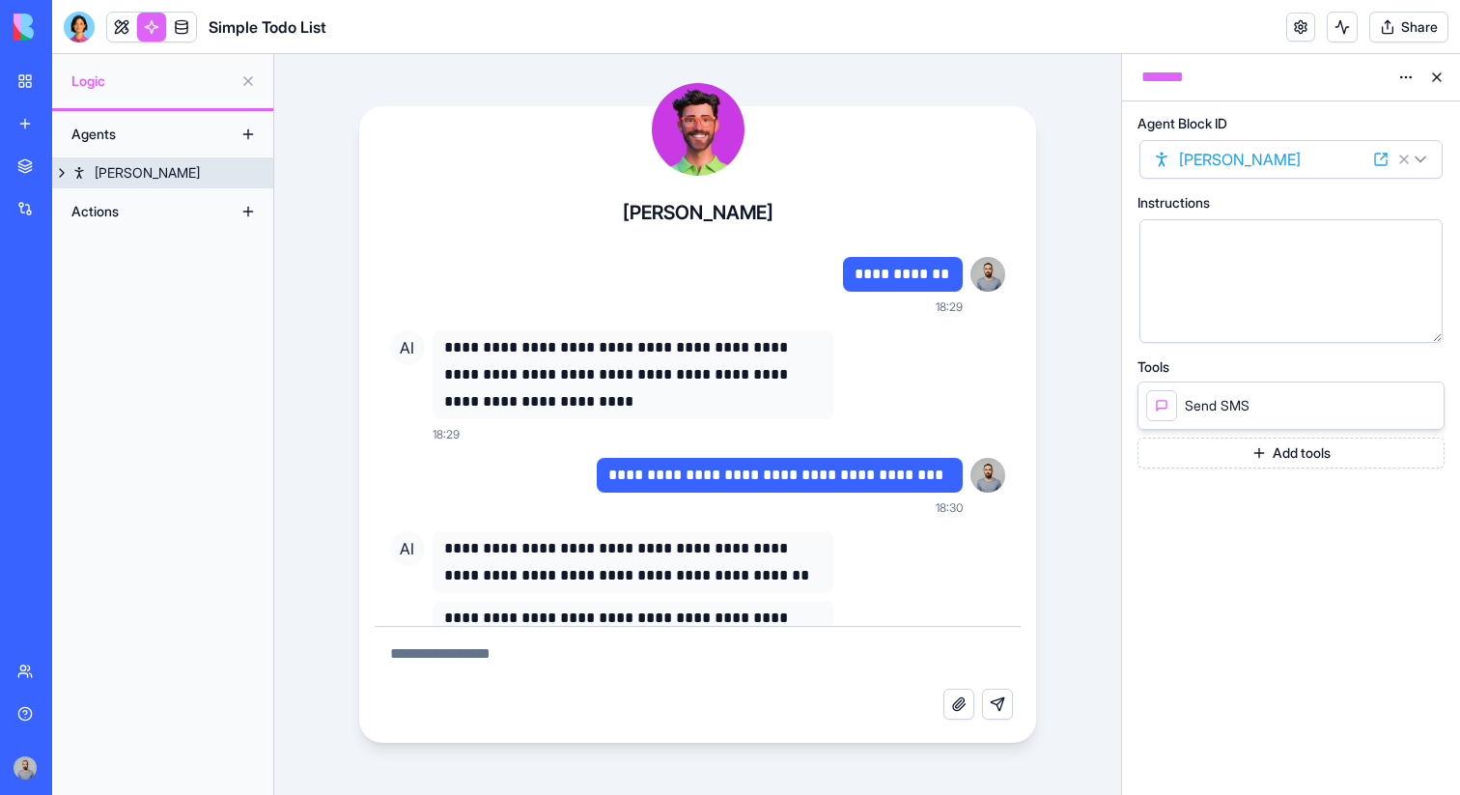
click at [63, 177] on button at bounding box center [61, 172] width 19 height 31
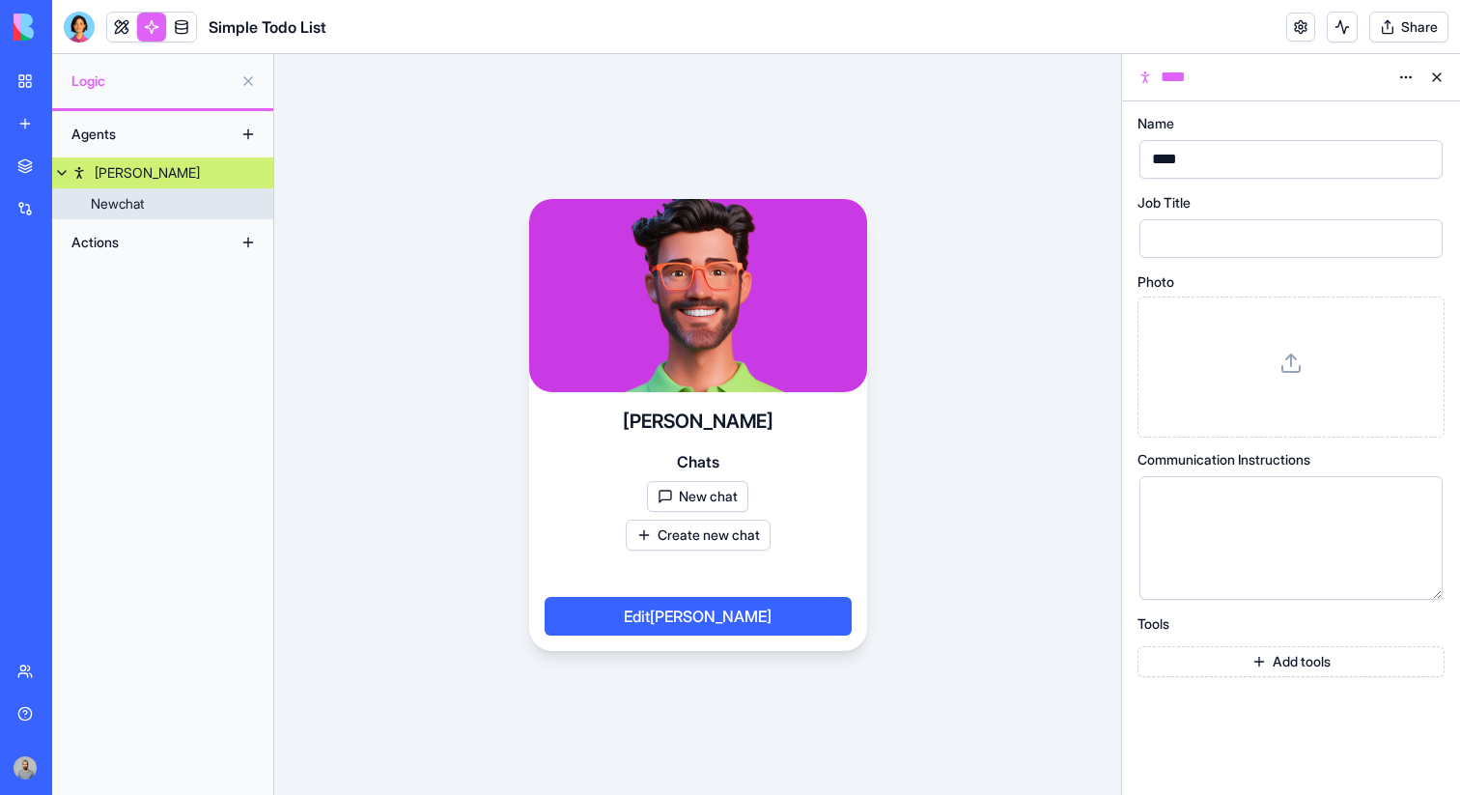
click at [130, 200] on div "Newchat" at bounding box center [117, 203] width 53 height 19
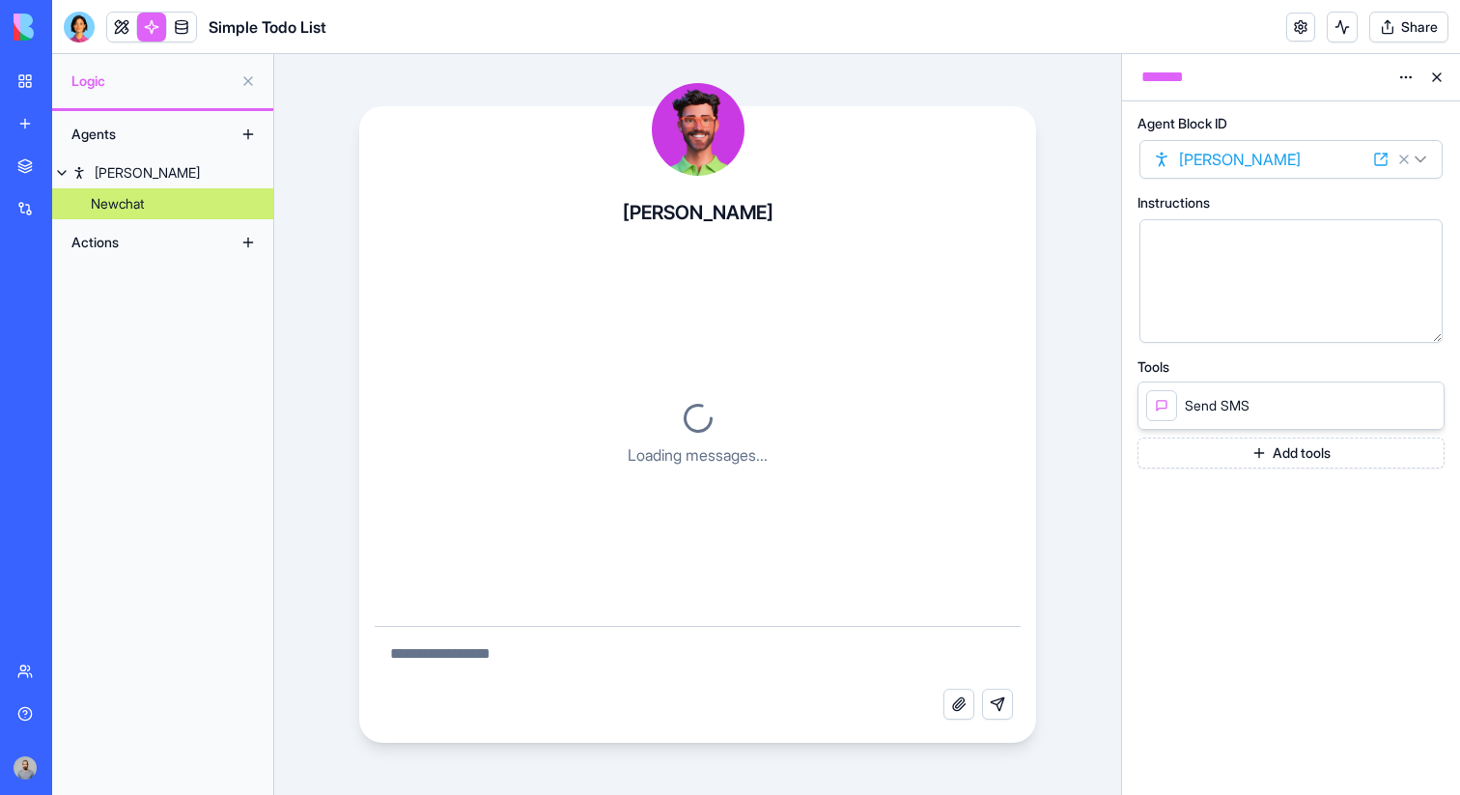
scroll to position [102, 0]
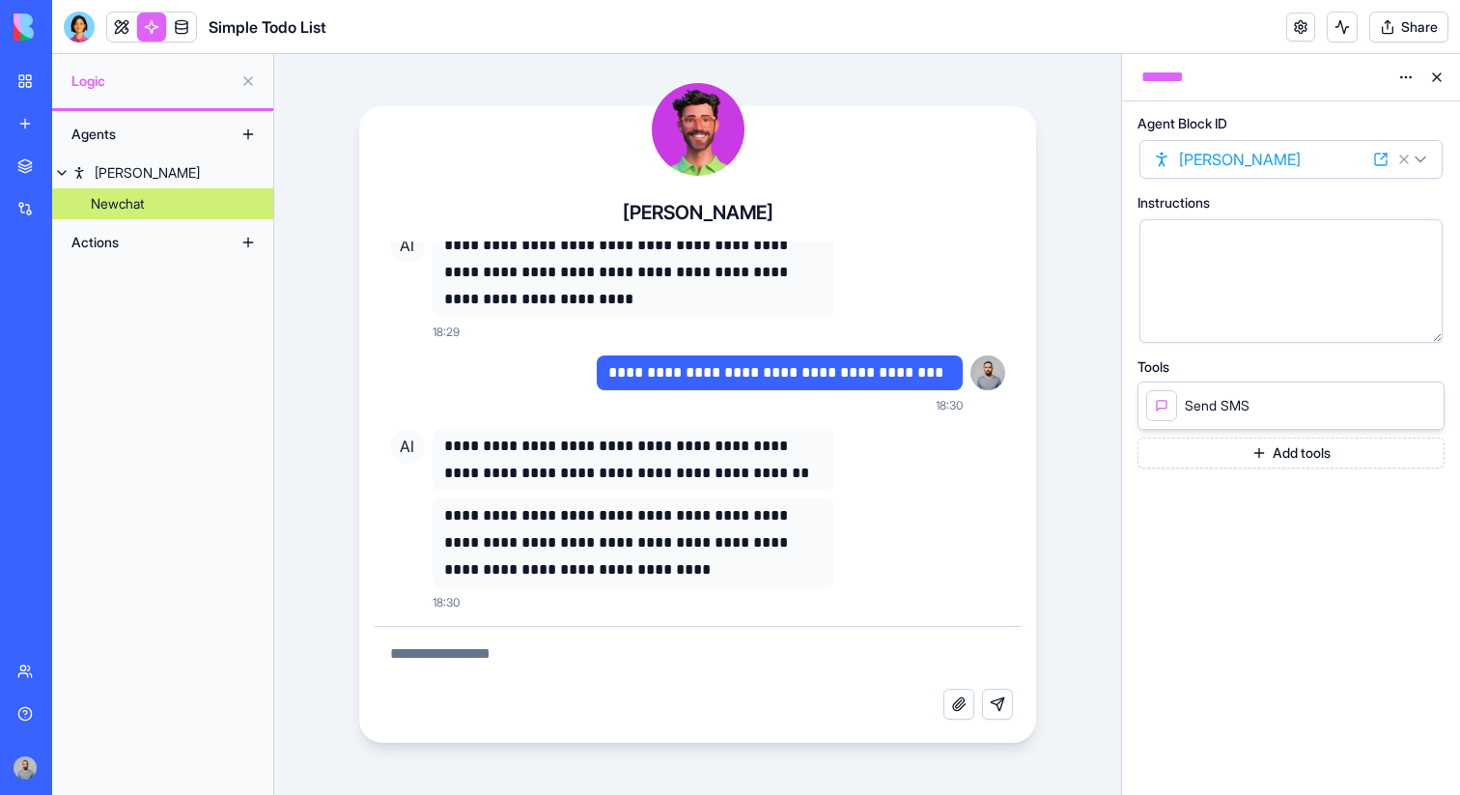
click at [1431, 80] on button at bounding box center [1437, 77] width 31 height 31
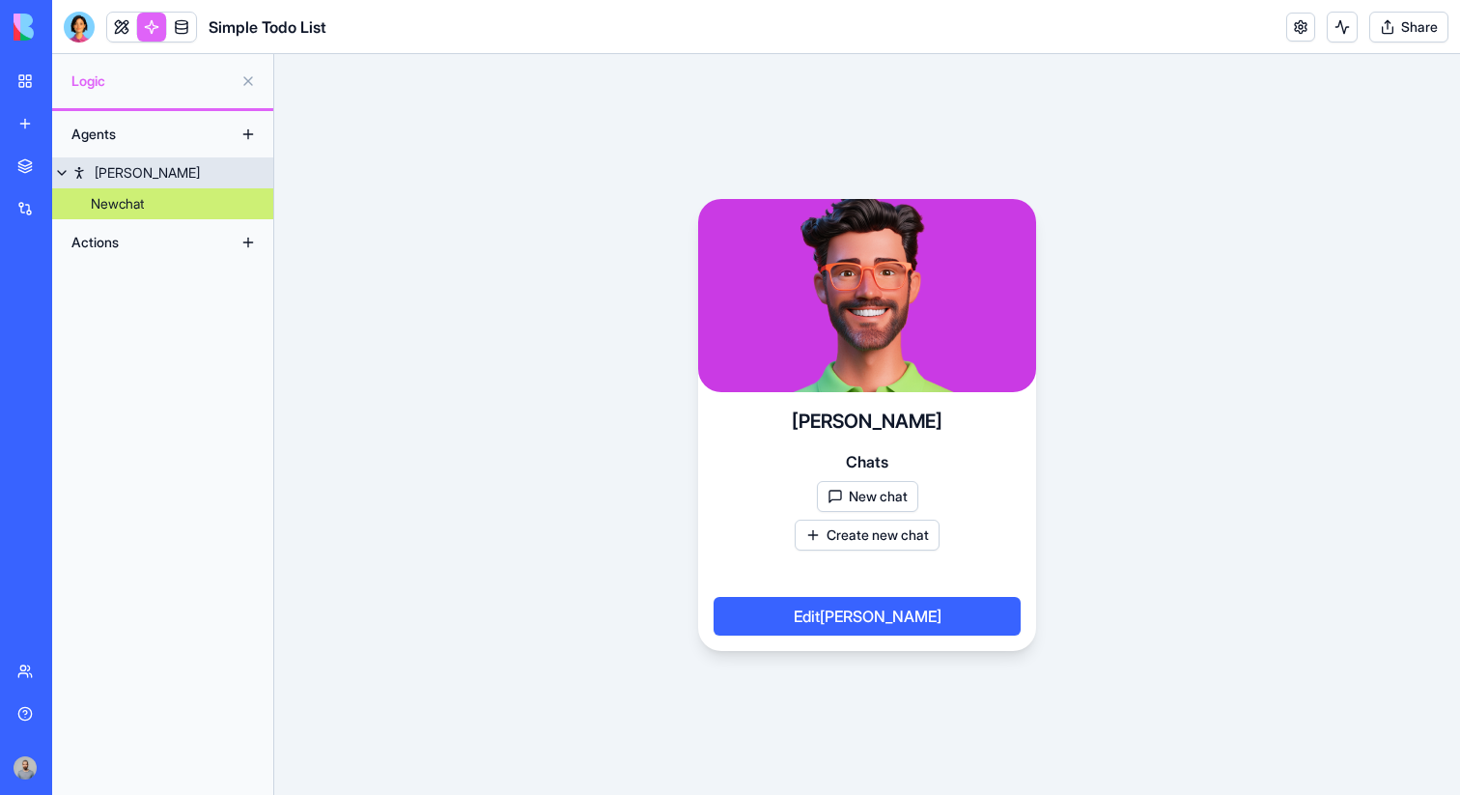
click at [119, 170] on div "[PERSON_NAME]" at bounding box center [147, 172] width 105 height 19
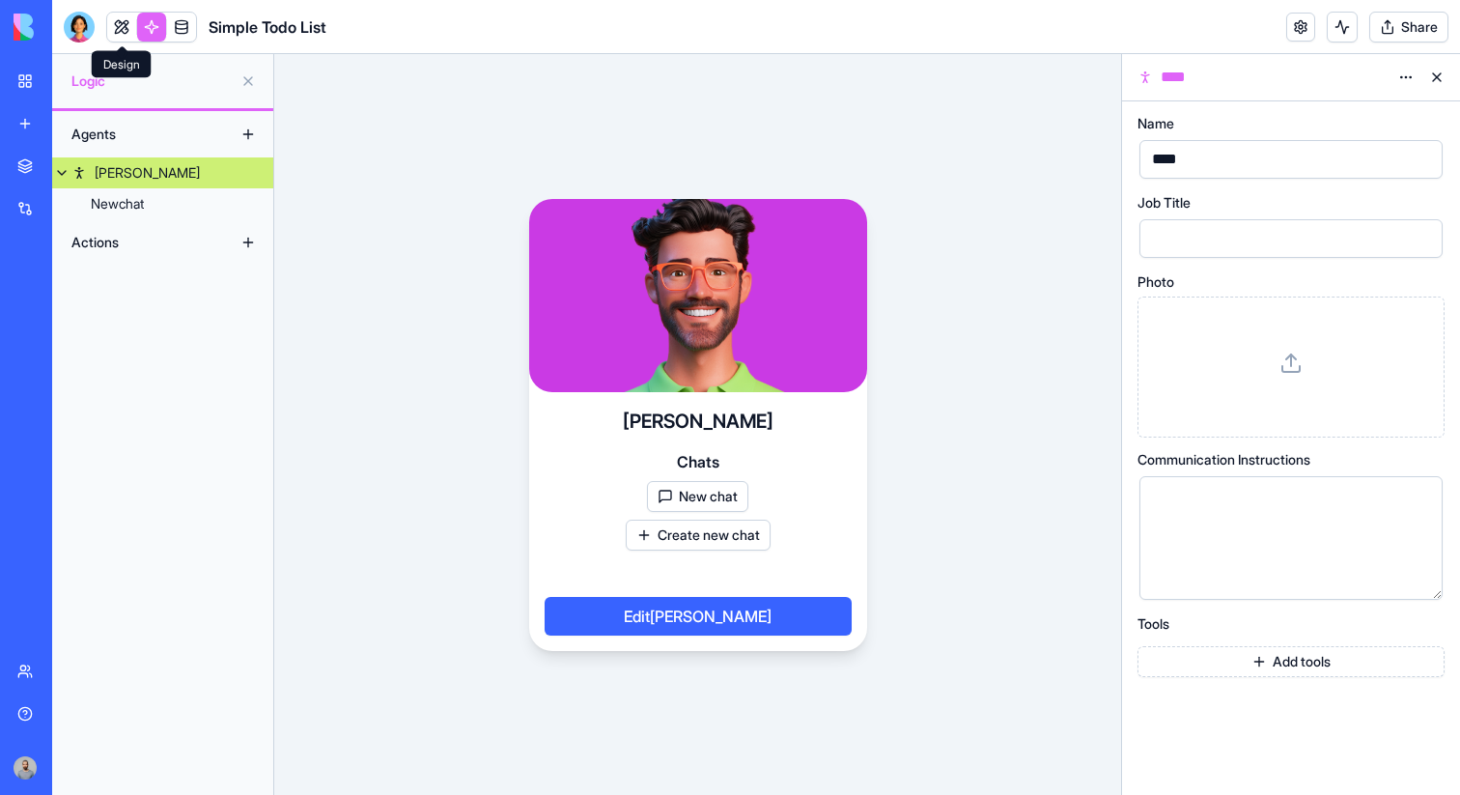
click at [124, 30] on link at bounding box center [121, 27] width 29 height 29
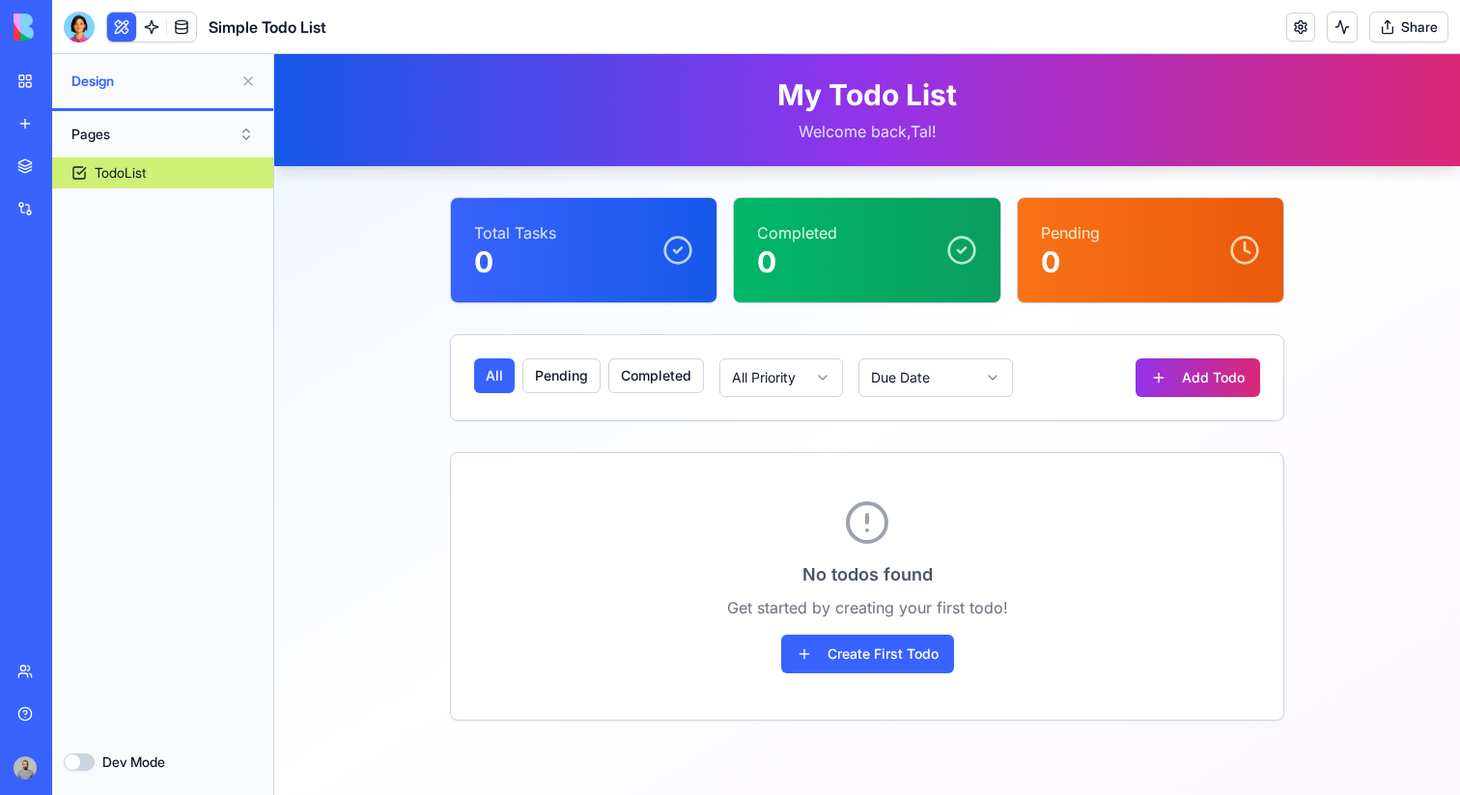
click at [155, 23] on link at bounding box center [151, 27] width 29 height 29
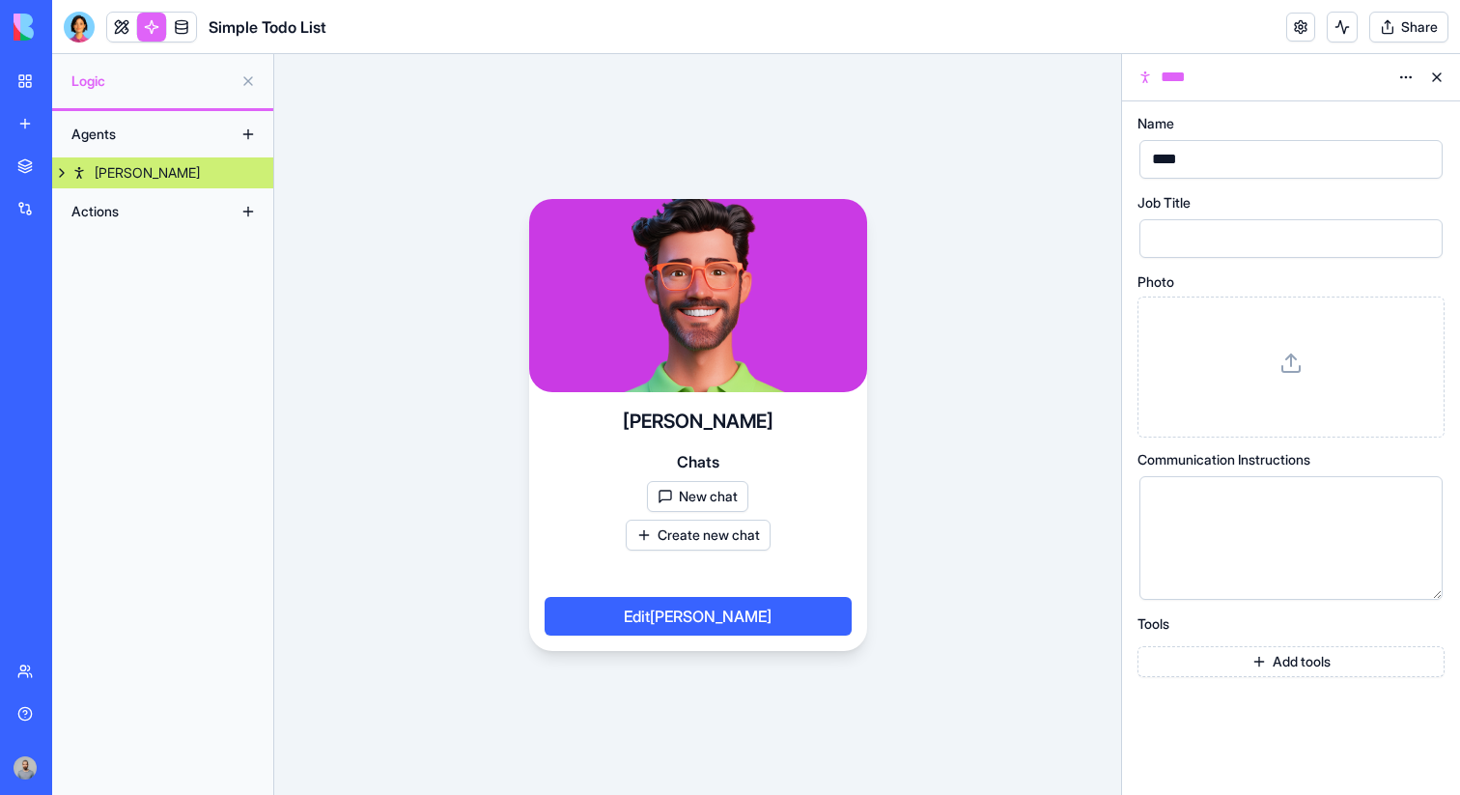
click at [1429, 29] on button "Share" at bounding box center [1409, 27] width 79 height 31
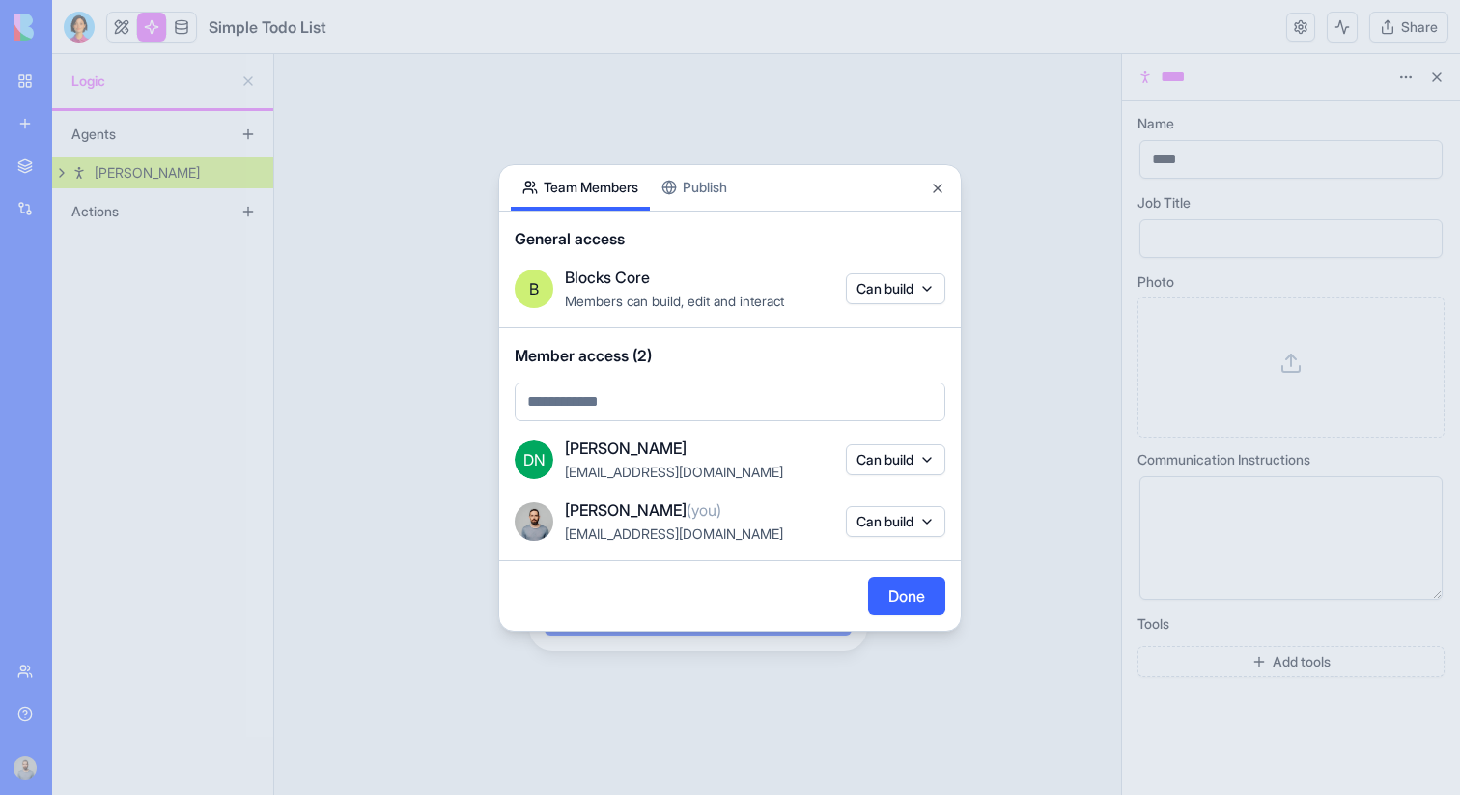
click at [1331, 342] on div at bounding box center [730, 397] width 1460 height 795
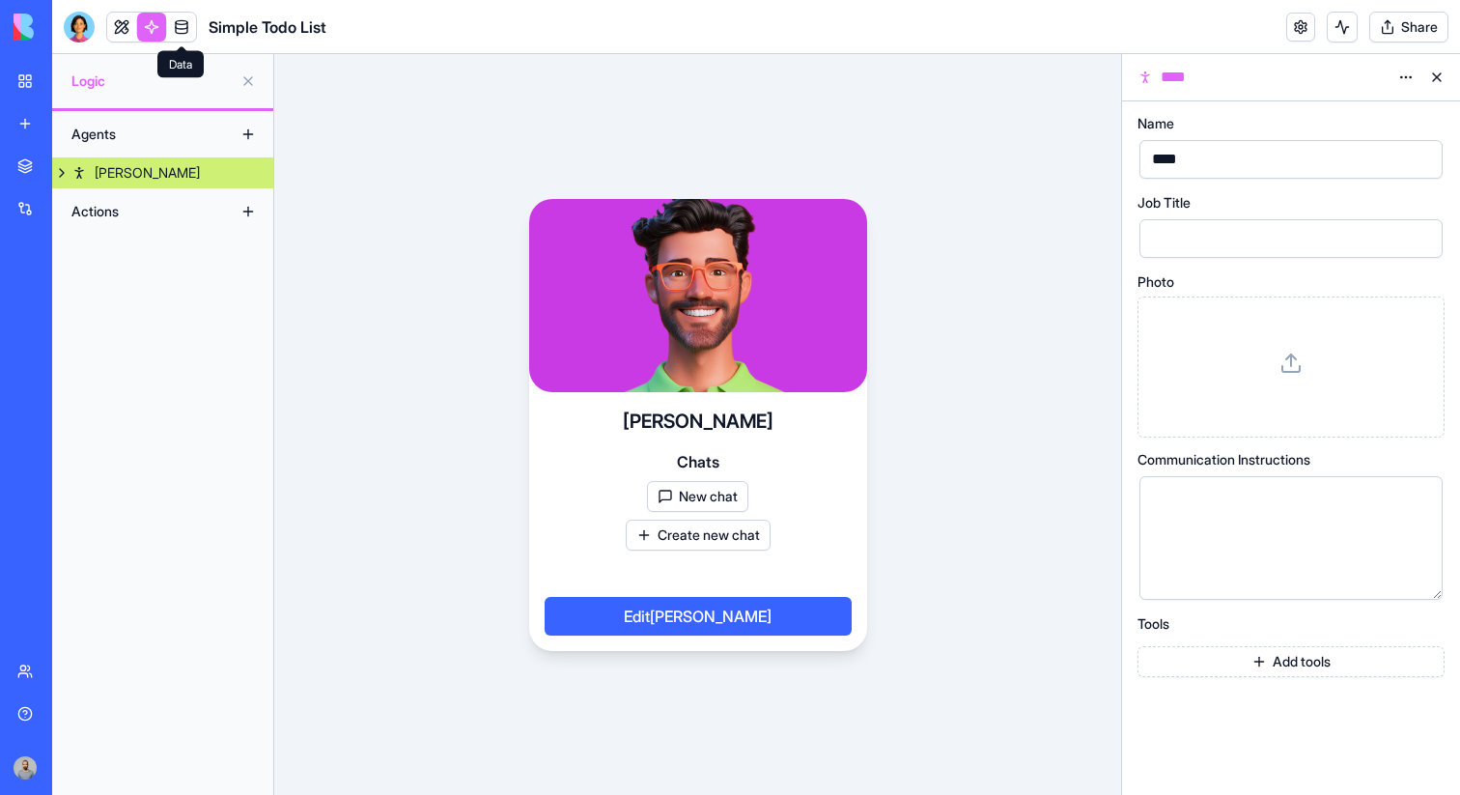
click at [178, 32] on link at bounding box center [181, 27] width 29 height 29
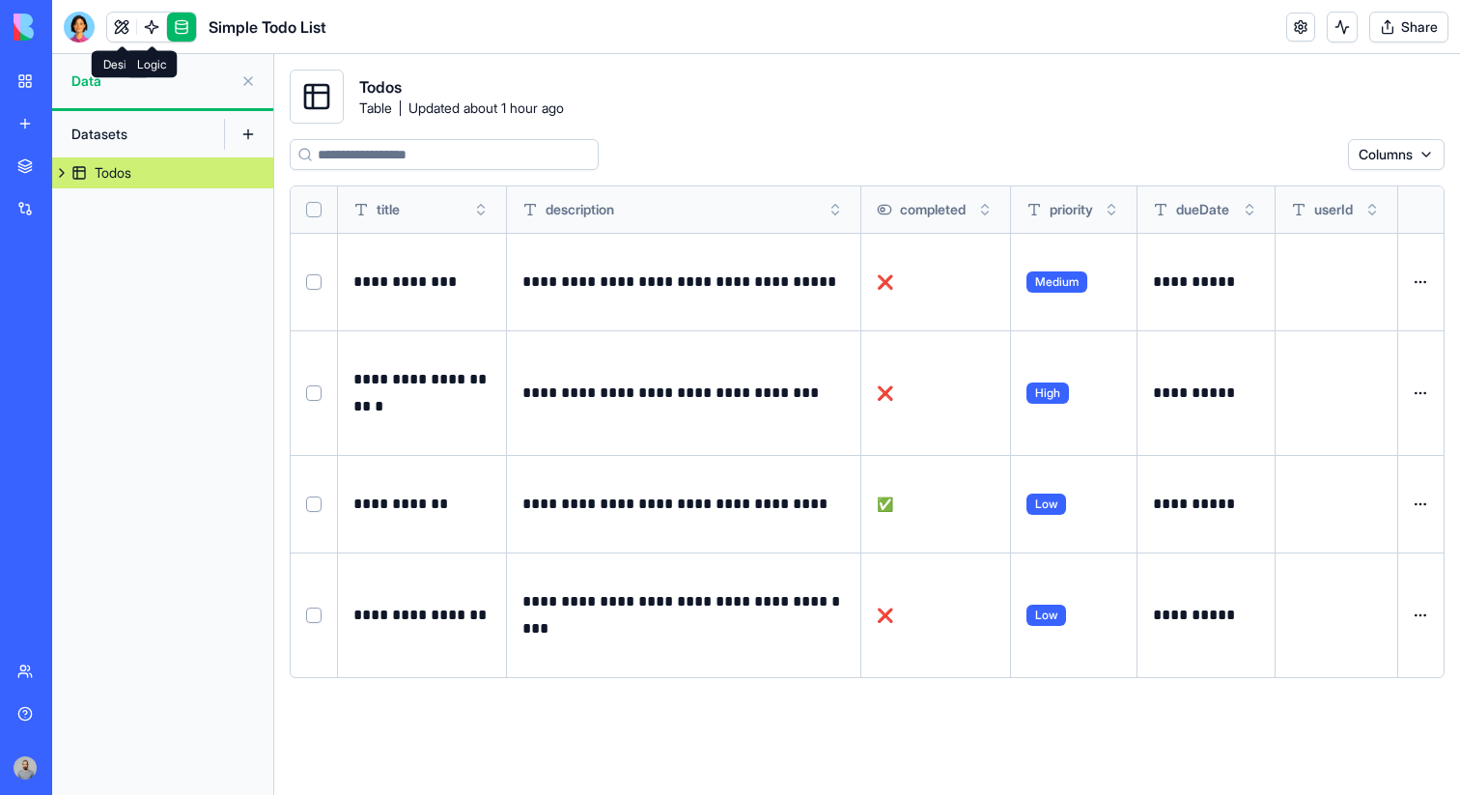
click at [143, 24] on link at bounding box center [151, 27] width 29 height 29
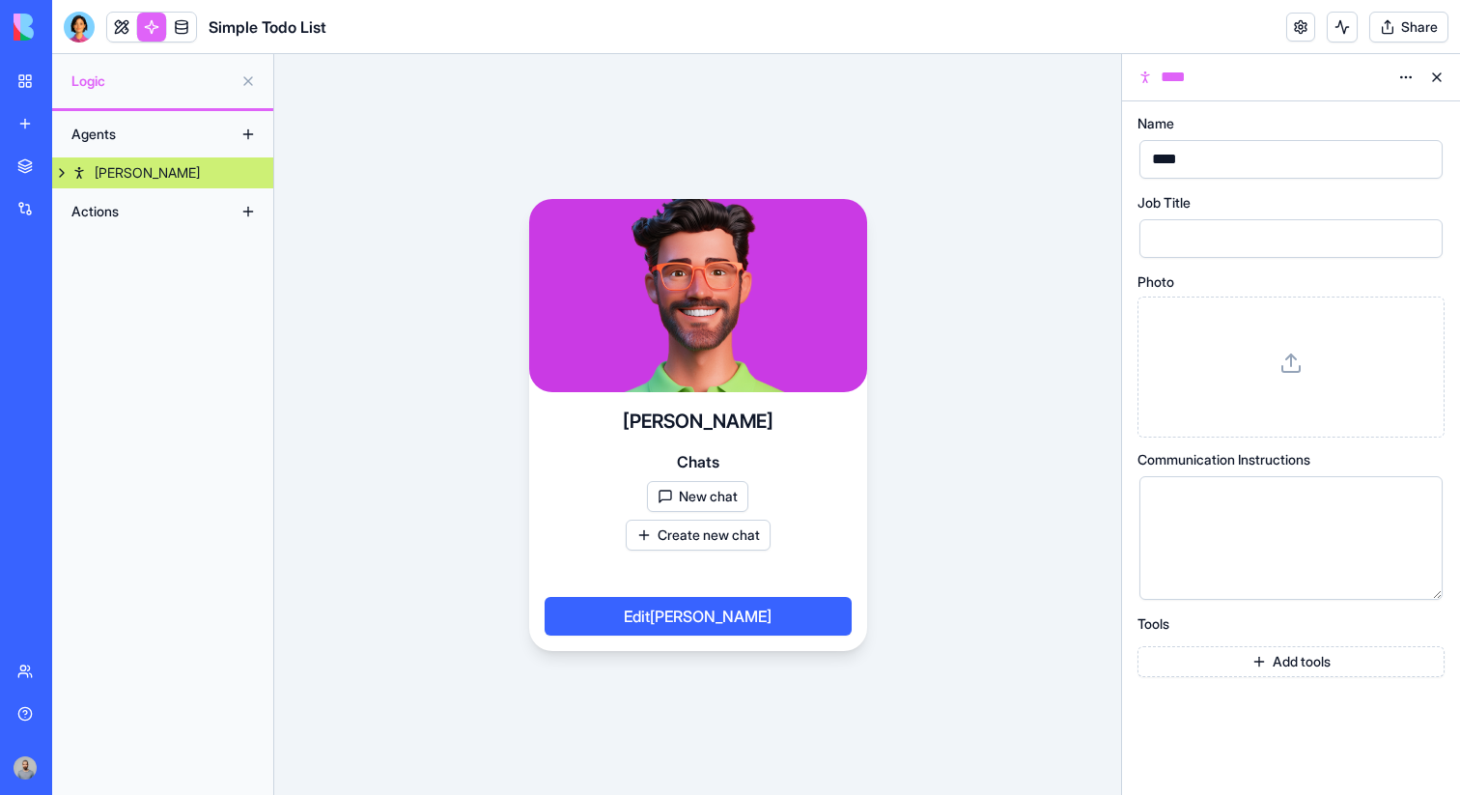
click at [110, 175] on div "Alex" at bounding box center [147, 172] width 105 height 19
click at [128, 198] on div "Newchat" at bounding box center [117, 203] width 53 height 19
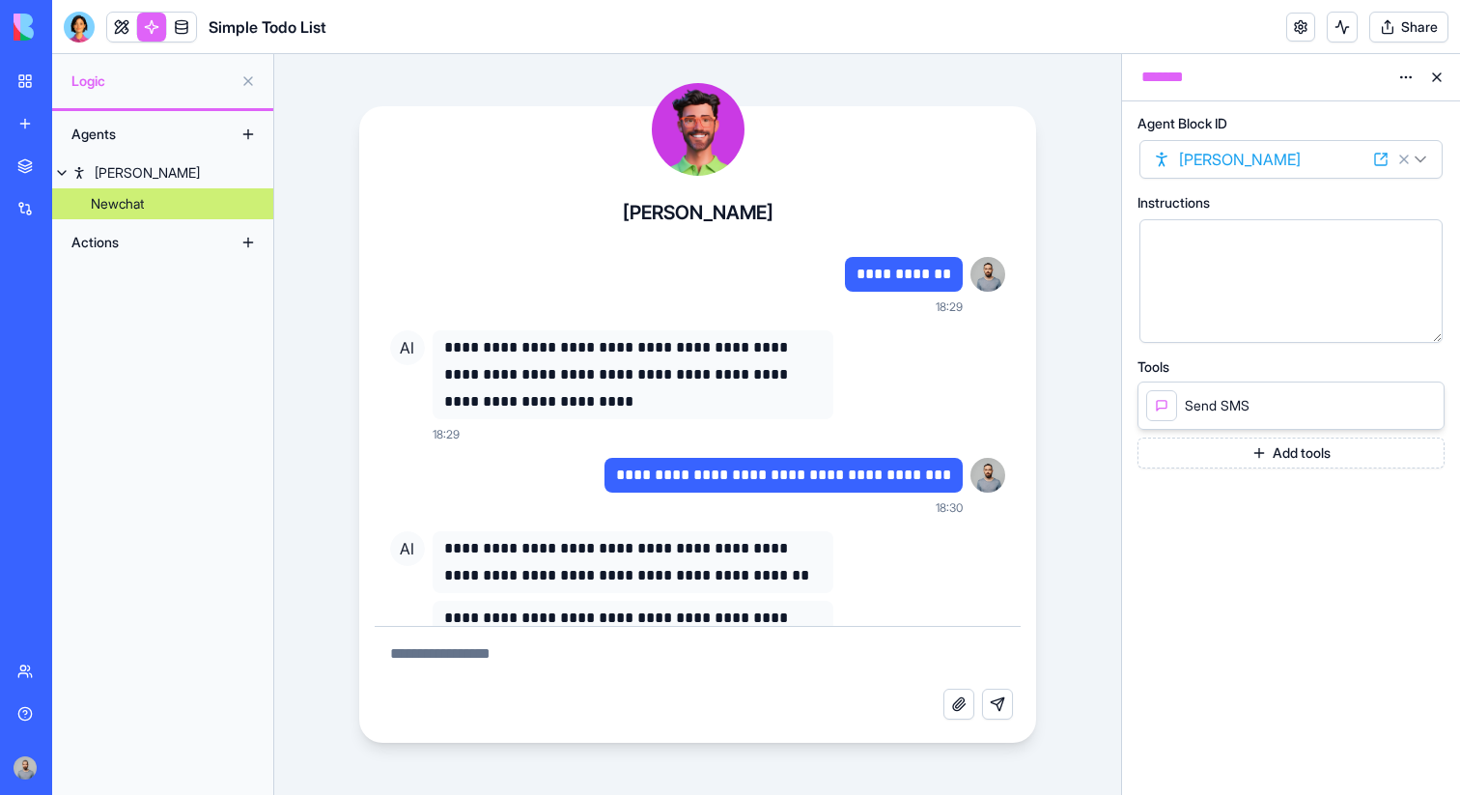
scroll to position [102, 0]
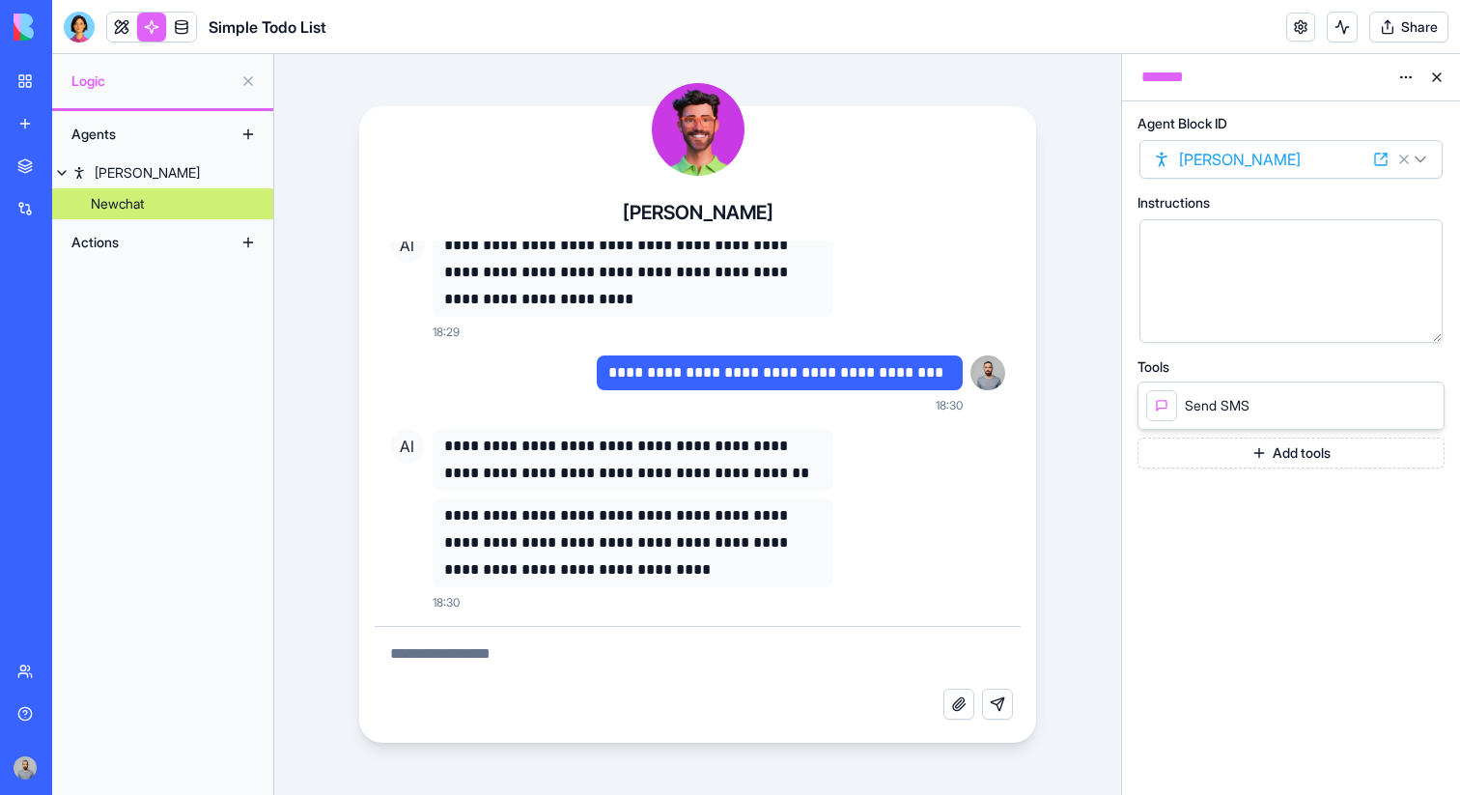
click at [656, 670] on textarea at bounding box center [698, 658] width 647 height 62
click at [1191, 315] on div at bounding box center [1275, 281] width 257 height 99
click at [829, 626] on div "Attach file Send message" at bounding box center [698, 676] width 647 height 101
click at [828, 637] on textarea at bounding box center [698, 658] width 647 height 62
type textarea "**********"
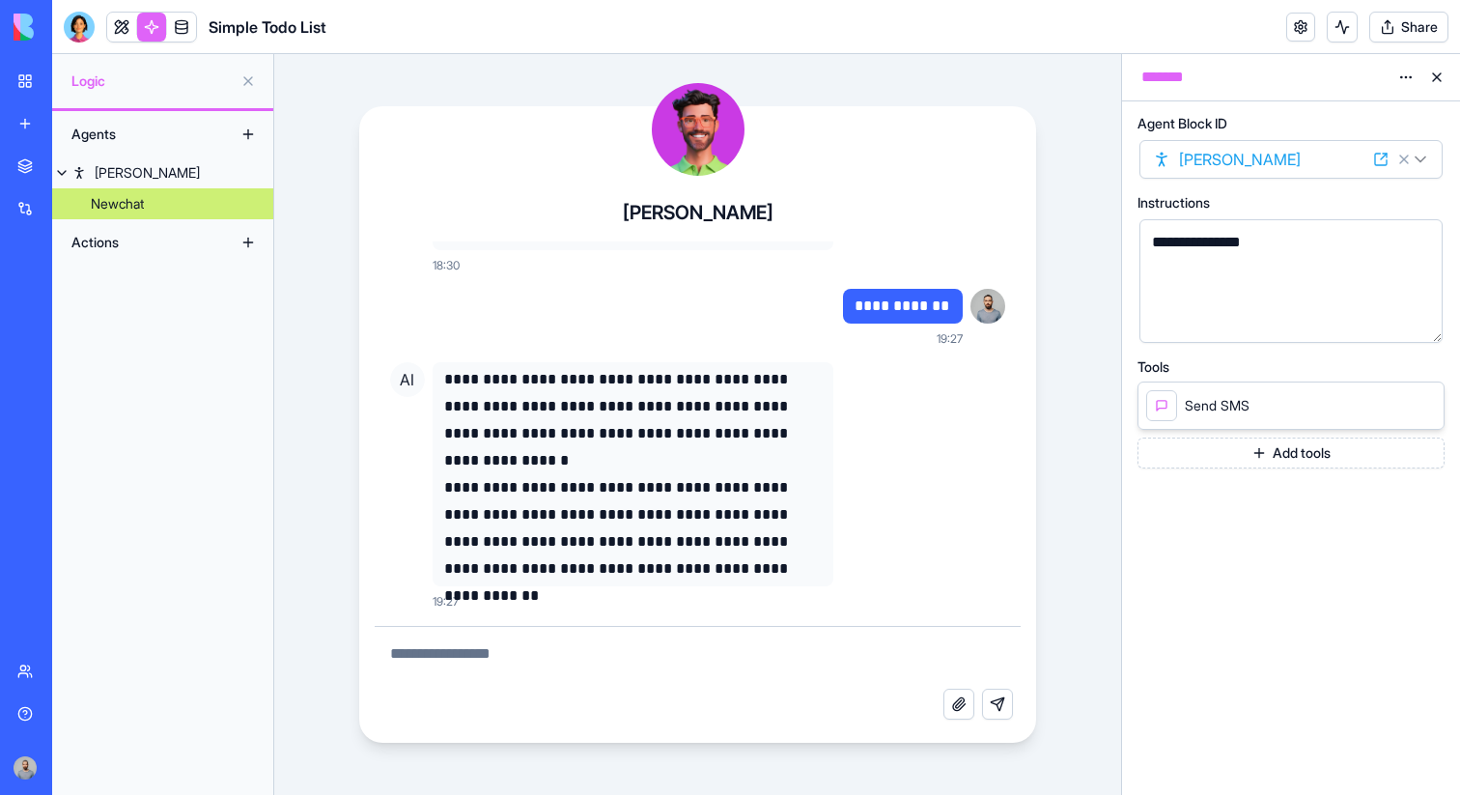
scroll to position [439, 0]
click at [1182, 462] on button "Add tools" at bounding box center [1291, 453] width 307 height 31
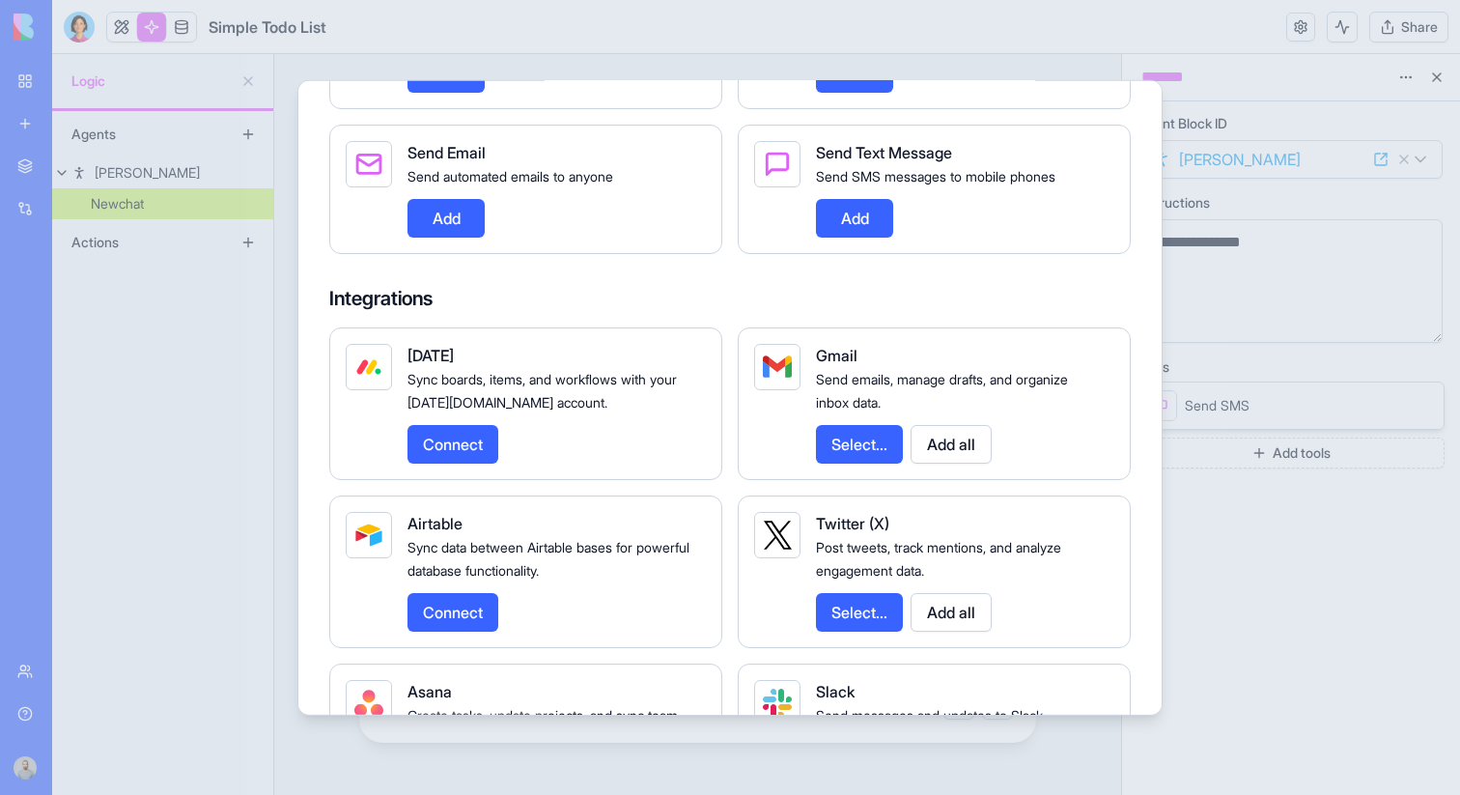
scroll to position [1420, 0]
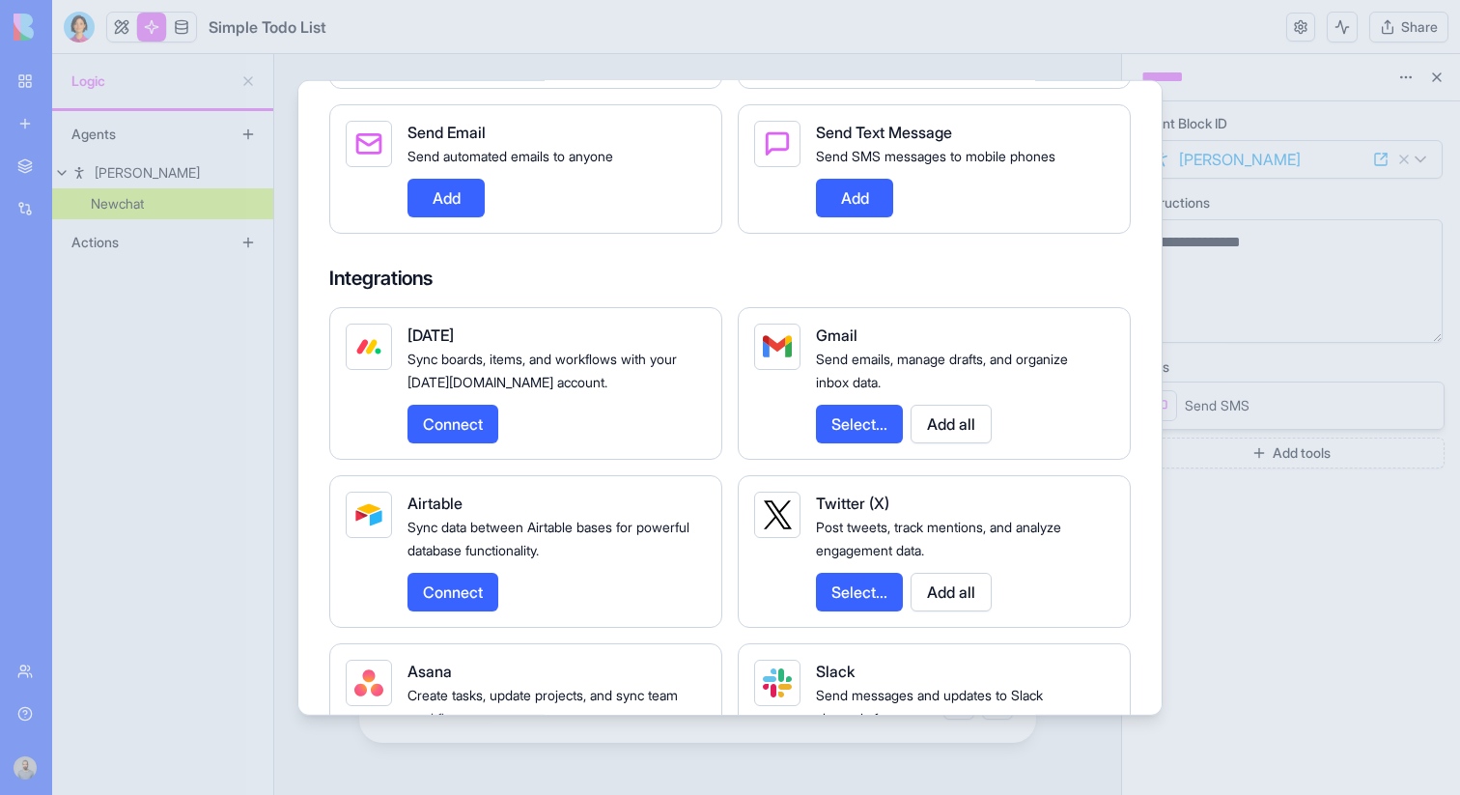
click at [955, 459] on div "Gmail Send emails, manage drafts, and organize inbox data. Select... Add all" at bounding box center [934, 382] width 393 height 153
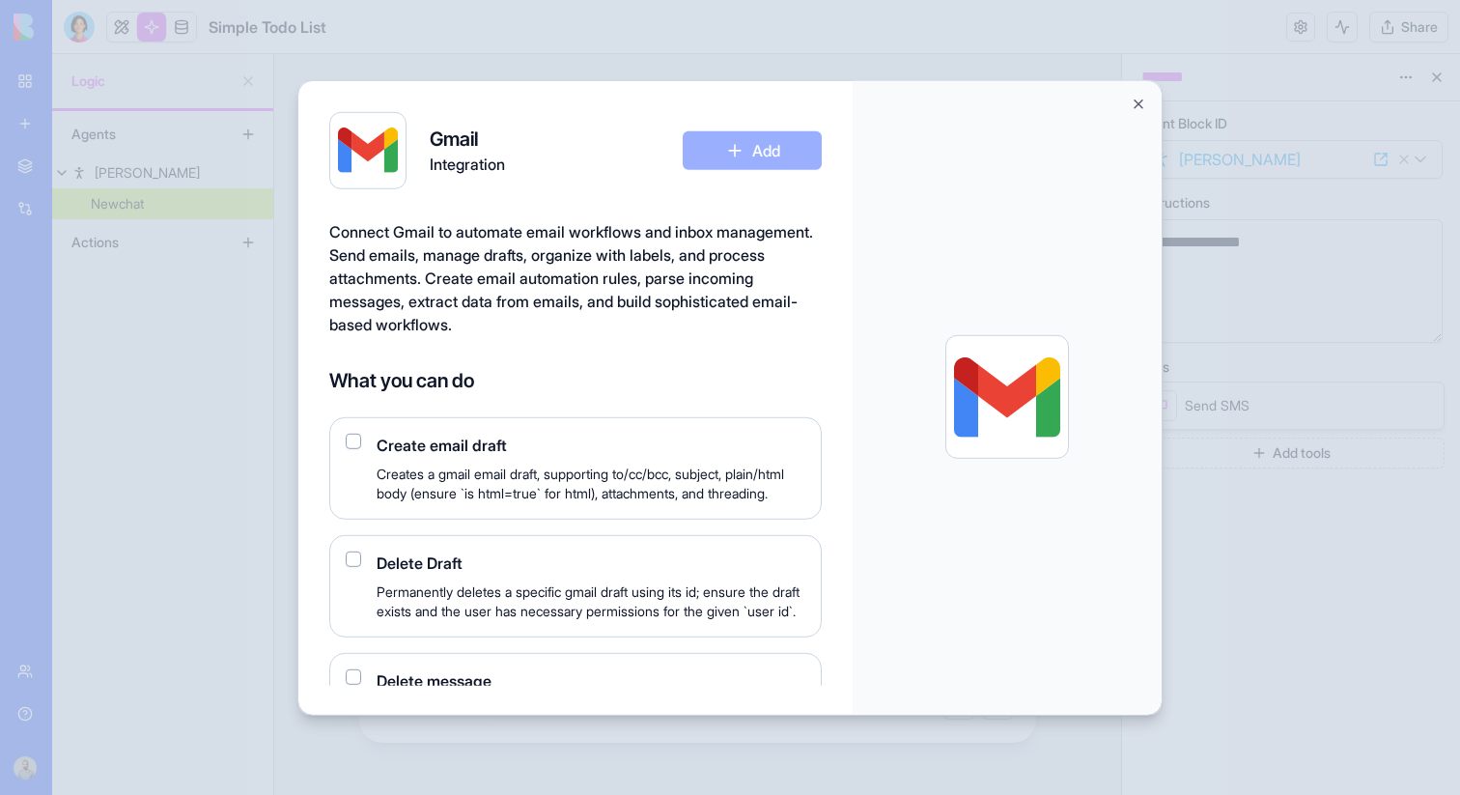
click at [1138, 99] on button "Close" at bounding box center [1138, 103] width 15 height 15
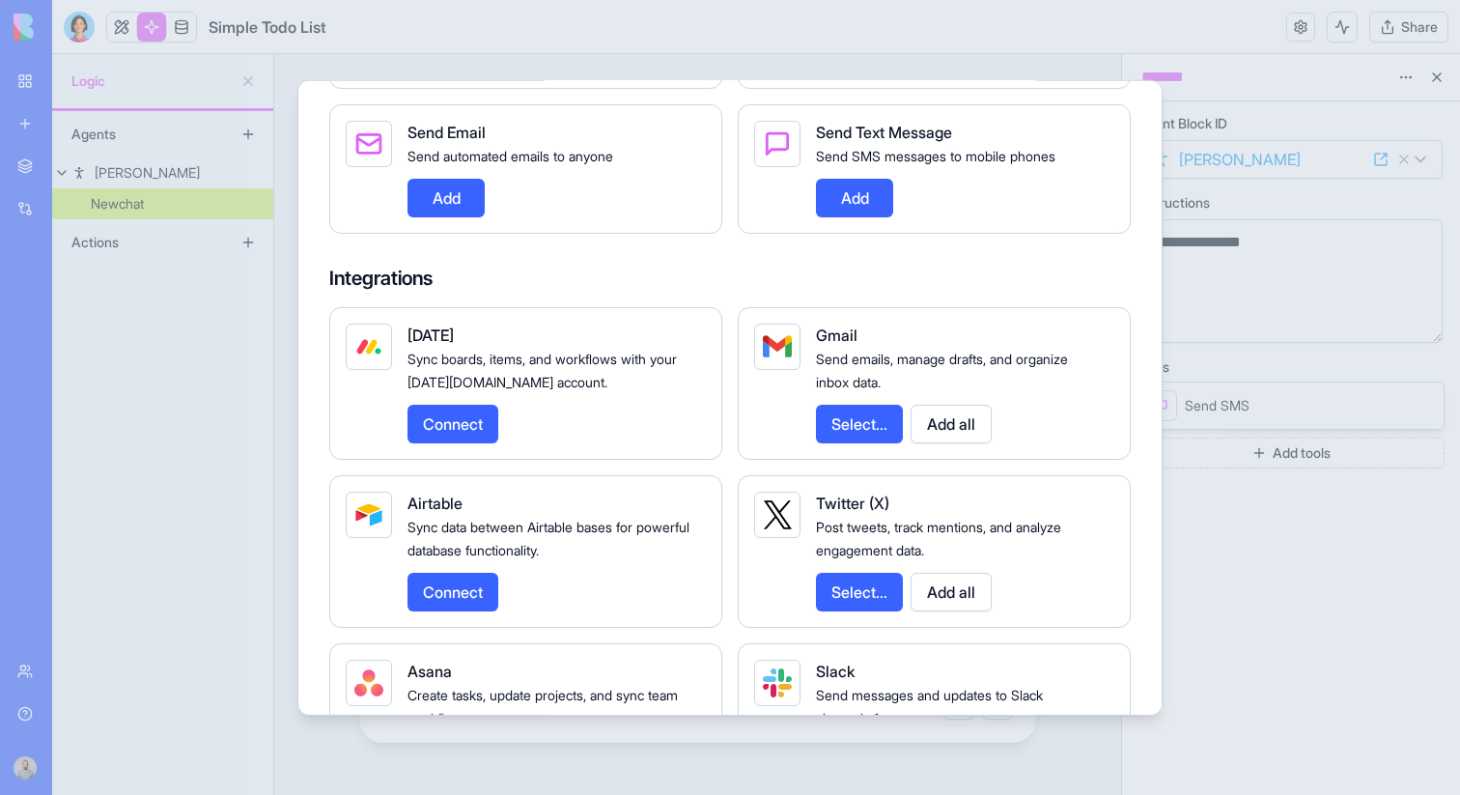
click at [950, 441] on button "Add all" at bounding box center [951, 423] width 81 height 39
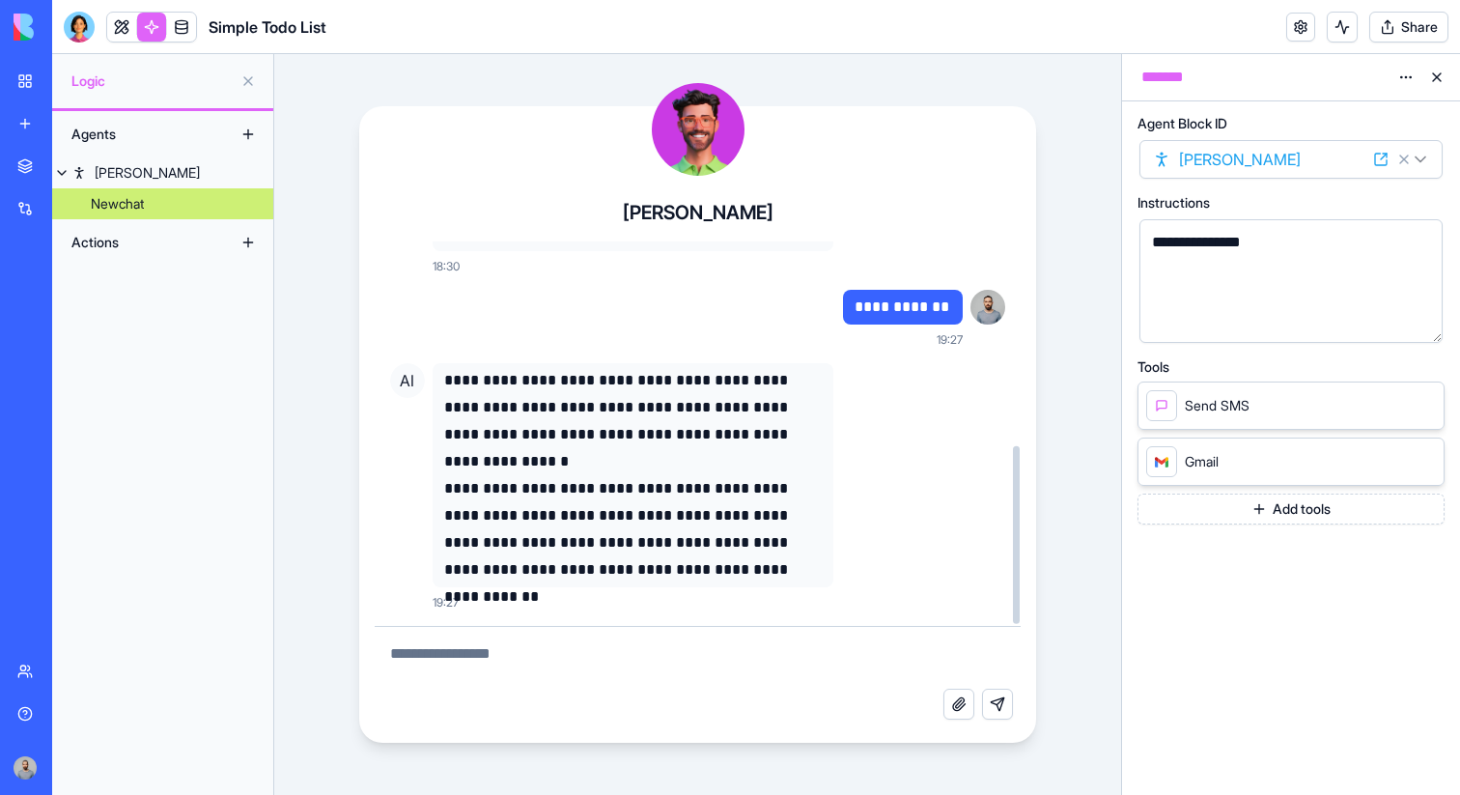
click at [686, 669] on textarea at bounding box center [698, 658] width 647 height 62
click at [662, 646] on textarea at bounding box center [698, 658] width 647 height 62
type textarea "**********"
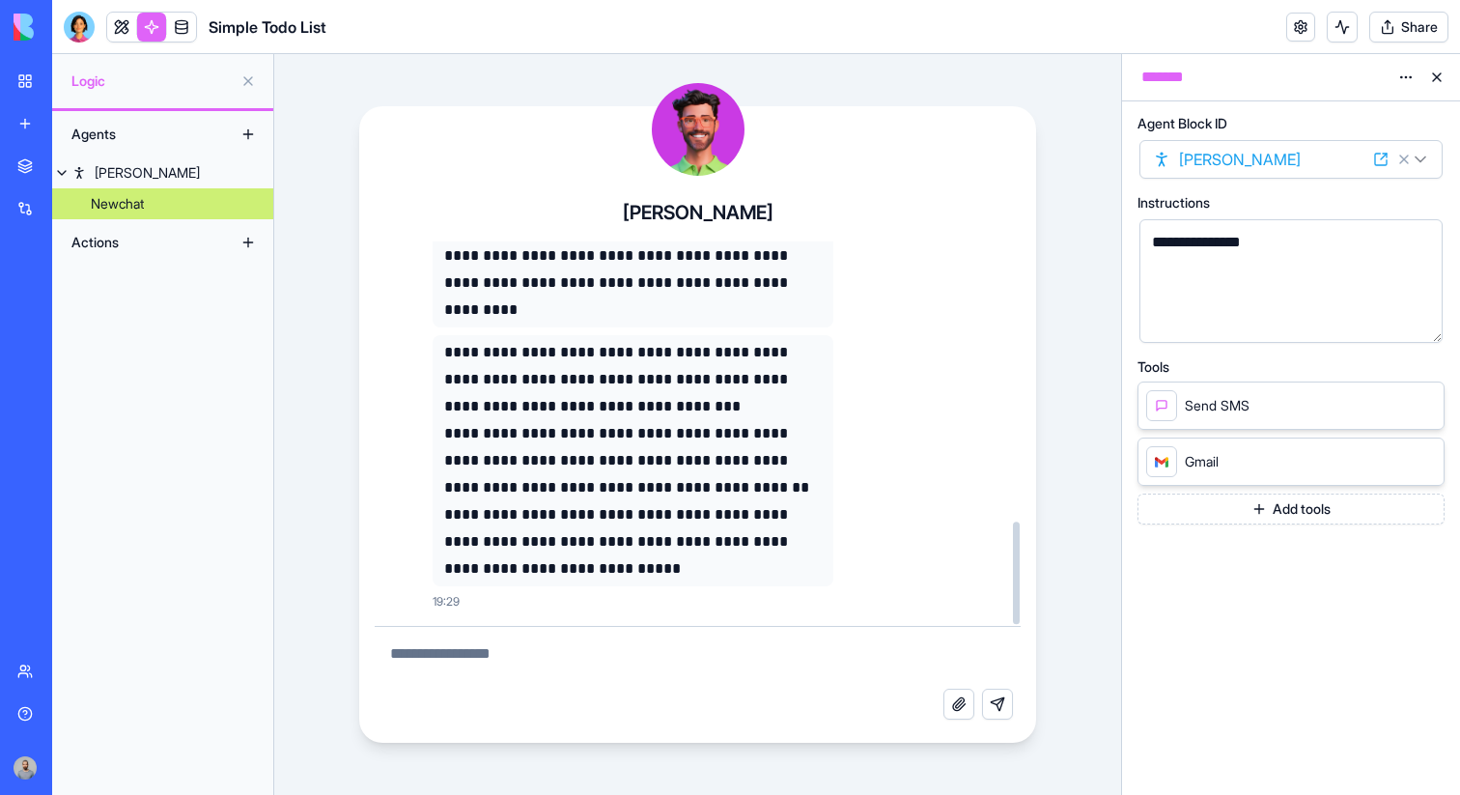
scroll to position [1049, 0]
click at [1256, 514] on button "Add tools" at bounding box center [1291, 509] width 307 height 31
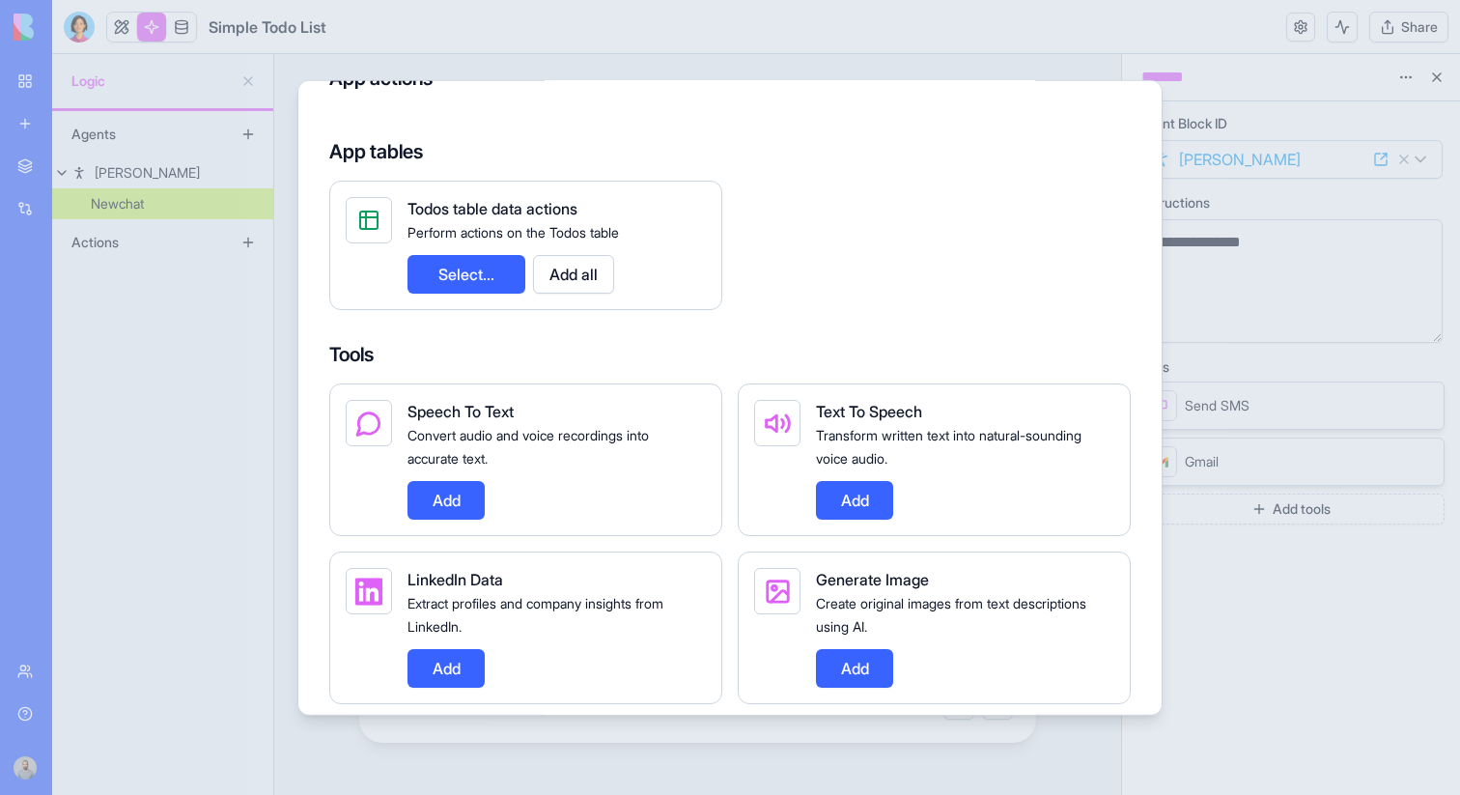
scroll to position [297, 0]
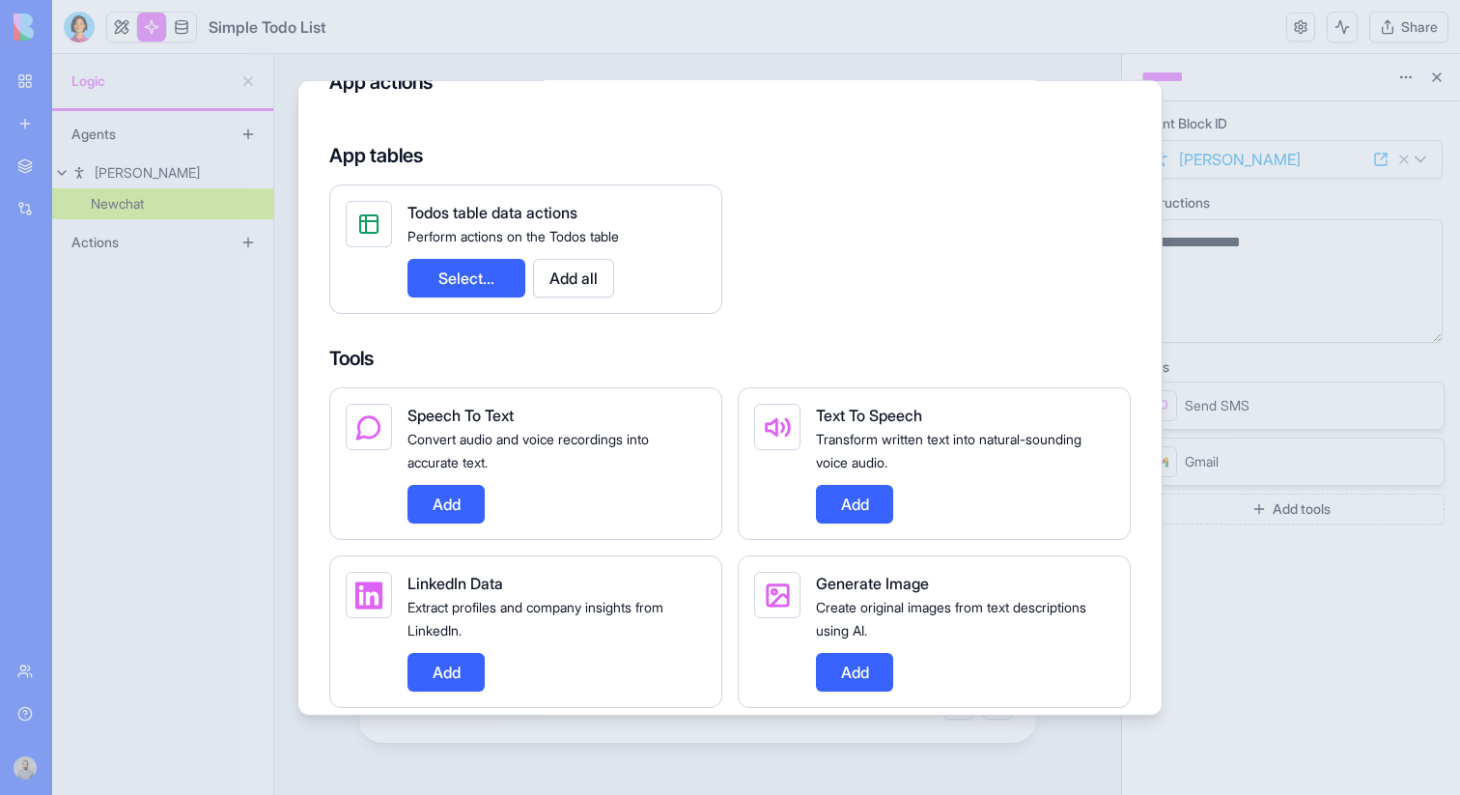
click at [510, 274] on button "Select..." at bounding box center [467, 277] width 118 height 39
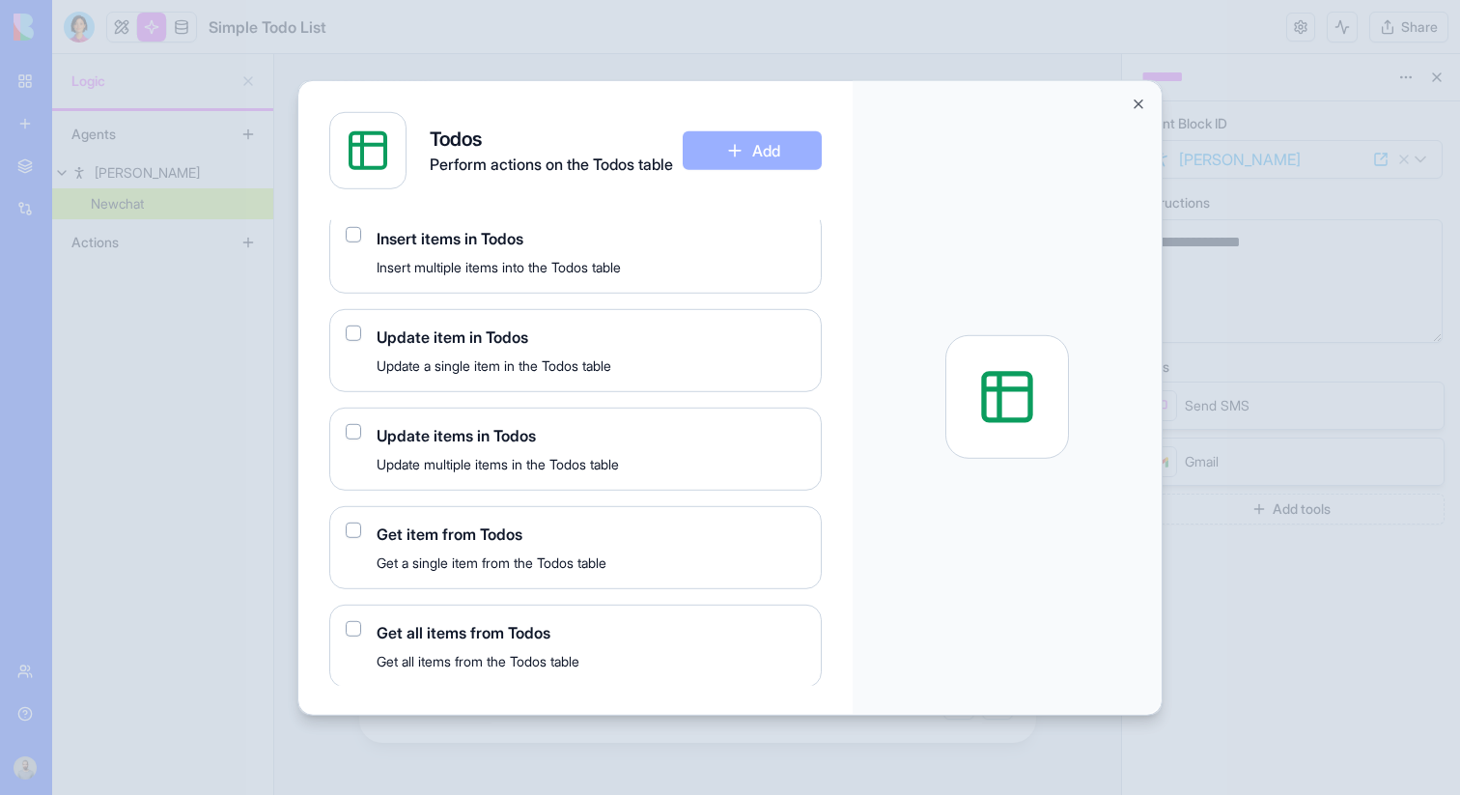
scroll to position [152, 0]
click at [493, 637] on span "Get all items from Todos" at bounding box center [591, 630] width 429 height 23
click at [350, 637] on div "Get all items from Todos Get all items from the Todos table" at bounding box center [575, 644] width 493 height 83
click at [350, 629] on button "button" at bounding box center [353, 626] width 15 height 15
click at [764, 156] on button "Add" at bounding box center [752, 149] width 139 height 39
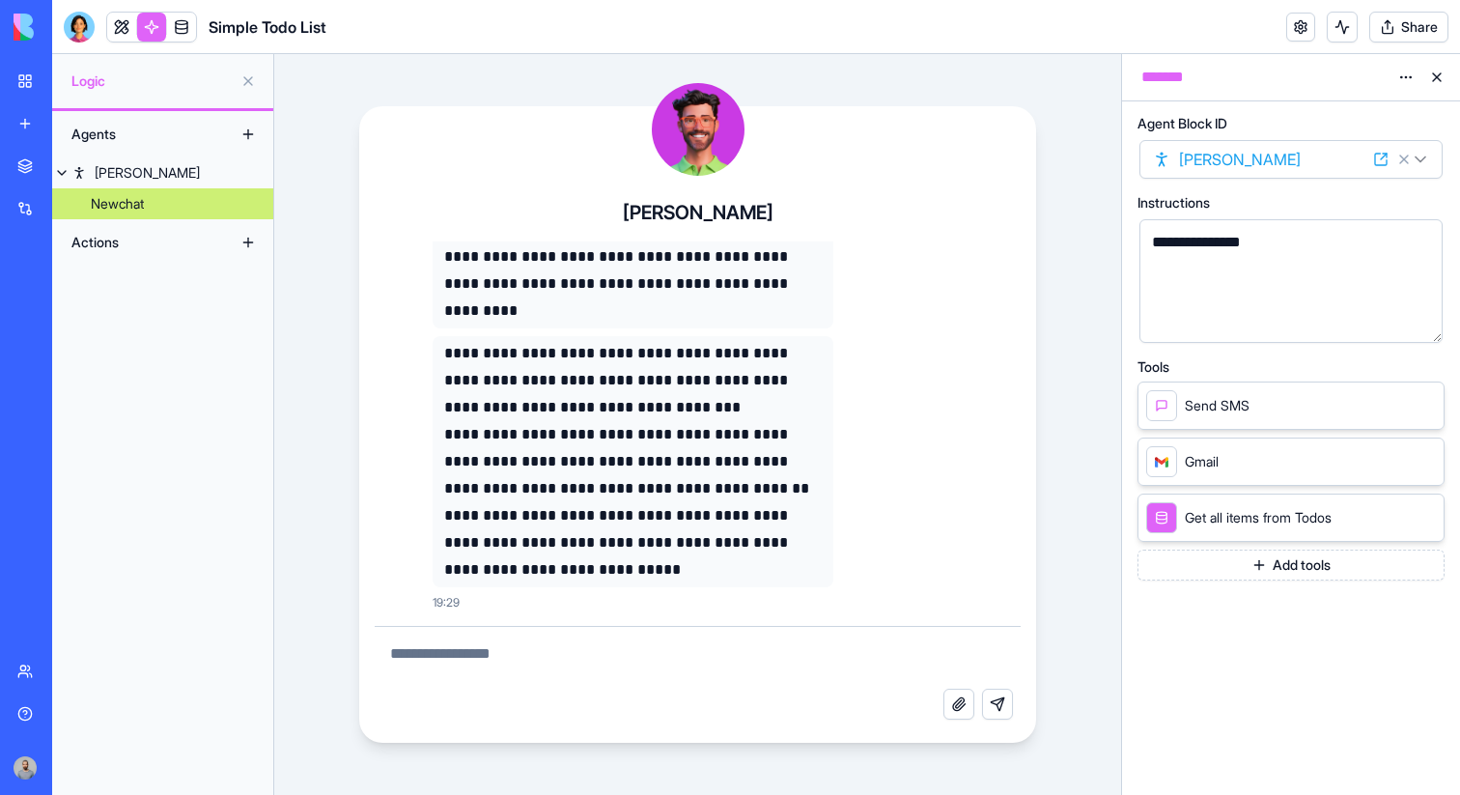
click at [1267, 570] on button "Add tools" at bounding box center [1291, 565] width 307 height 31
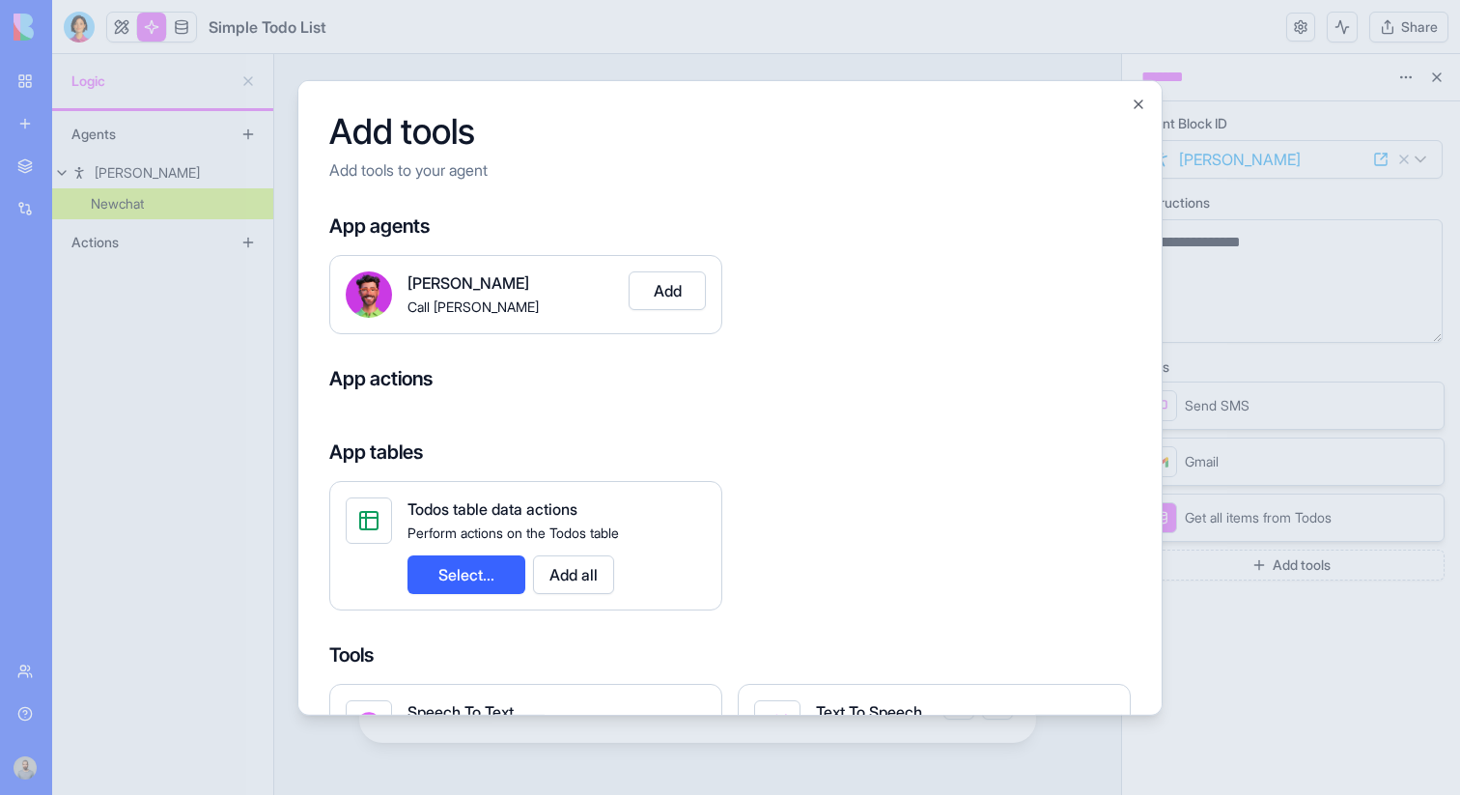
click at [484, 578] on button "Select..." at bounding box center [467, 573] width 118 height 39
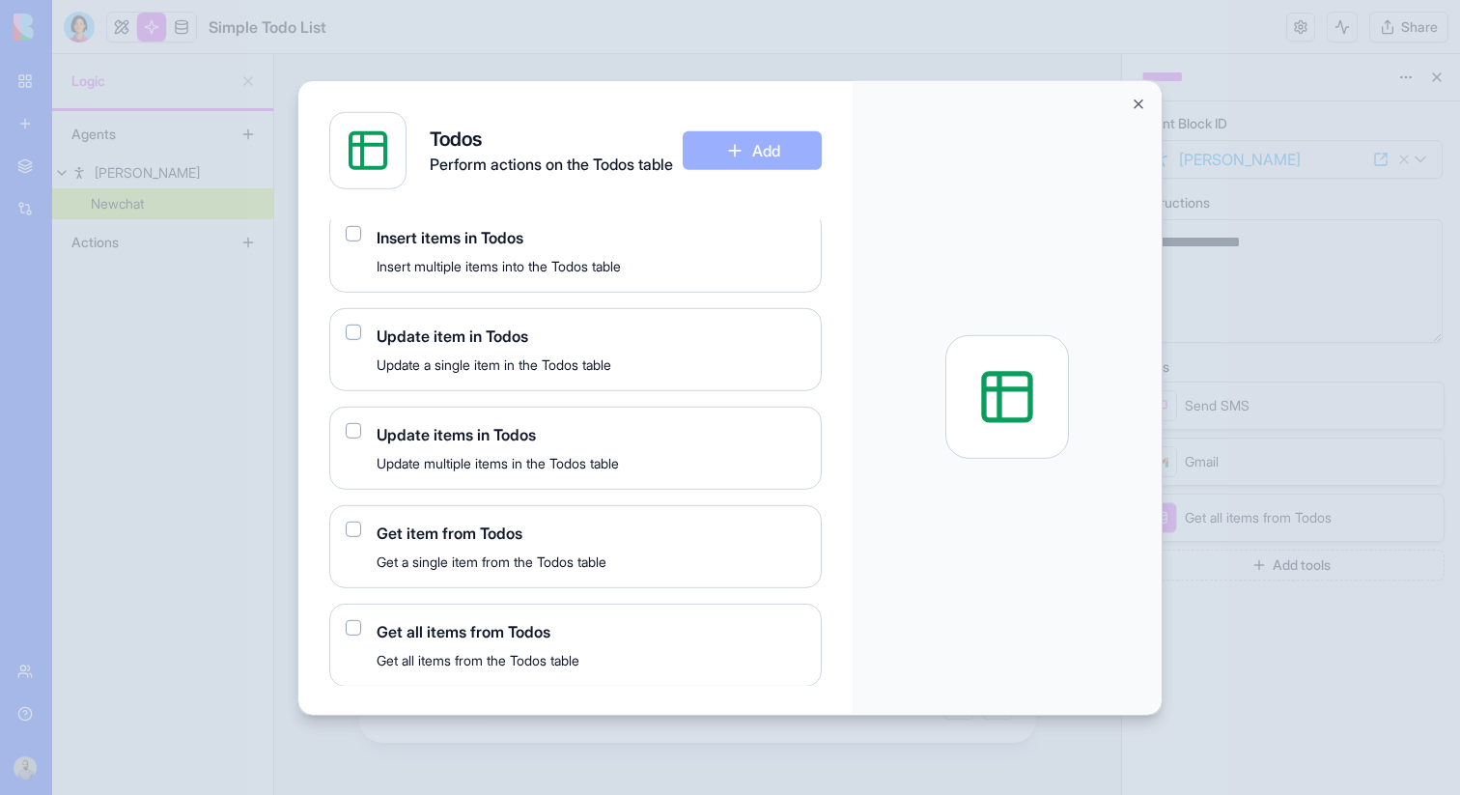
click at [355, 523] on button "button" at bounding box center [353, 528] width 15 height 15
click at [723, 153] on button "Add" at bounding box center [752, 149] width 139 height 39
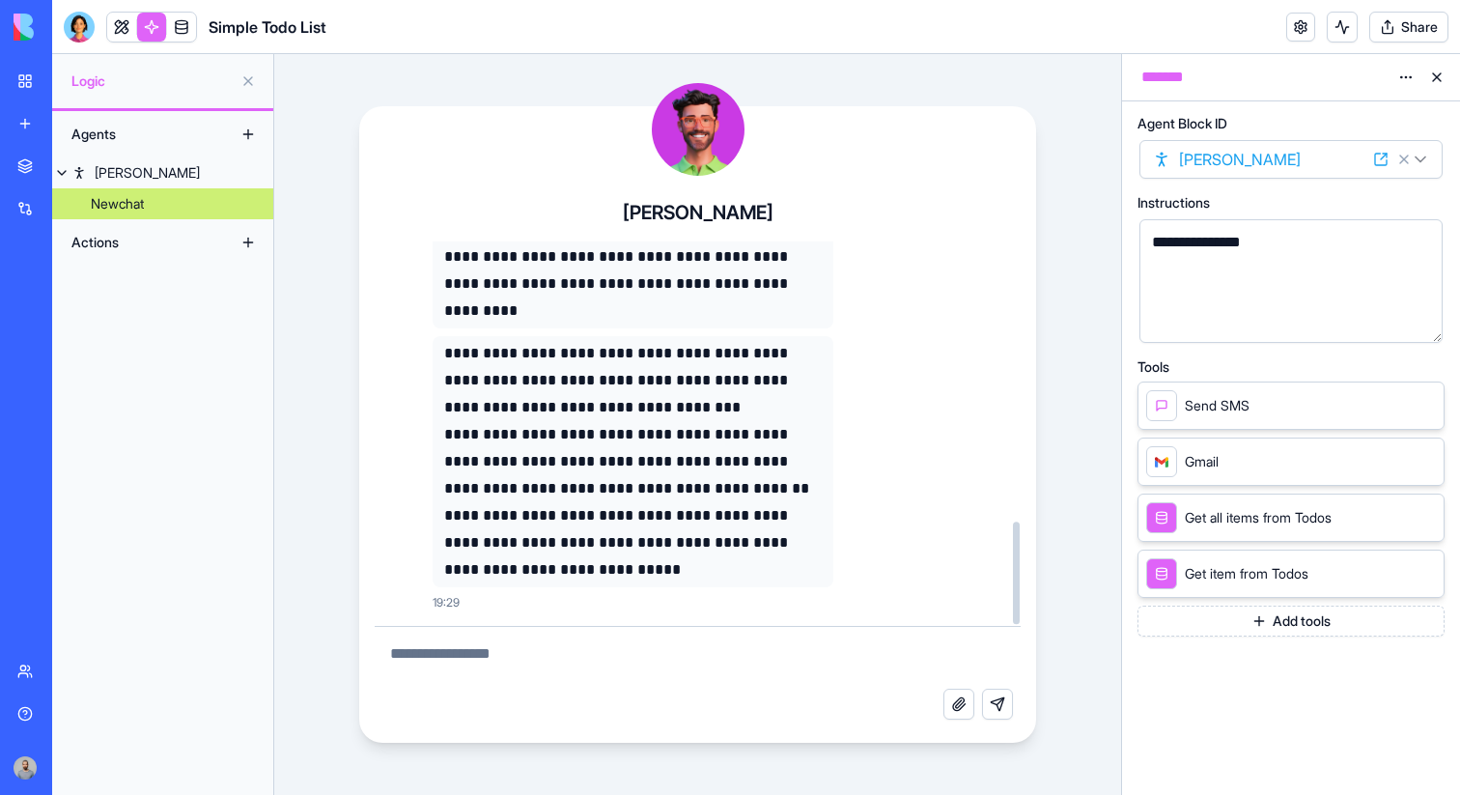
click at [1230, 596] on div "Get item from Todos" at bounding box center [1291, 574] width 307 height 48
click at [1230, 608] on button "Add tools" at bounding box center [1291, 621] width 307 height 31
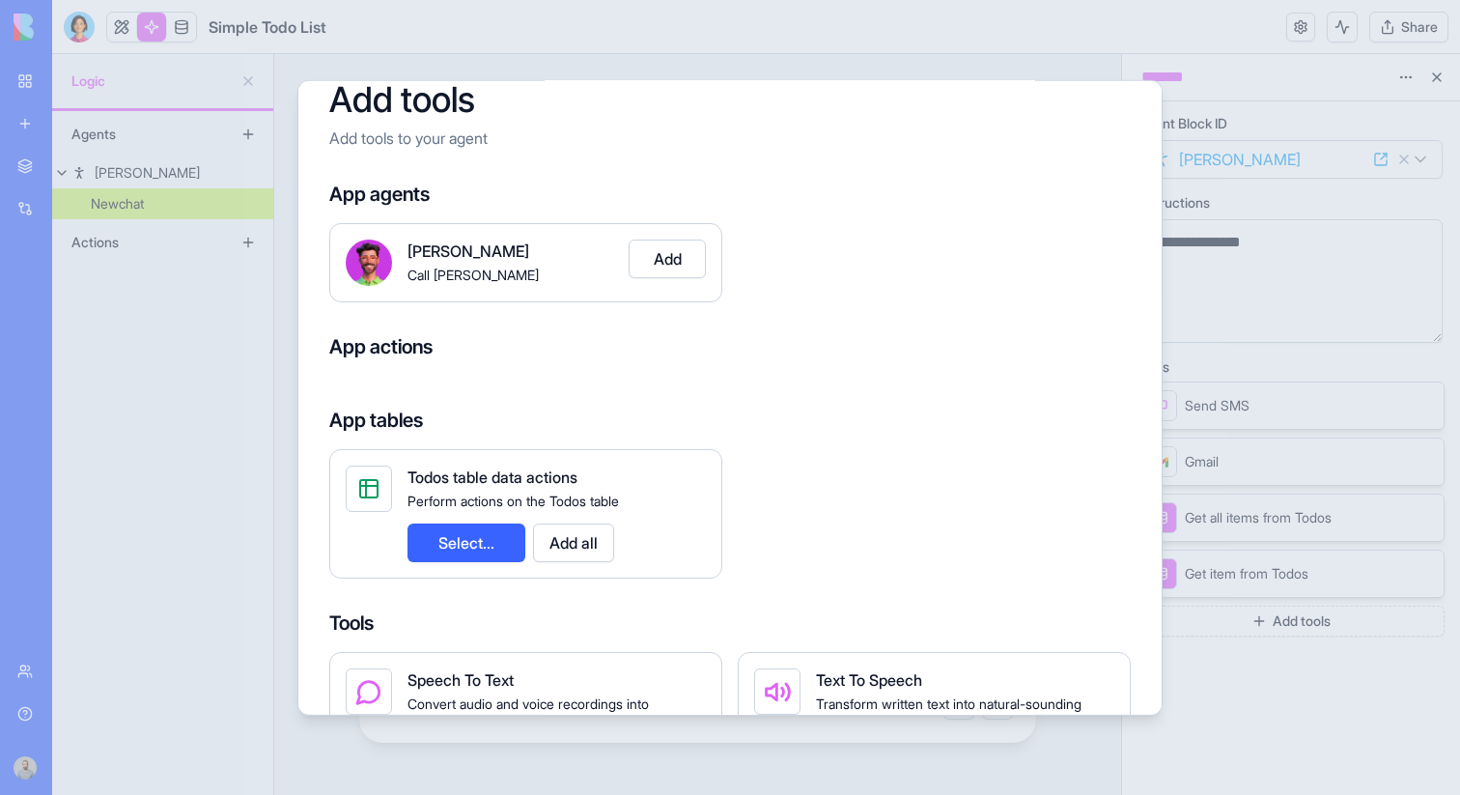
scroll to position [47, 0]
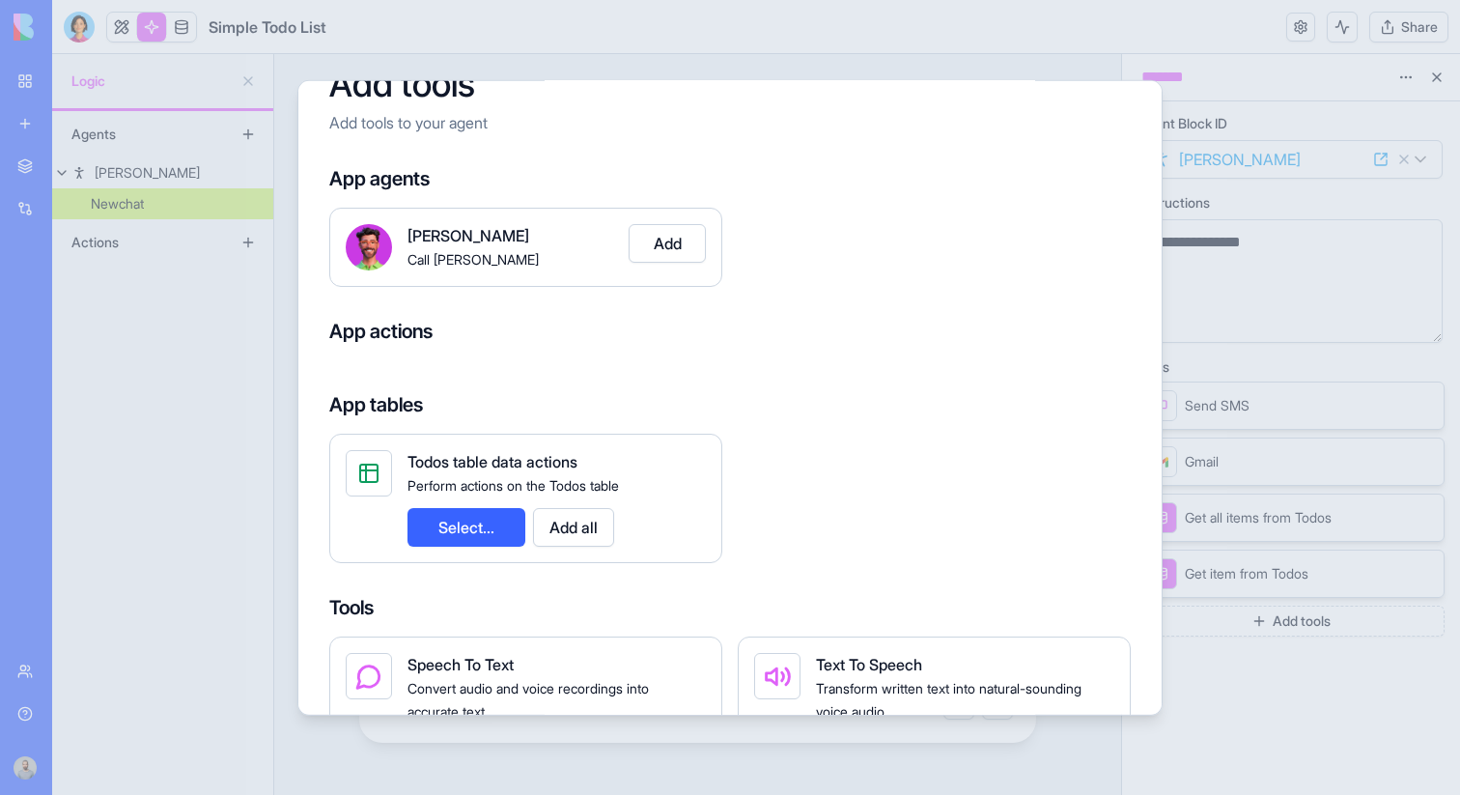
click at [477, 529] on button "Select..." at bounding box center [467, 526] width 118 height 39
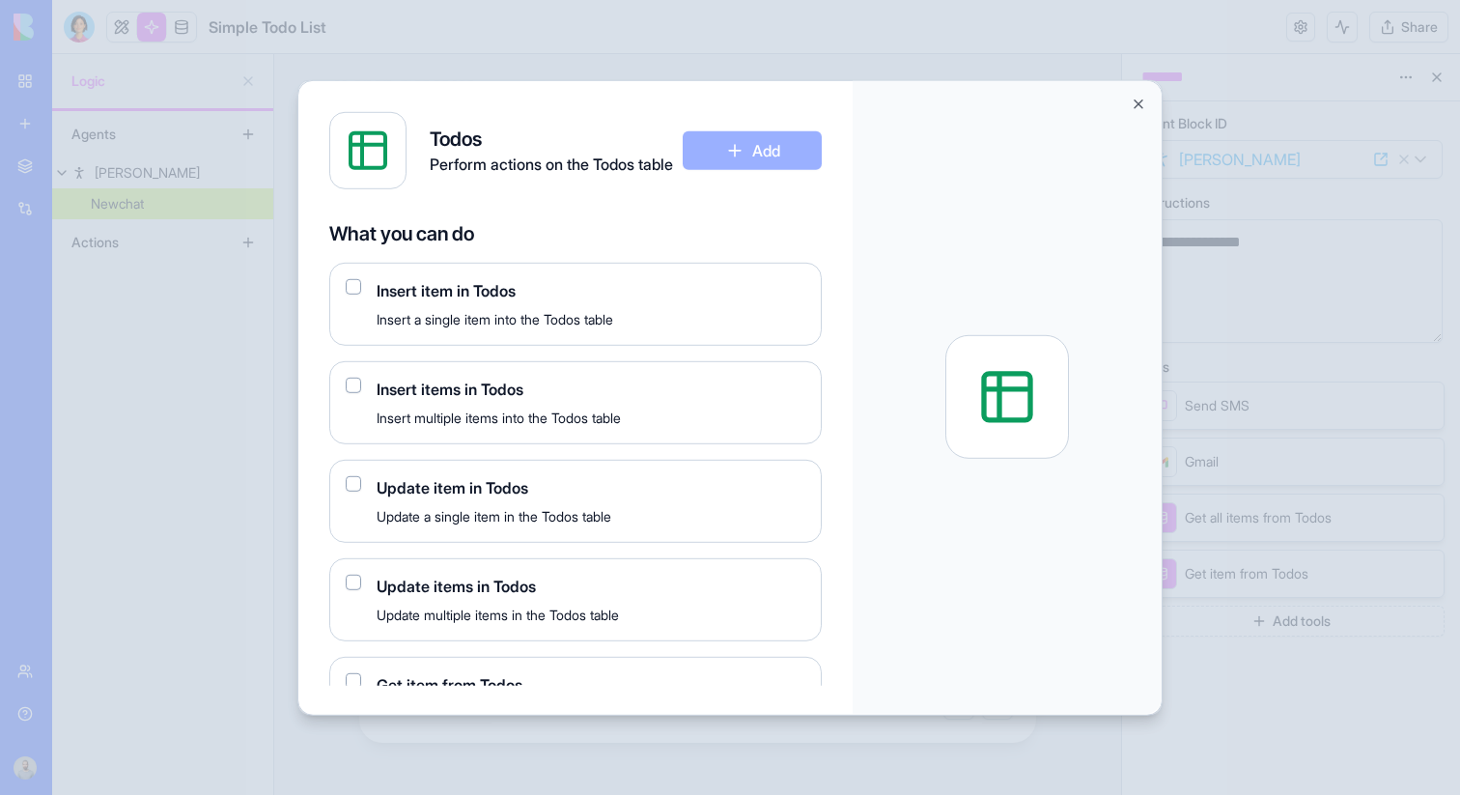
click at [355, 293] on button "button" at bounding box center [353, 285] width 15 height 15
click at [784, 171] on div "Todos Perform actions on the Todos table Add" at bounding box center [575, 149] width 493 height 77
click at [775, 139] on button "Add" at bounding box center [752, 149] width 139 height 39
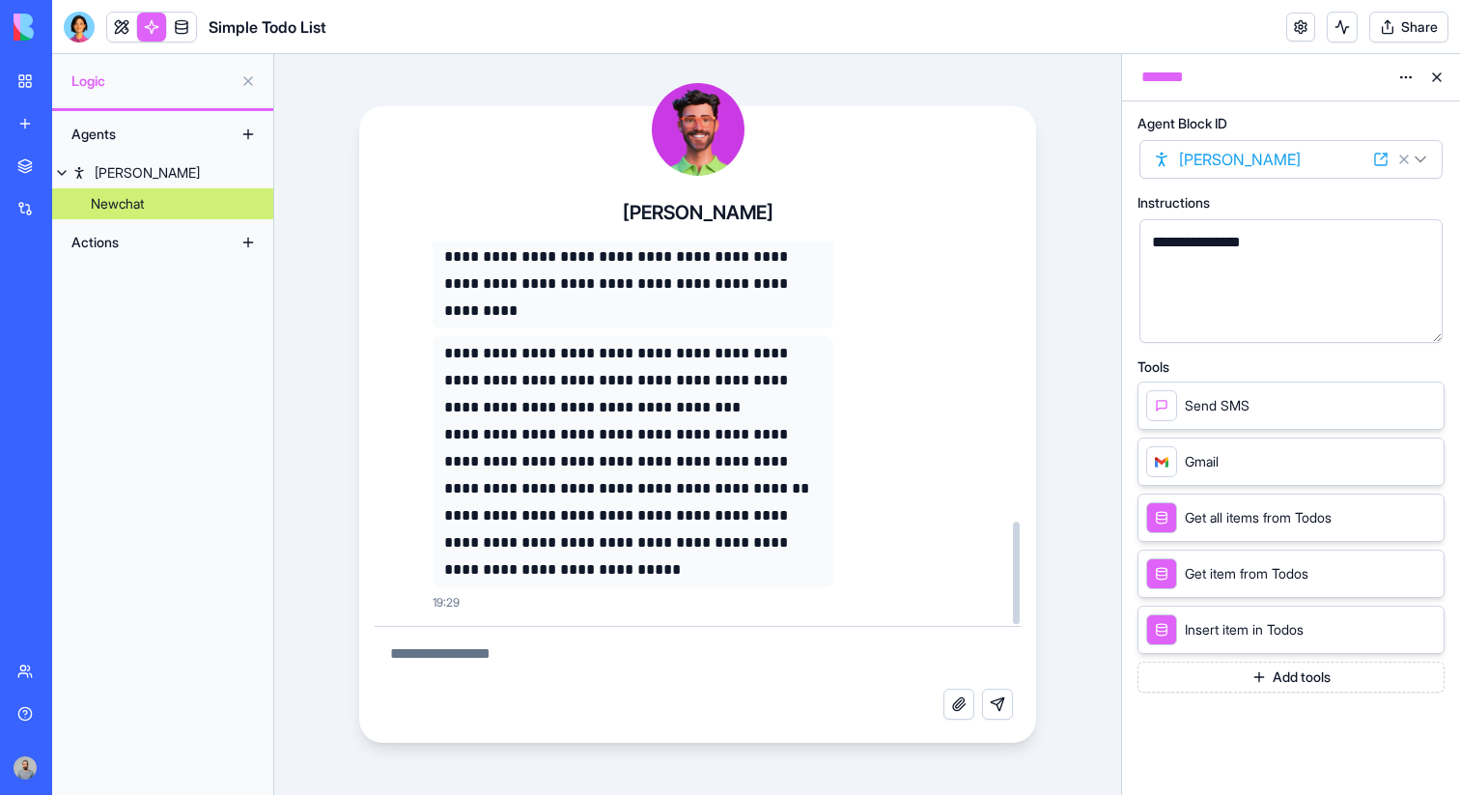
click at [1160, 686] on button "Add tools" at bounding box center [1291, 677] width 307 height 31
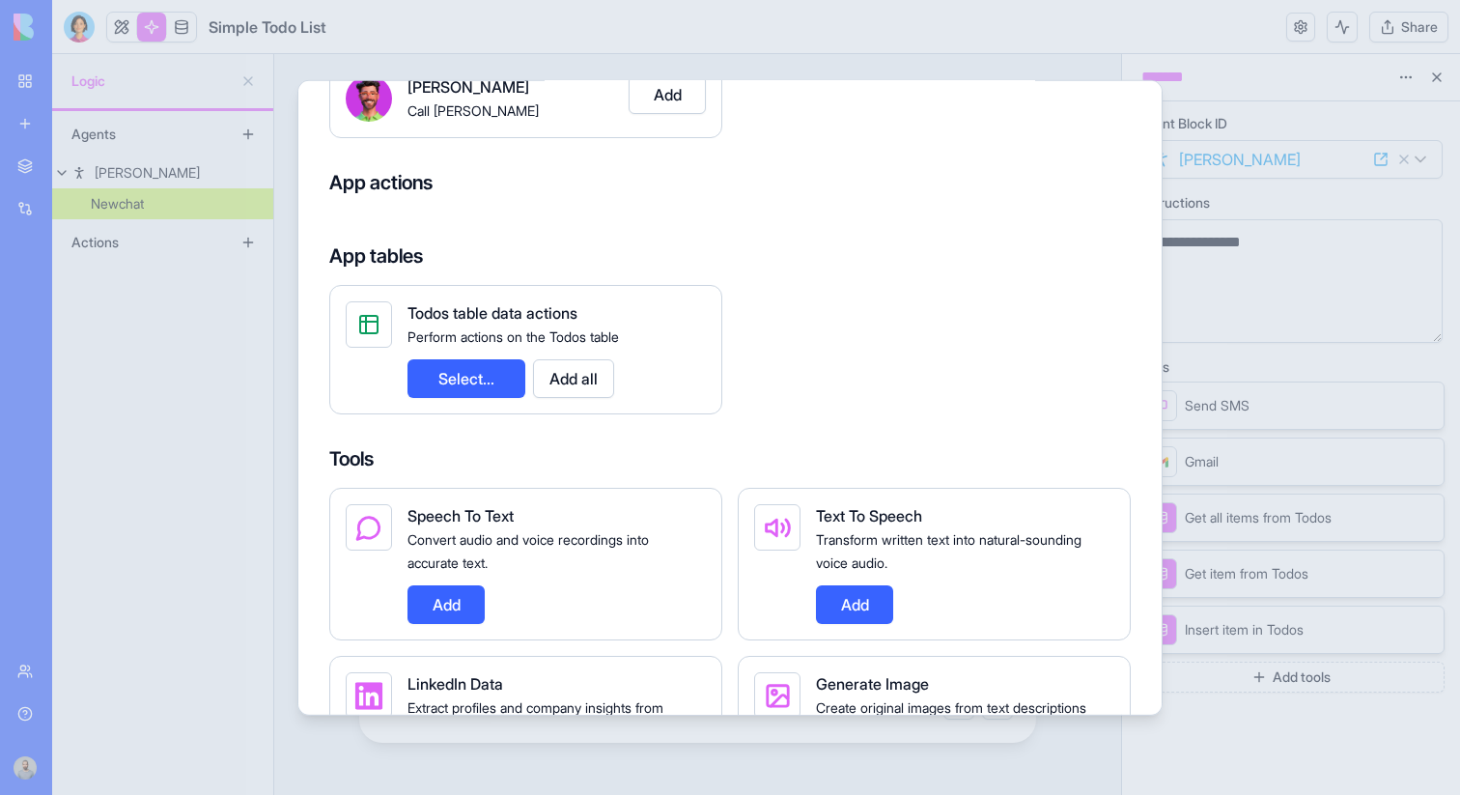
scroll to position [357, 0]
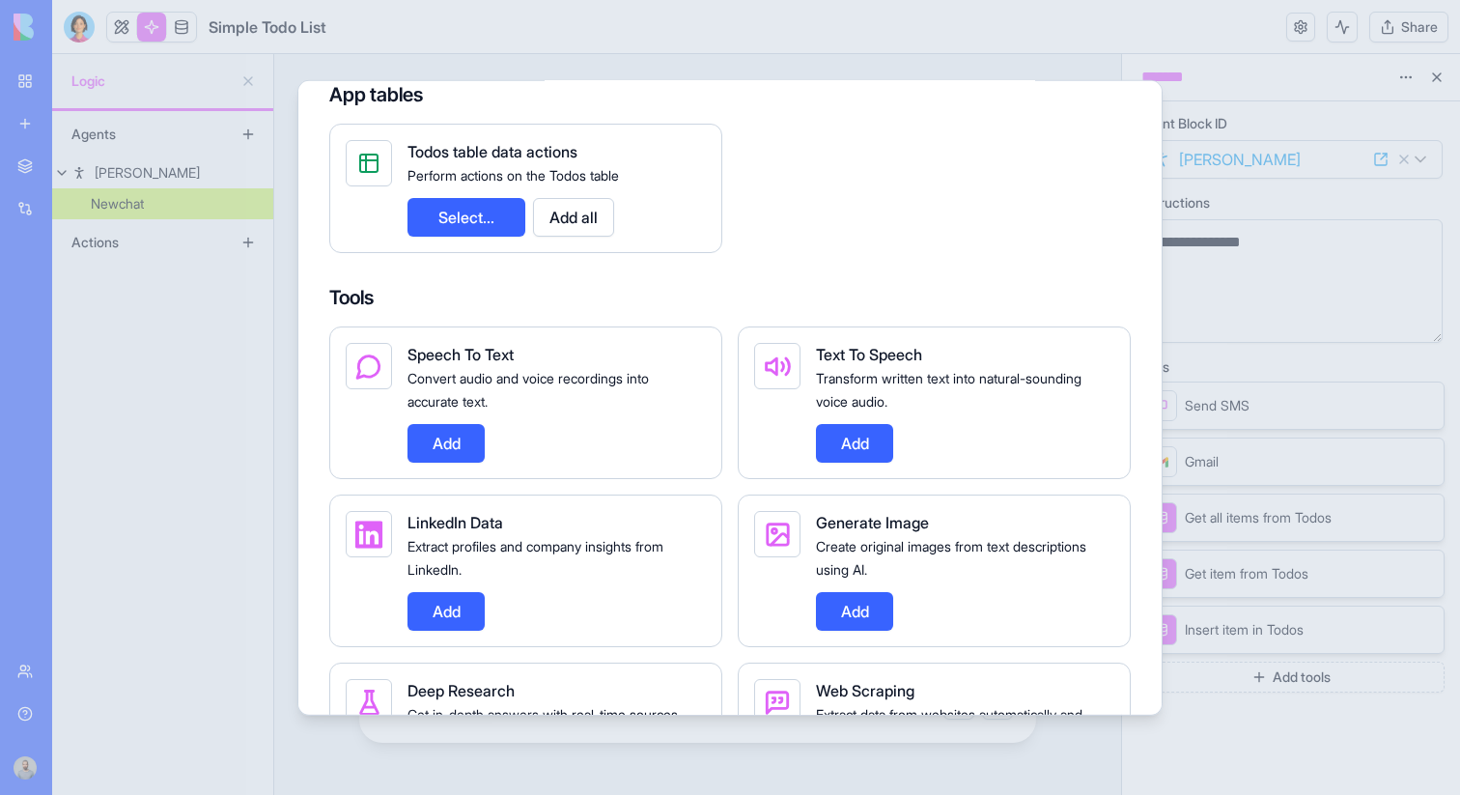
click at [459, 196] on div "Todos table data actions Perform actions on the Todos table Select... Add all" at bounding box center [557, 187] width 298 height 97
click at [459, 207] on button "Select..." at bounding box center [467, 216] width 118 height 39
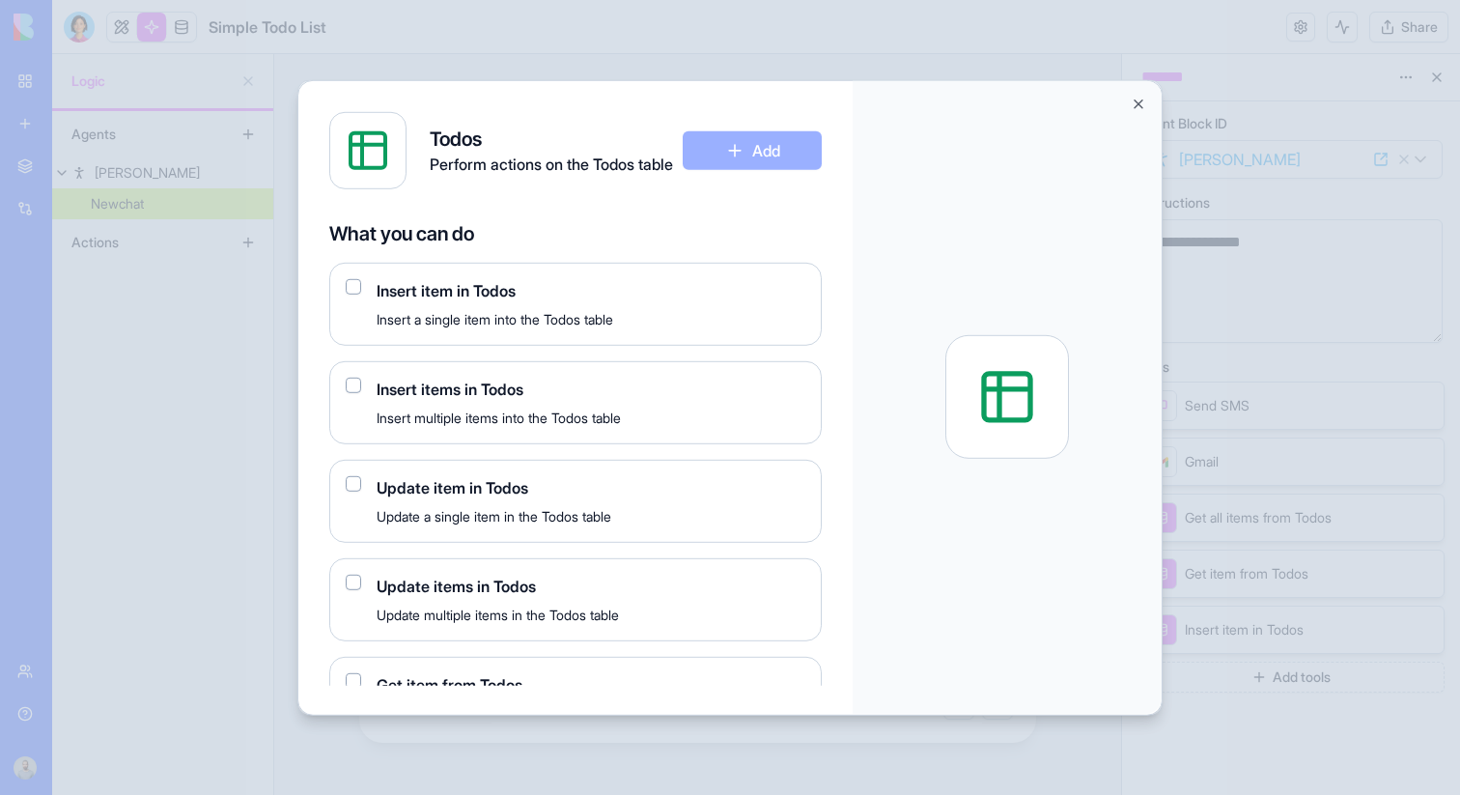
click at [353, 392] on div "Insert items in Todos Insert multiple items into the Todos table" at bounding box center [575, 401] width 493 height 83
click at [362, 382] on div "Insert items in Todos Insert multiple items into the Todos table" at bounding box center [575, 401] width 493 height 83
click at [357, 382] on button "button" at bounding box center [353, 384] width 15 height 15
click at [818, 174] on div "Todos Perform actions on the Todos table Add" at bounding box center [575, 149] width 493 height 77
click at [814, 165] on button "Add" at bounding box center [752, 149] width 139 height 39
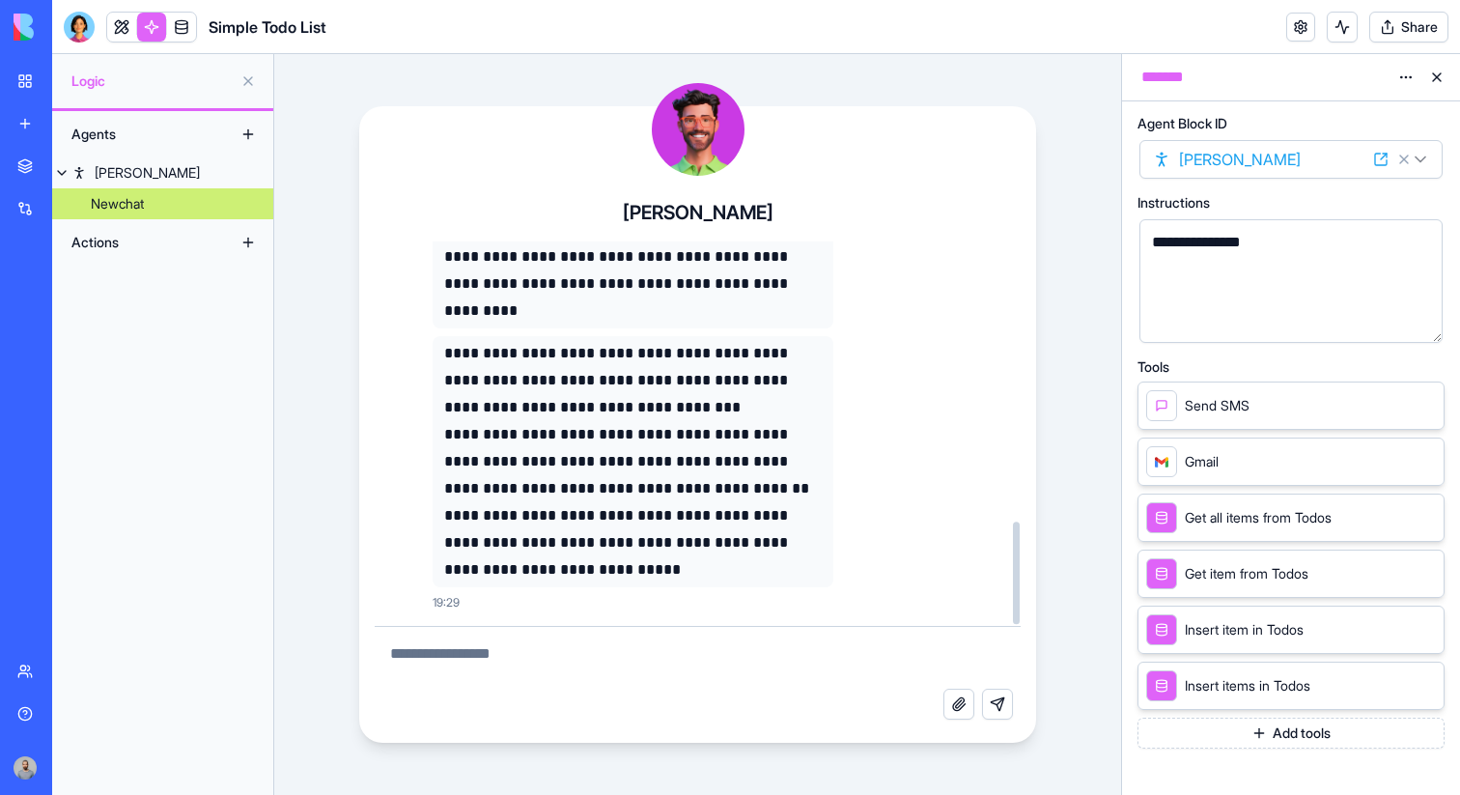
click at [1243, 737] on button "Add tools" at bounding box center [1291, 733] width 307 height 31
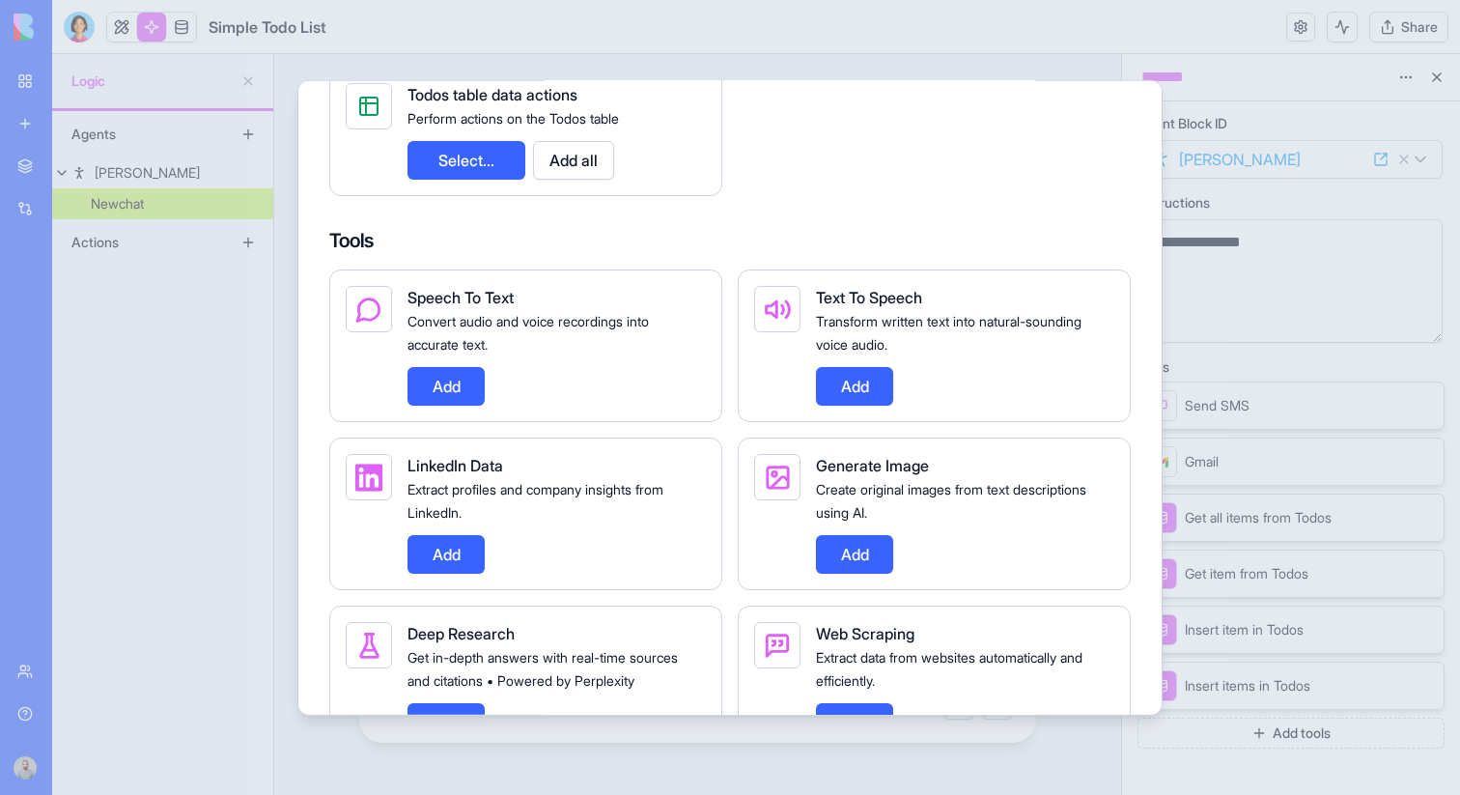
scroll to position [224, 0]
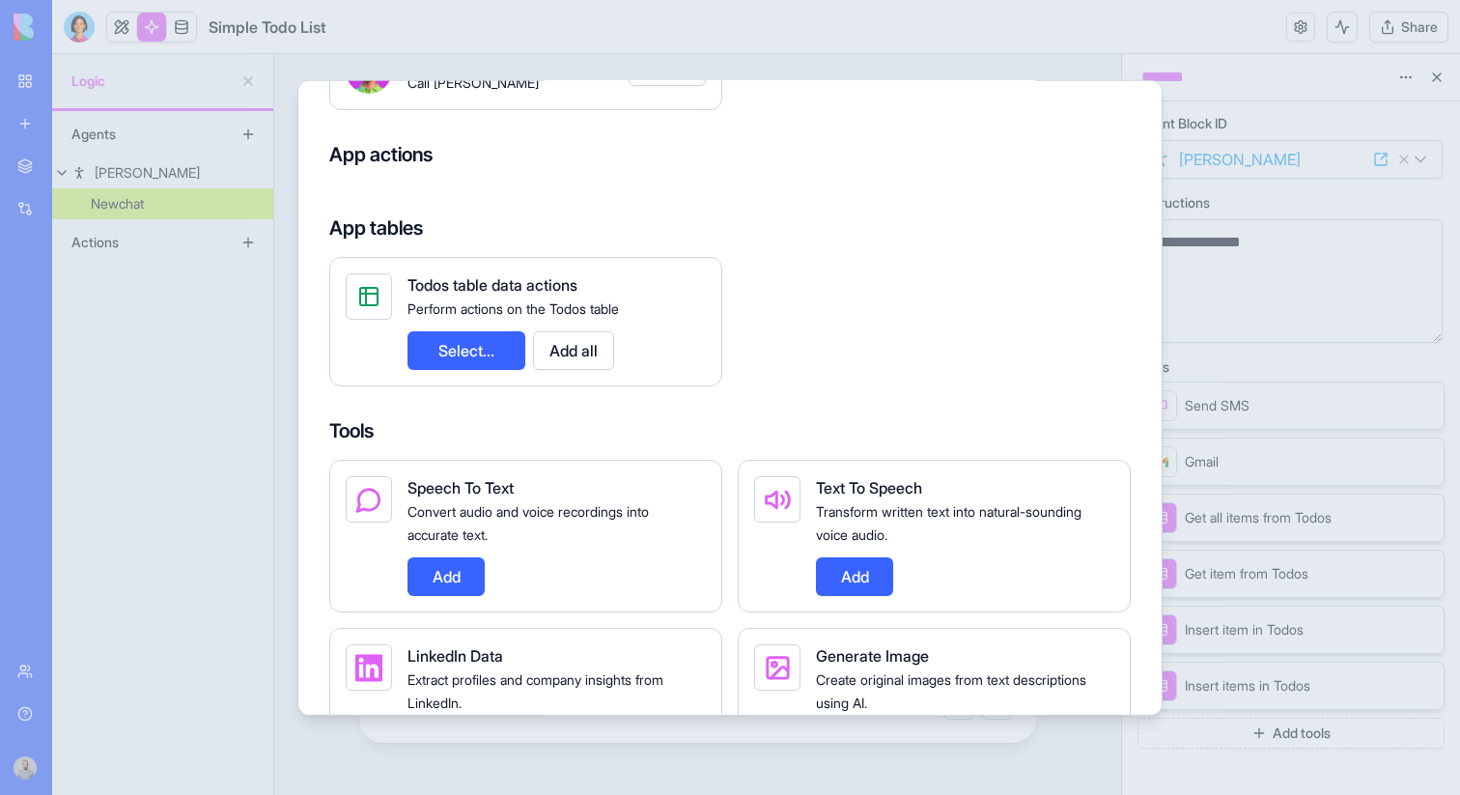
click at [462, 337] on button "Select..." at bounding box center [467, 349] width 118 height 39
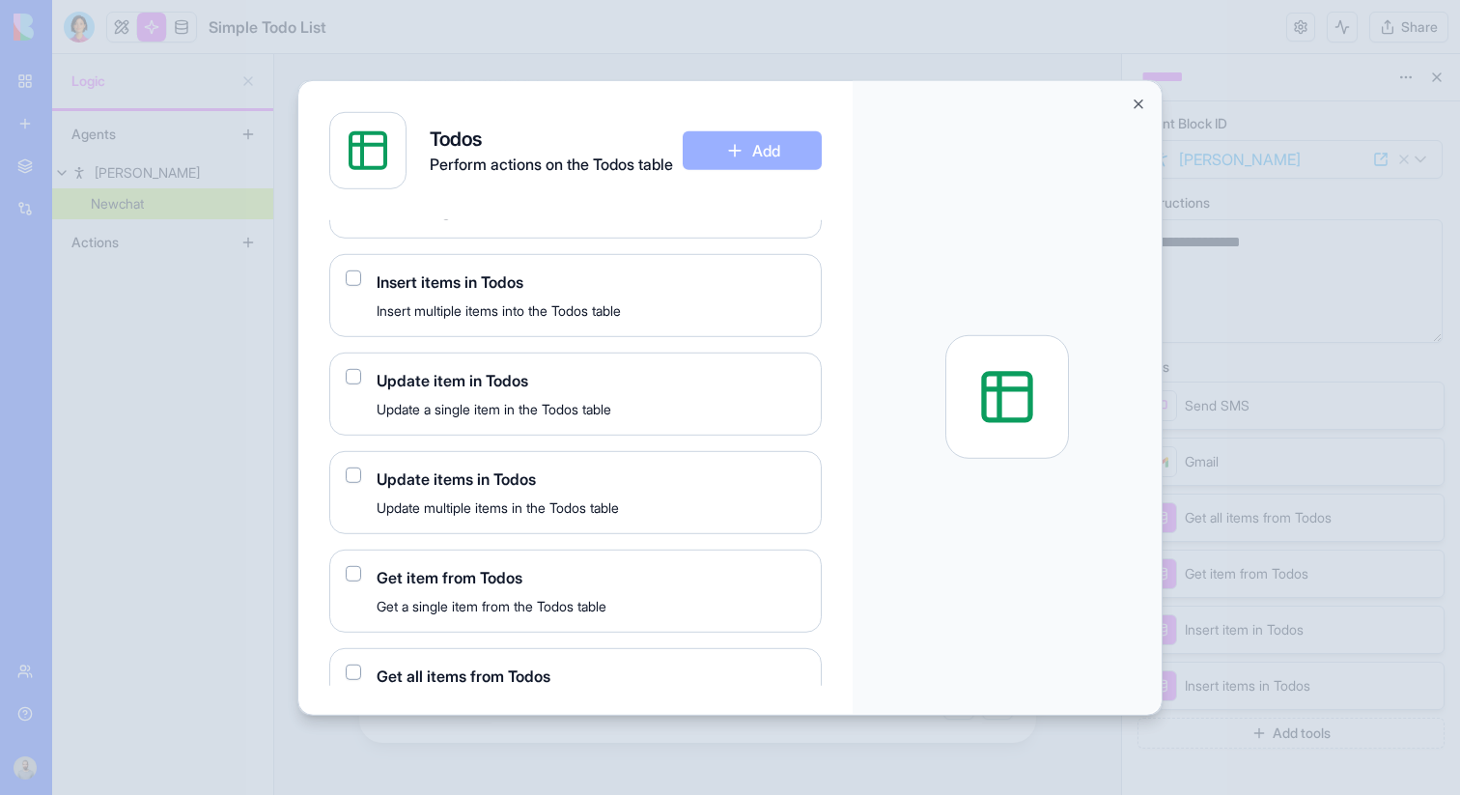
scroll to position [152, 0]
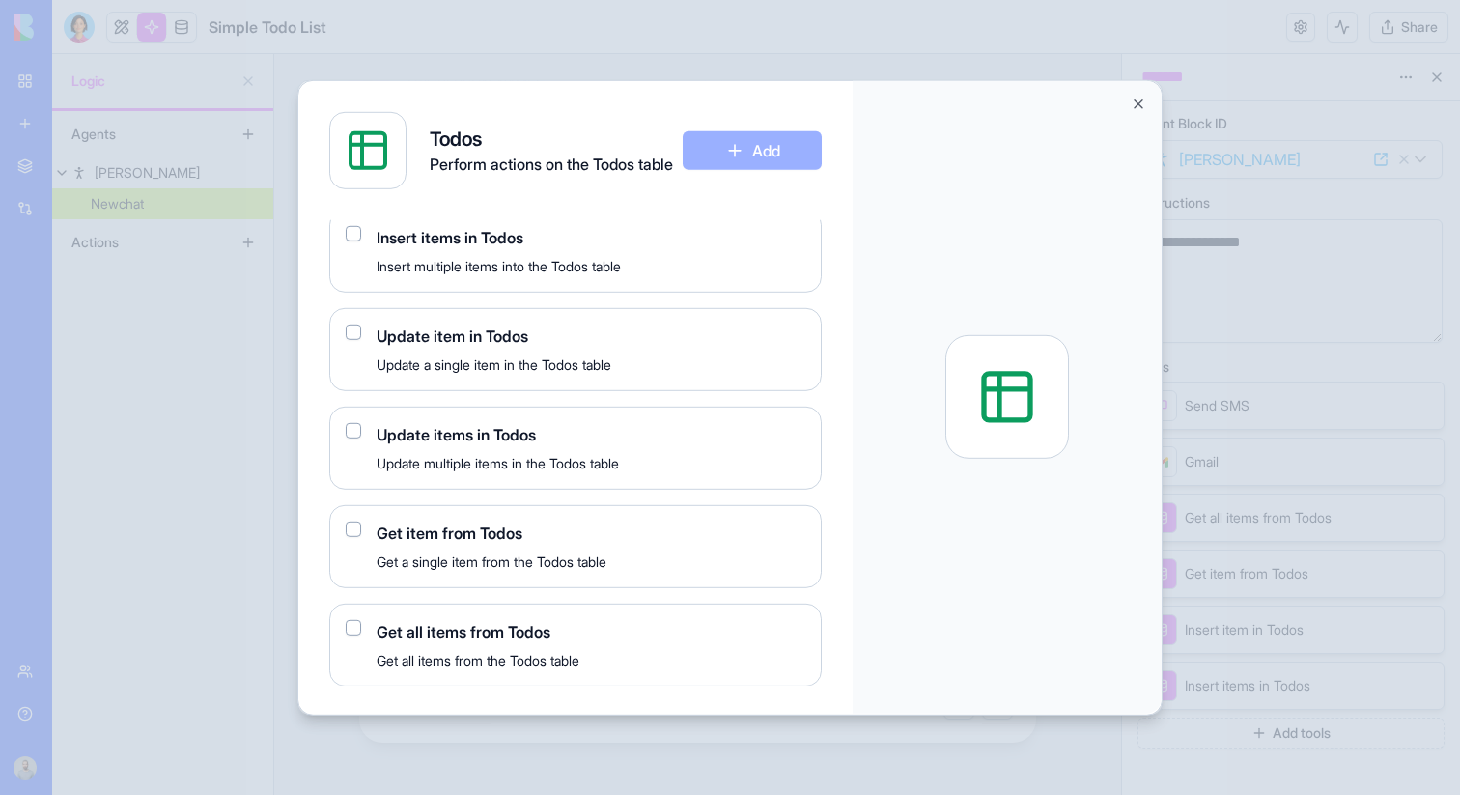
click at [353, 330] on button "button" at bounding box center [353, 331] width 15 height 15
click at [770, 152] on button "Add" at bounding box center [752, 149] width 139 height 39
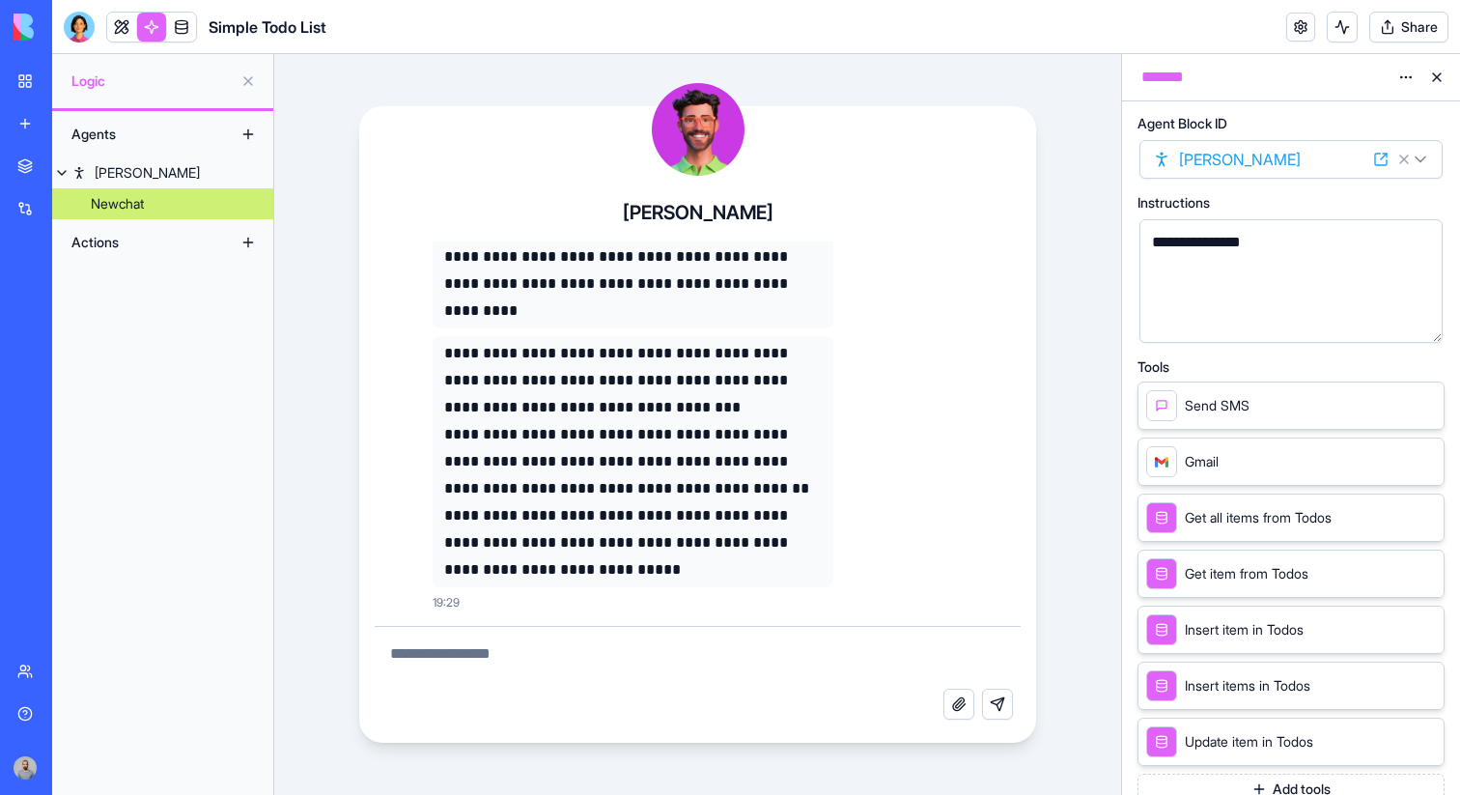
scroll to position [10, 0]
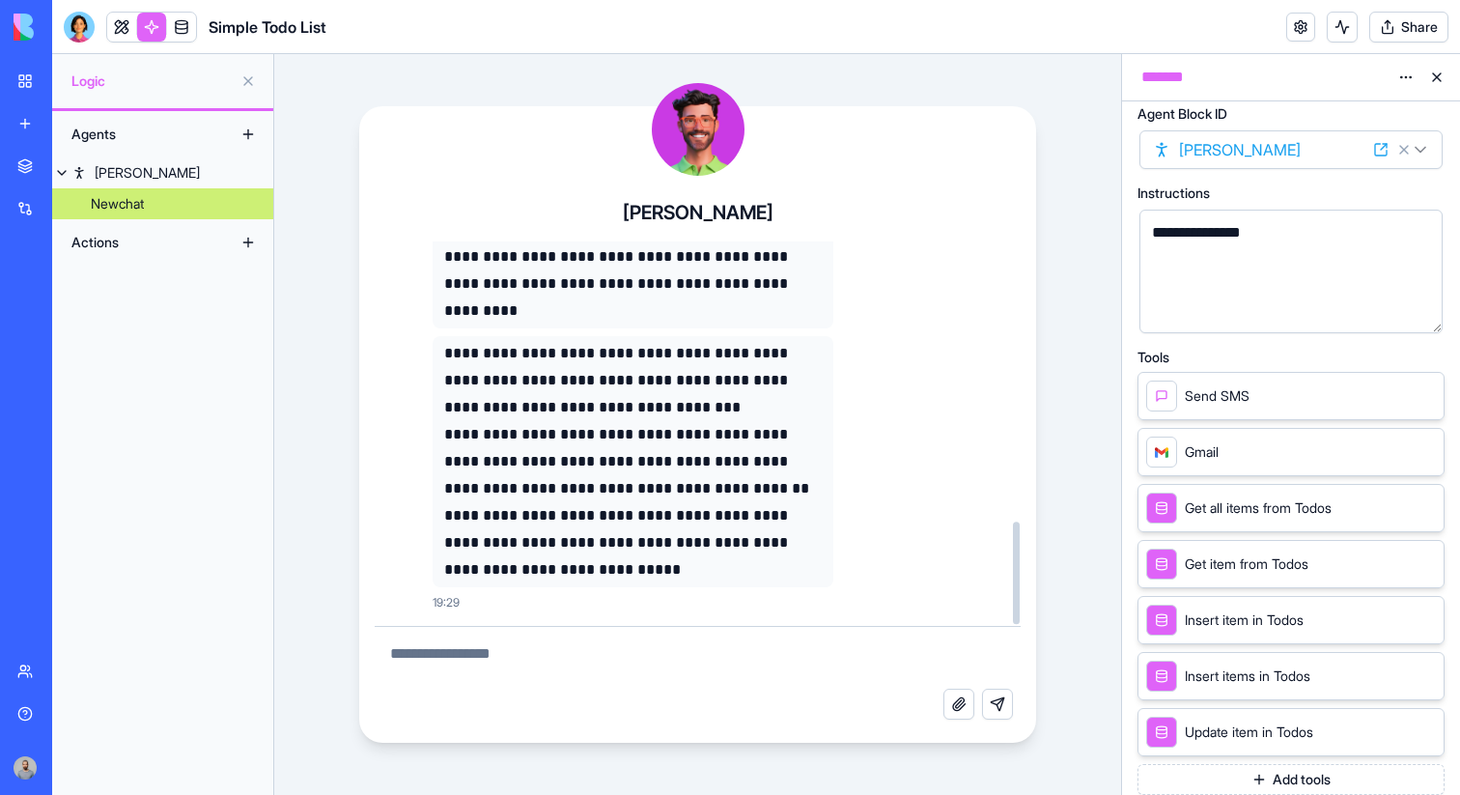
click at [699, 643] on textarea at bounding box center [698, 658] width 647 height 62
type textarea "**********"
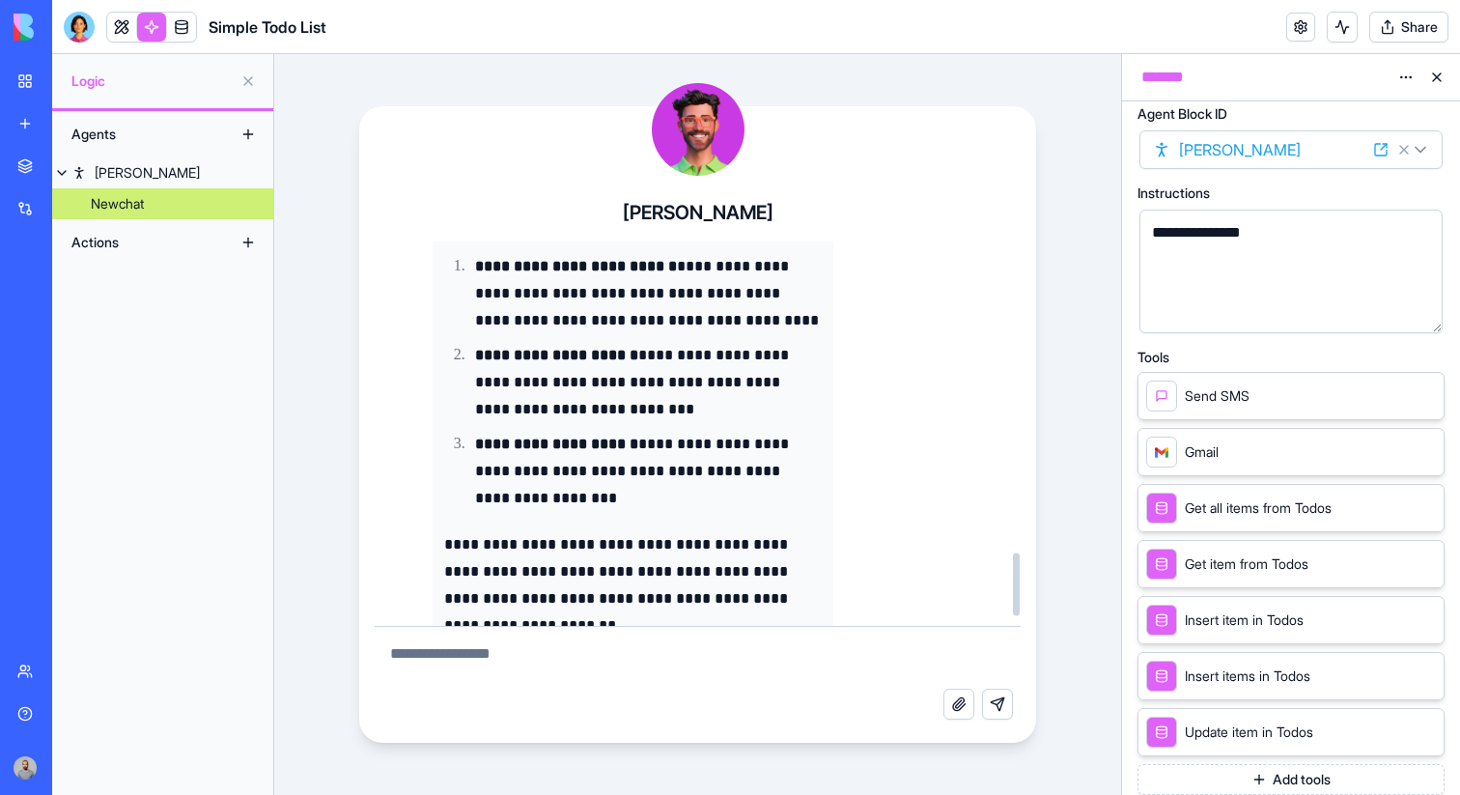
scroll to position [1877, 0]
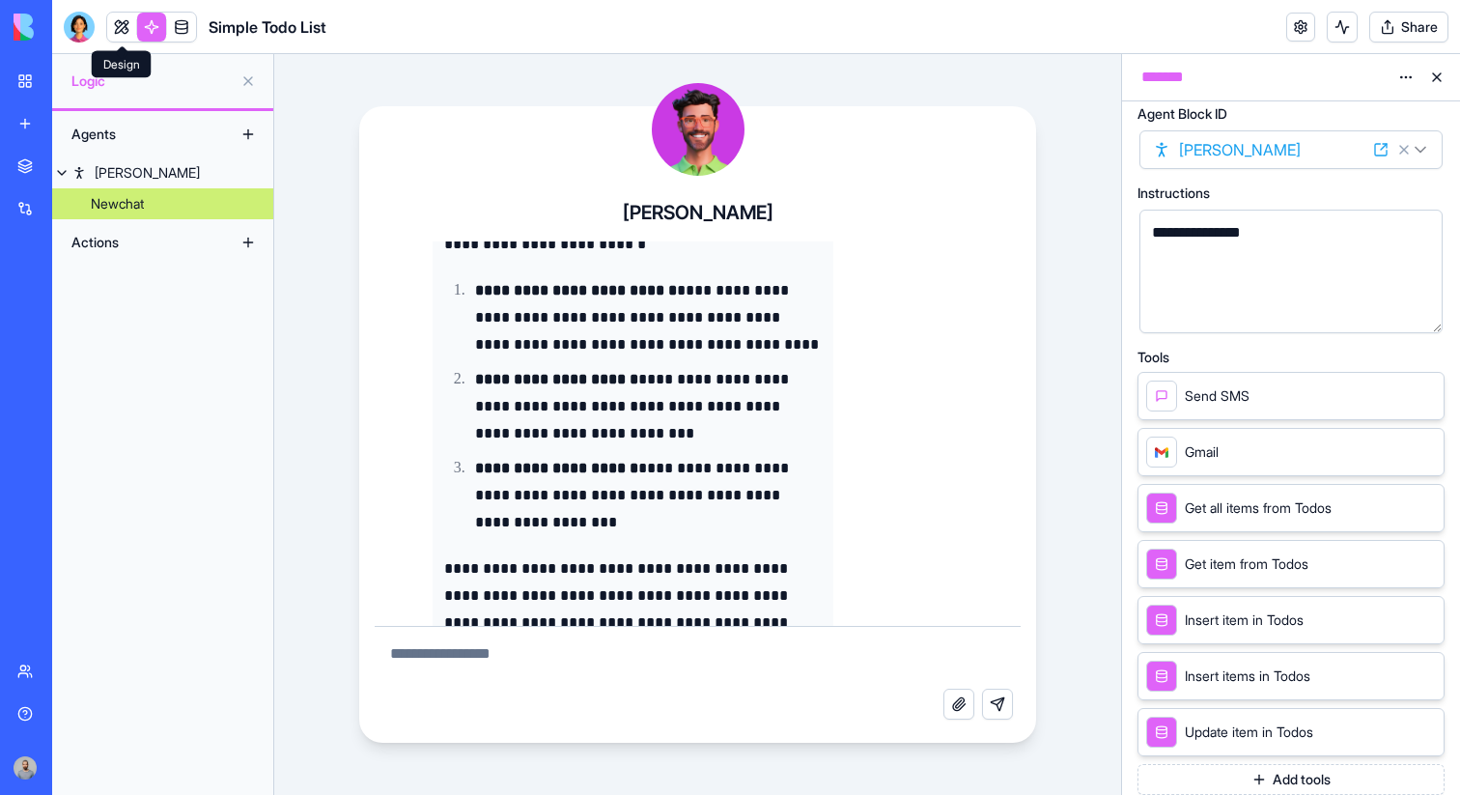
click at [127, 27] on link at bounding box center [121, 27] width 29 height 29
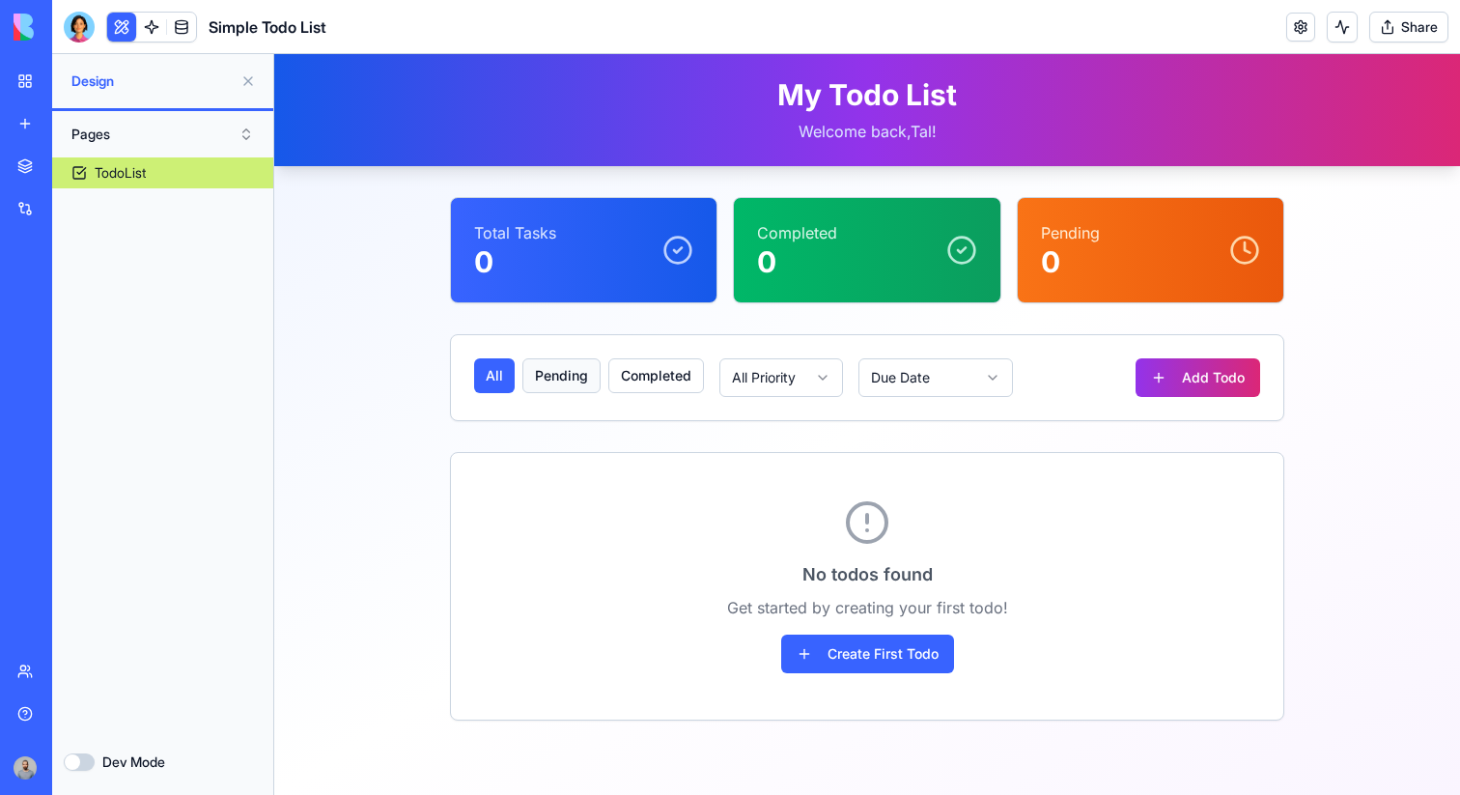
click at [576, 376] on button "pending" at bounding box center [562, 375] width 78 height 35
click at [674, 376] on button "completed" at bounding box center [657, 375] width 96 height 35
click at [607, 370] on div "all pending completed" at bounding box center [589, 377] width 230 height 39
click at [1348, 14] on button at bounding box center [1342, 27] width 31 height 31
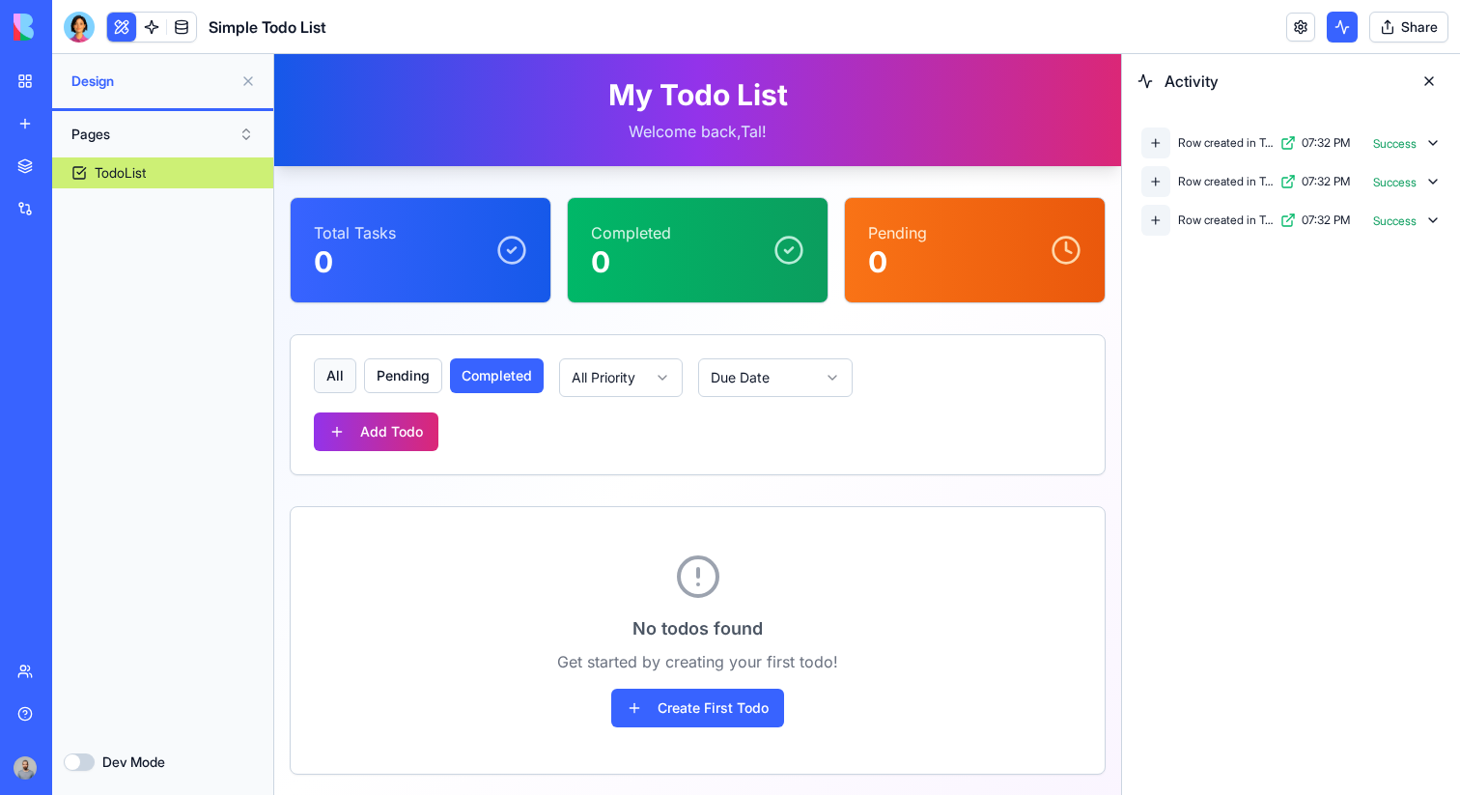
click at [327, 365] on button "all" at bounding box center [335, 375] width 42 height 35
click at [192, 20] on link at bounding box center [181, 27] width 29 height 29
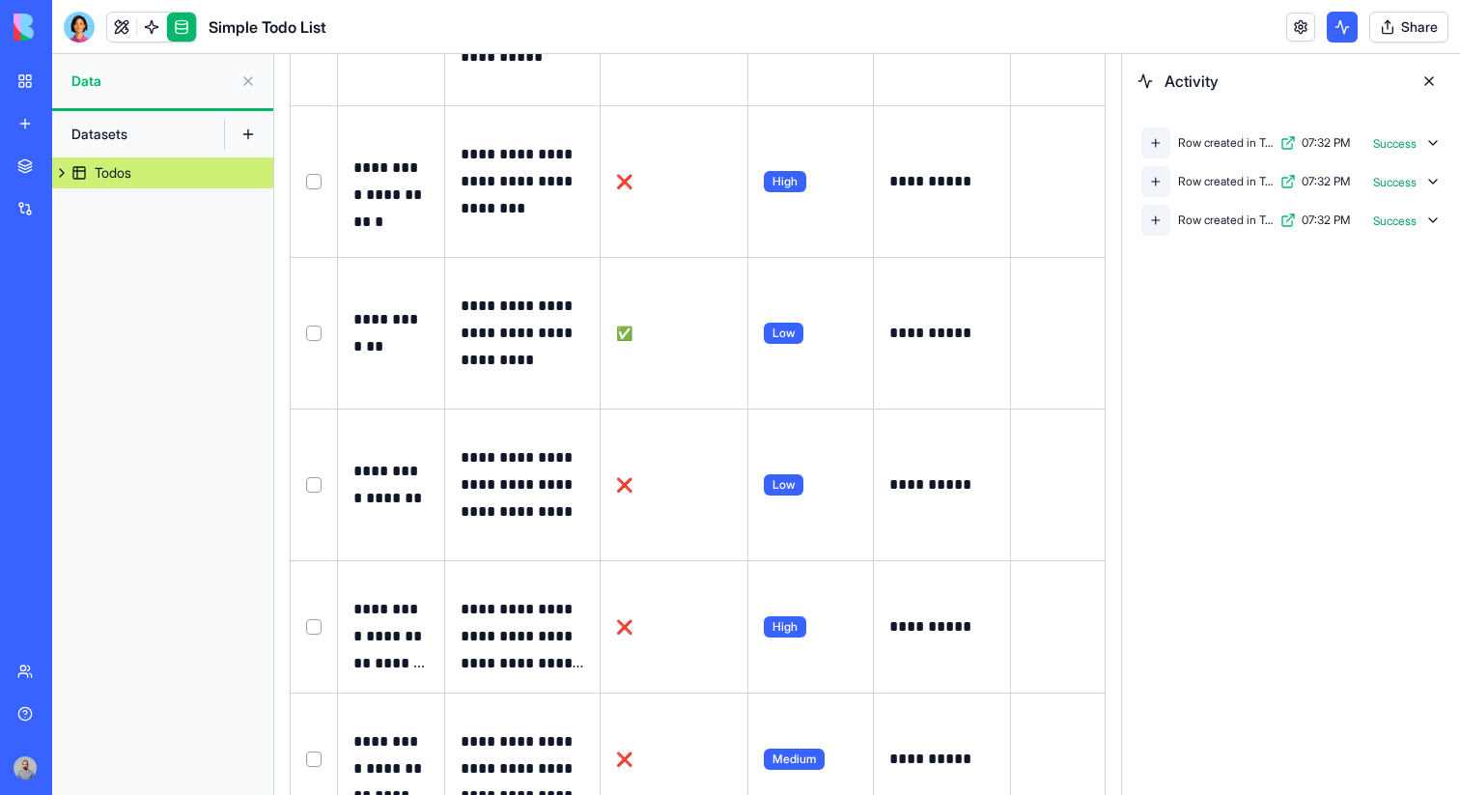
scroll to position [315, 0]
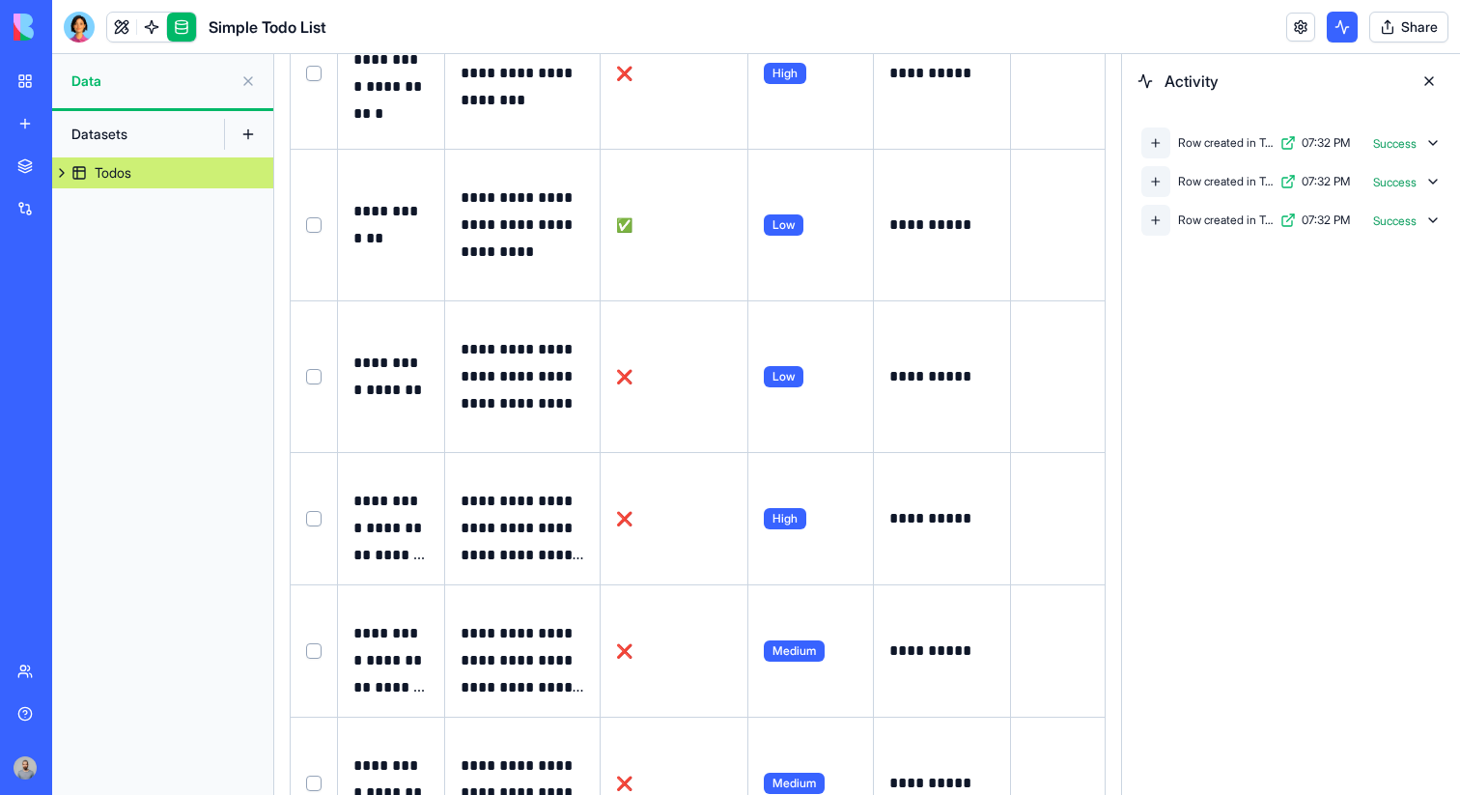
click at [564, 406] on p "**********" at bounding box center [523, 376] width 125 height 81
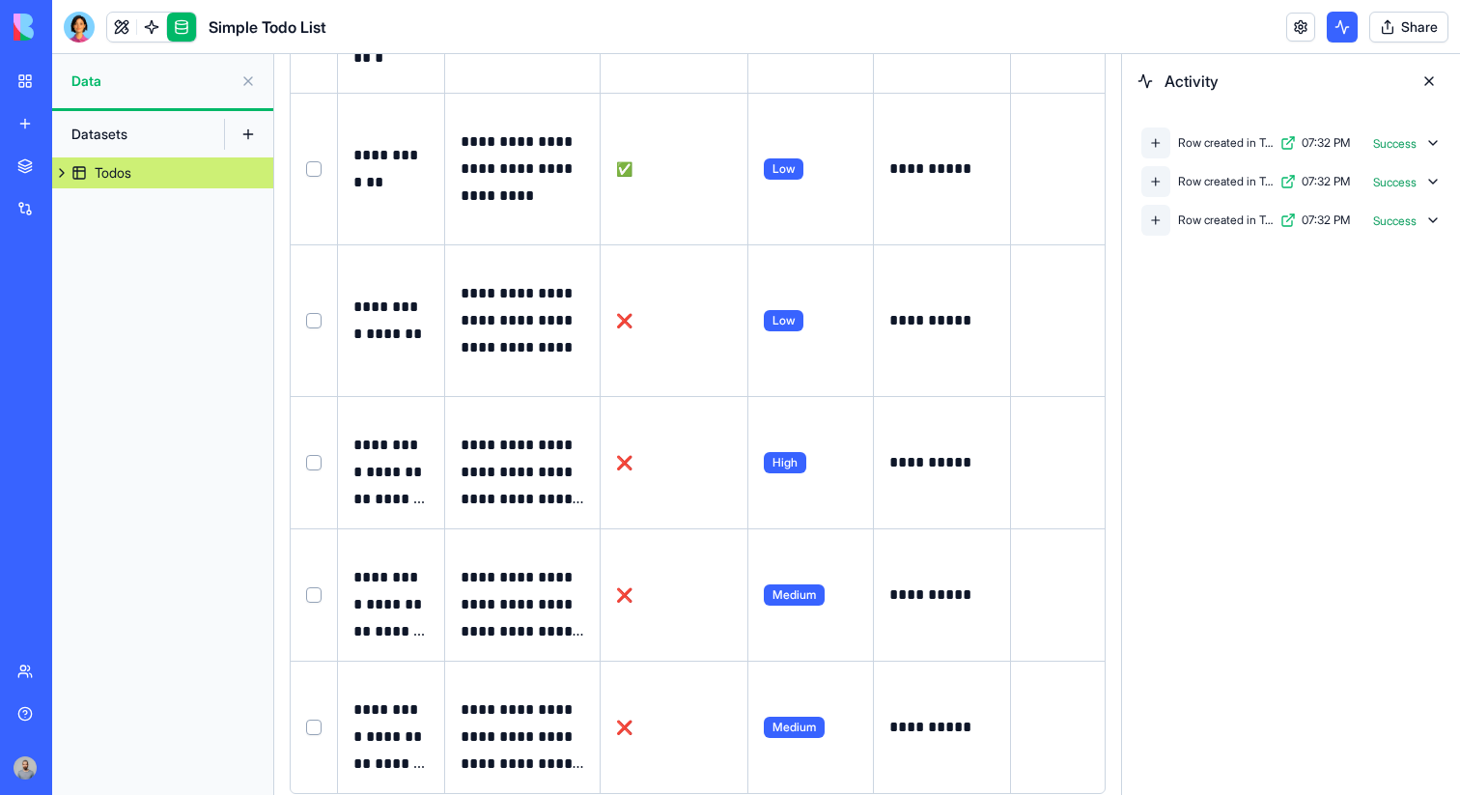
scroll to position [457, 0]
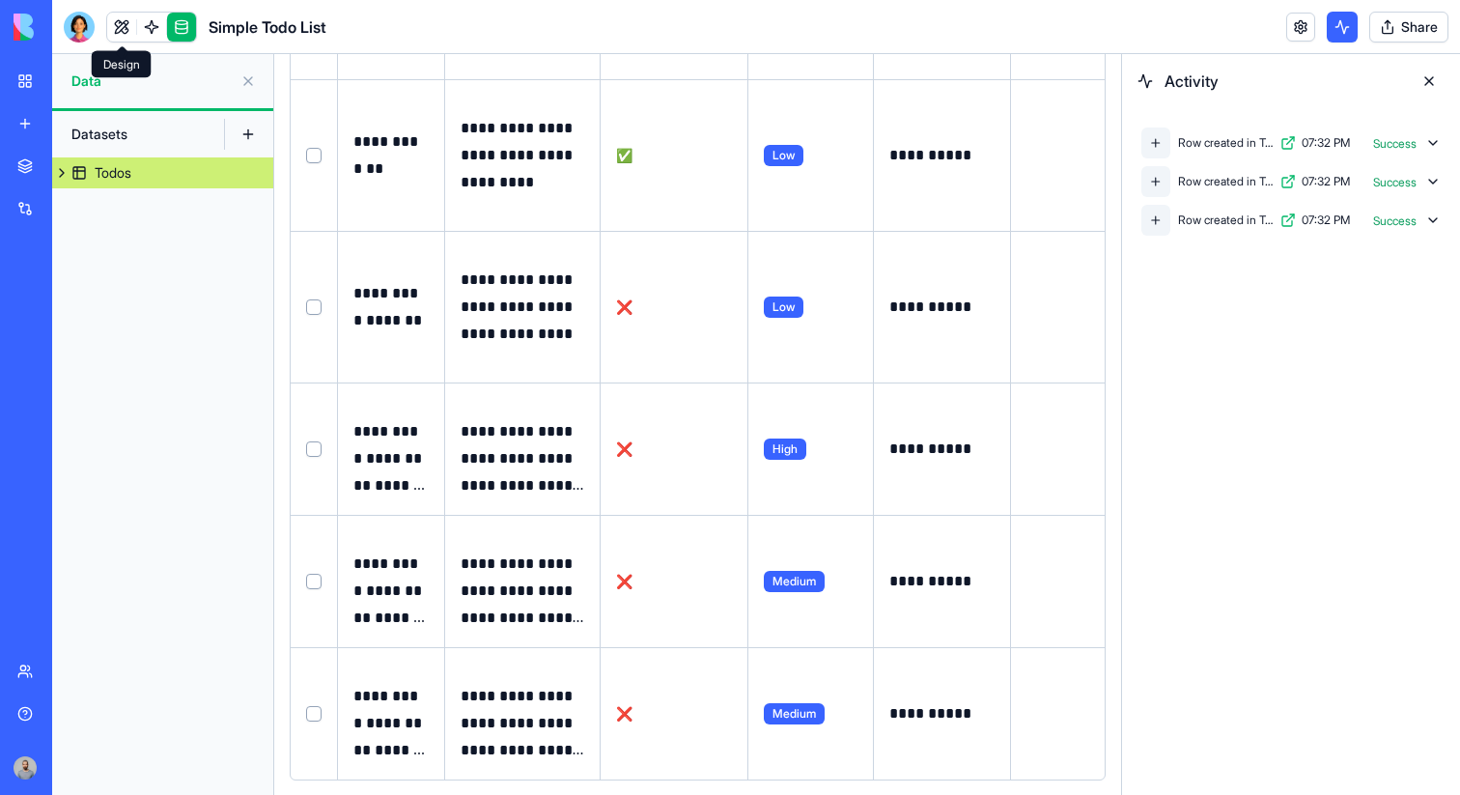
click at [112, 23] on link at bounding box center [121, 27] width 29 height 29
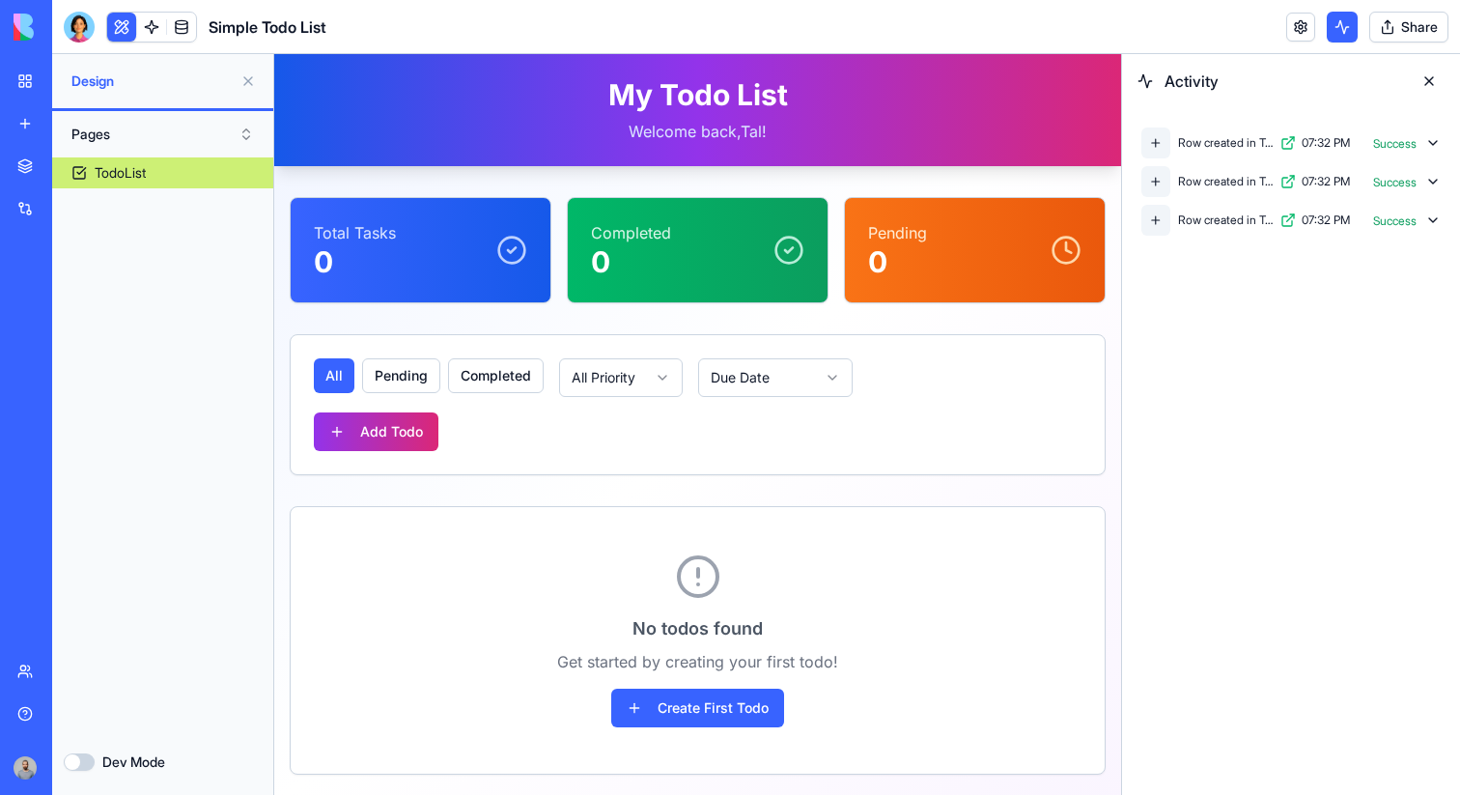
scroll to position [11, 0]
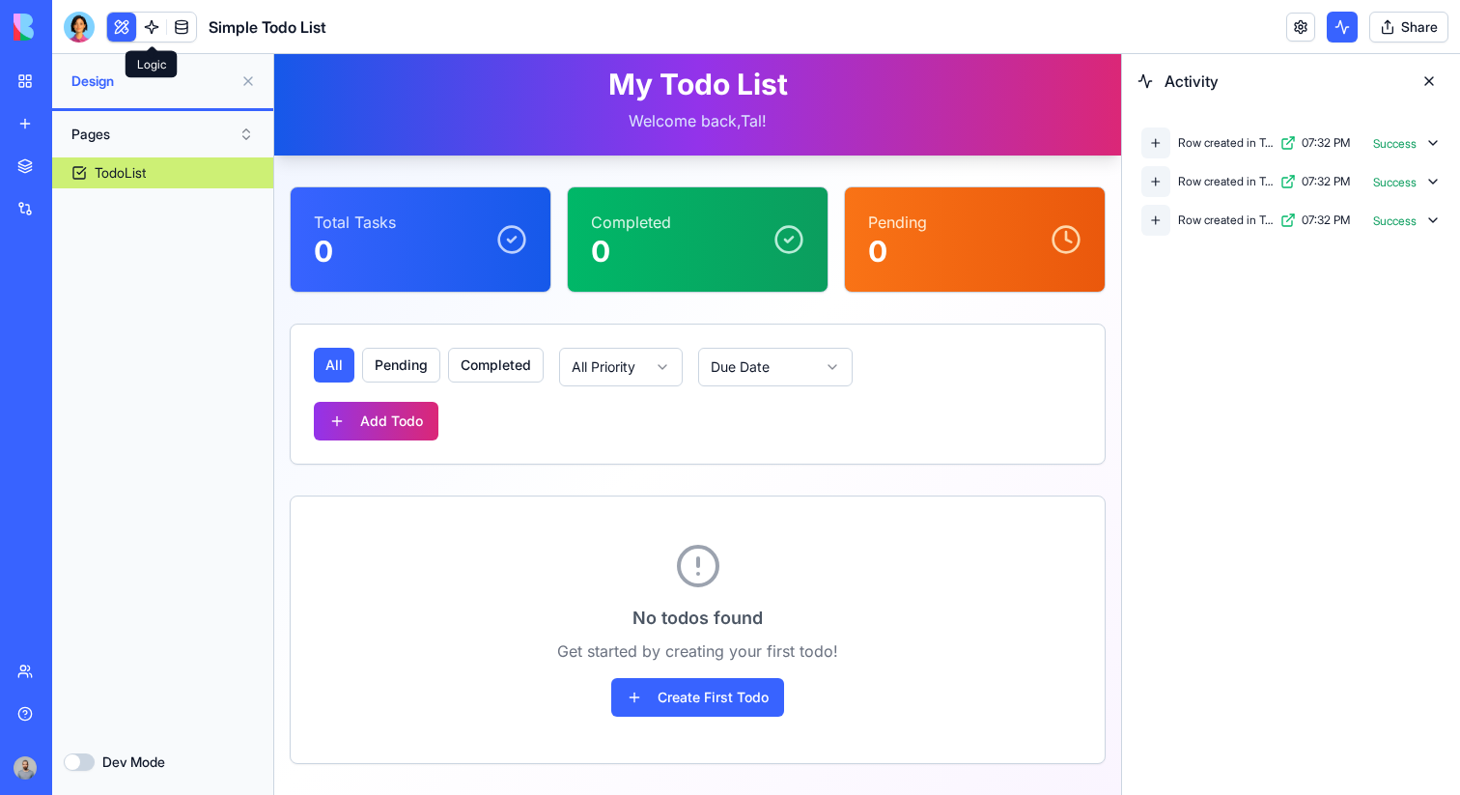
click at [161, 32] on link at bounding box center [151, 27] width 29 height 29
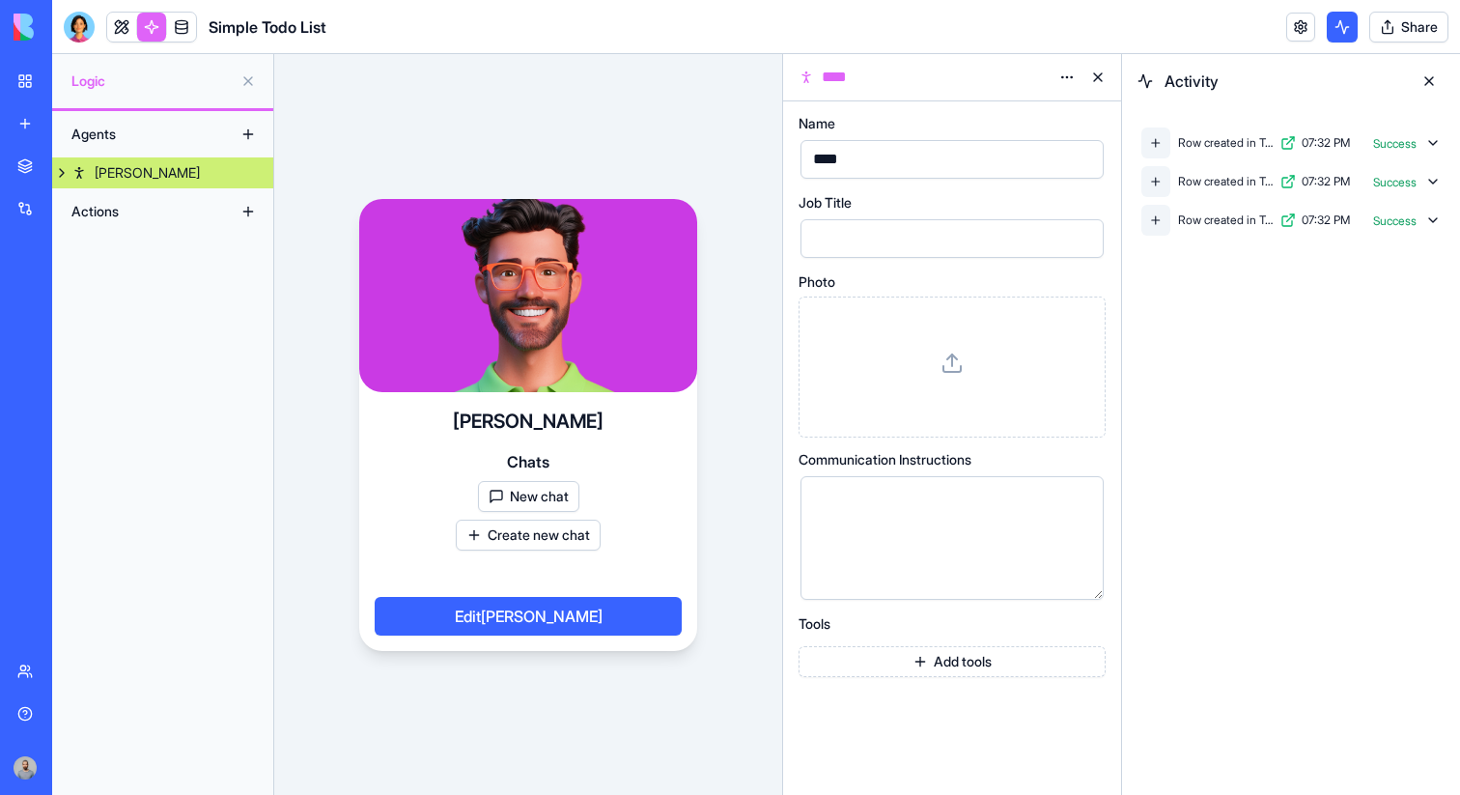
click at [197, 32] on div "Simple Todo List" at bounding box center [195, 27] width 263 height 31
click at [181, 30] on link at bounding box center [181, 27] width 29 height 29
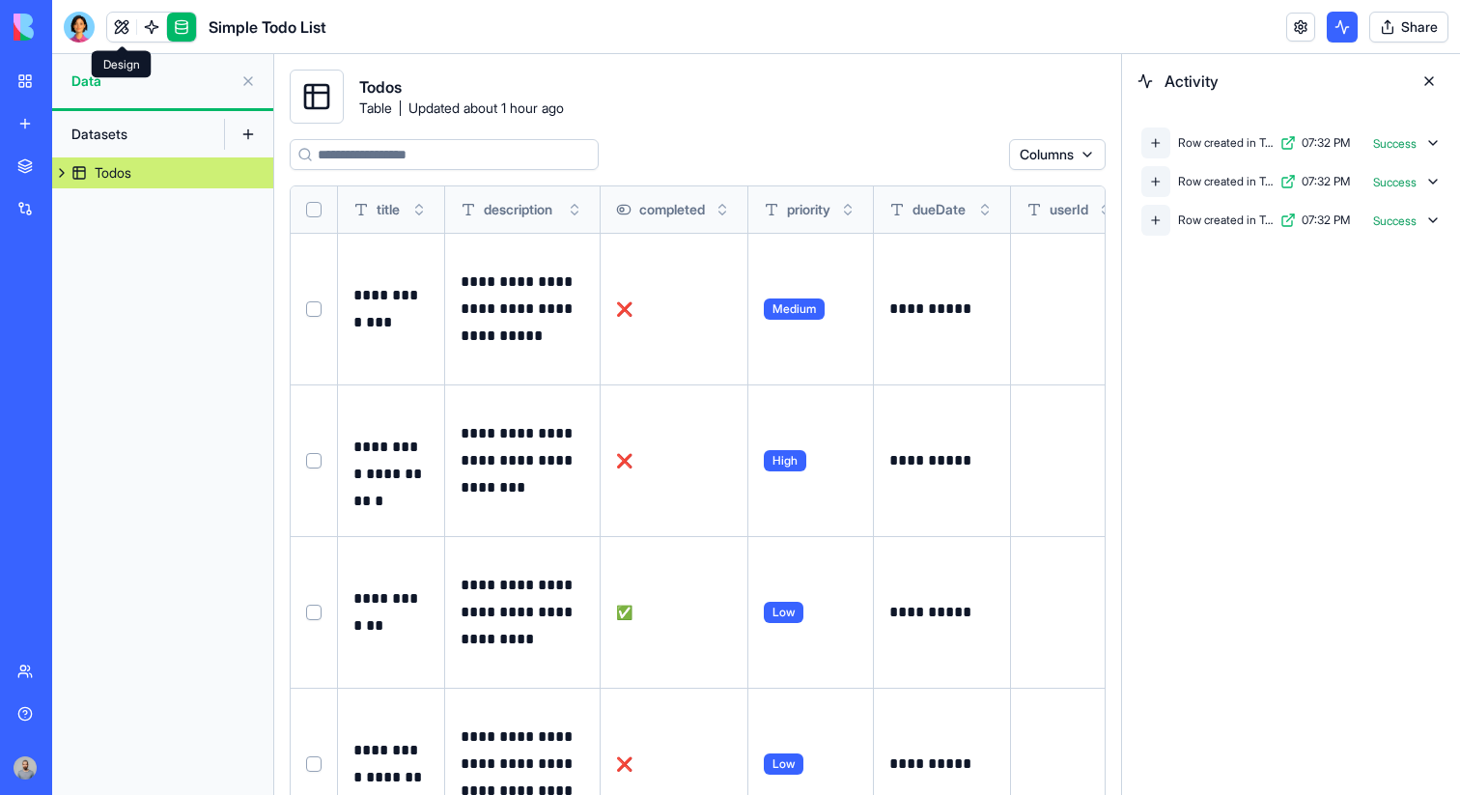
click at [118, 21] on link at bounding box center [121, 27] width 29 height 29
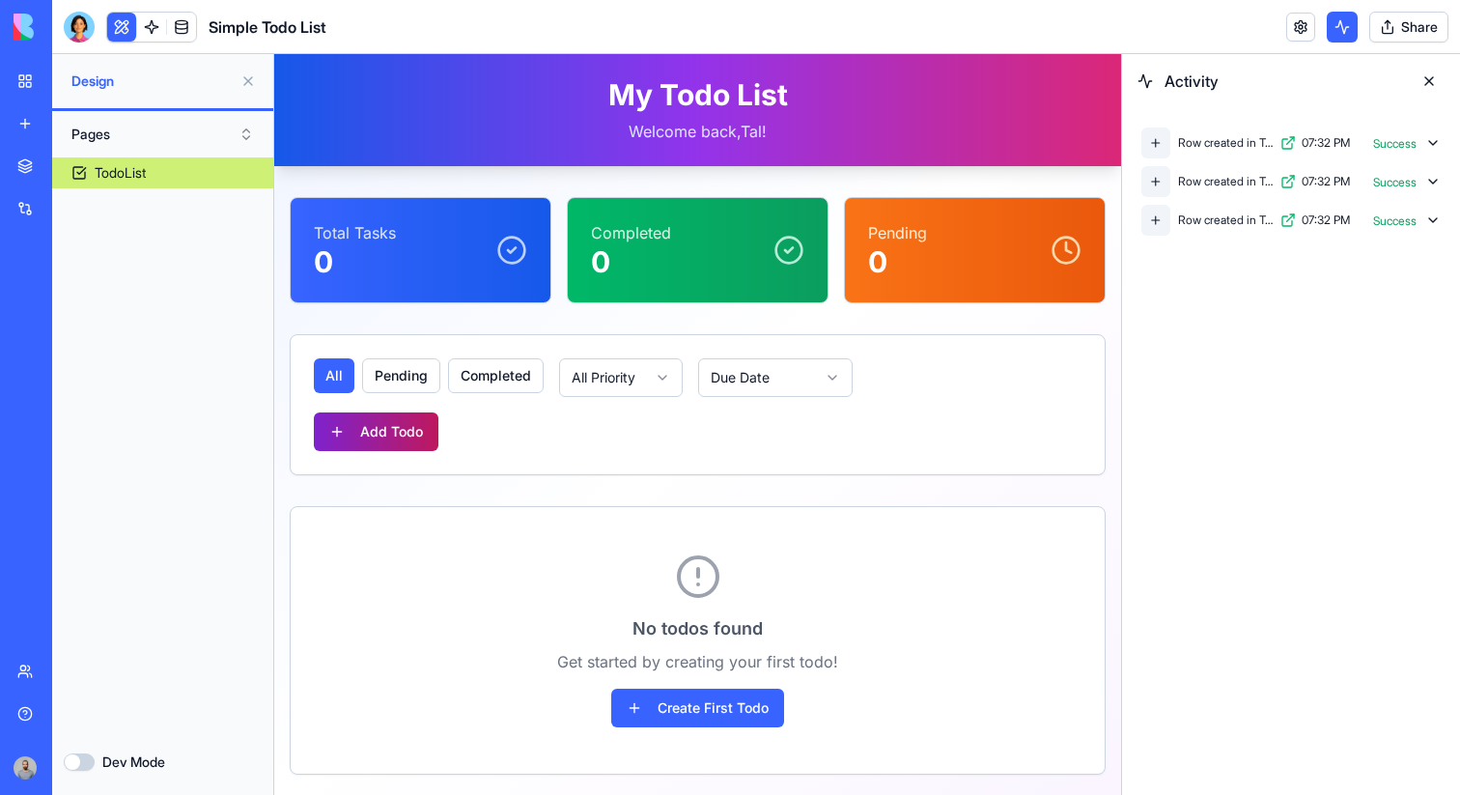
click at [424, 418] on button "Add Todo" at bounding box center [376, 431] width 125 height 39
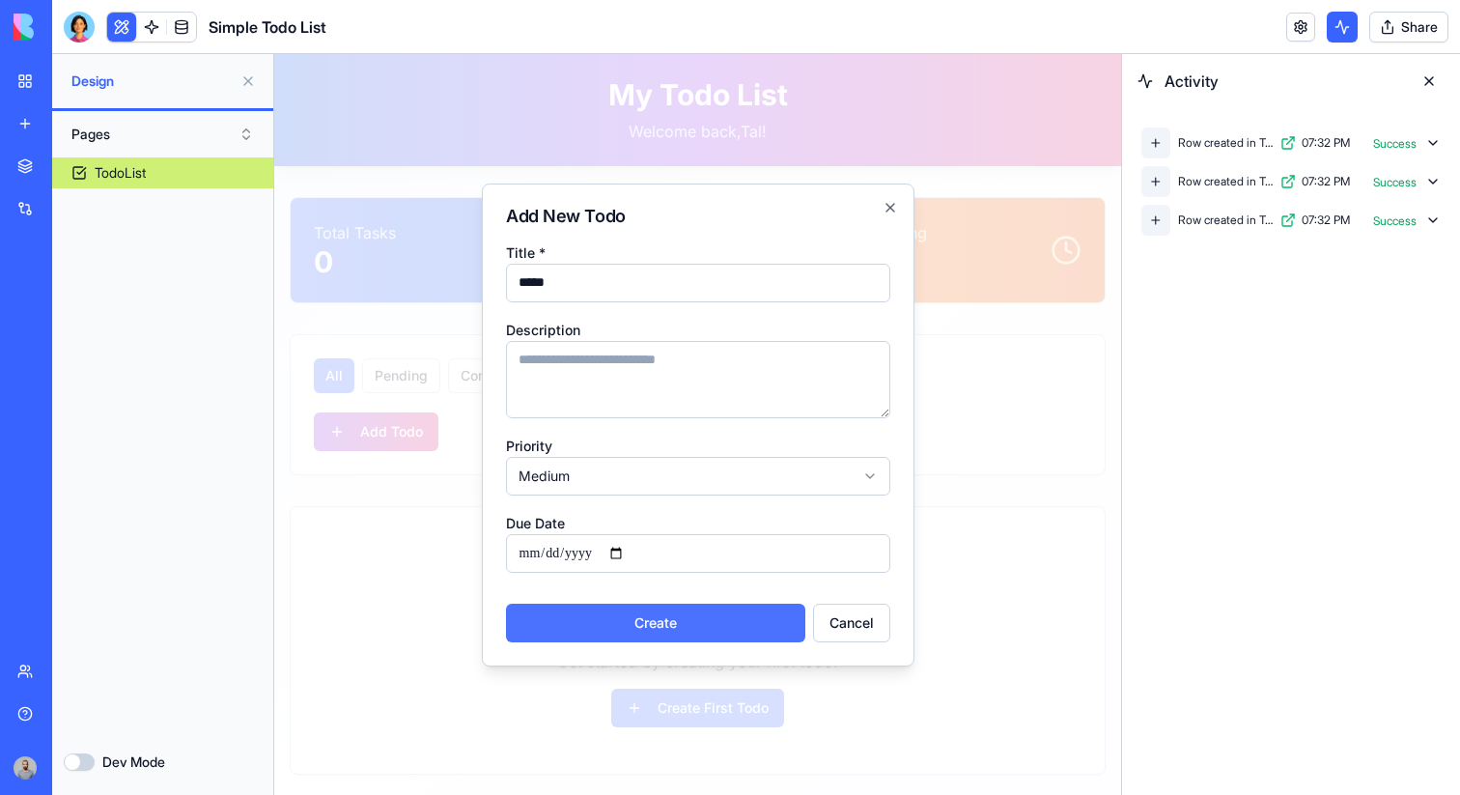
type input "*****"
click at [642, 624] on button "Create" at bounding box center [655, 623] width 299 height 39
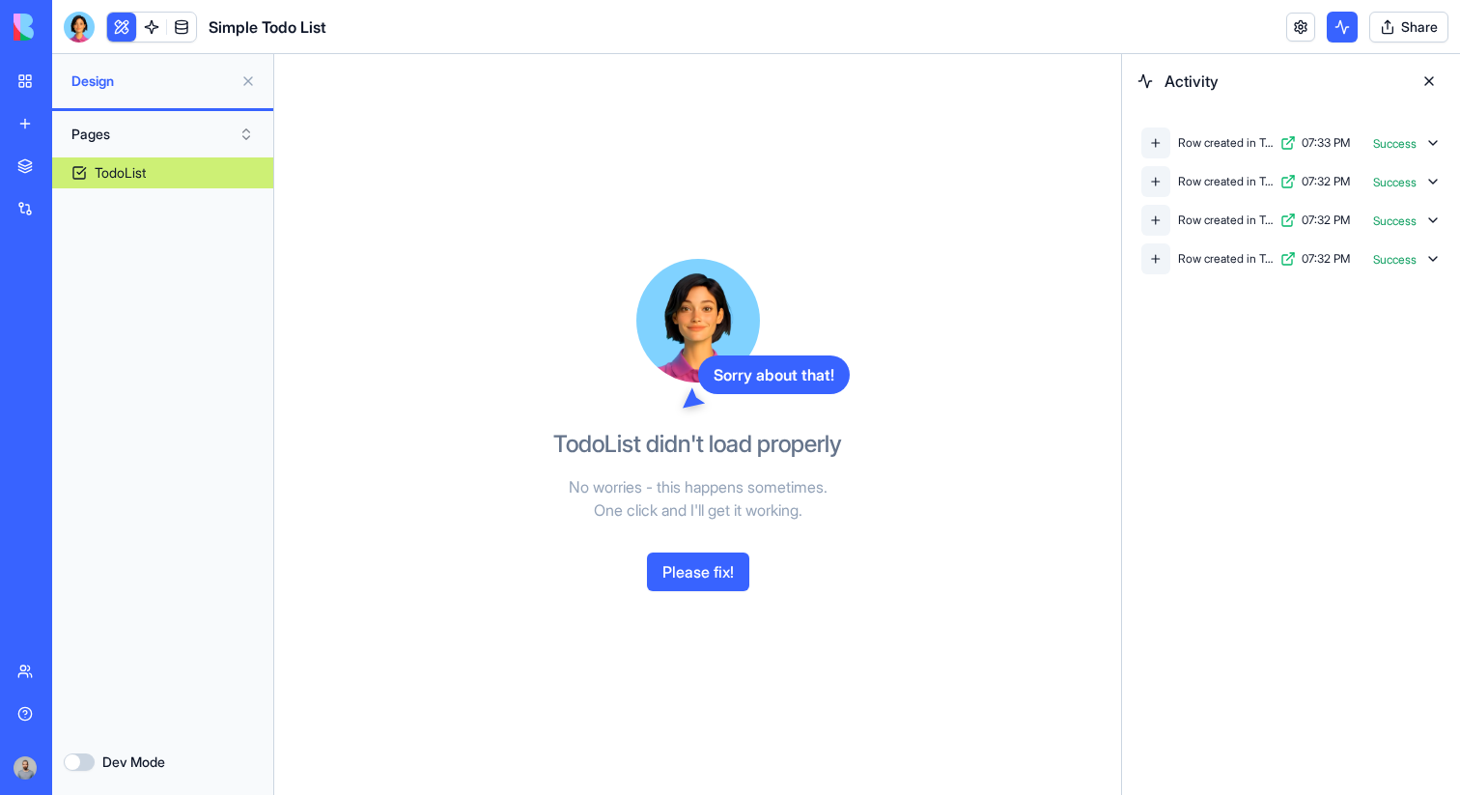
click at [184, 169] on link "TodoList" at bounding box center [162, 172] width 221 height 31
click at [185, 14] on link at bounding box center [181, 27] width 29 height 29
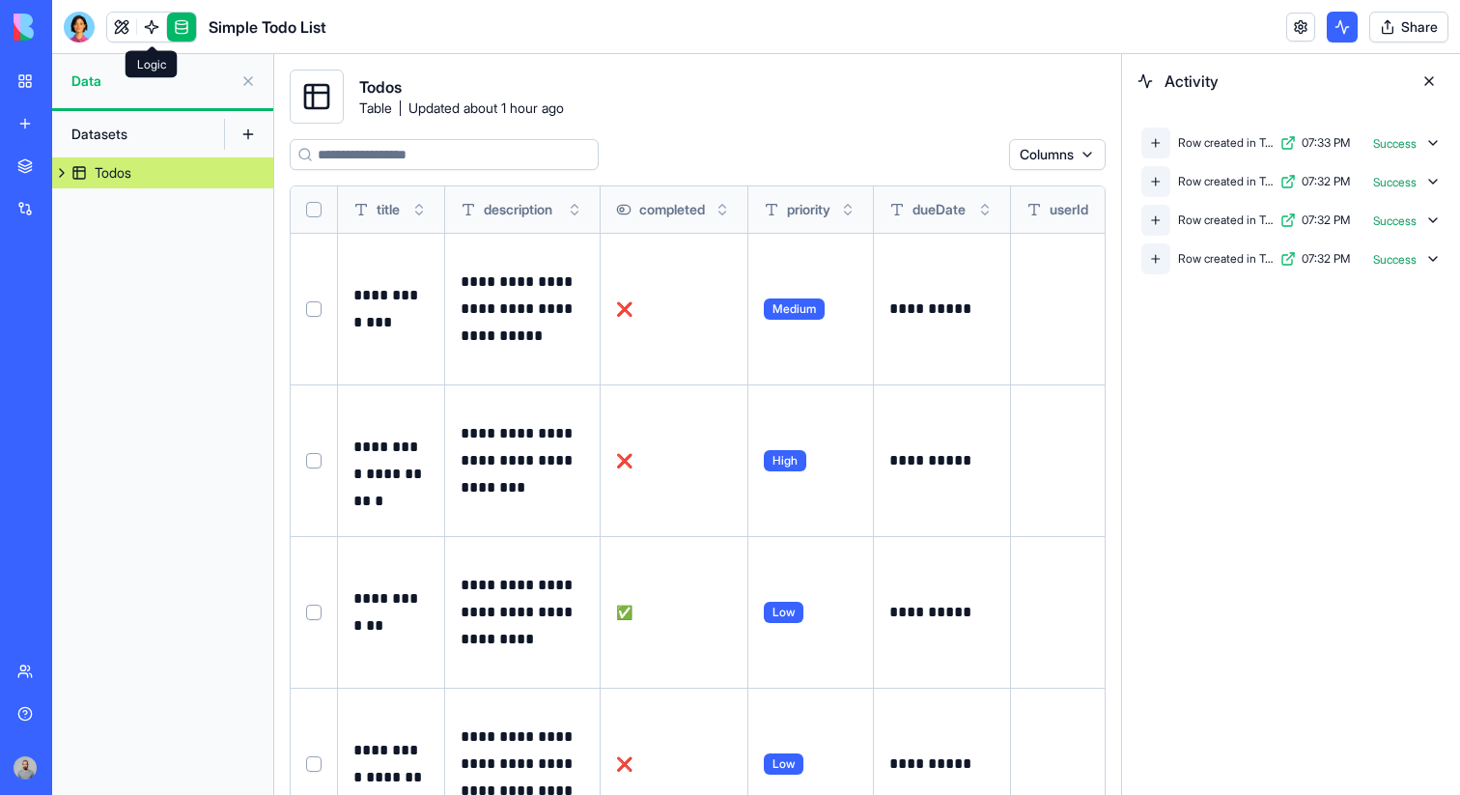
click at [146, 25] on link at bounding box center [151, 27] width 29 height 29
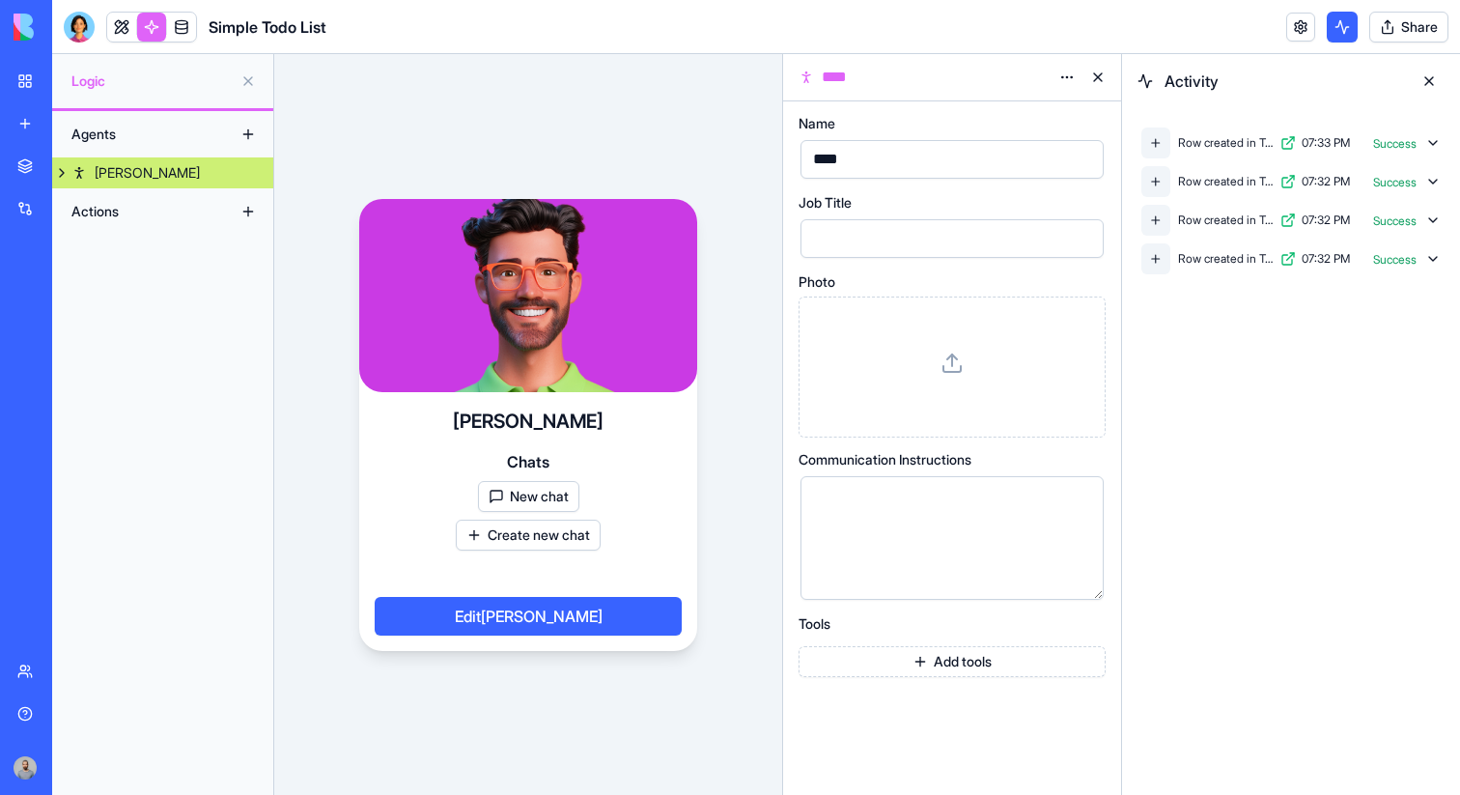
click at [1423, 81] on button at bounding box center [1429, 81] width 31 height 31
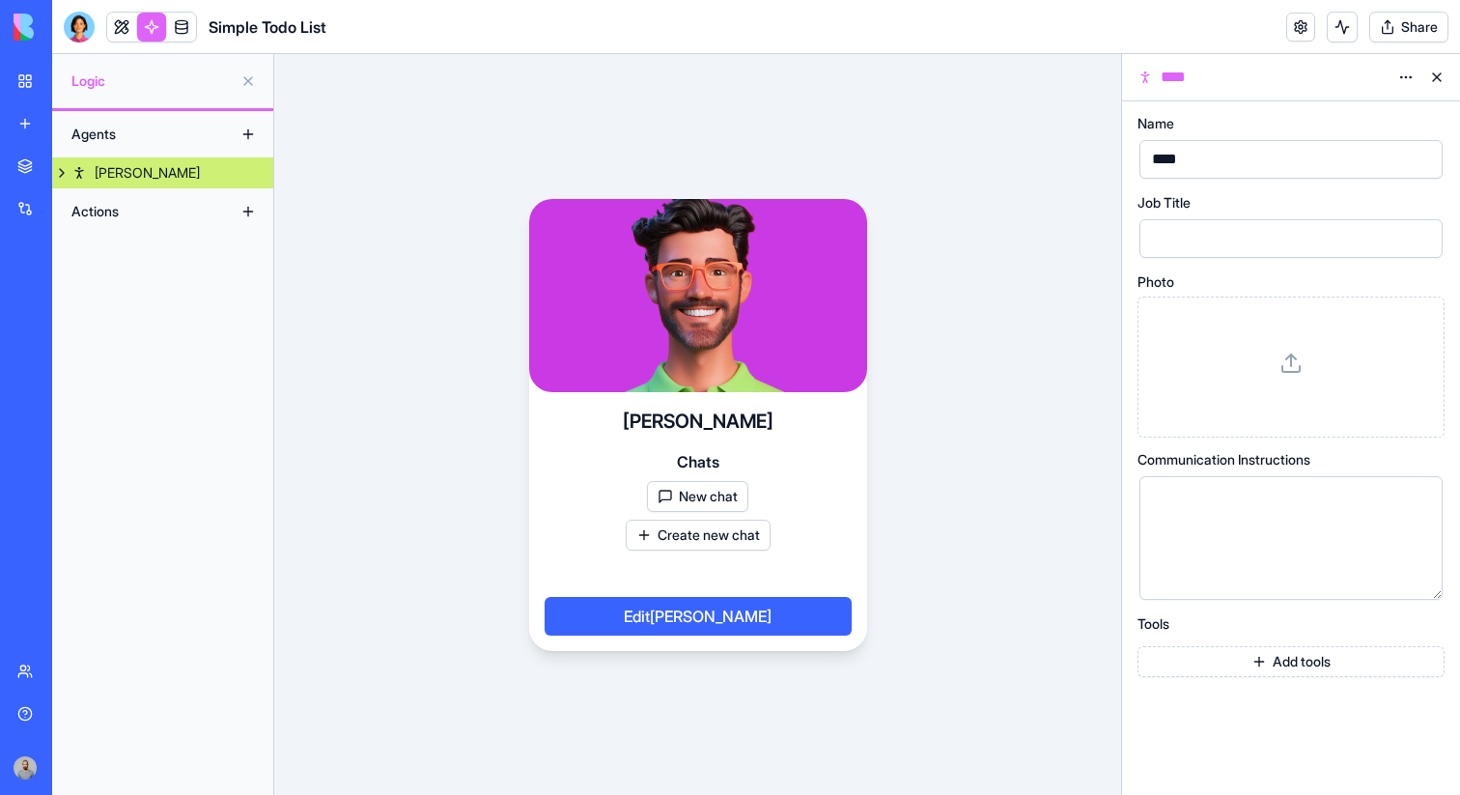
click at [684, 488] on button "New chat" at bounding box center [697, 496] width 101 height 31
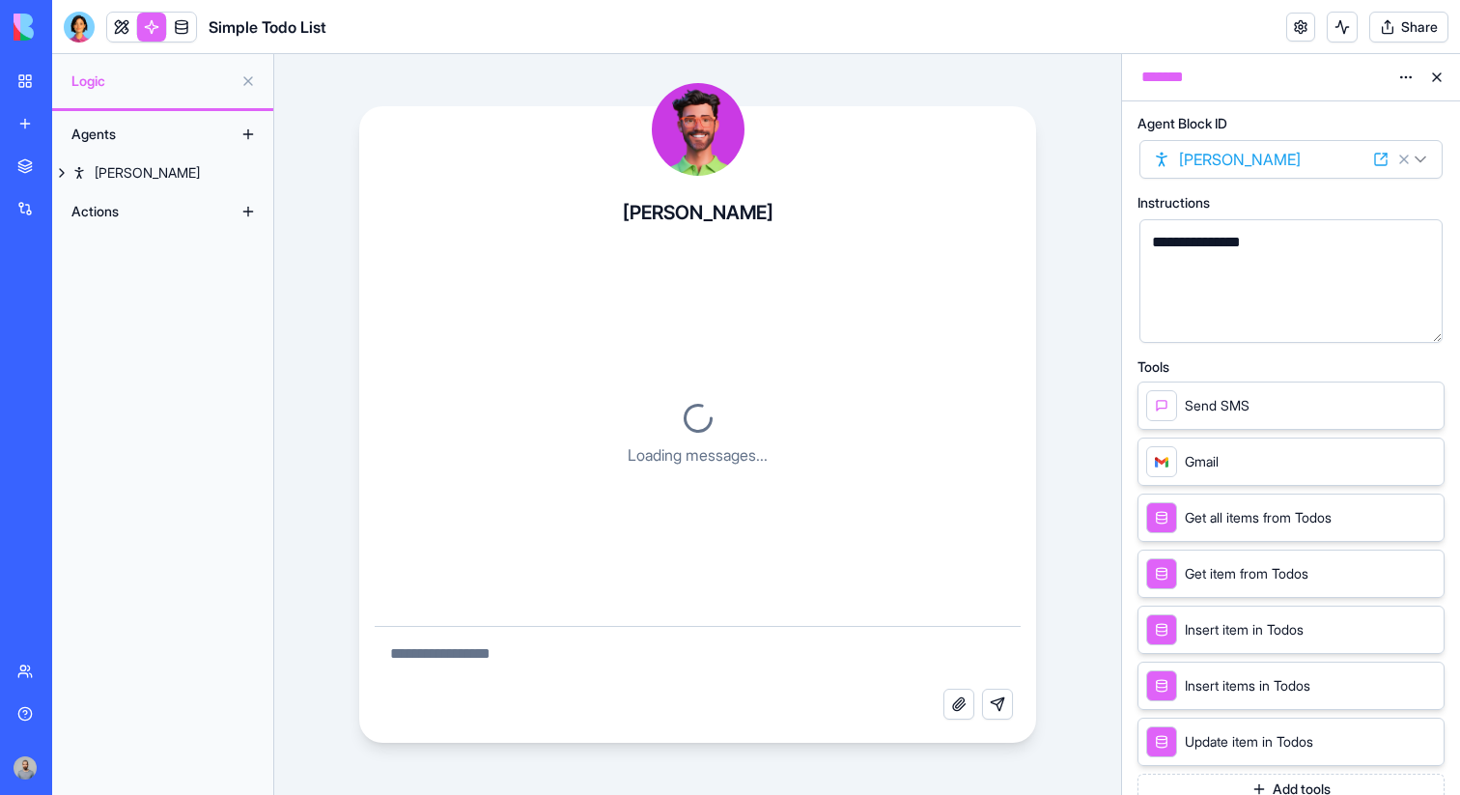
scroll to position [1957, 0]
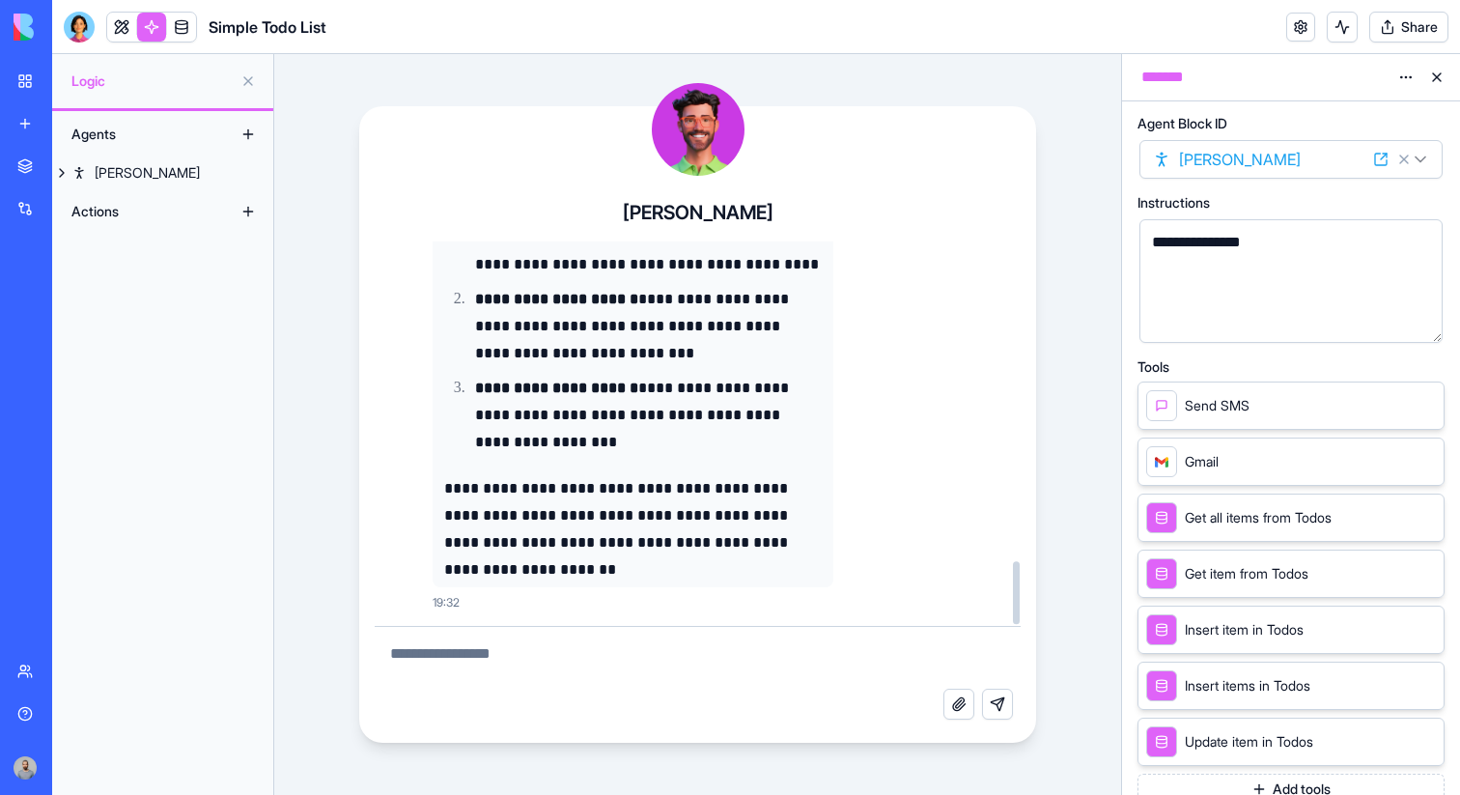
click at [1244, 247] on div "**********" at bounding box center [1275, 242] width 257 height 21
click at [834, 665] on textarea at bounding box center [698, 658] width 647 height 62
type textarea "**********"
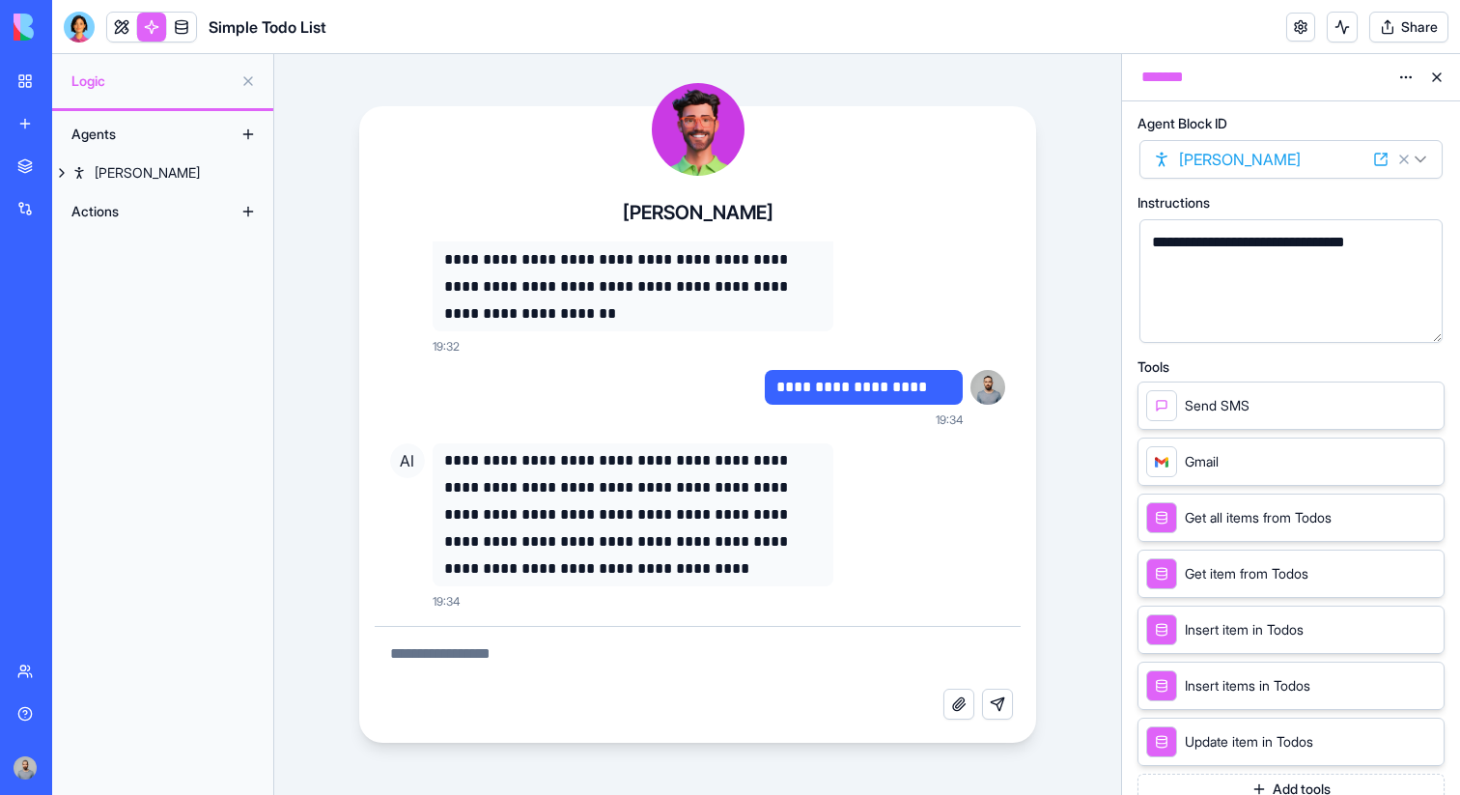
scroll to position [2212, 0]
click at [786, 653] on textarea at bounding box center [698, 658] width 647 height 62
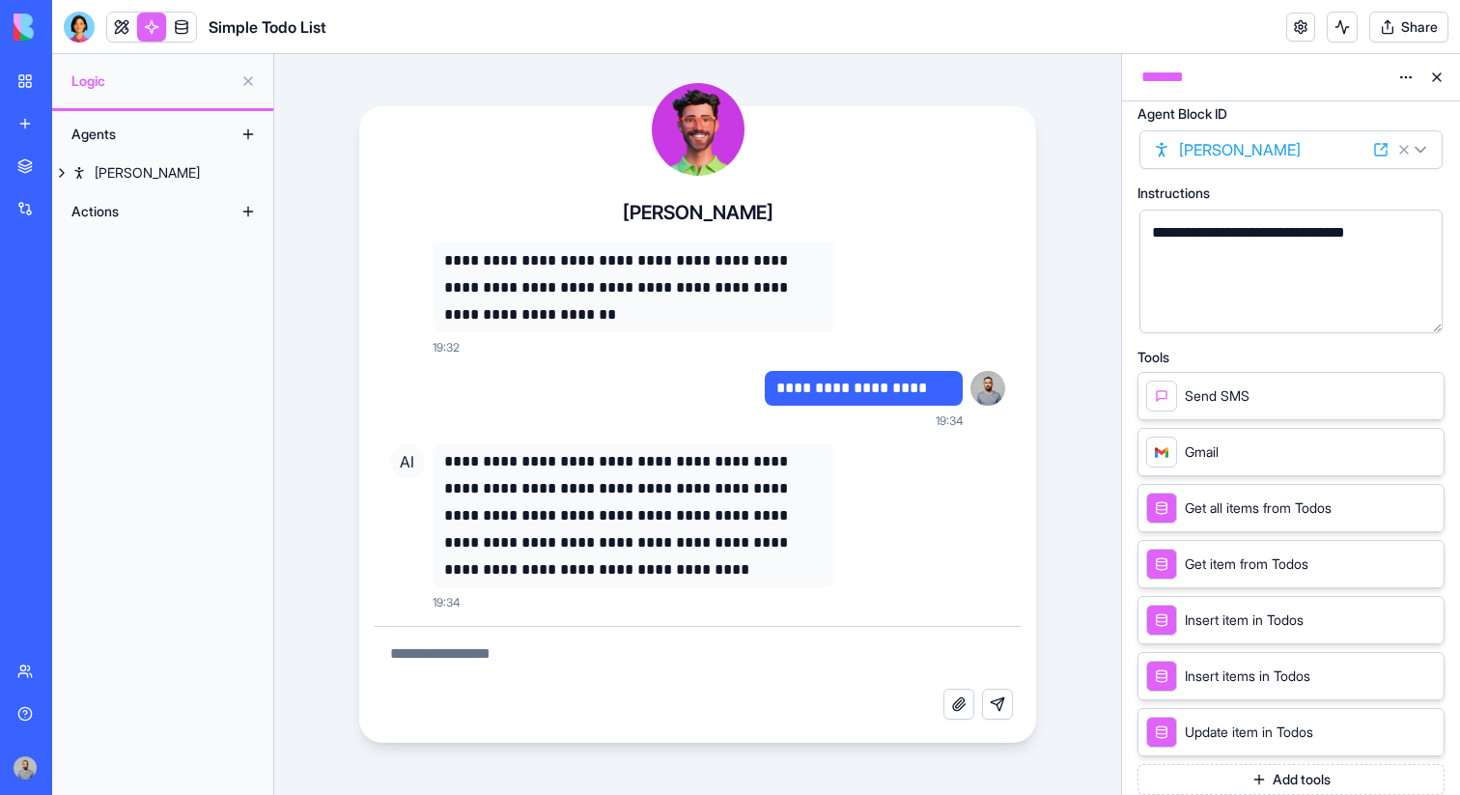
click at [1431, 82] on button at bounding box center [1437, 77] width 31 height 31
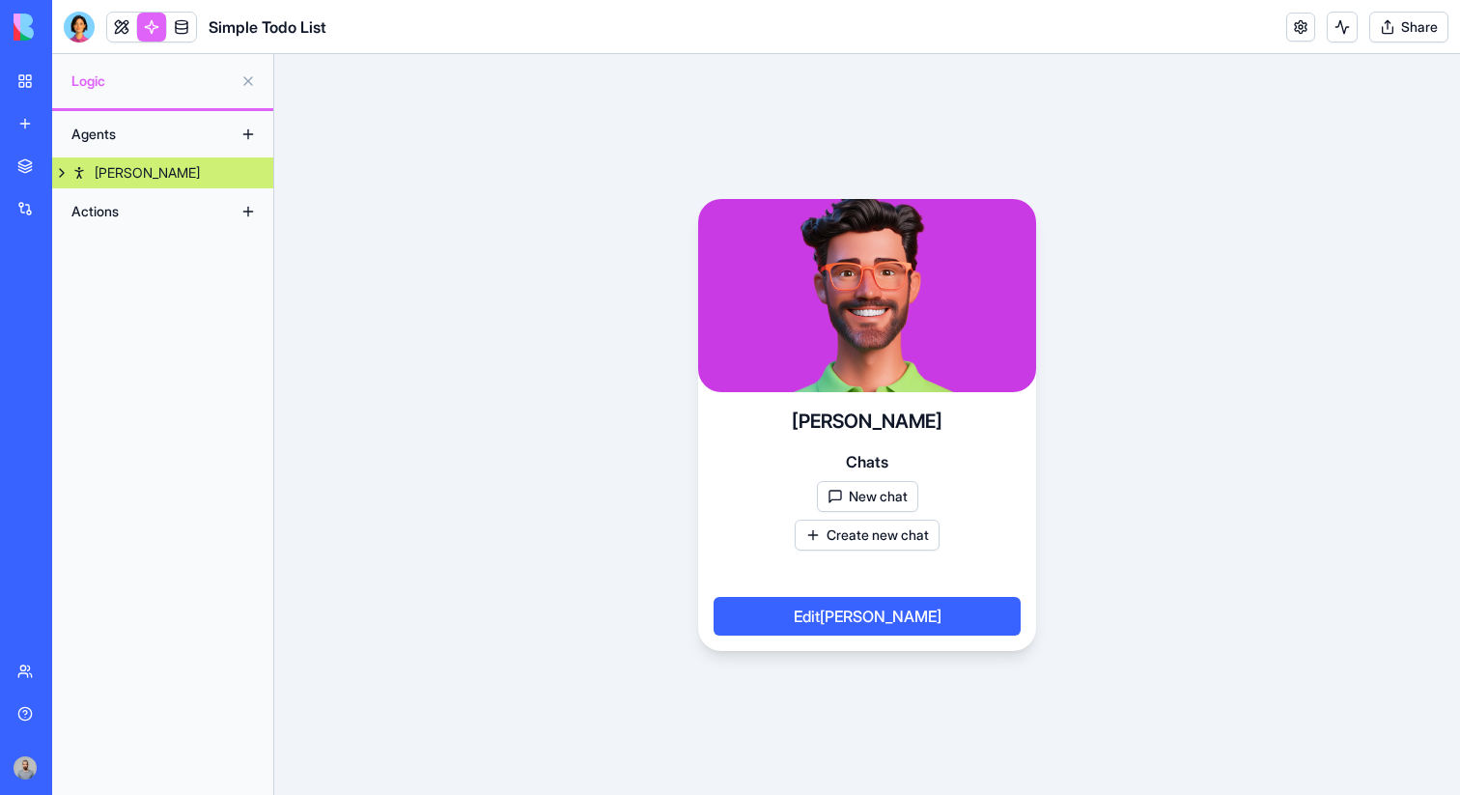
click at [795, 603] on button "Edit Alex" at bounding box center [867, 616] width 307 height 39
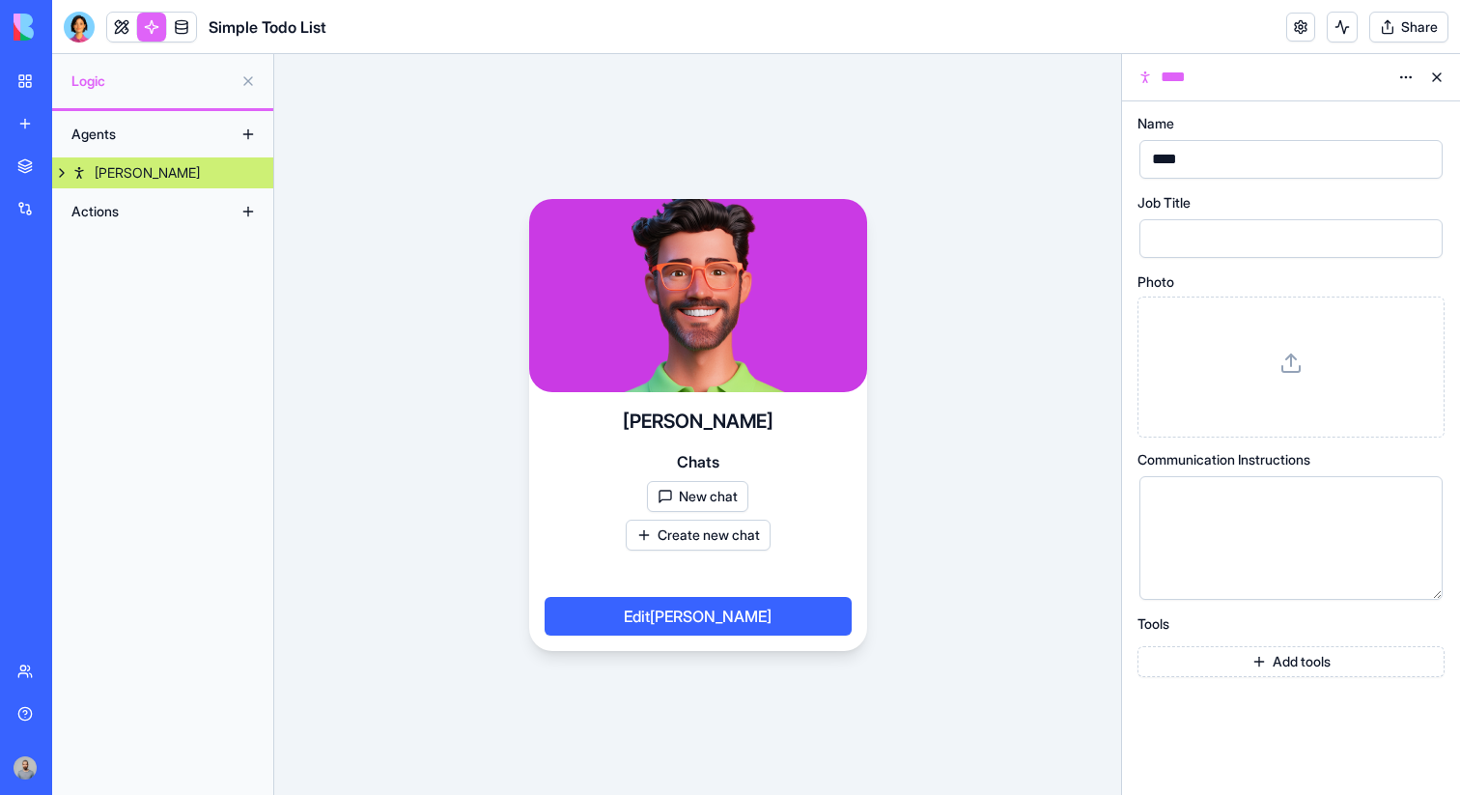
click at [689, 499] on button "New chat" at bounding box center [697, 496] width 101 height 31
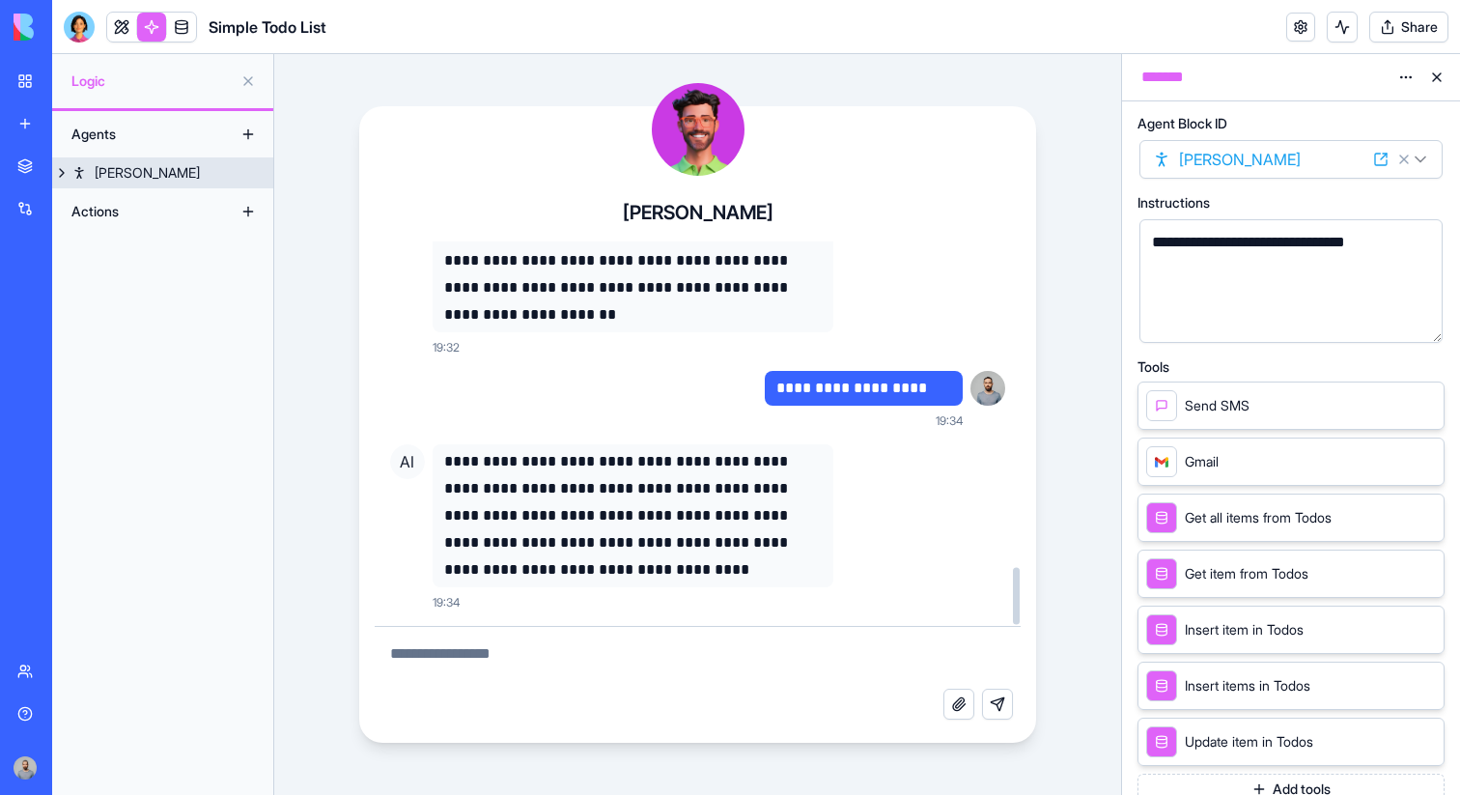
click at [70, 179] on button at bounding box center [61, 172] width 19 height 31
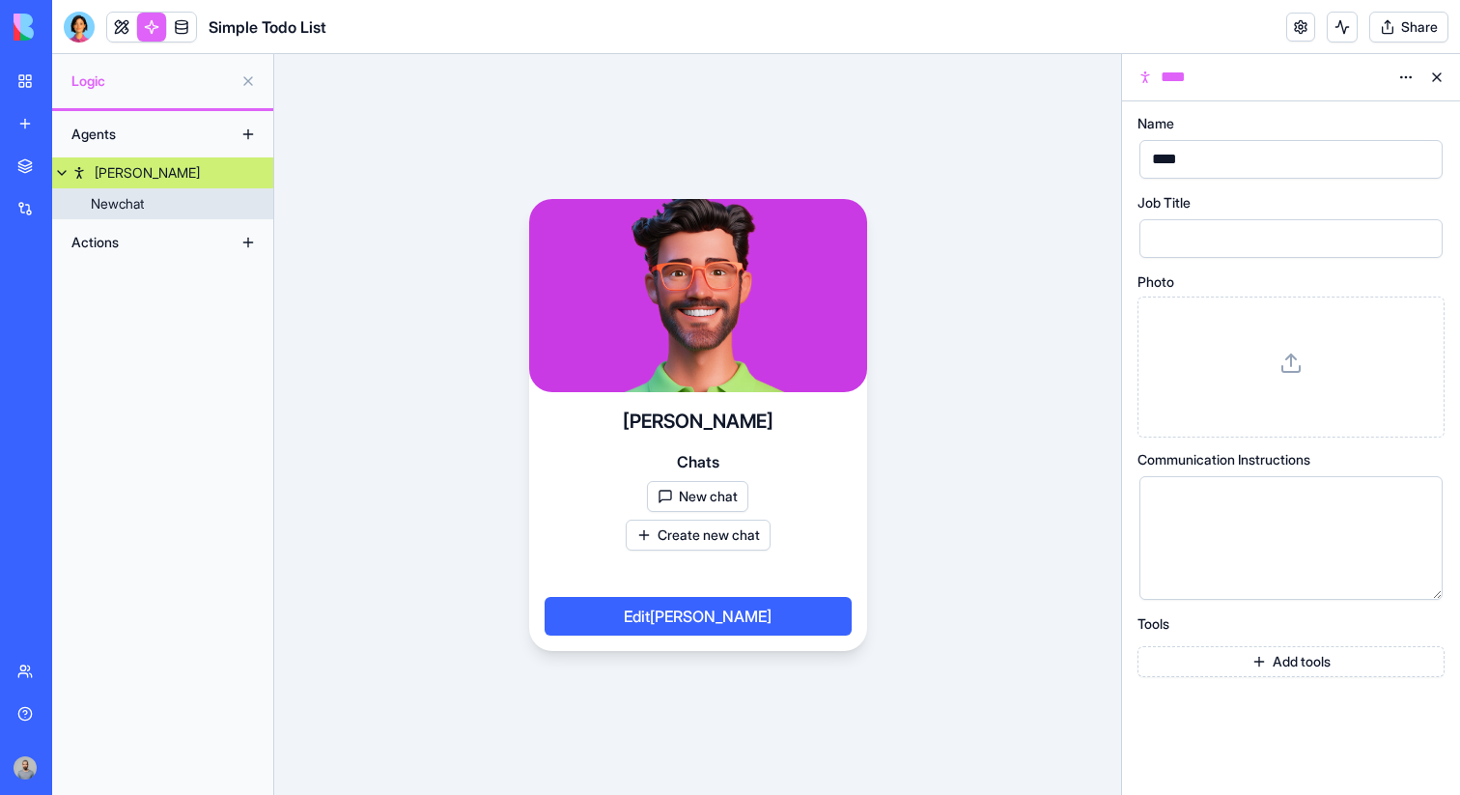
click at [168, 197] on link "Newchat" at bounding box center [162, 203] width 221 height 31
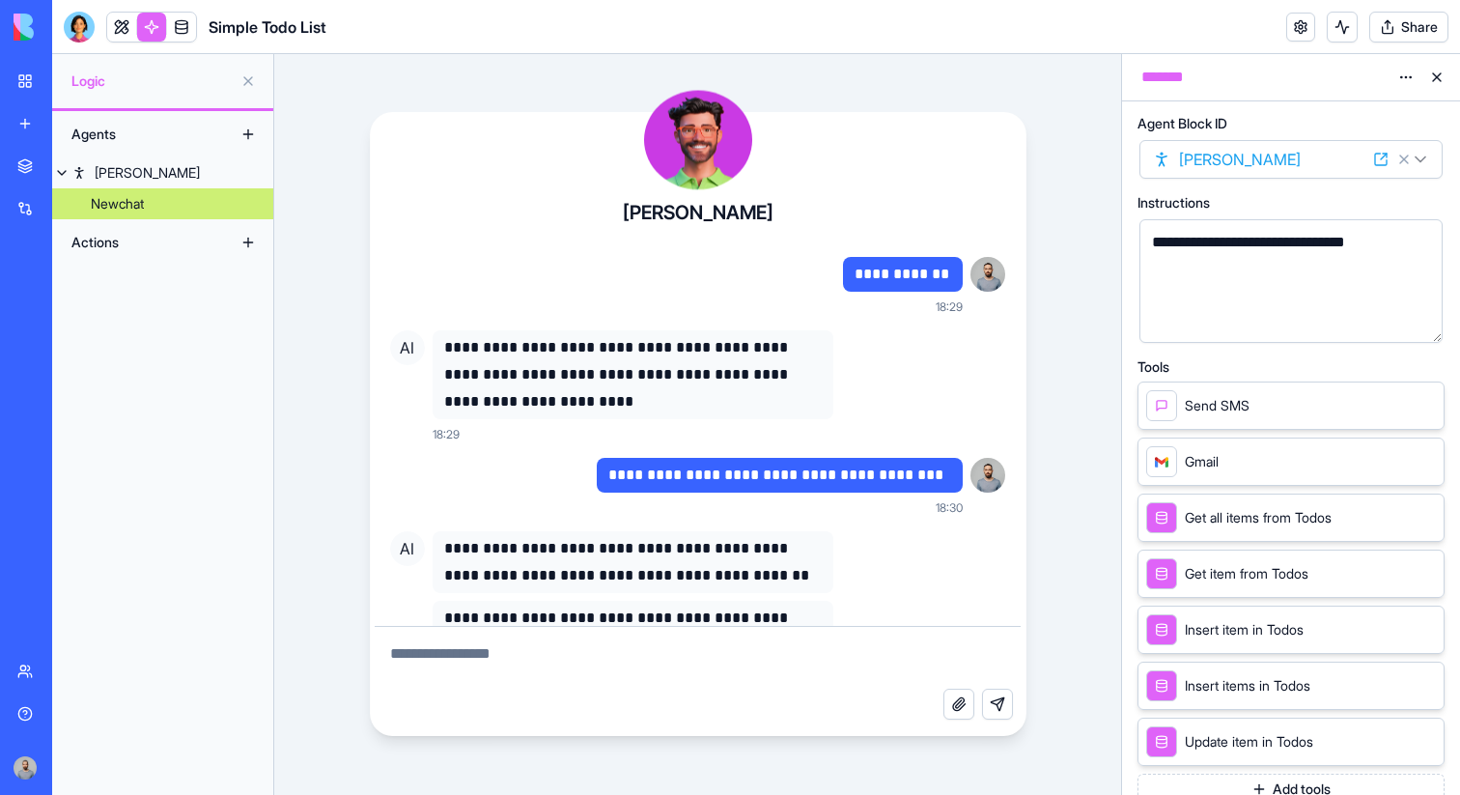
scroll to position [2212, 0]
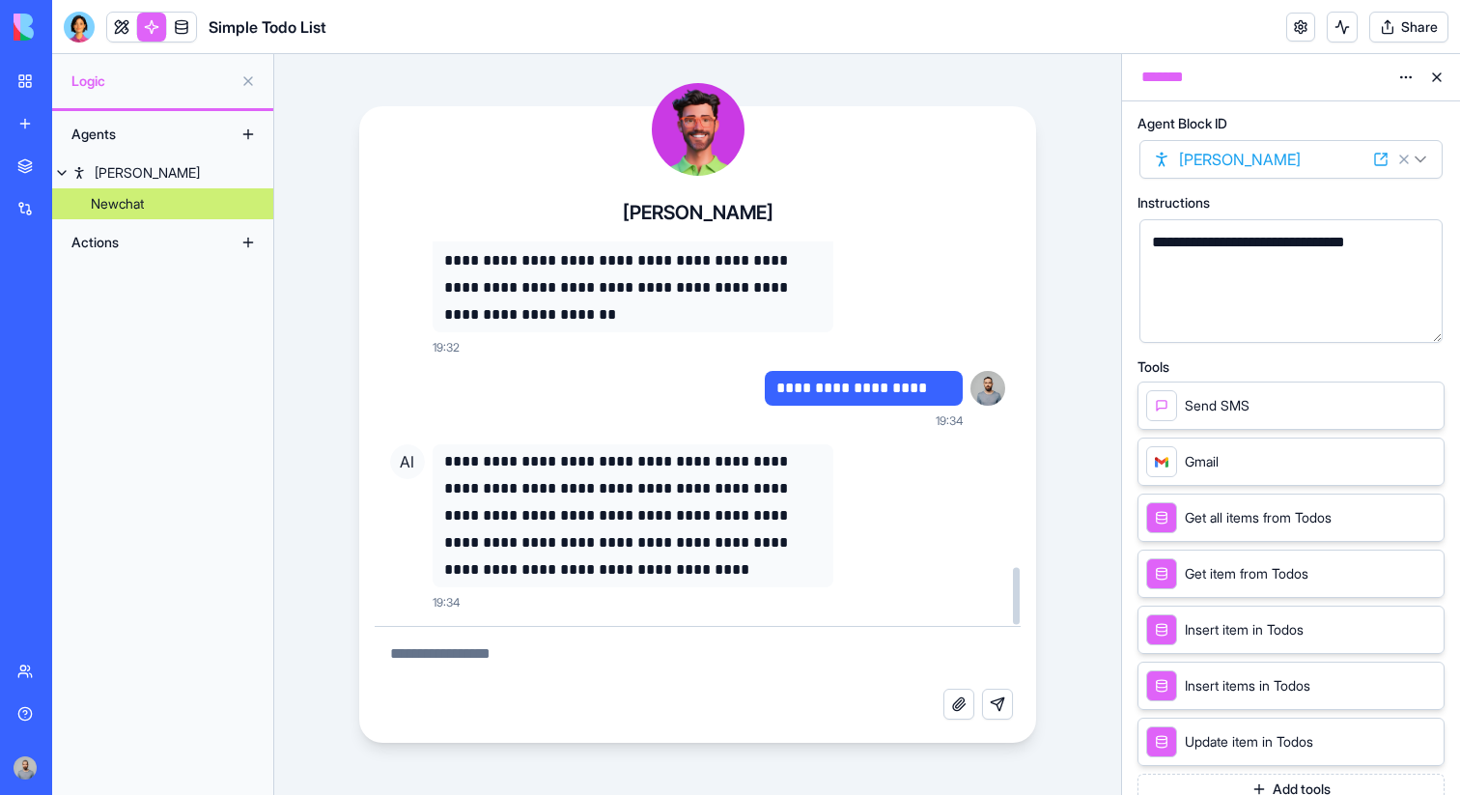
click at [912, 382] on p "**********" at bounding box center [864, 388] width 175 height 27
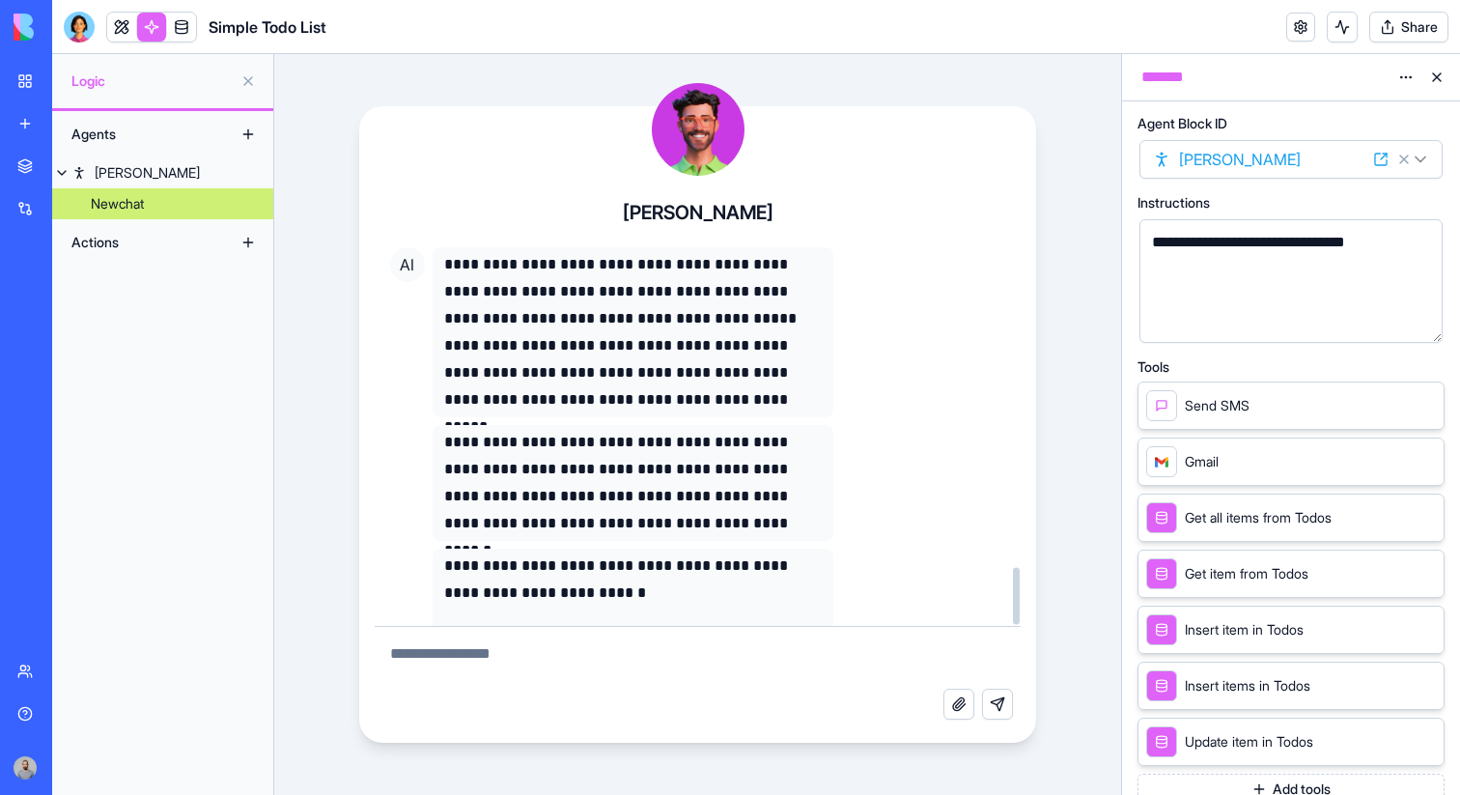
click at [1020, 495] on div at bounding box center [1016, 432] width 10 height 383
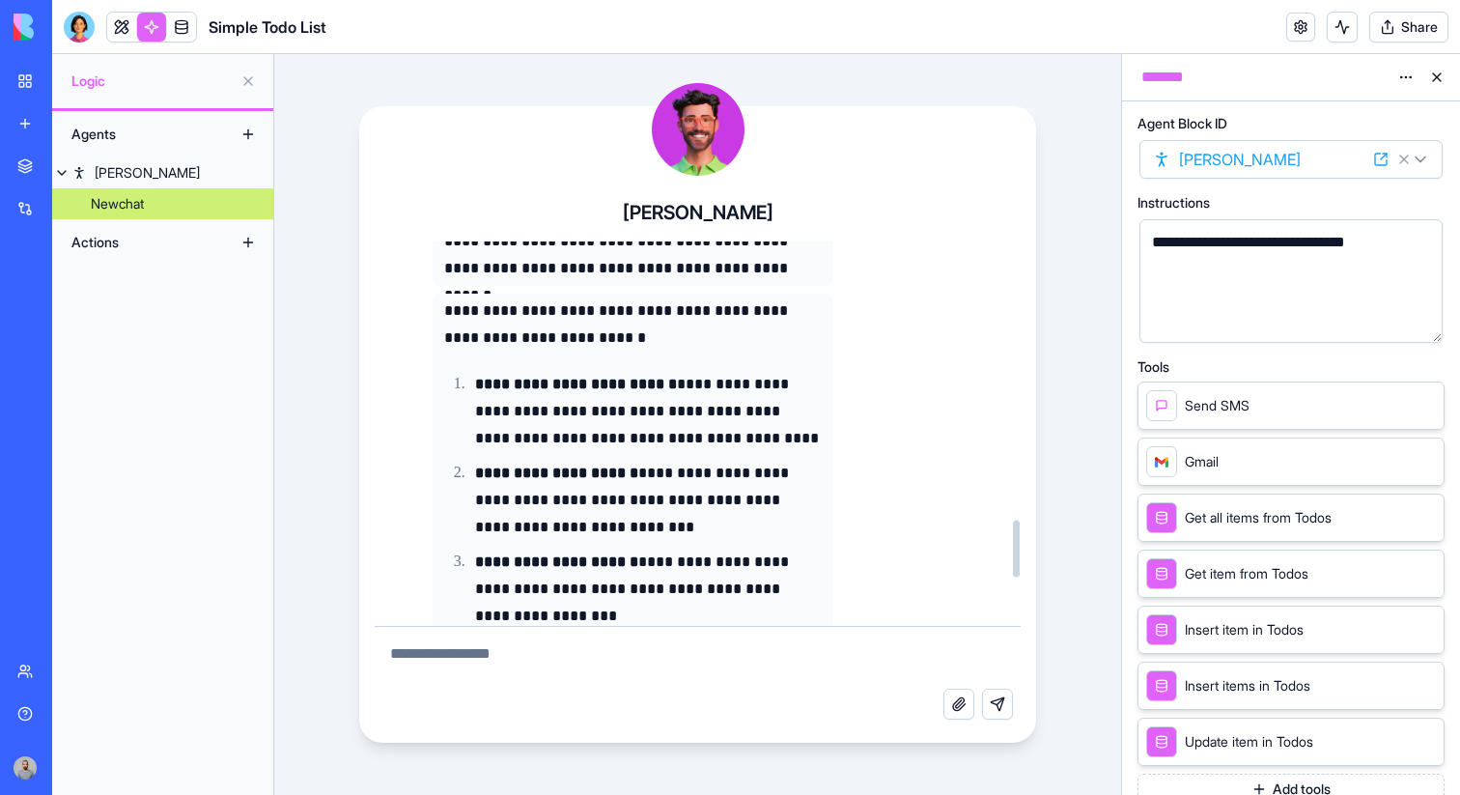
scroll to position [2212, 0]
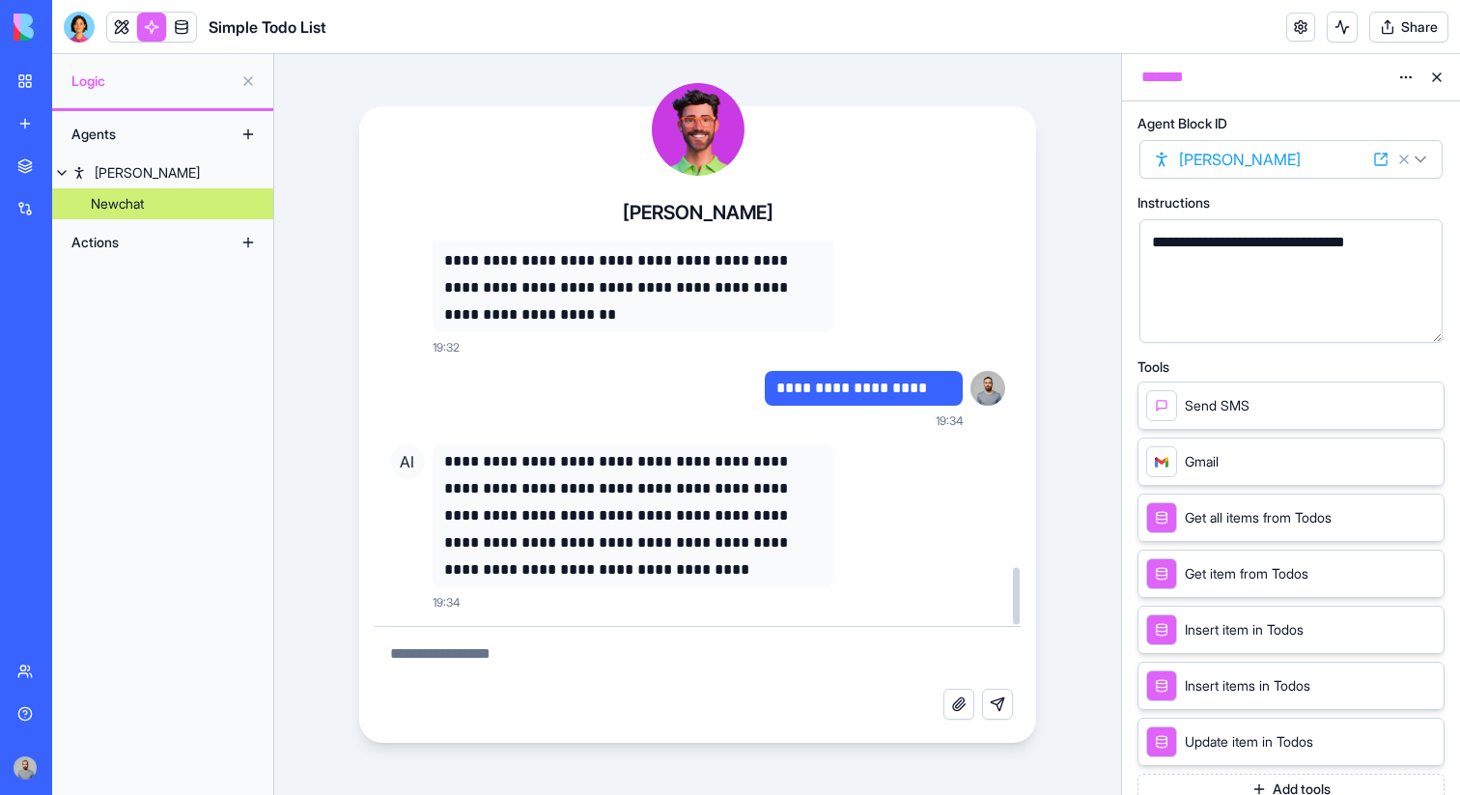
click at [1087, 494] on div "**********" at bounding box center [697, 424] width 847 height 741
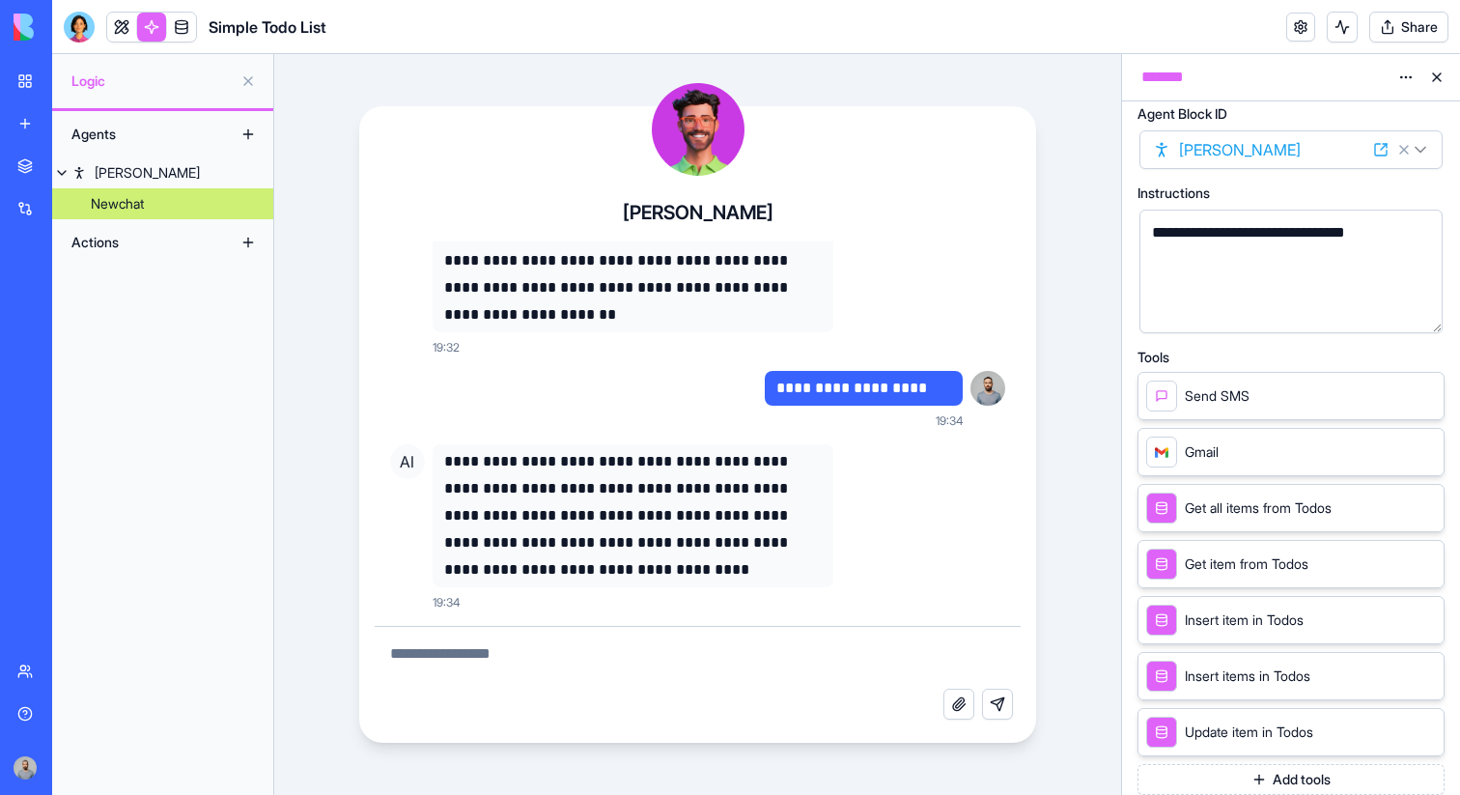
scroll to position [0, 0]
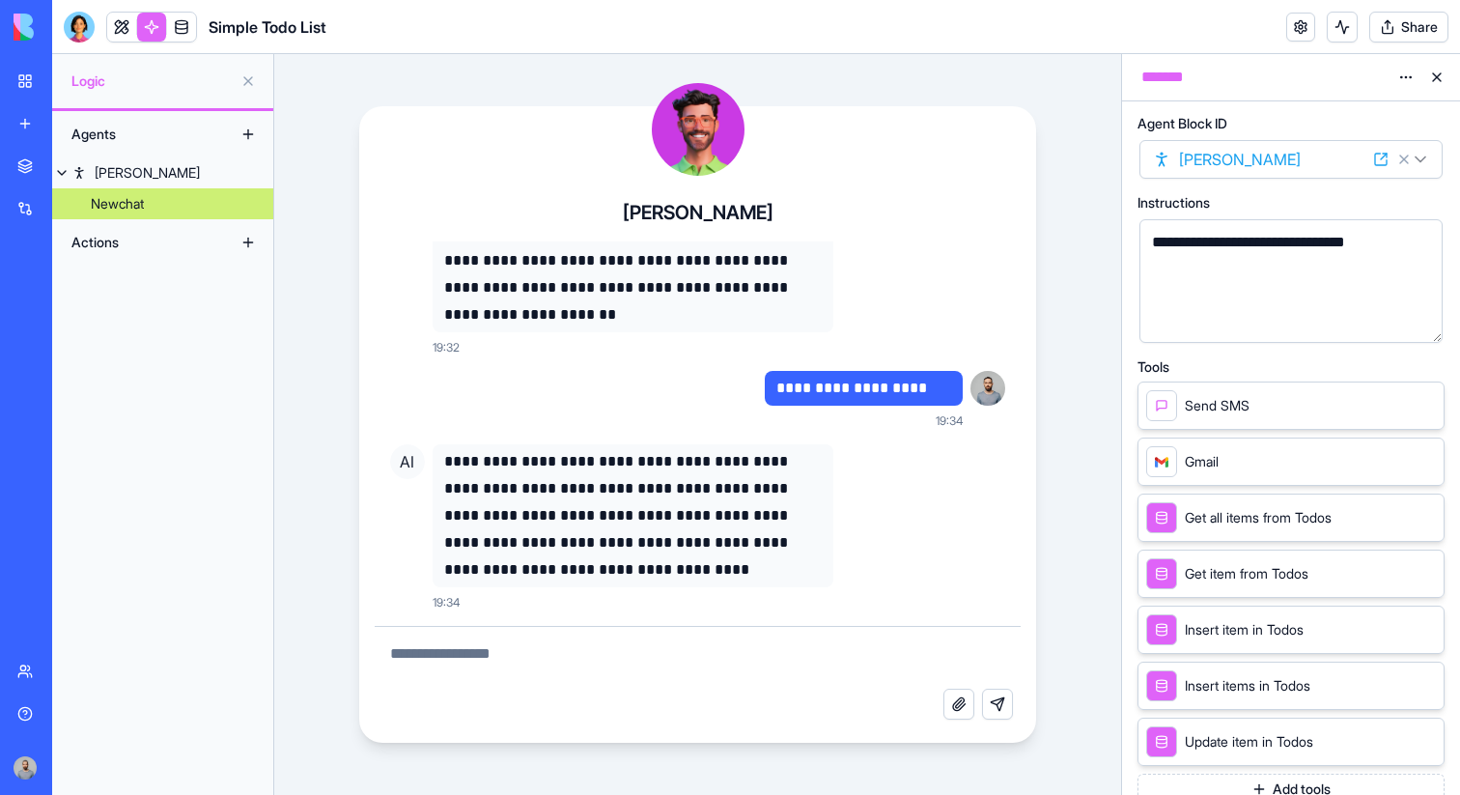
click at [859, 641] on textarea at bounding box center [698, 658] width 647 height 62
click at [1212, 782] on button "Add tools" at bounding box center [1291, 789] width 307 height 31
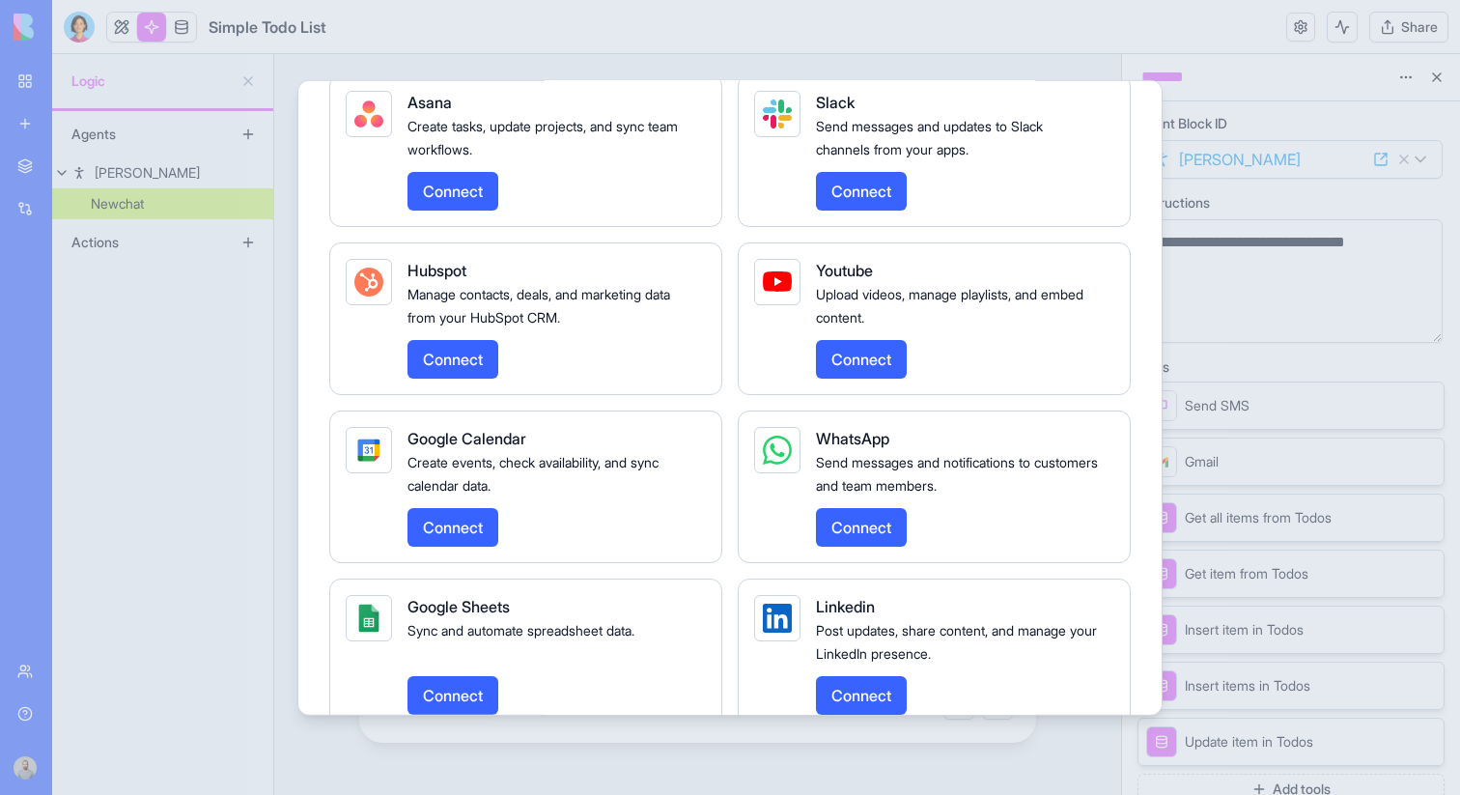
scroll to position [1963, 0]
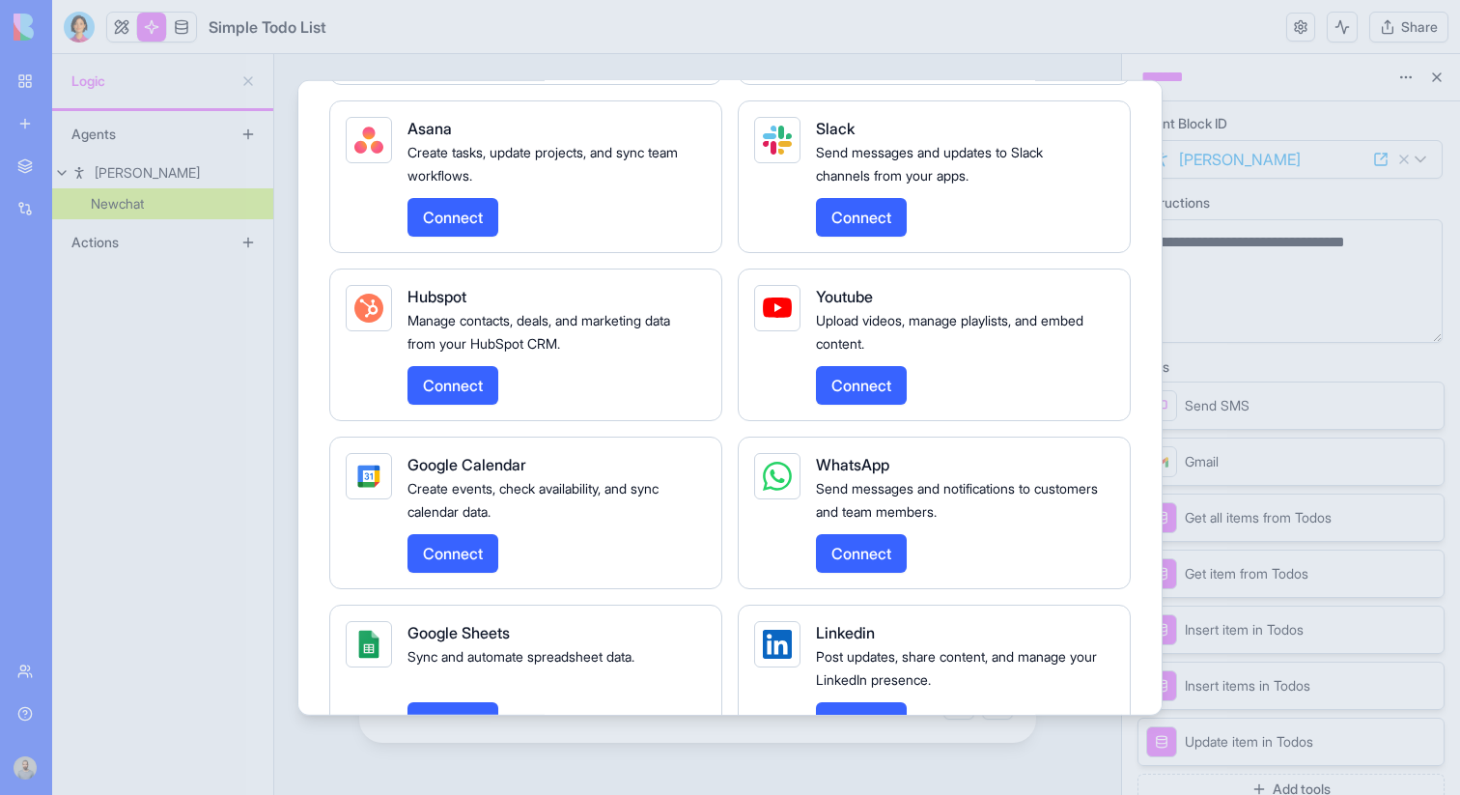
click at [854, 236] on button "Connect" at bounding box center [861, 216] width 91 height 39
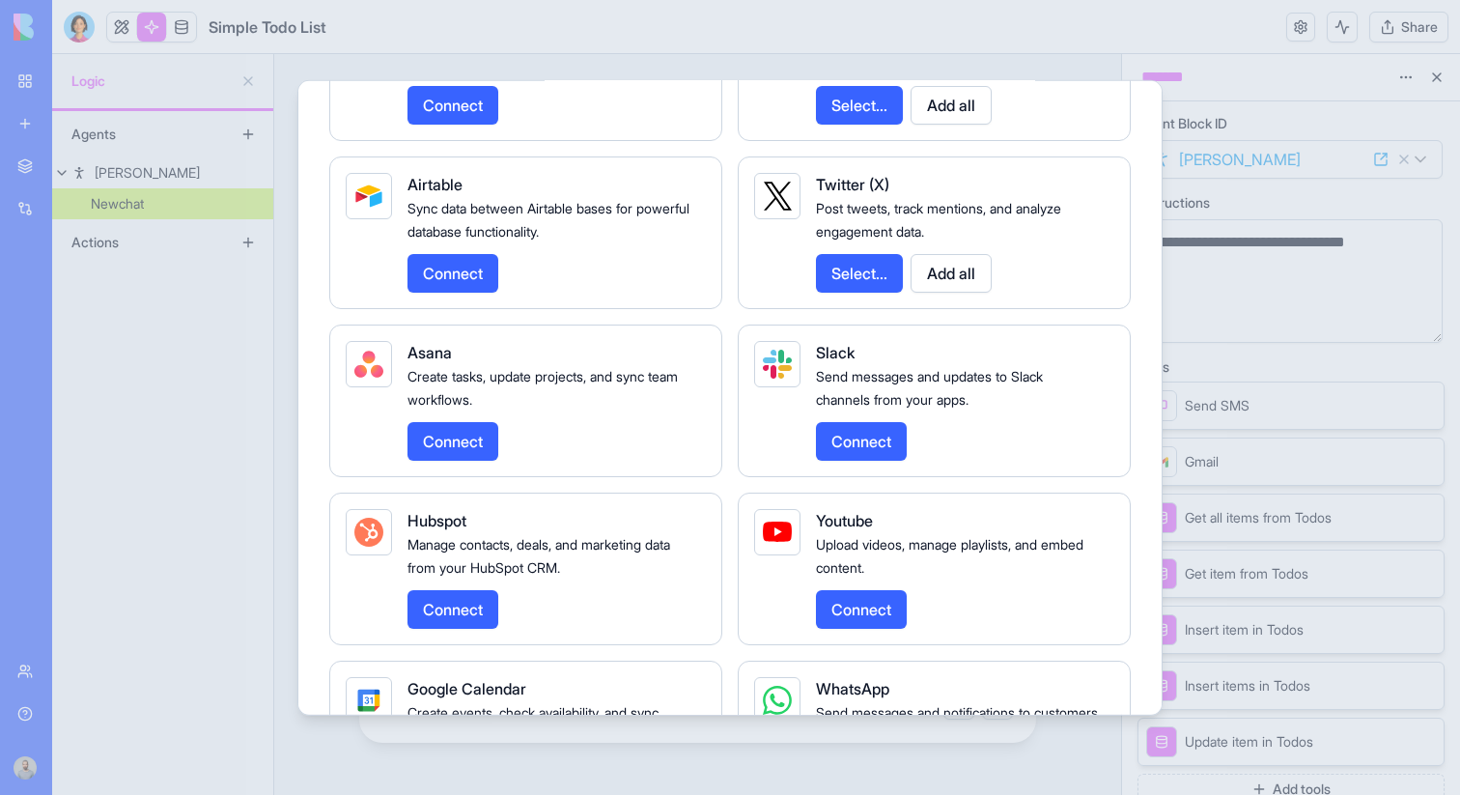
scroll to position [1706, 0]
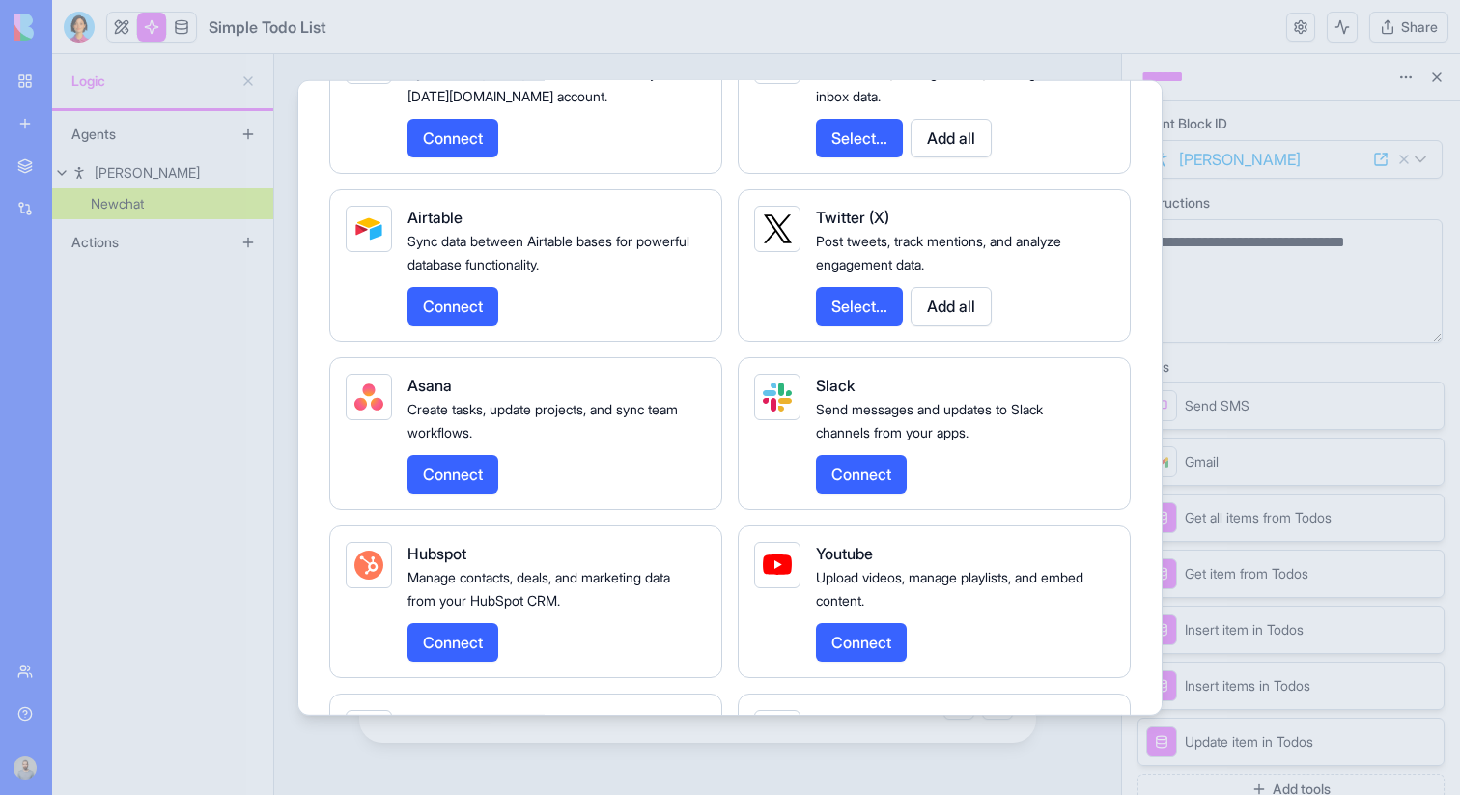
click at [864, 492] on button "Connect" at bounding box center [861, 473] width 91 height 39
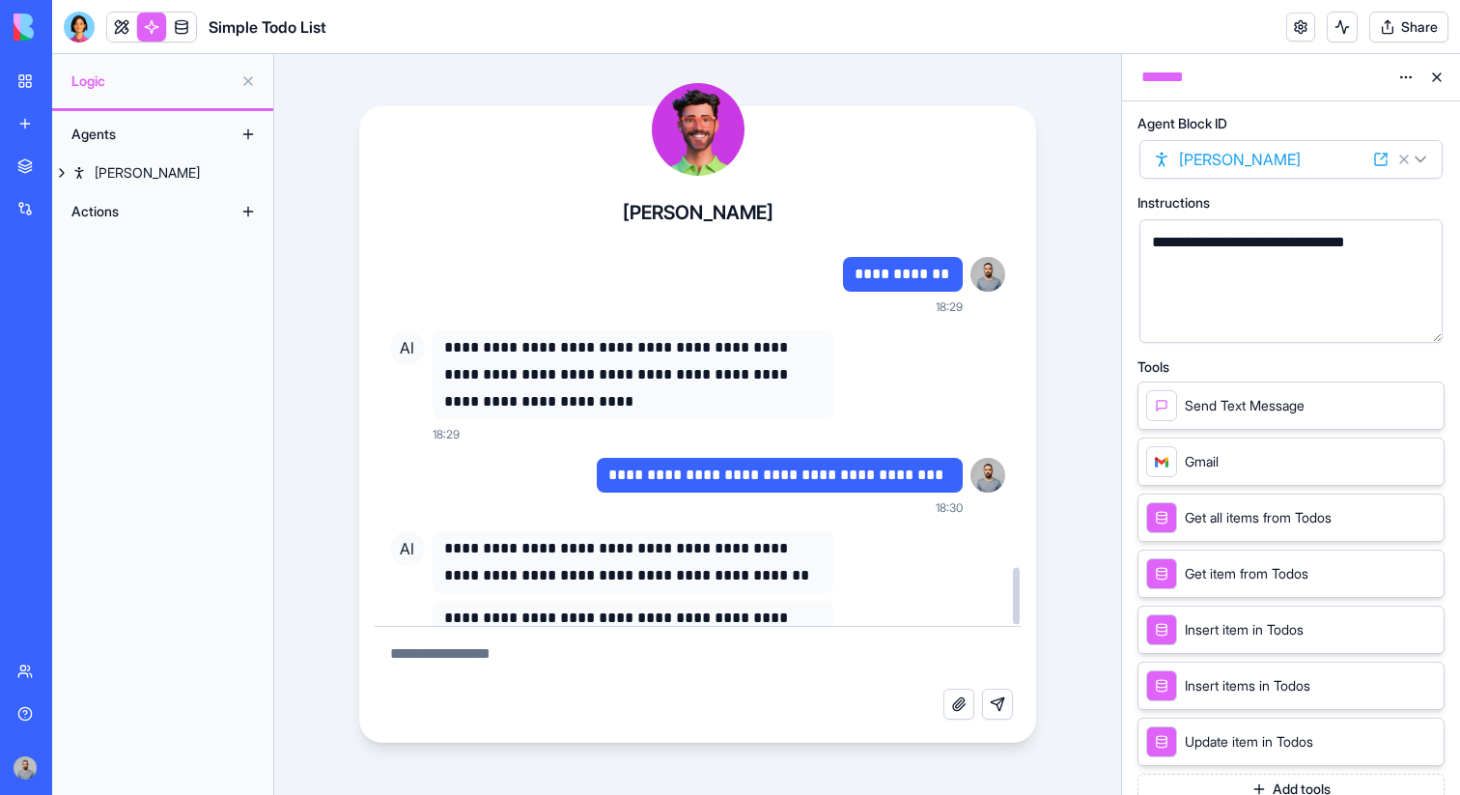
scroll to position [2212, 0]
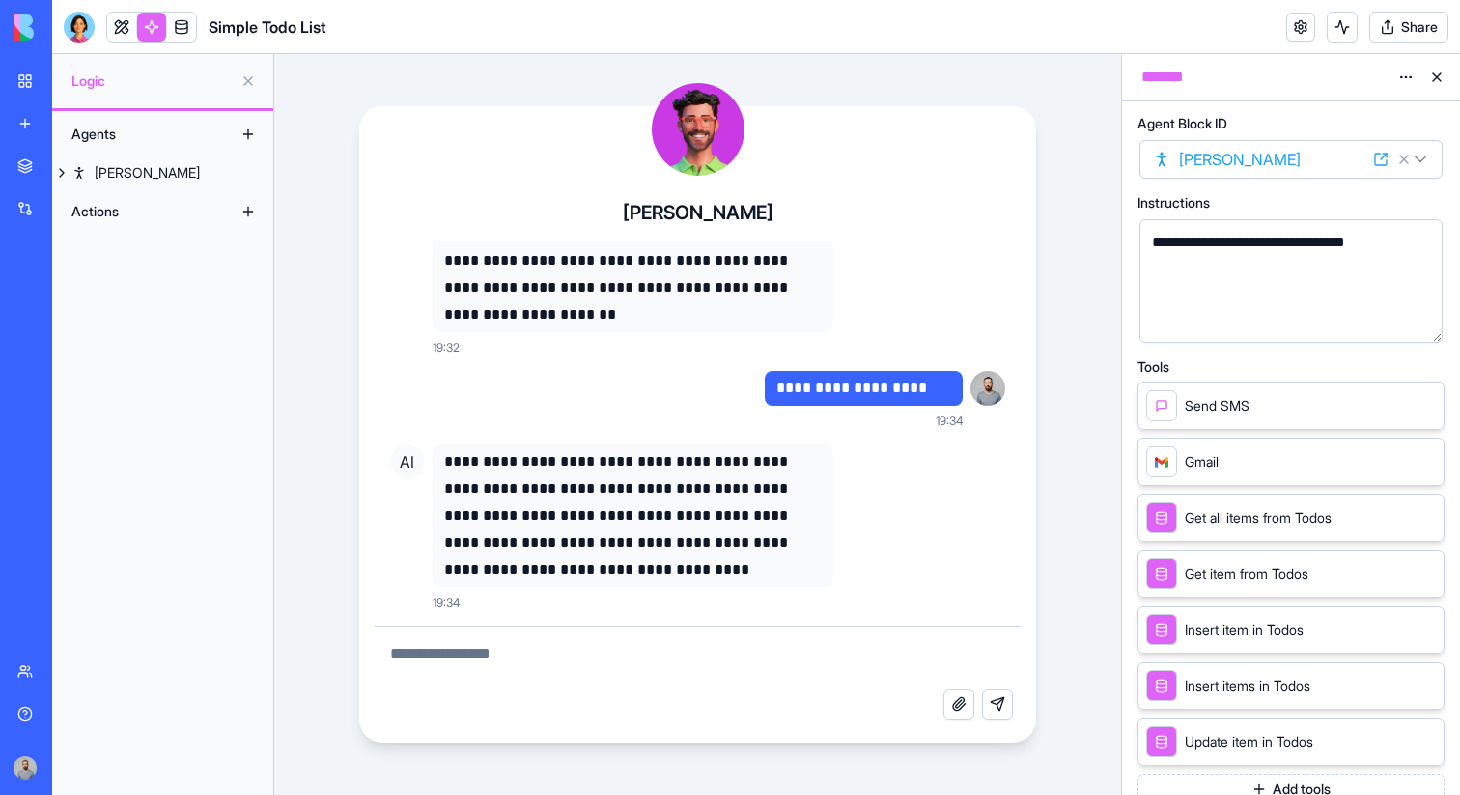
click at [1189, 777] on button "Add tools" at bounding box center [1291, 789] width 307 height 31
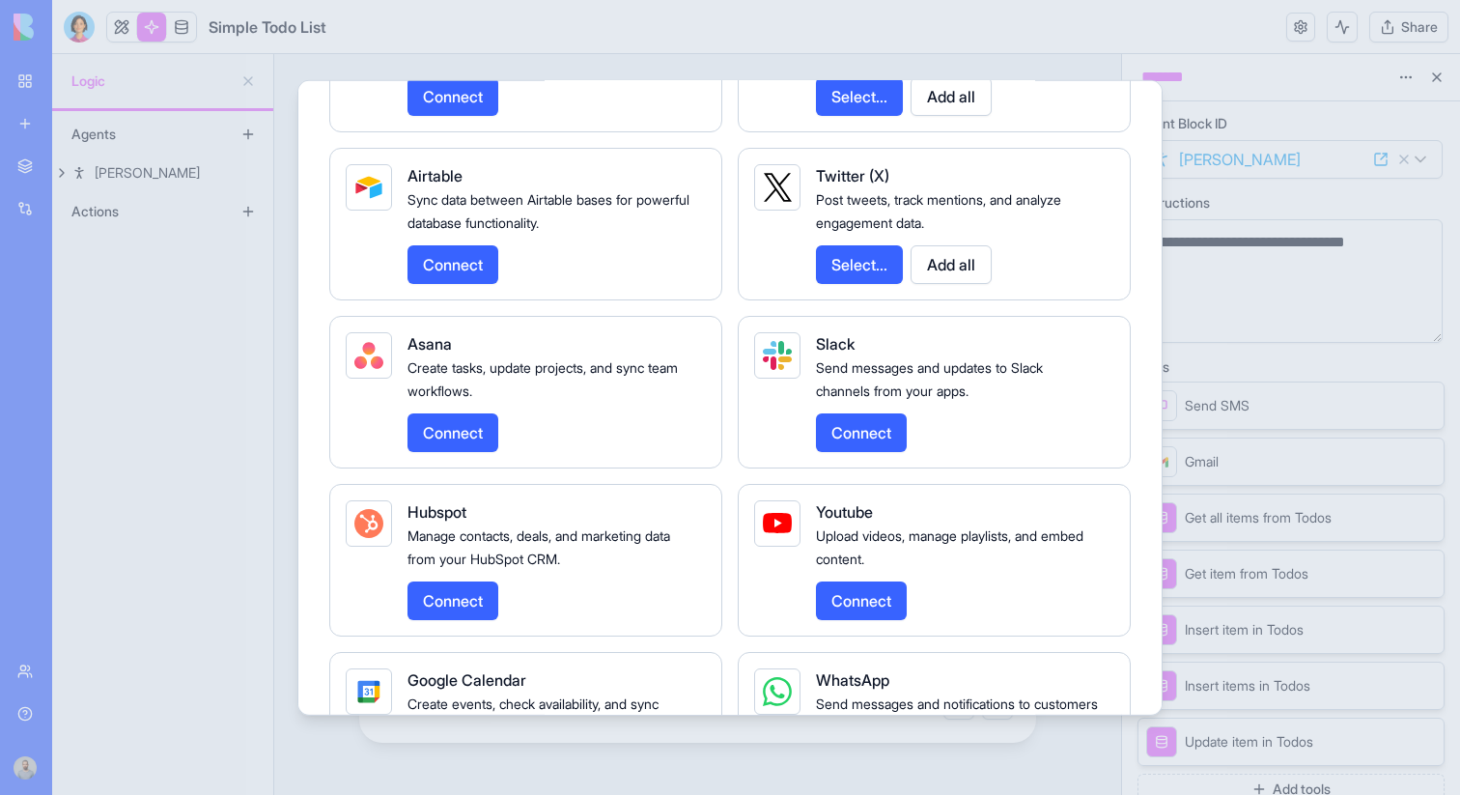
scroll to position [1776, 0]
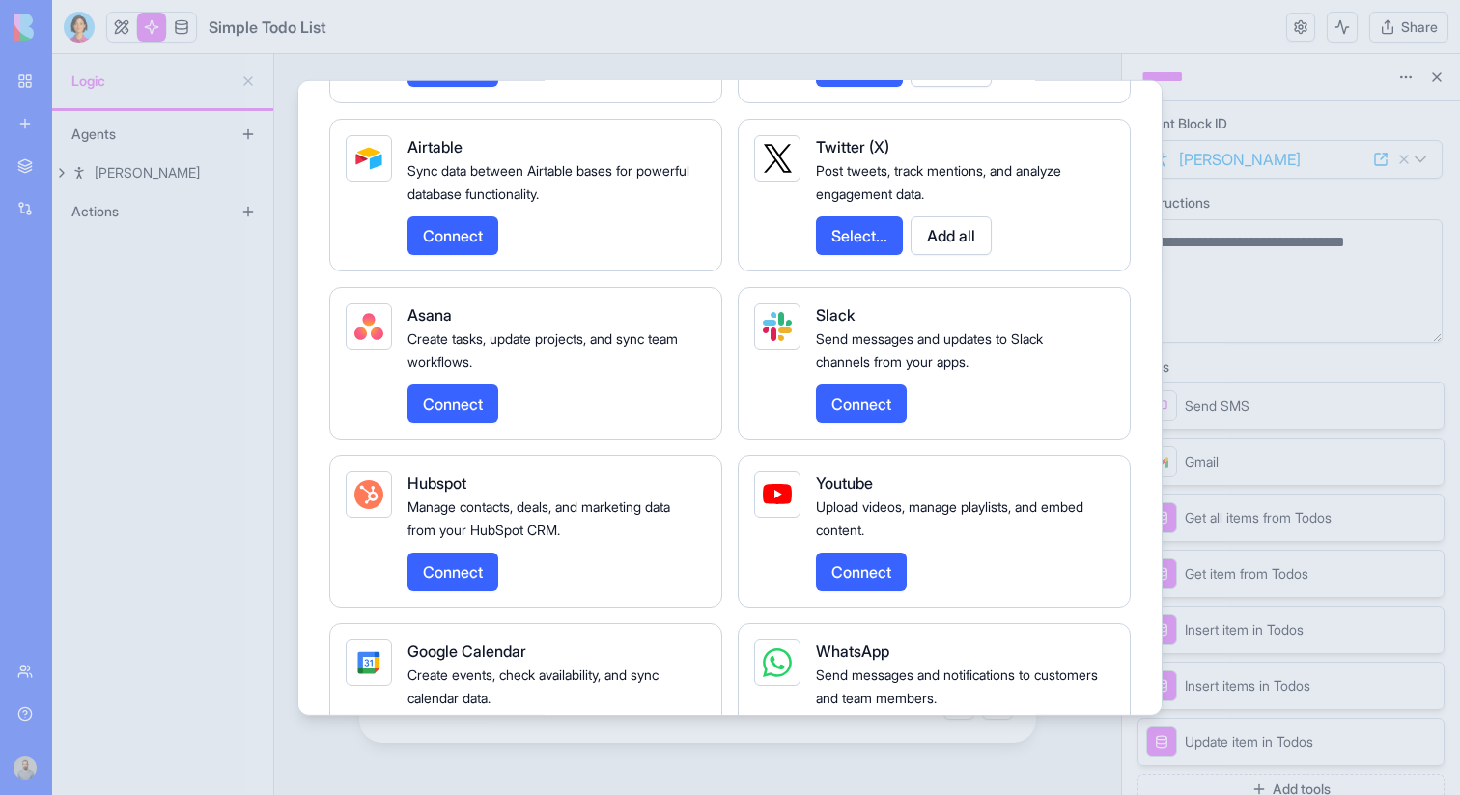
click at [848, 422] on button "Connect" at bounding box center [861, 402] width 91 height 39
click at [469, 422] on button "Connect" at bounding box center [453, 402] width 91 height 39
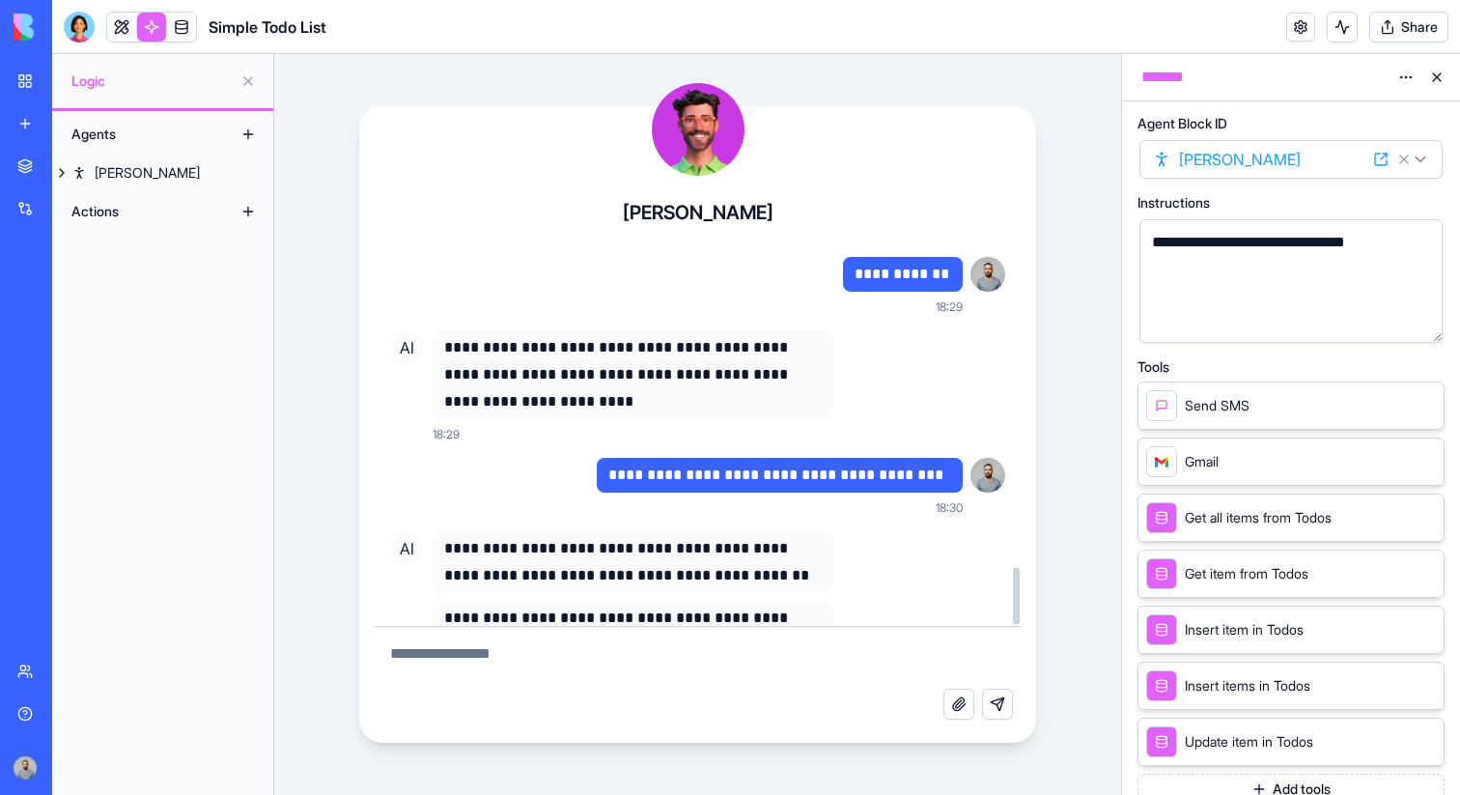
scroll to position [10, 0]
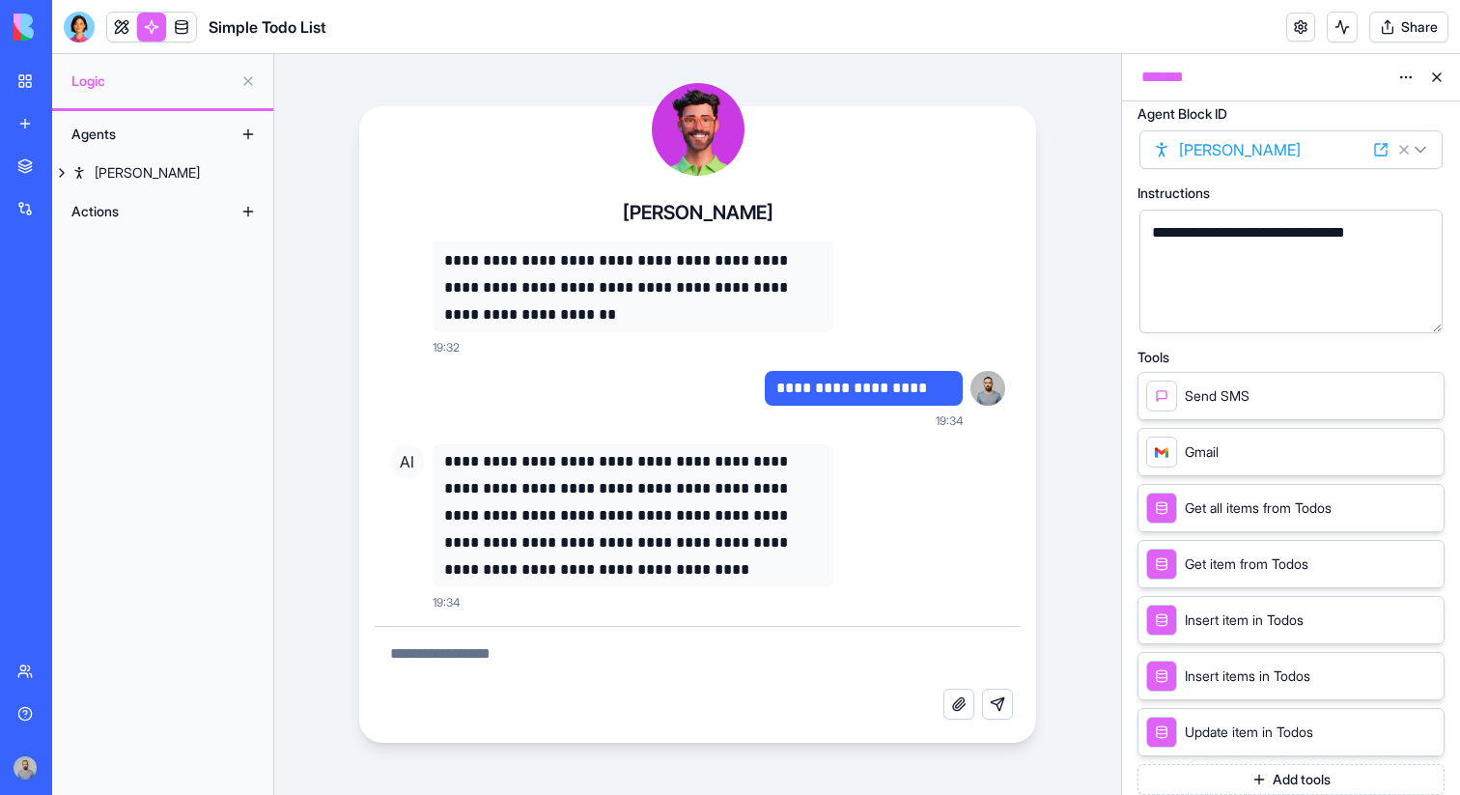
click at [1241, 788] on button "Add tools" at bounding box center [1291, 779] width 307 height 31
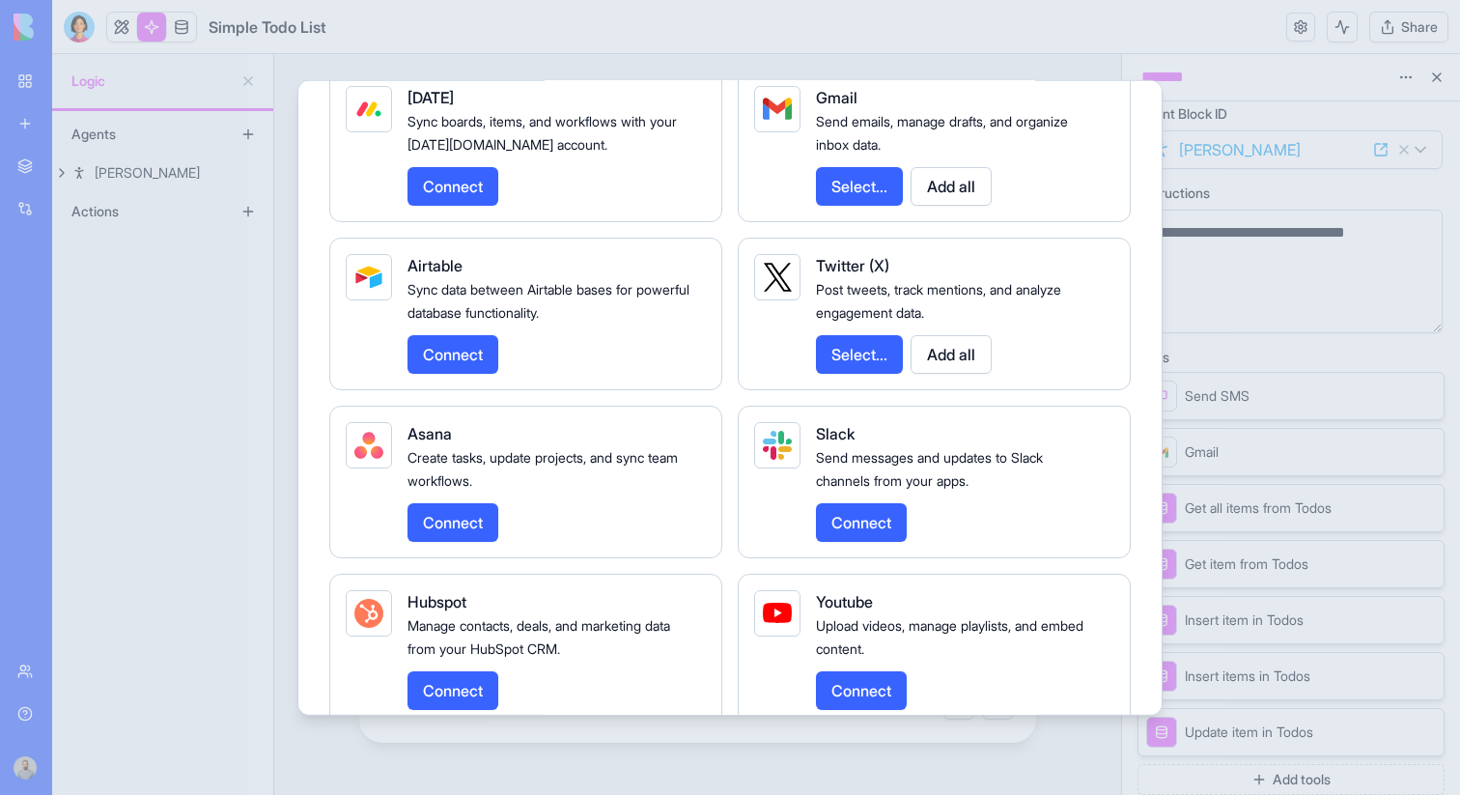
scroll to position [1690, 0]
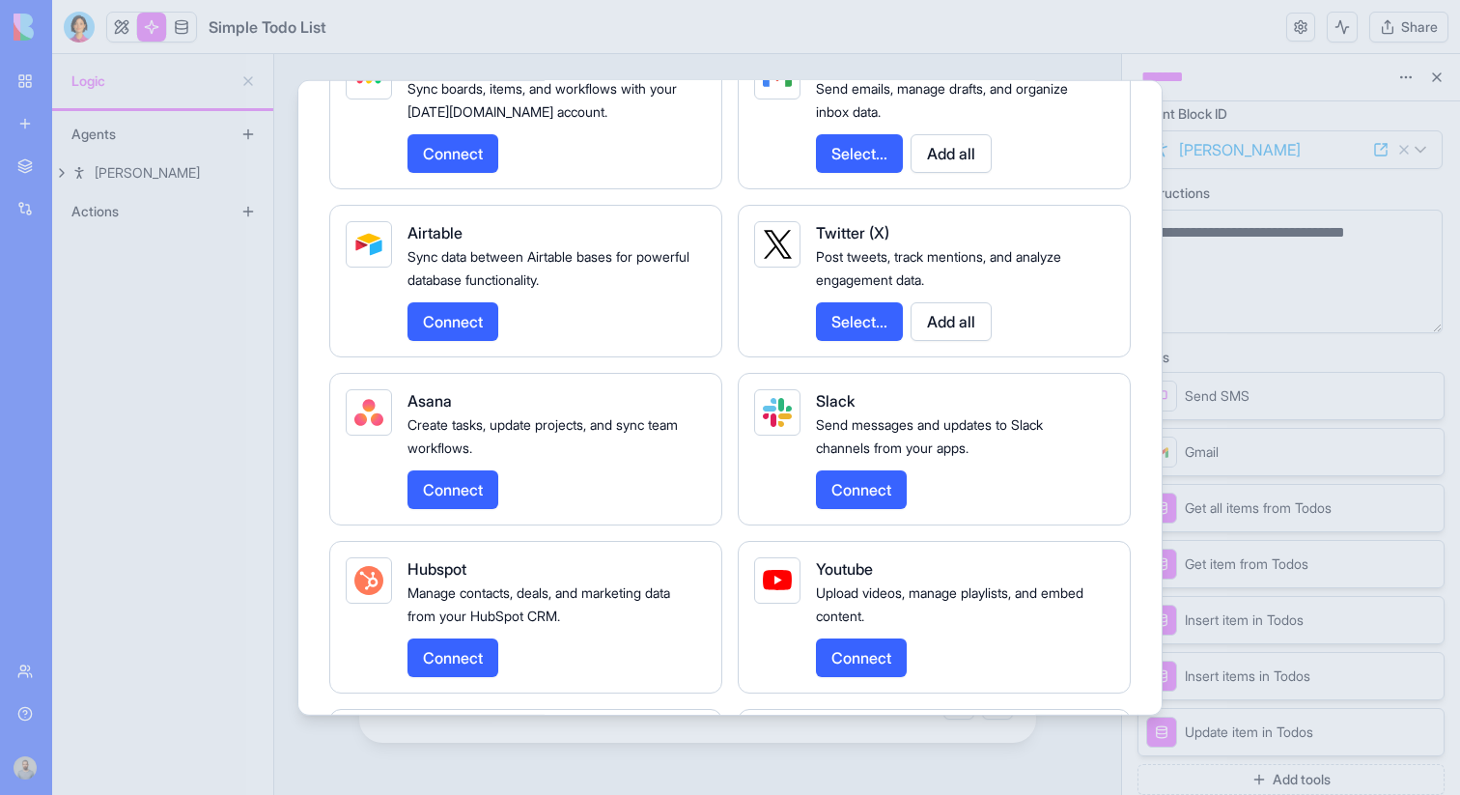
click at [854, 508] on button "Connect" at bounding box center [861, 488] width 91 height 39
click at [203, 273] on div at bounding box center [730, 397] width 1460 height 795
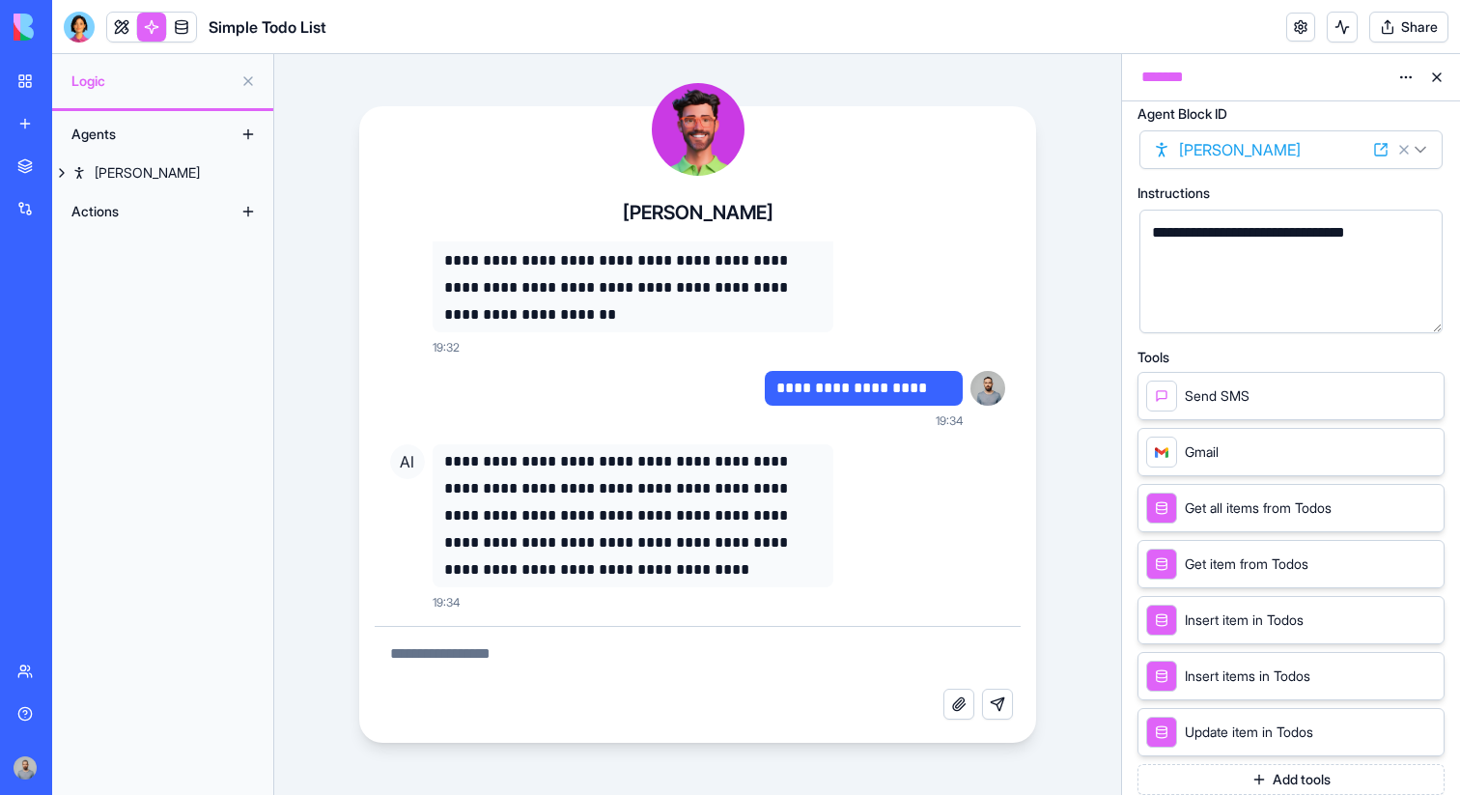
click at [59, 207] on div "Integrations" at bounding box center [58, 208] width 25 height 19
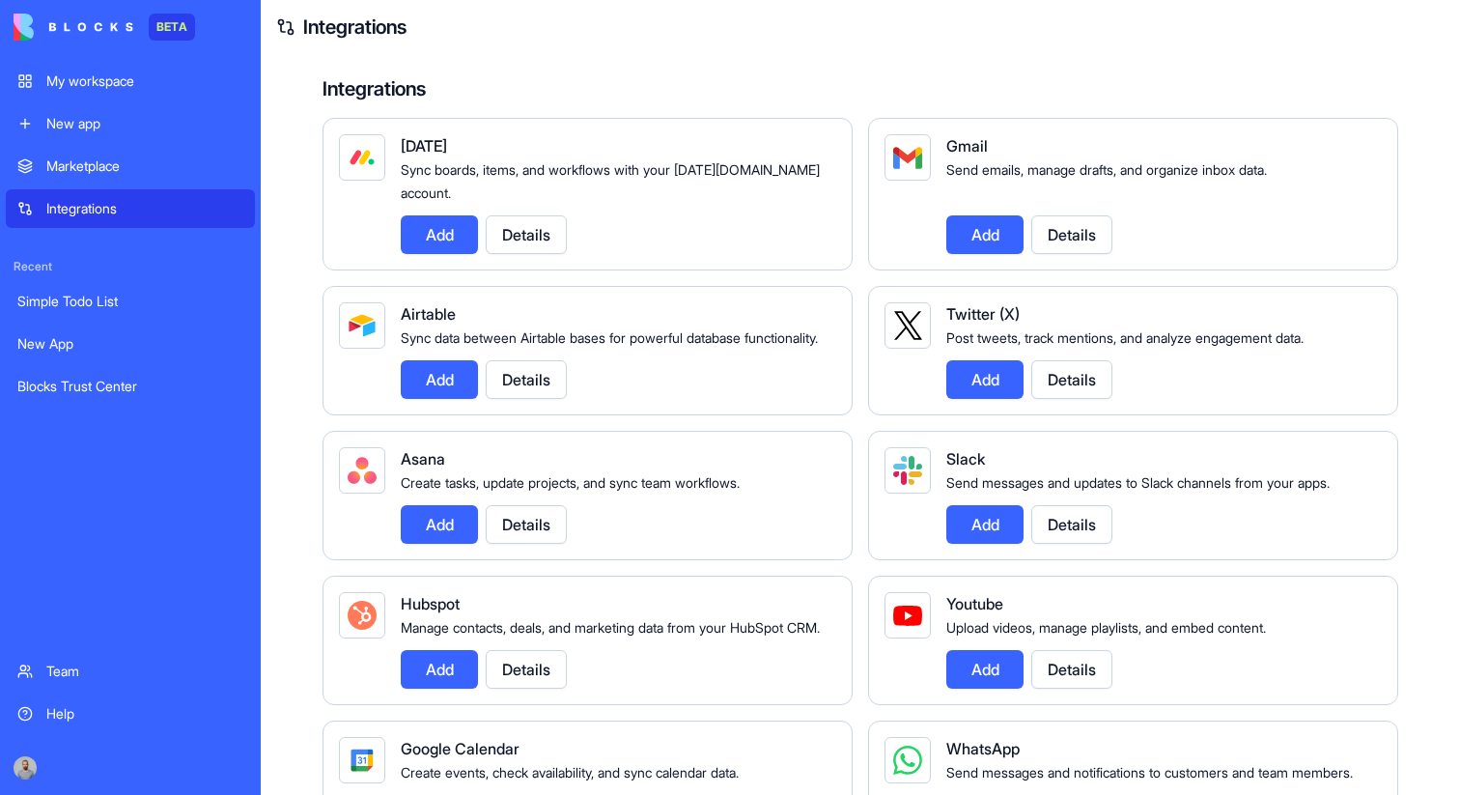
scroll to position [129, 0]
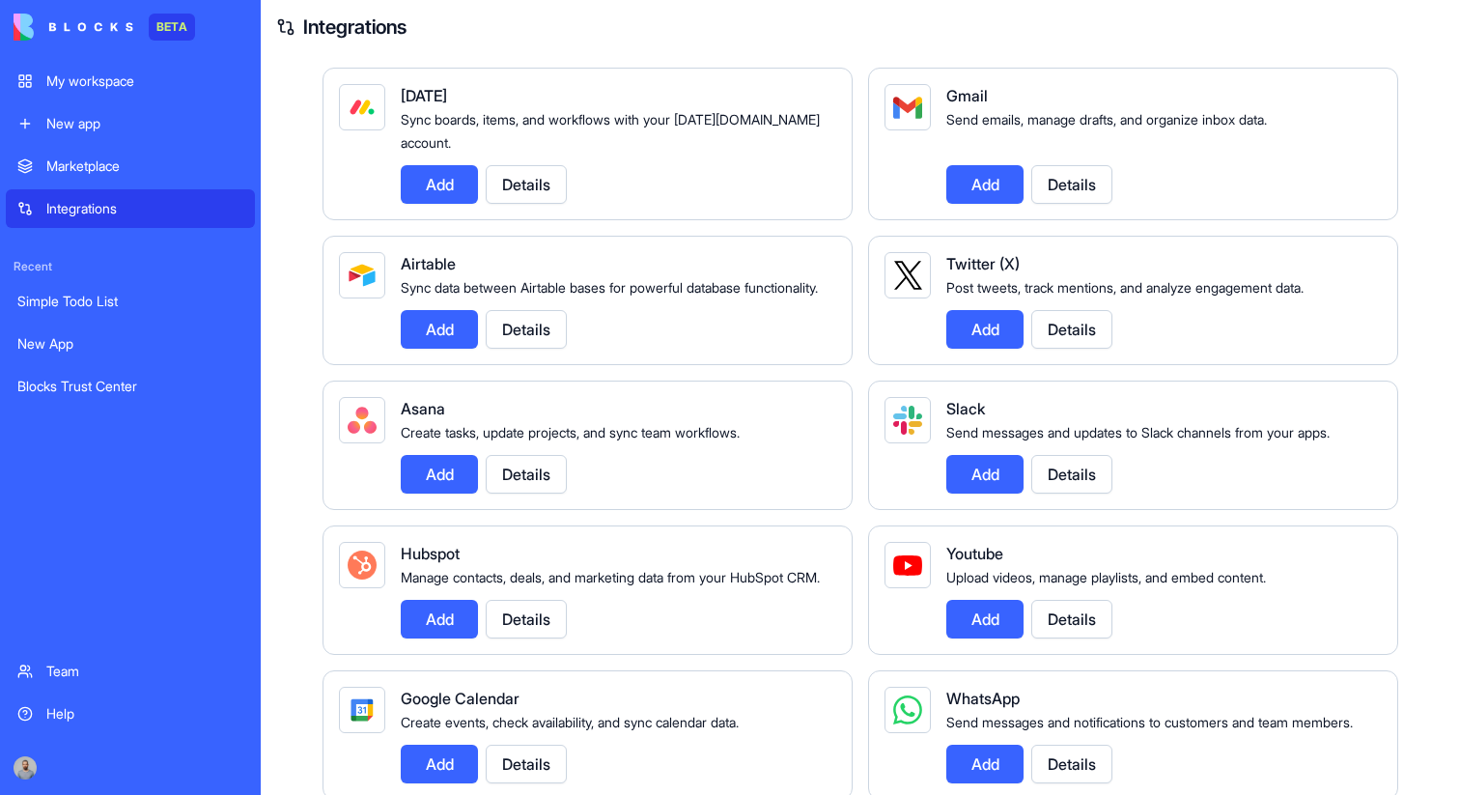
click at [989, 494] on button "Add" at bounding box center [985, 474] width 77 height 39
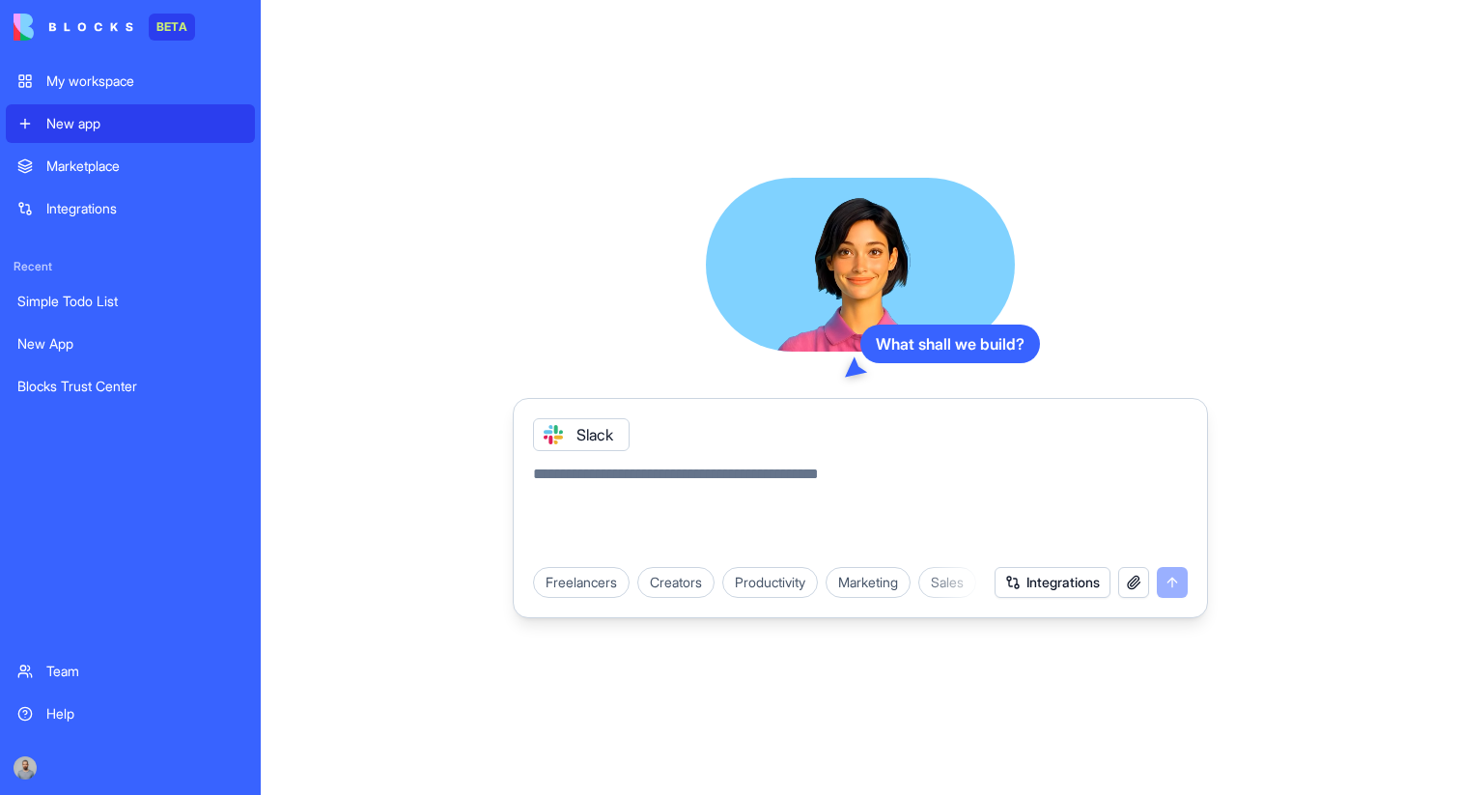
click at [559, 436] on icon at bounding box center [553, 434] width 15 height 15
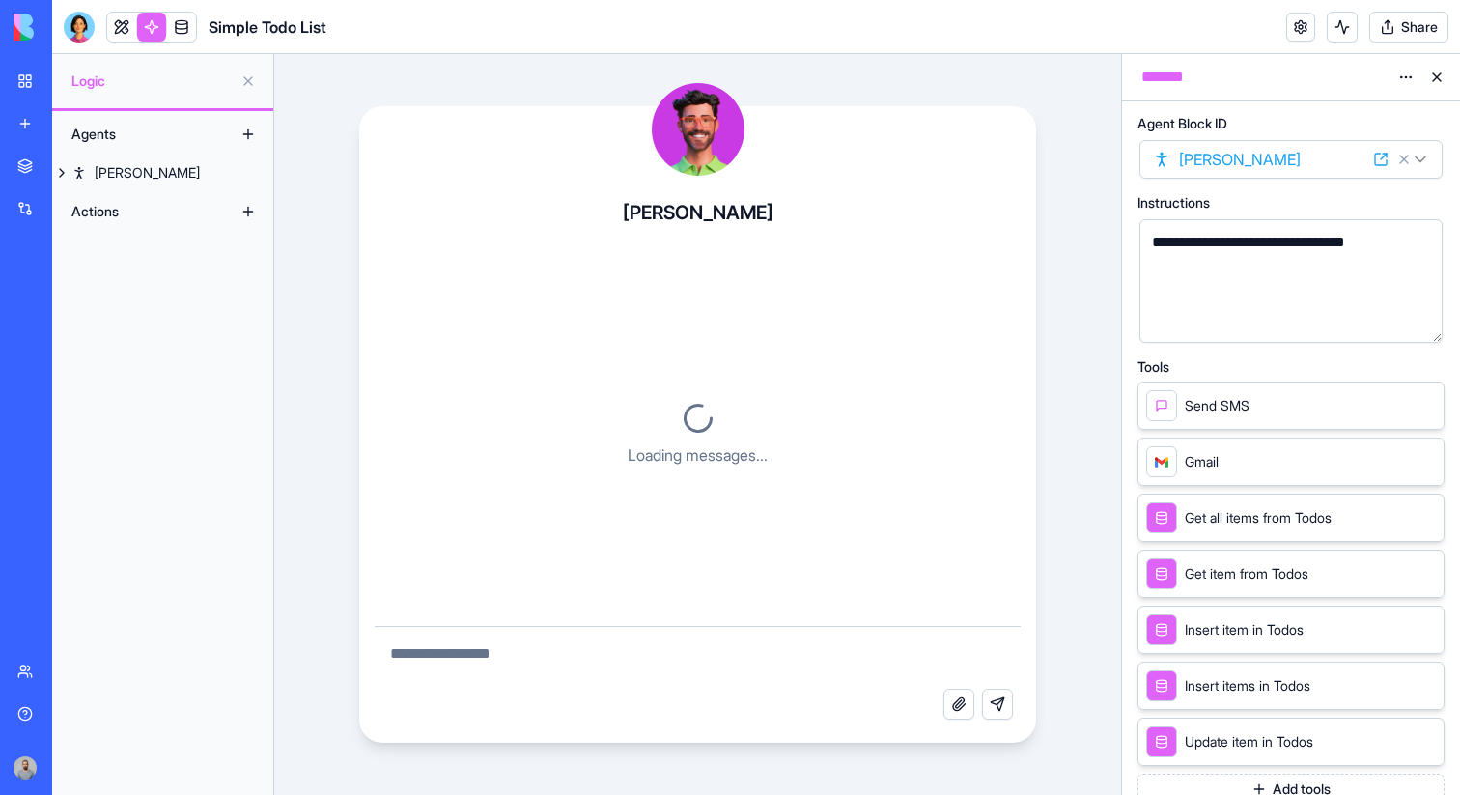
scroll to position [2212, 0]
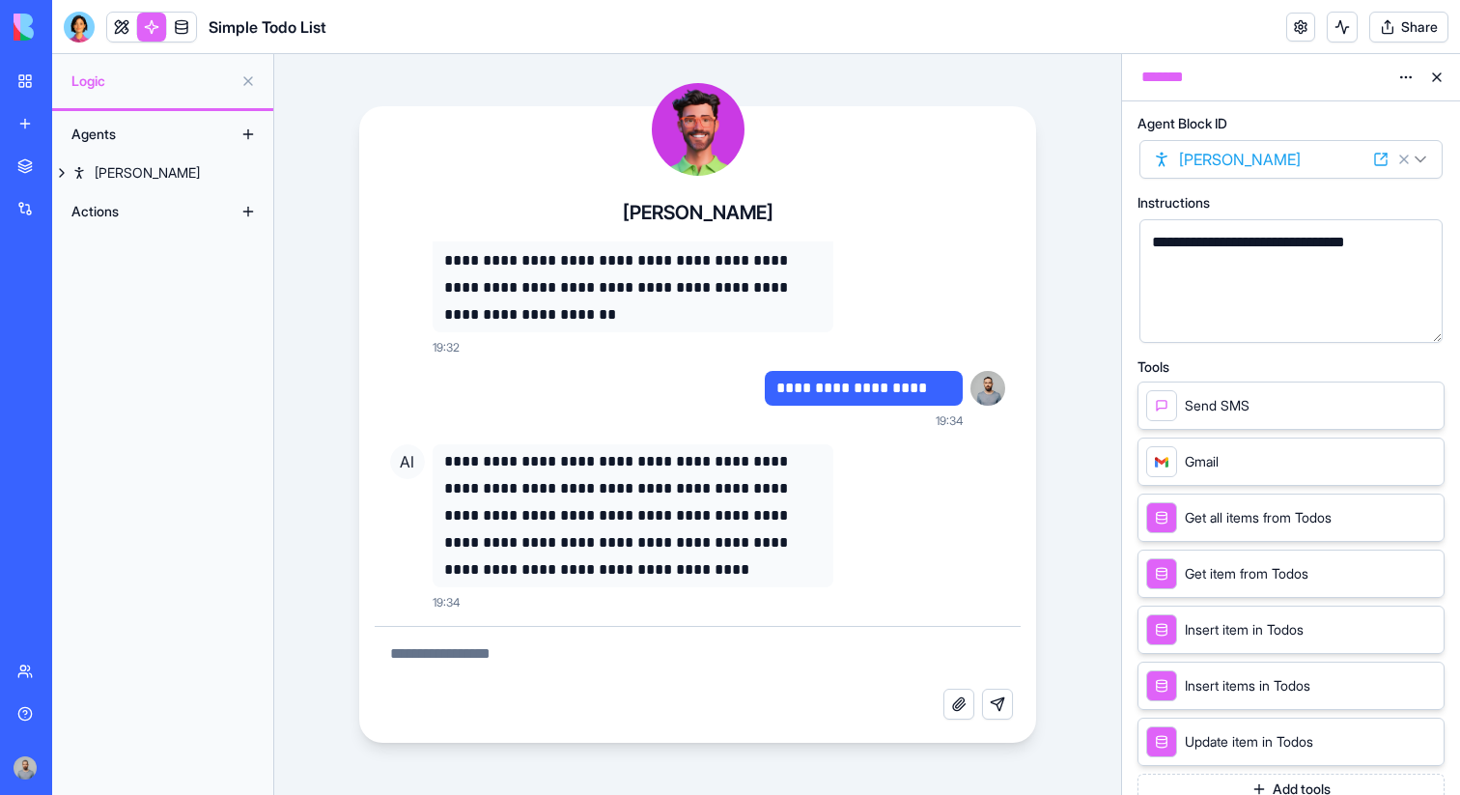
click at [1246, 779] on button "Add tools" at bounding box center [1291, 789] width 307 height 31
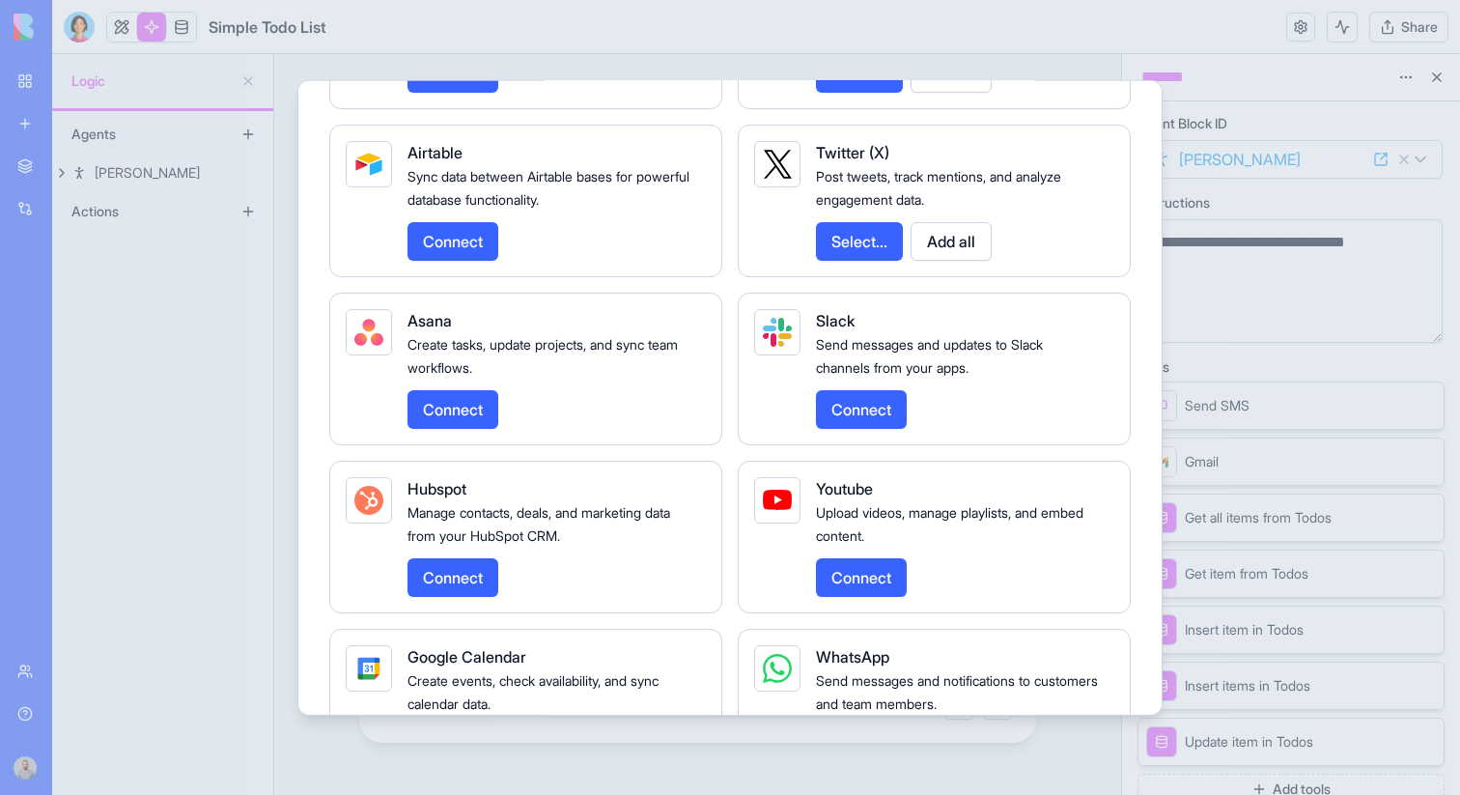
scroll to position [1780, 0]
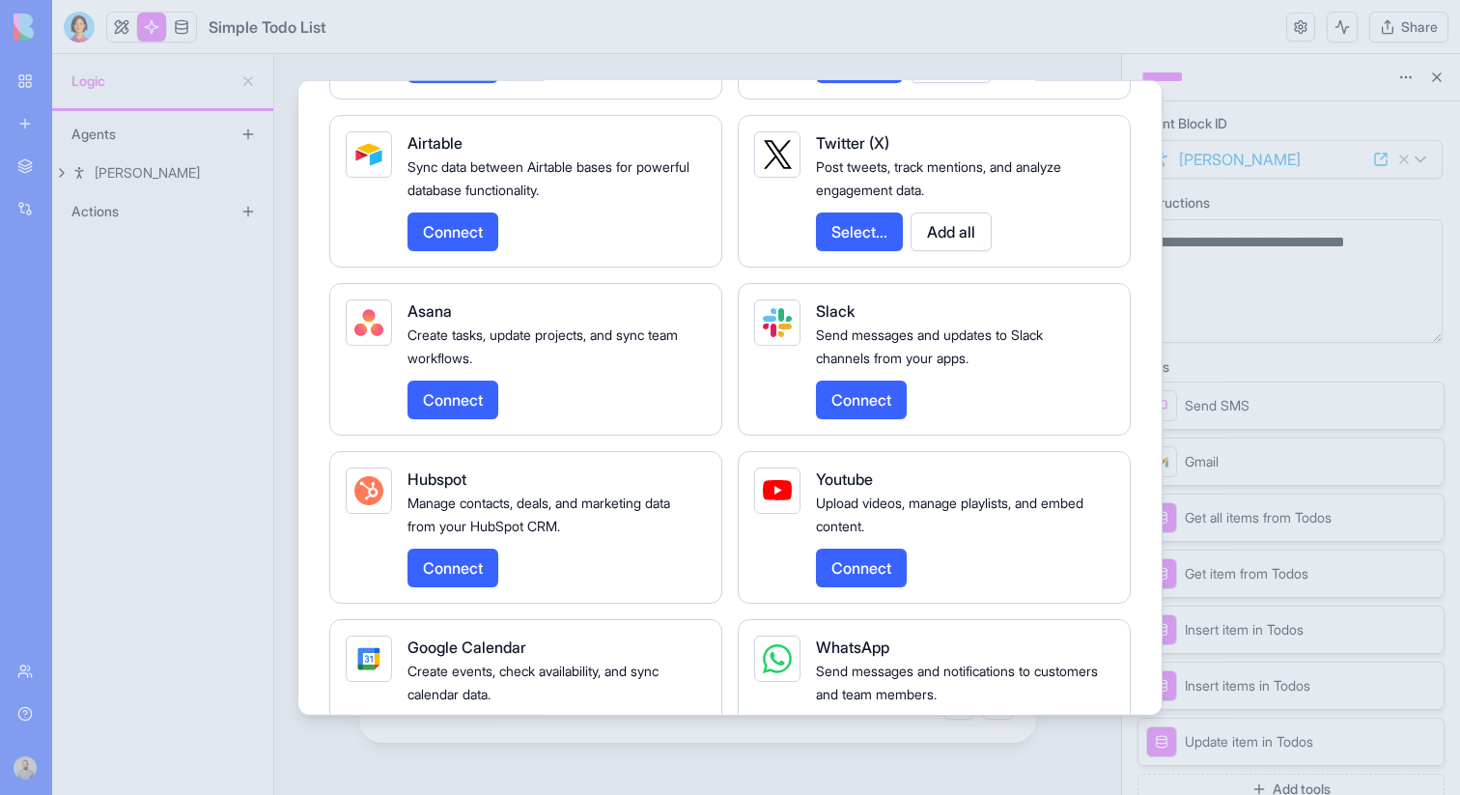
click at [844, 586] on button "Connect" at bounding box center [861, 567] width 91 height 39
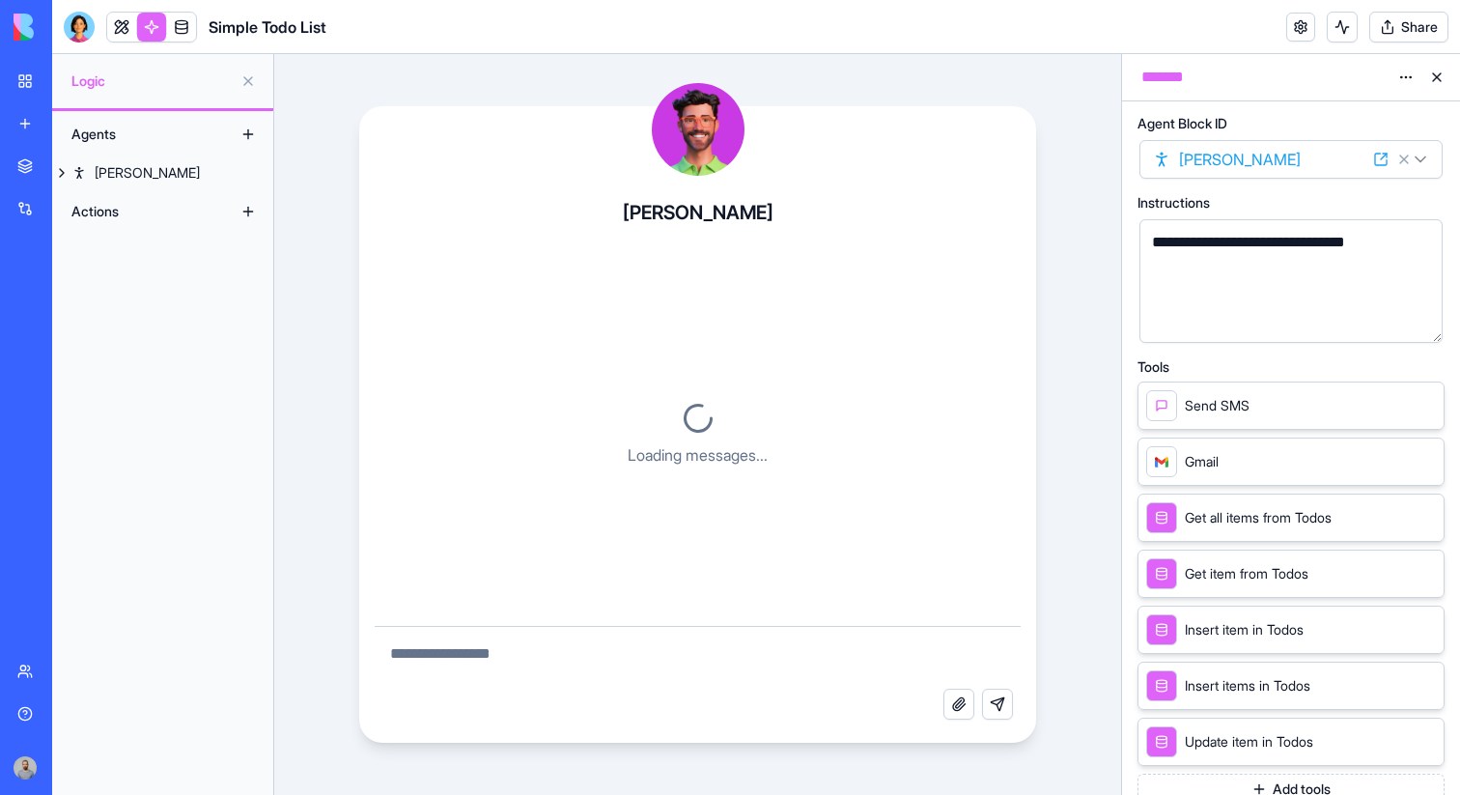
scroll to position [2212, 0]
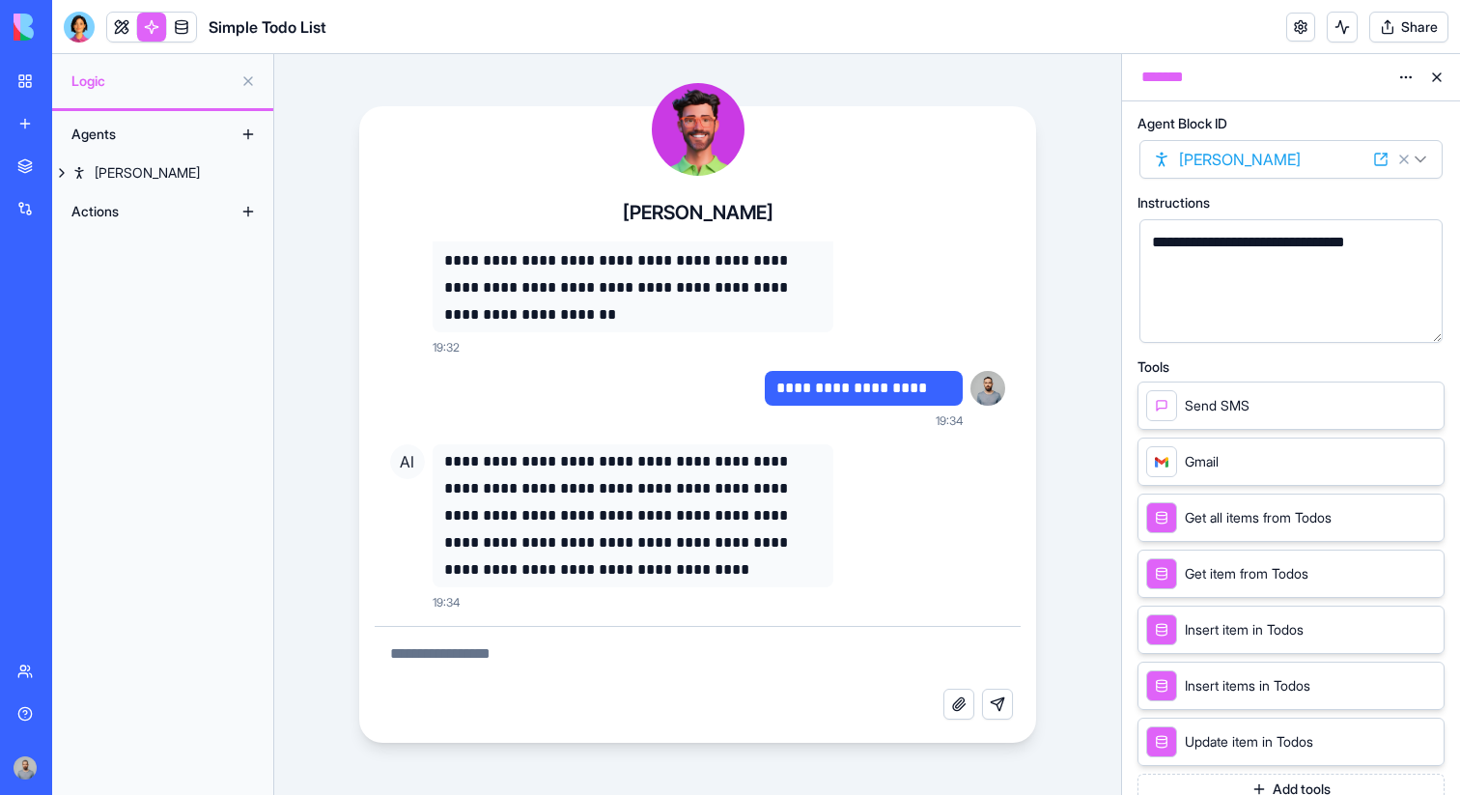
click at [1215, 780] on button "Add tools" at bounding box center [1291, 789] width 307 height 31
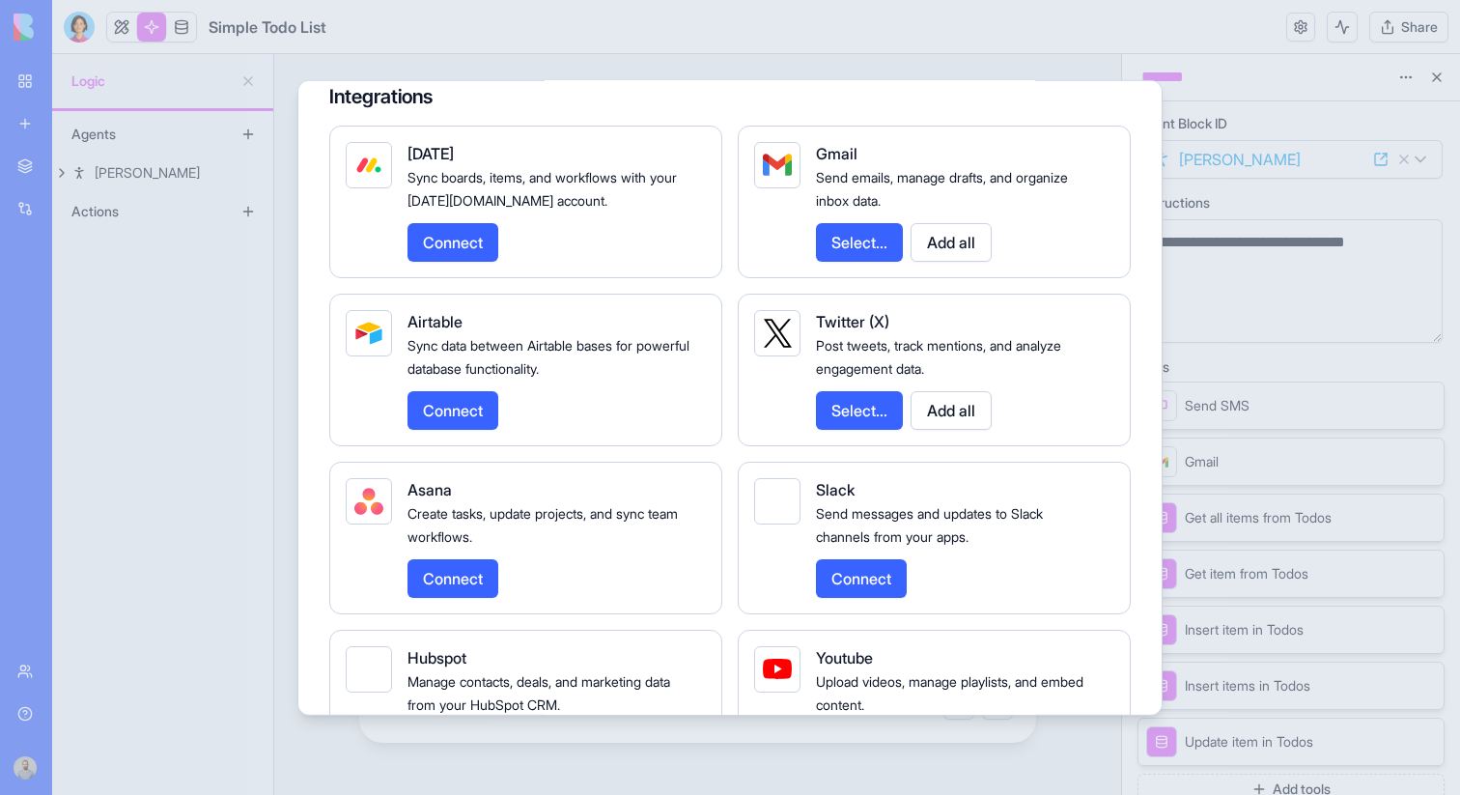
scroll to position [1583, 0]
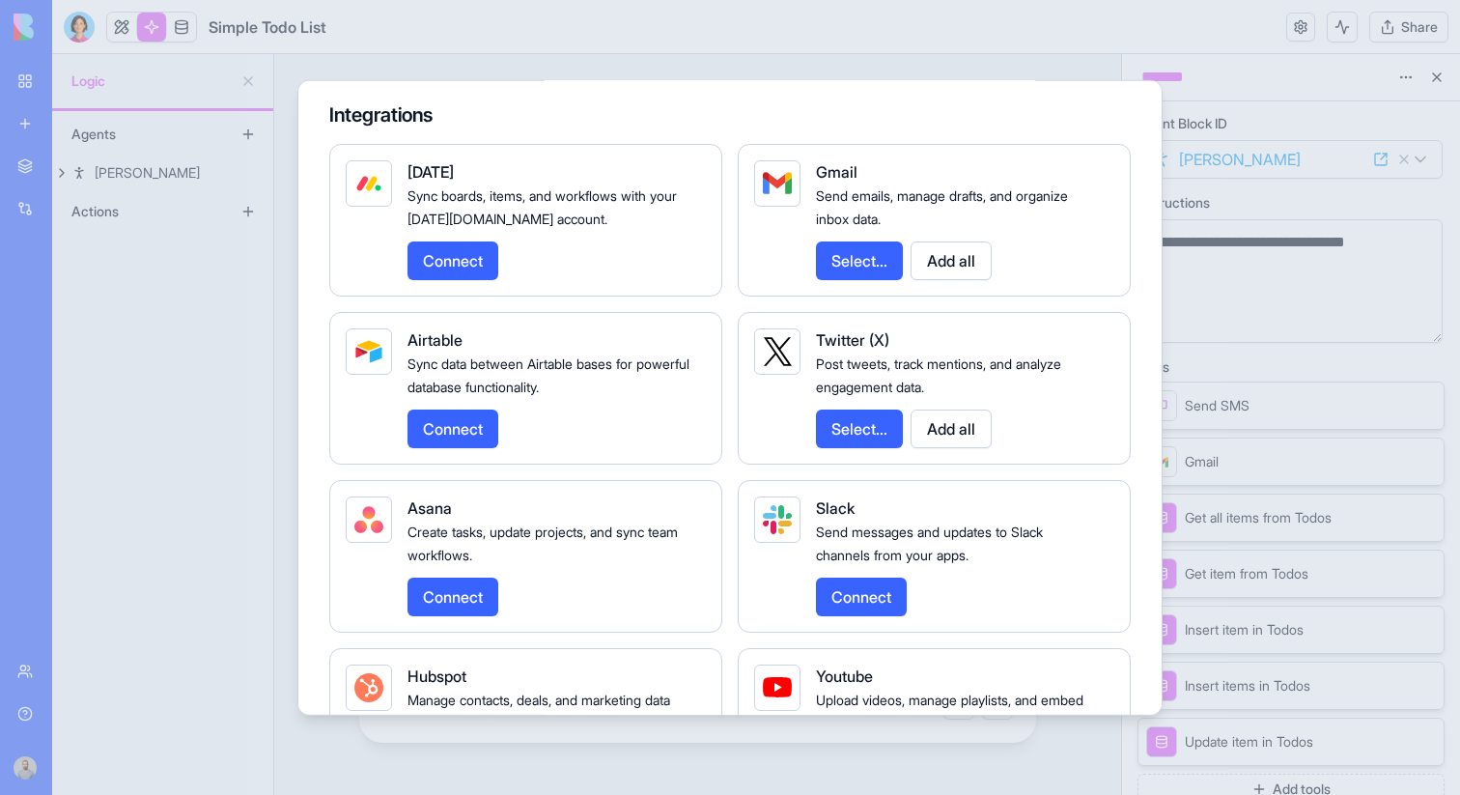
click at [860, 615] on button "Connect" at bounding box center [861, 596] width 91 height 39
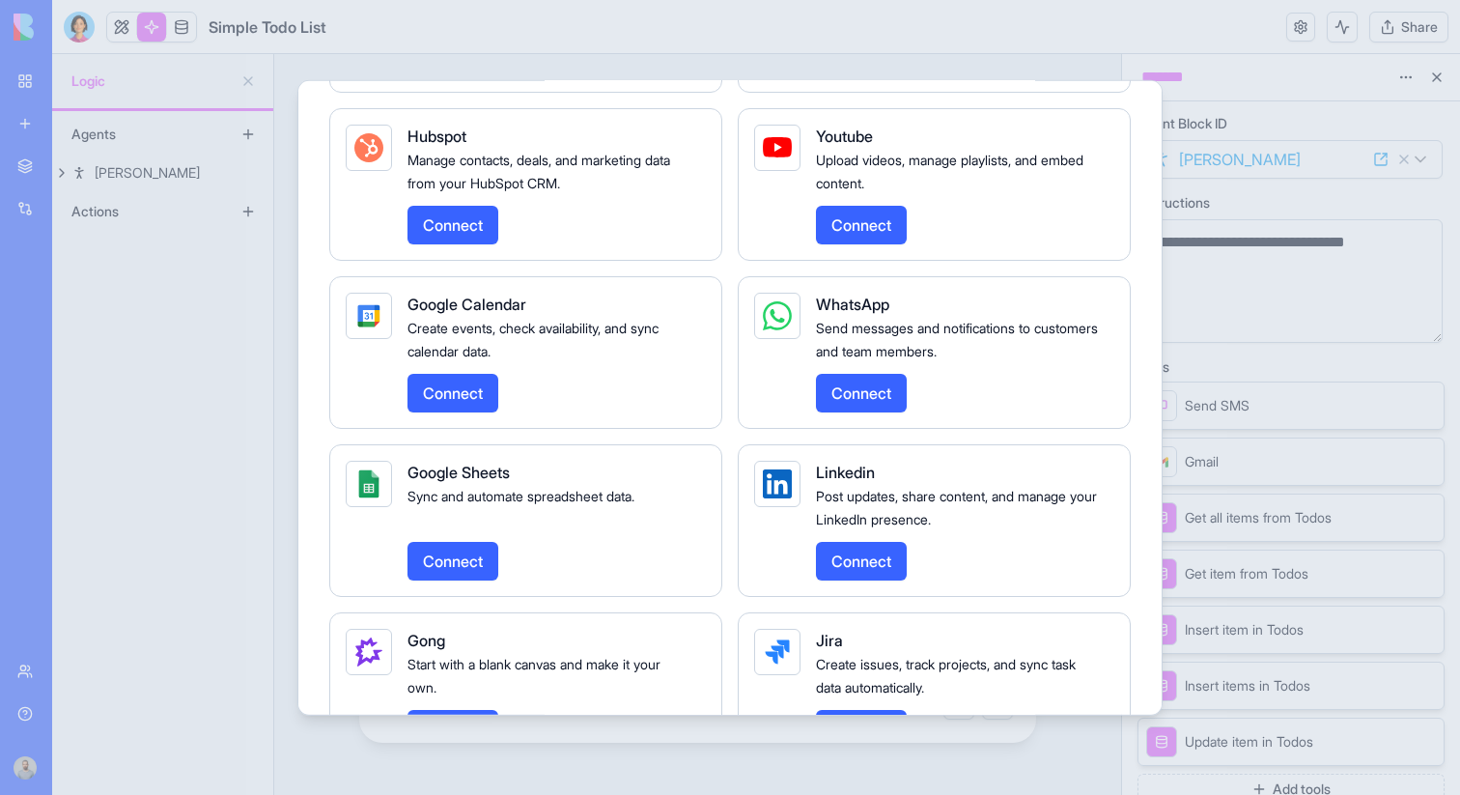
scroll to position [2127, 0]
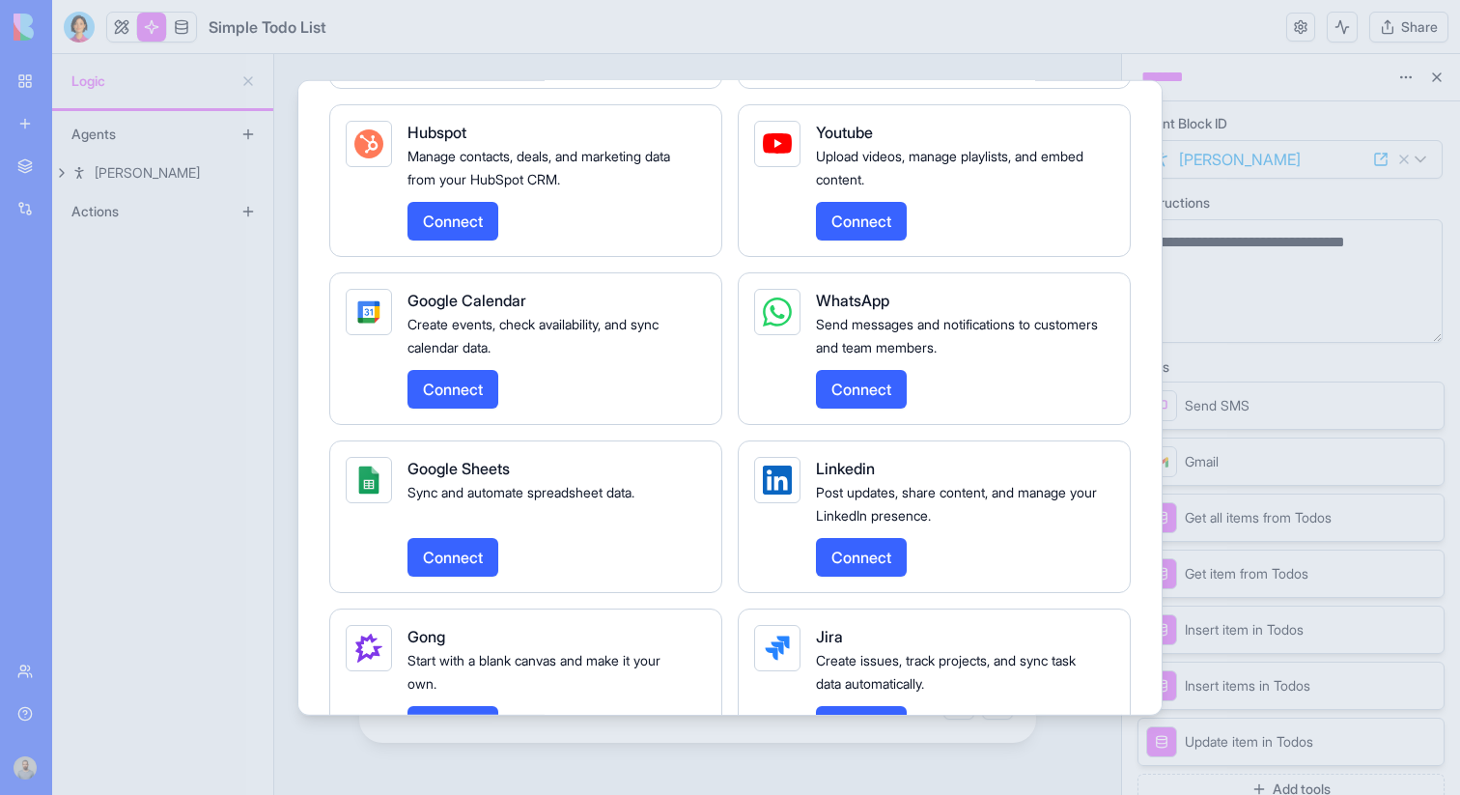
click at [1270, 410] on div at bounding box center [730, 397] width 1460 height 795
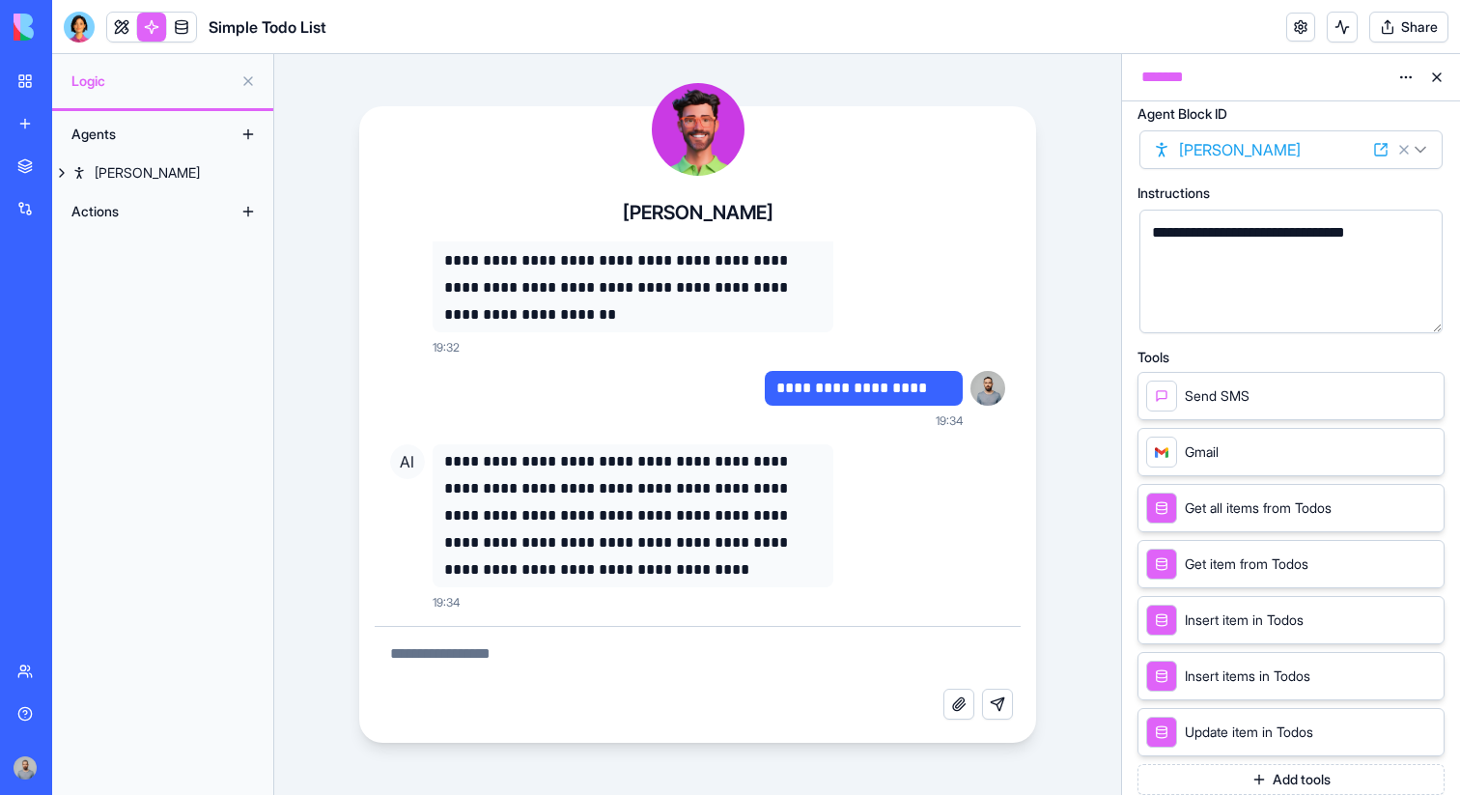
click at [1235, 779] on button "Add tools" at bounding box center [1291, 779] width 307 height 31
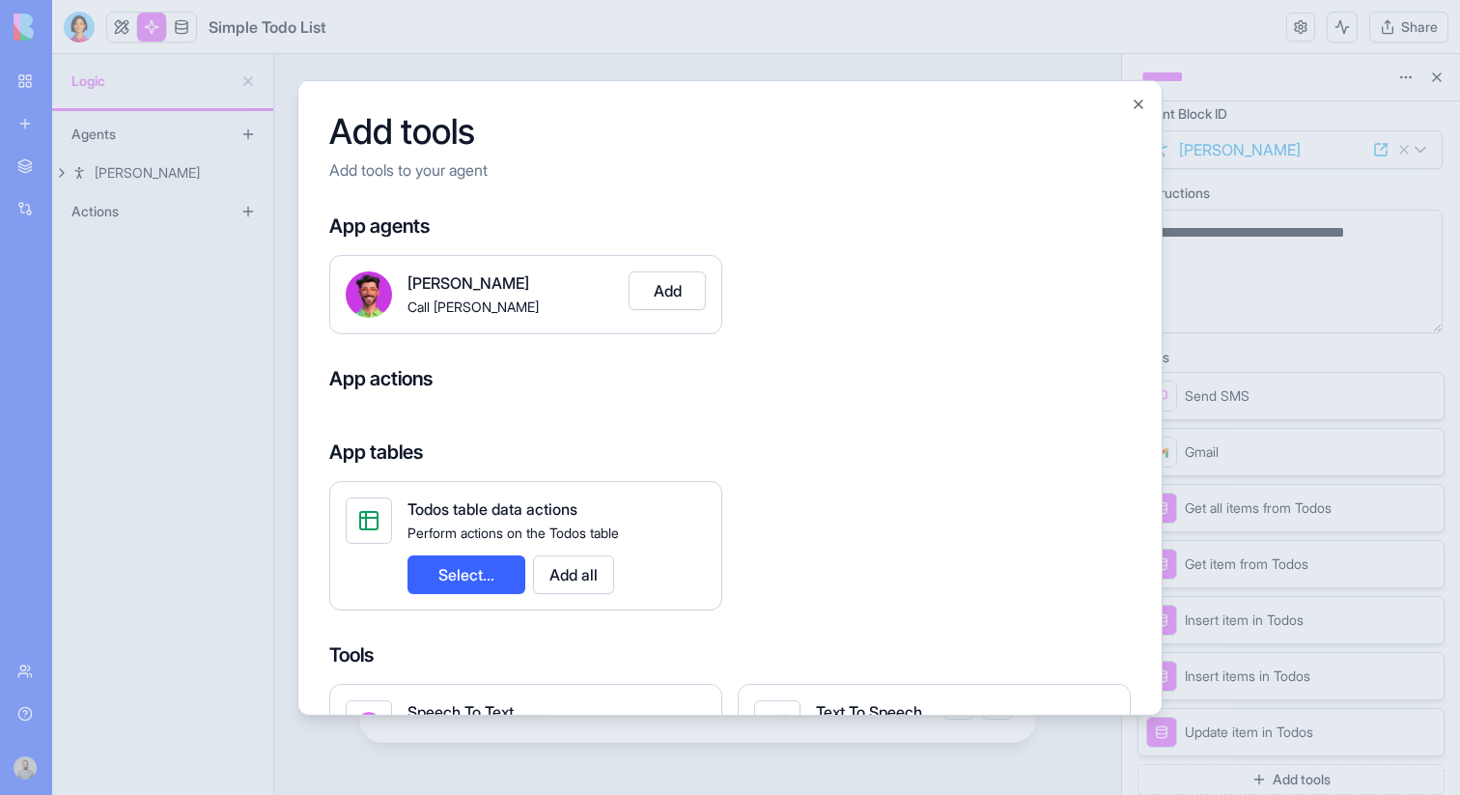
click at [1185, 335] on div at bounding box center [730, 397] width 1460 height 795
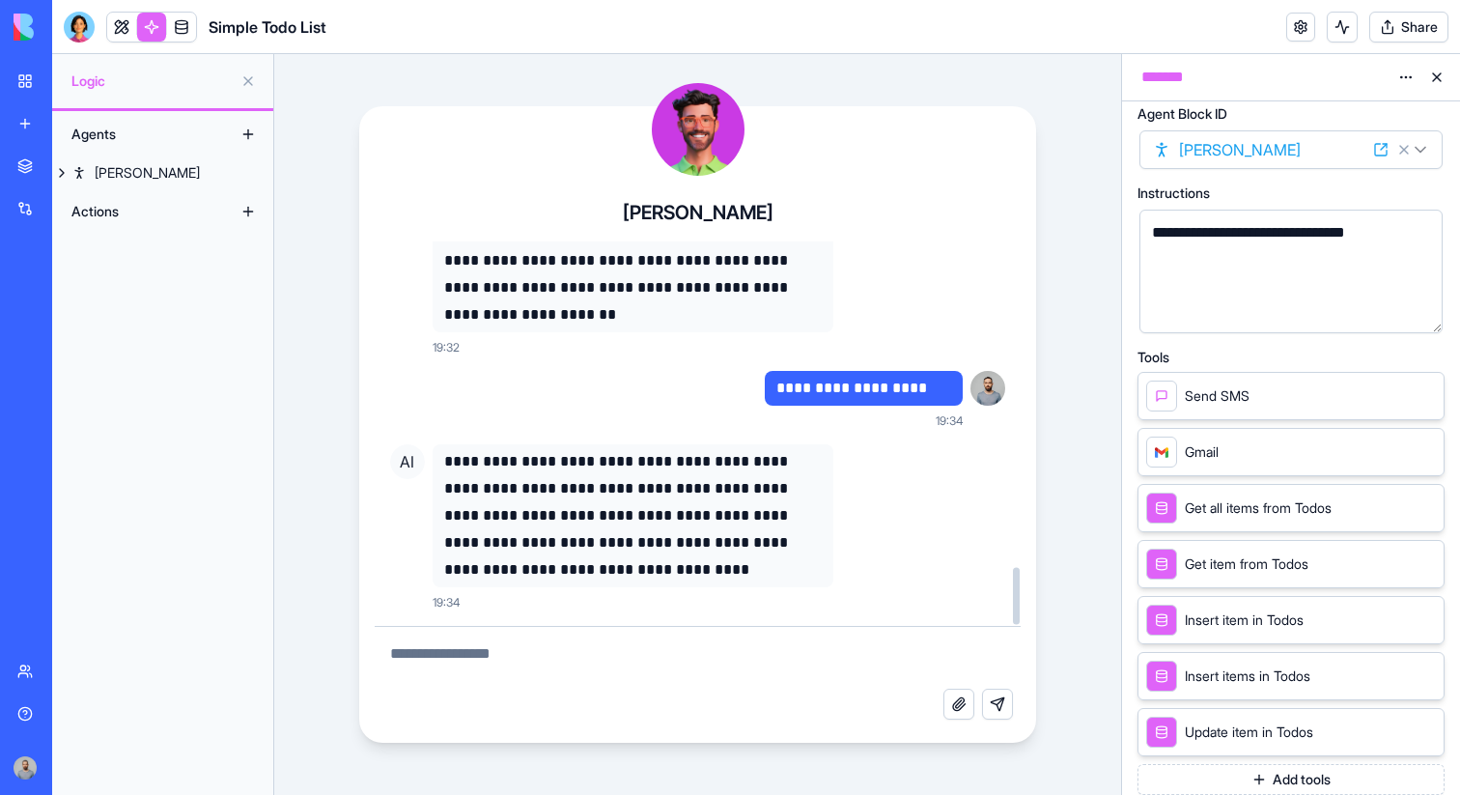
click at [842, 389] on p "**********" at bounding box center [864, 388] width 175 height 27
click at [115, 34] on link at bounding box center [121, 27] width 29 height 29
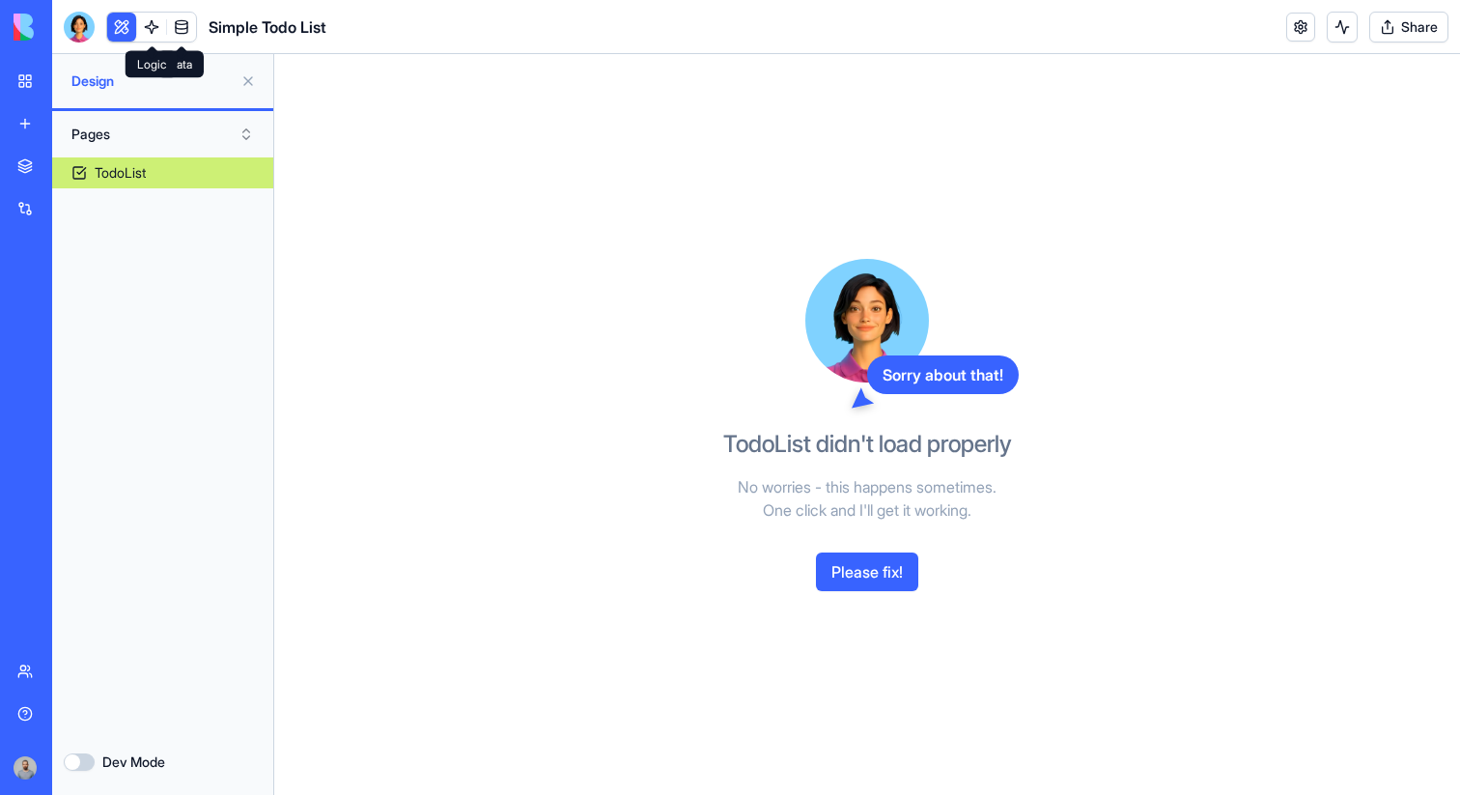
click at [147, 30] on link at bounding box center [151, 27] width 29 height 29
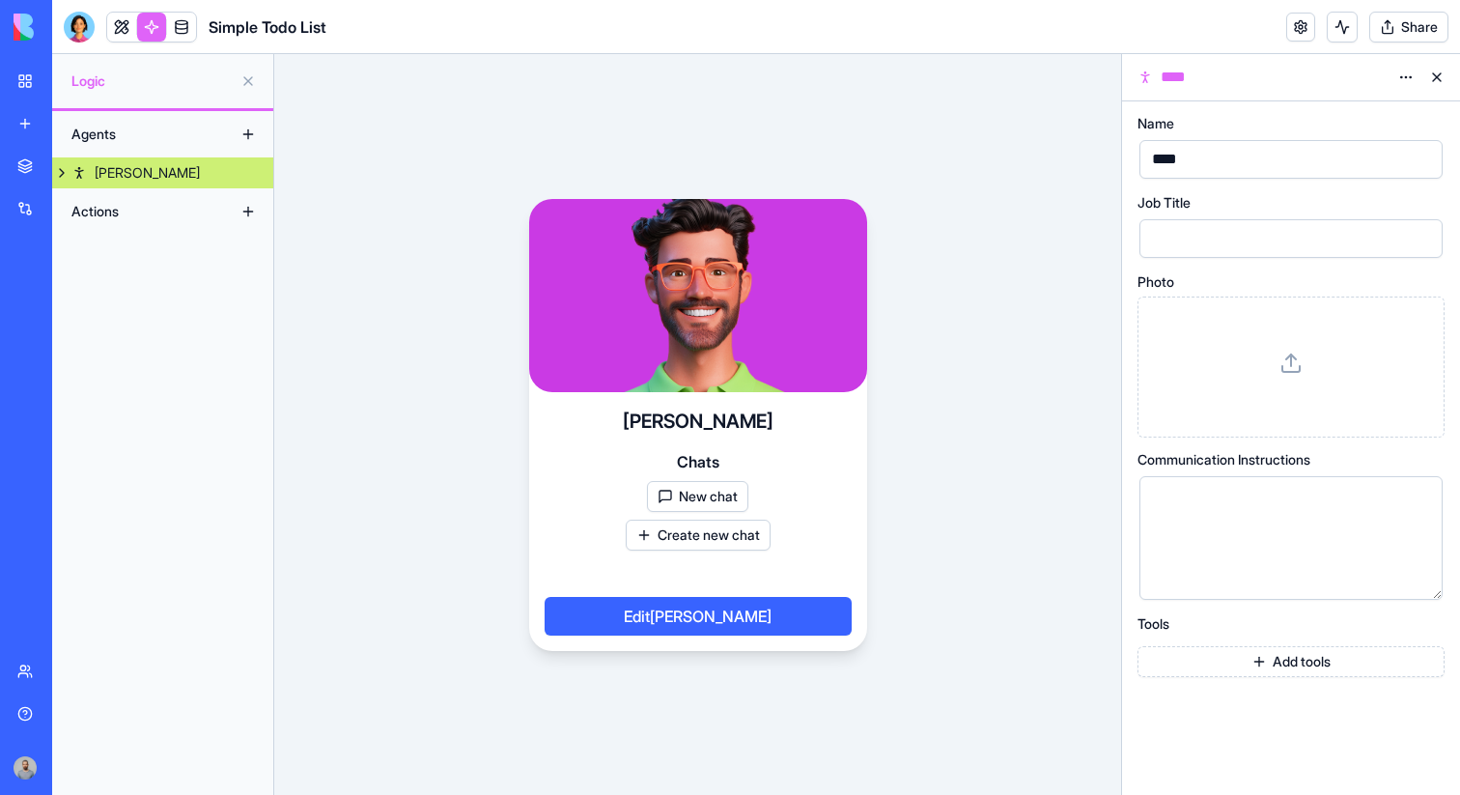
click at [706, 502] on button "New chat" at bounding box center [697, 496] width 101 height 31
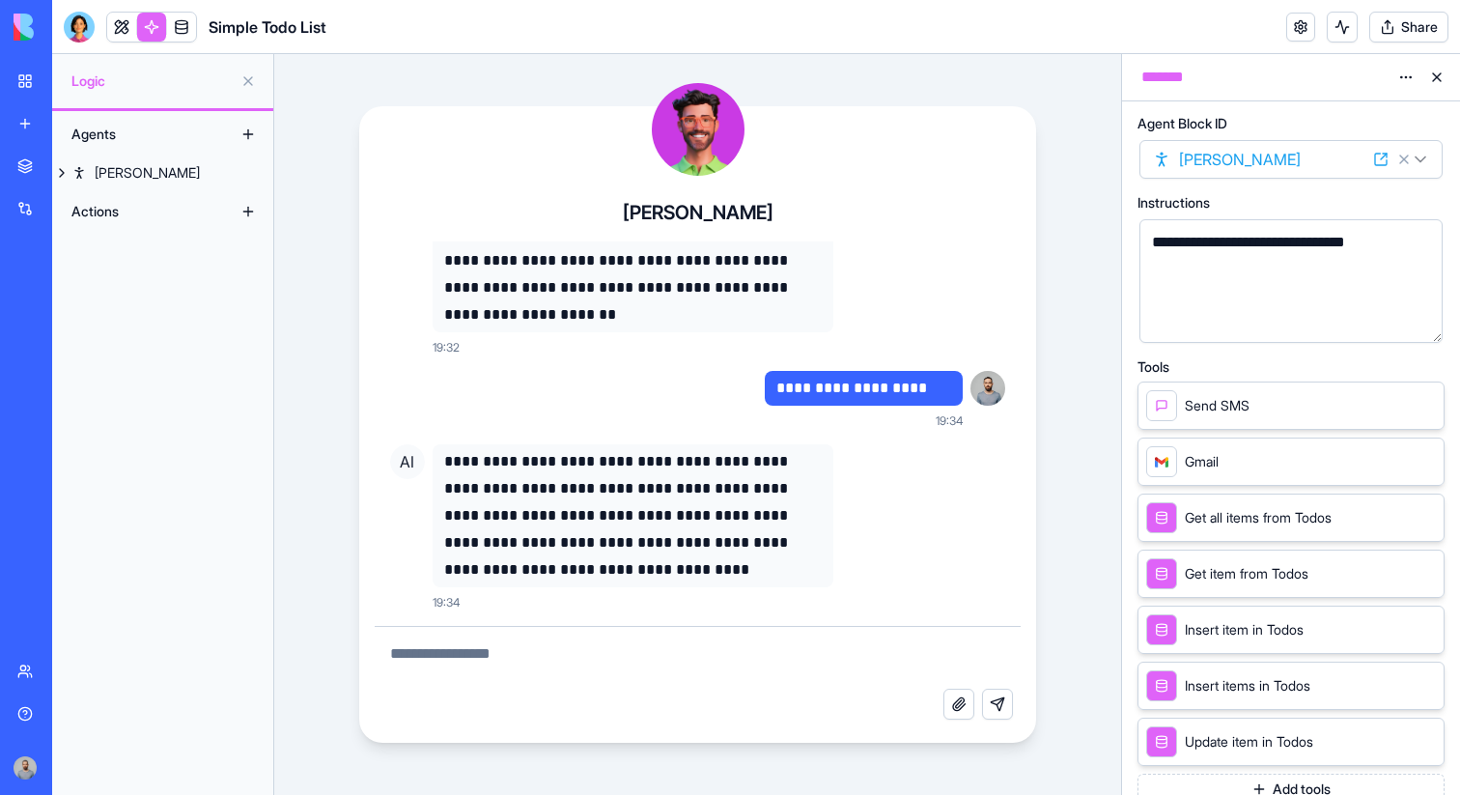
scroll to position [10, 0]
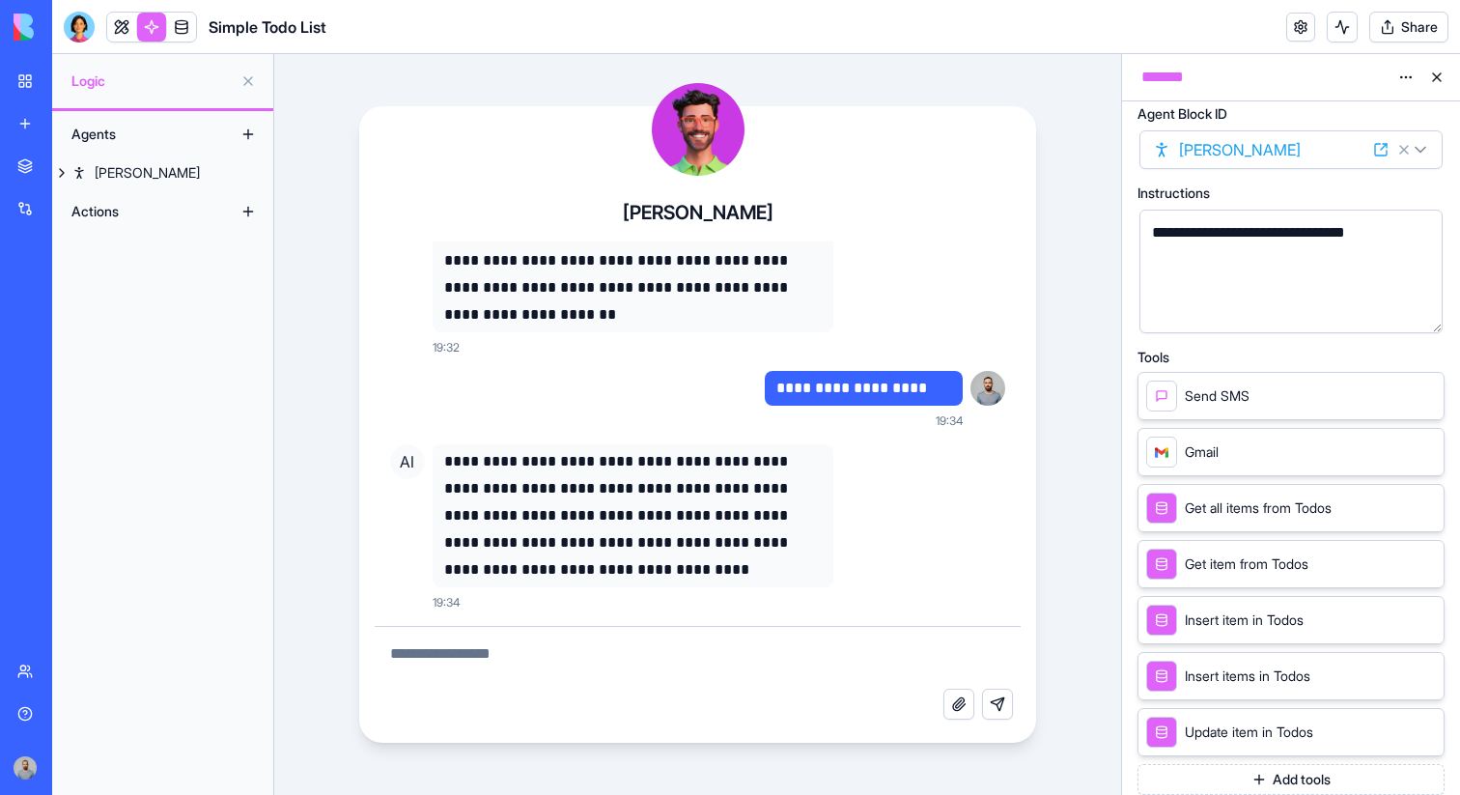
click at [1267, 770] on button "Add tools" at bounding box center [1291, 779] width 307 height 31
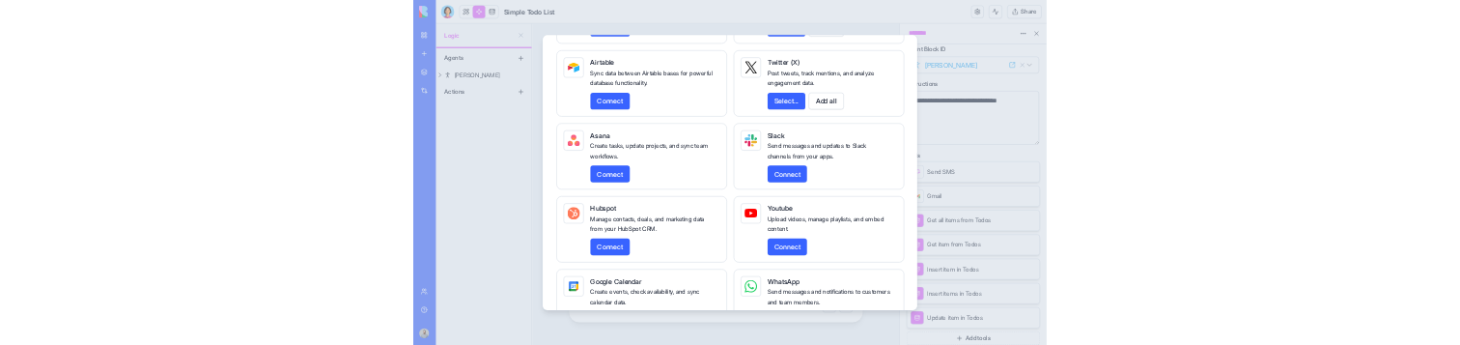
scroll to position [1762, 0]
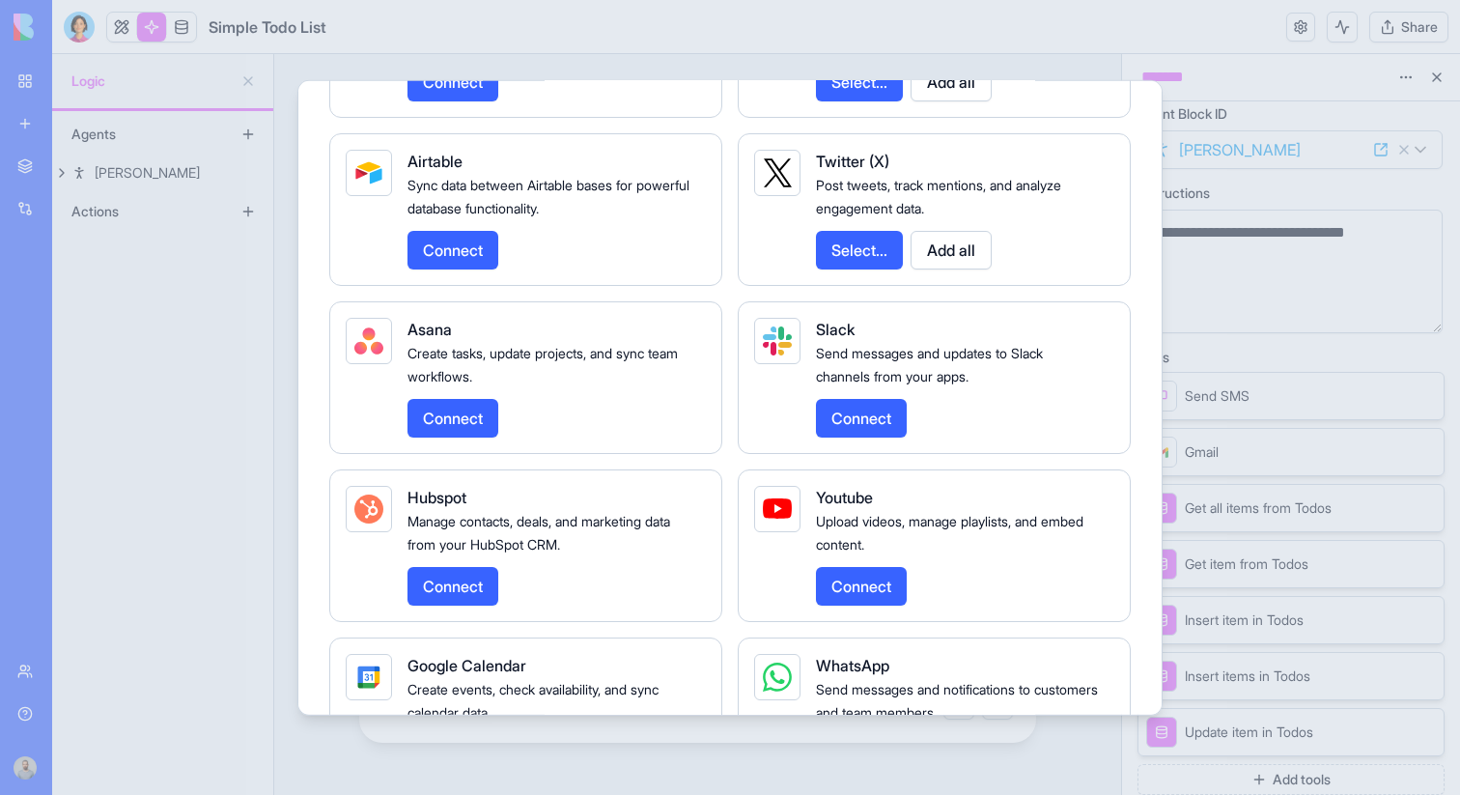
click at [849, 437] on button "Connect" at bounding box center [861, 417] width 91 height 39
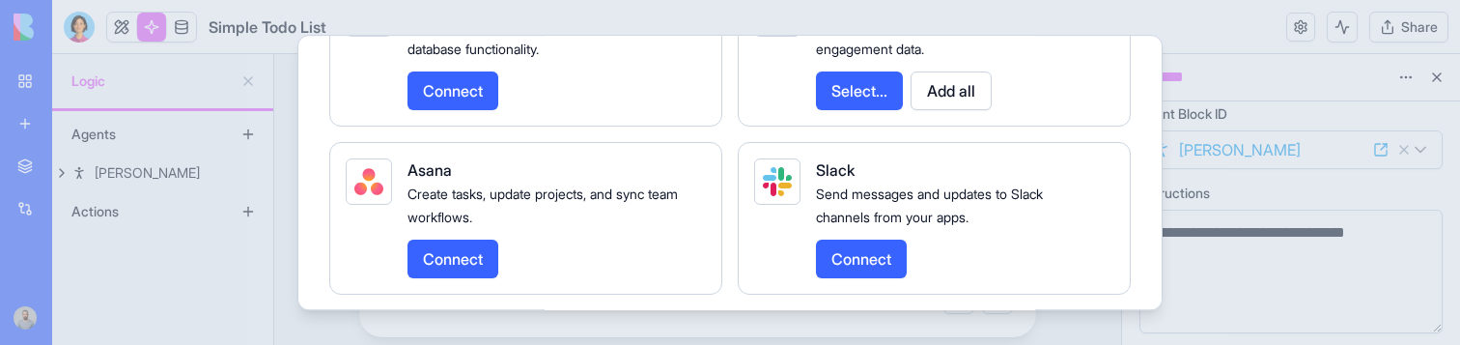
scroll to position [1969, 0]
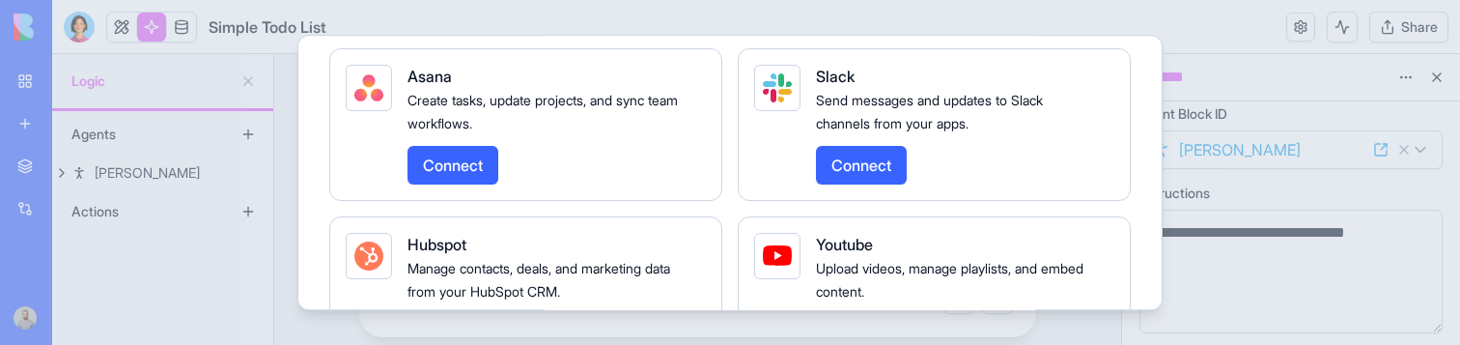
click at [850, 184] on button "Connect" at bounding box center [861, 165] width 91 height 39
click at [884, 184] on button "Connect" at bounding box center [861, 165] width 91 height 39
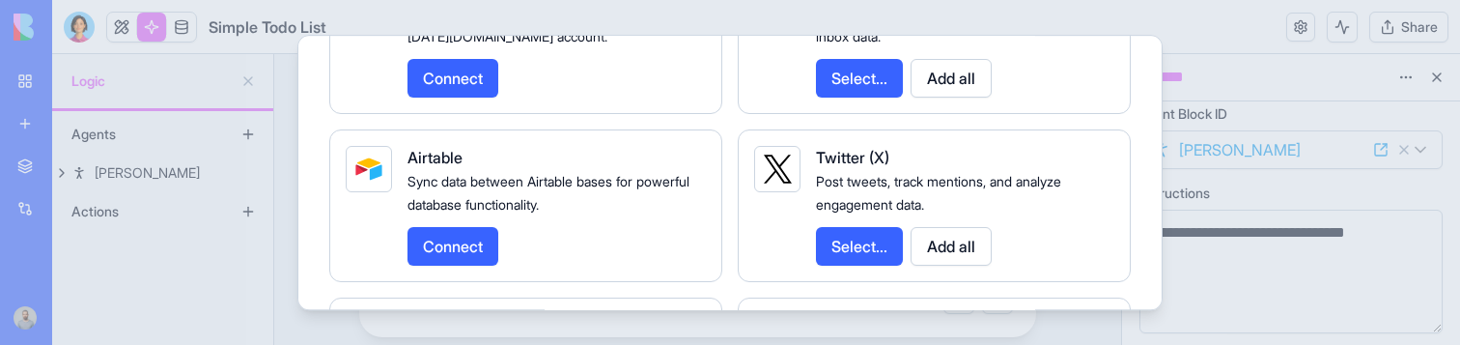
scroll to position [1787, 0]
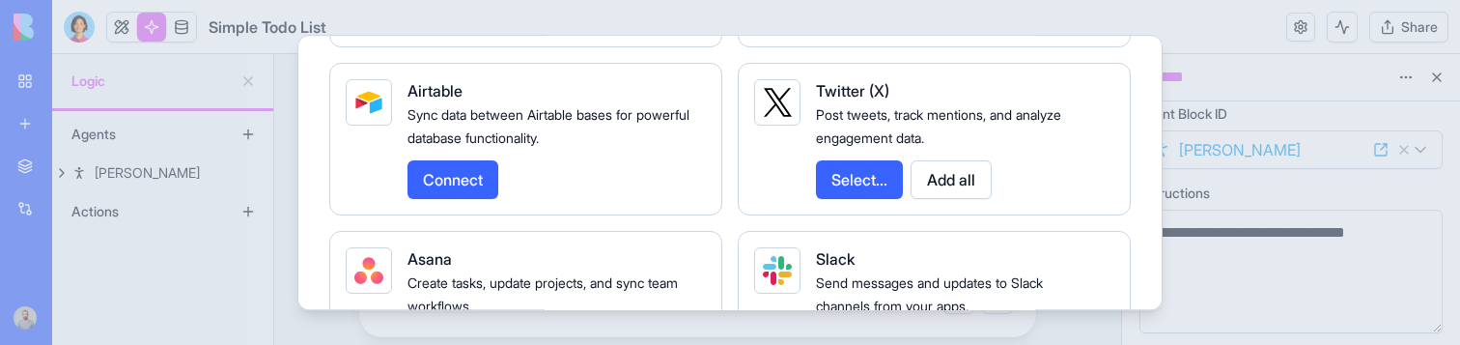
click at [1188, 264] on div at bounding box center [730, 172] width 1460 height 345
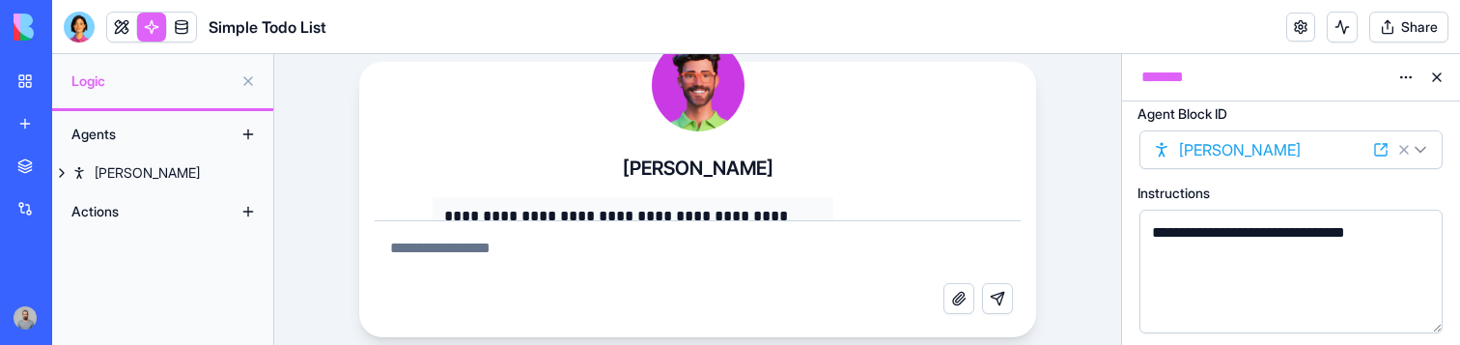
scroll to position [460, 0]
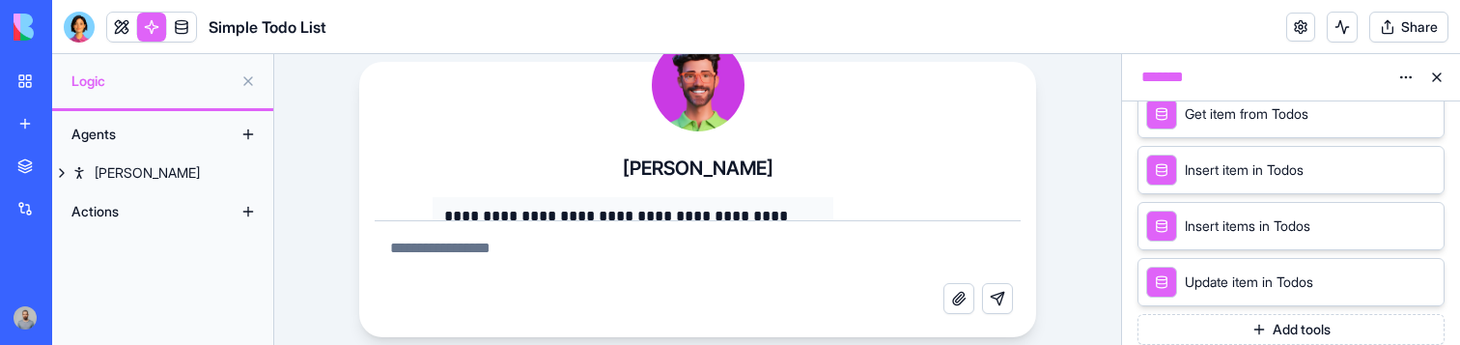
click at [1190, 317] on button "Add tools" at bounding box center [1291, 329] width 307 height 31
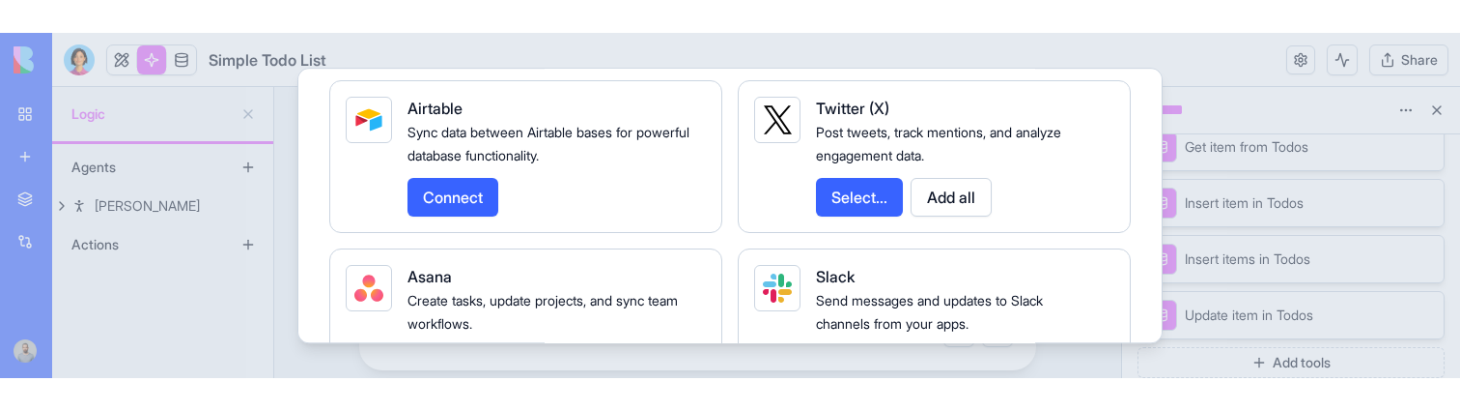
scroll to position [1942, 0]
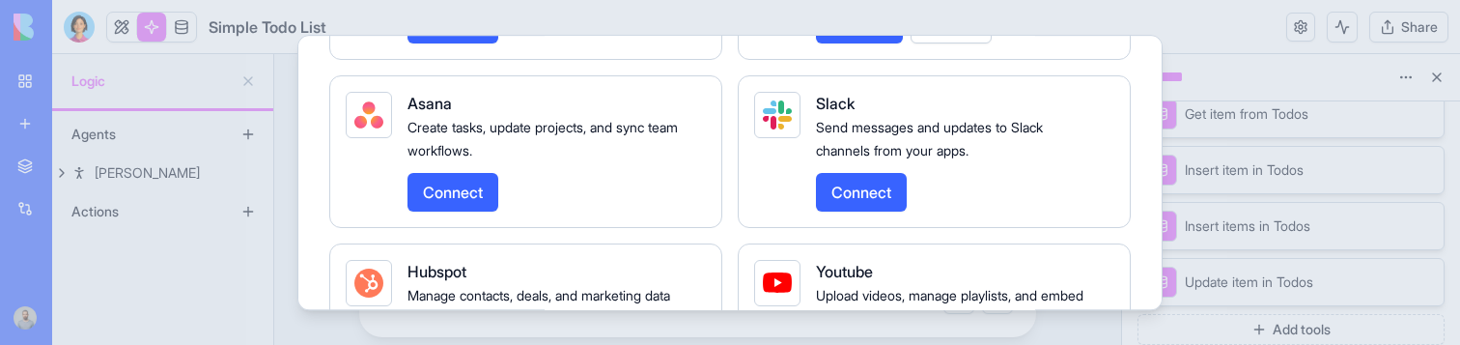
click at [856, 212] on button "Connect" at bounding box center [861, 192] width 91 height 39
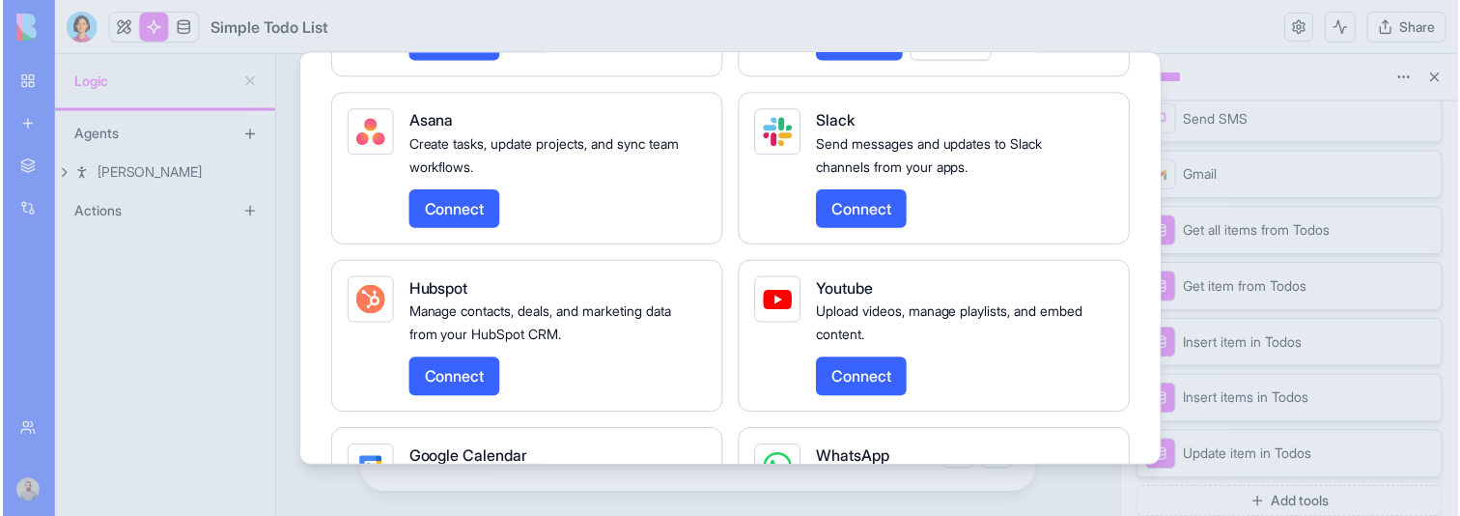
scroll to position [289, 0]
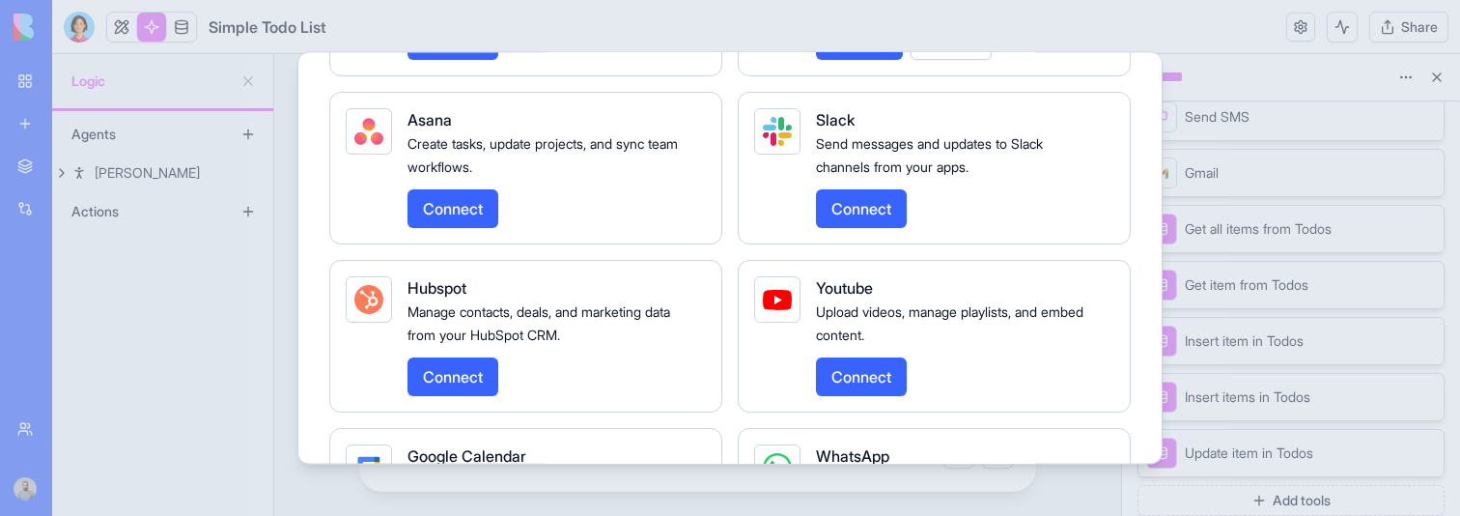
click at [1192, 404] on div at bounding box center [730, 258] width 1460 height 516
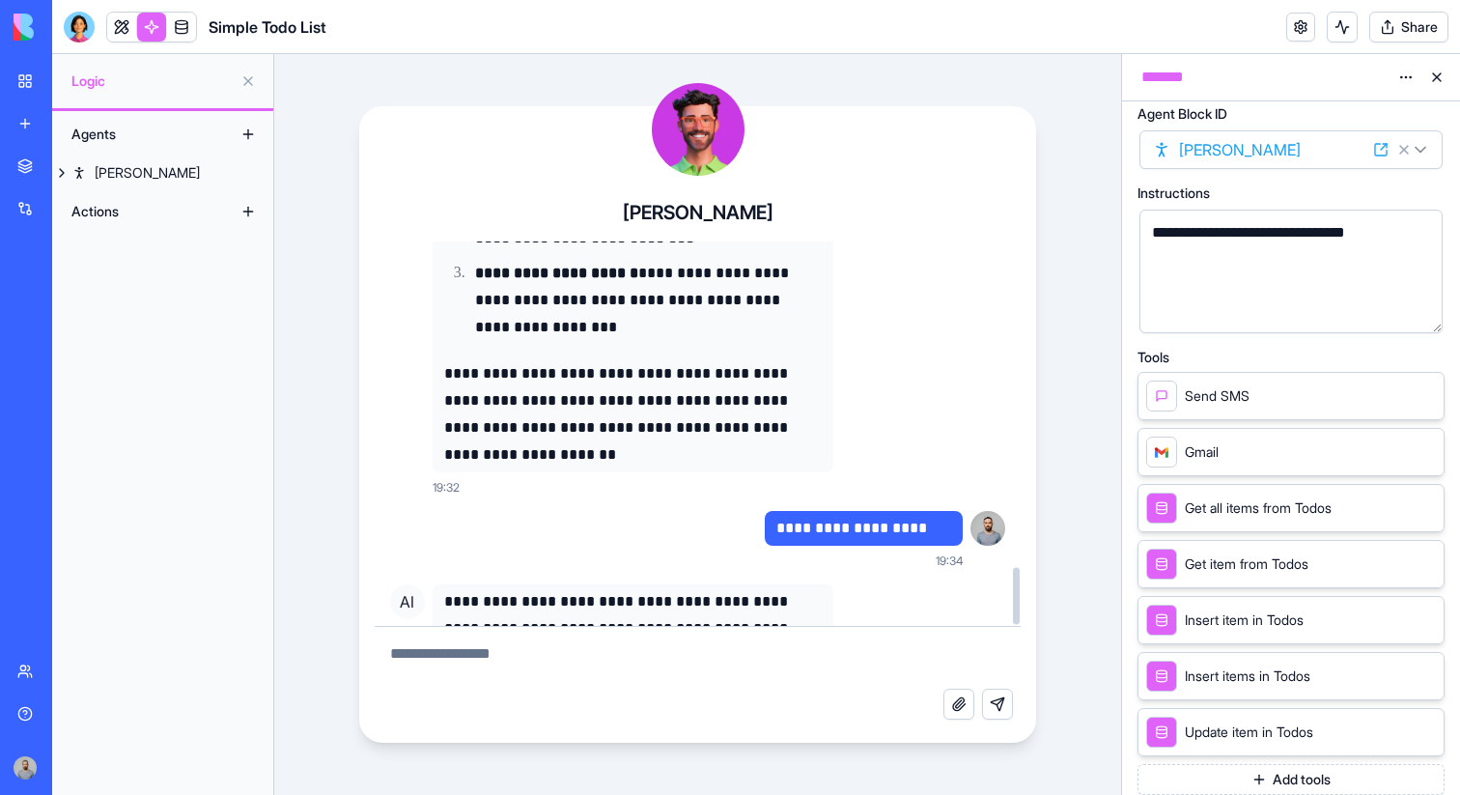
scroll to position [2212, 0]
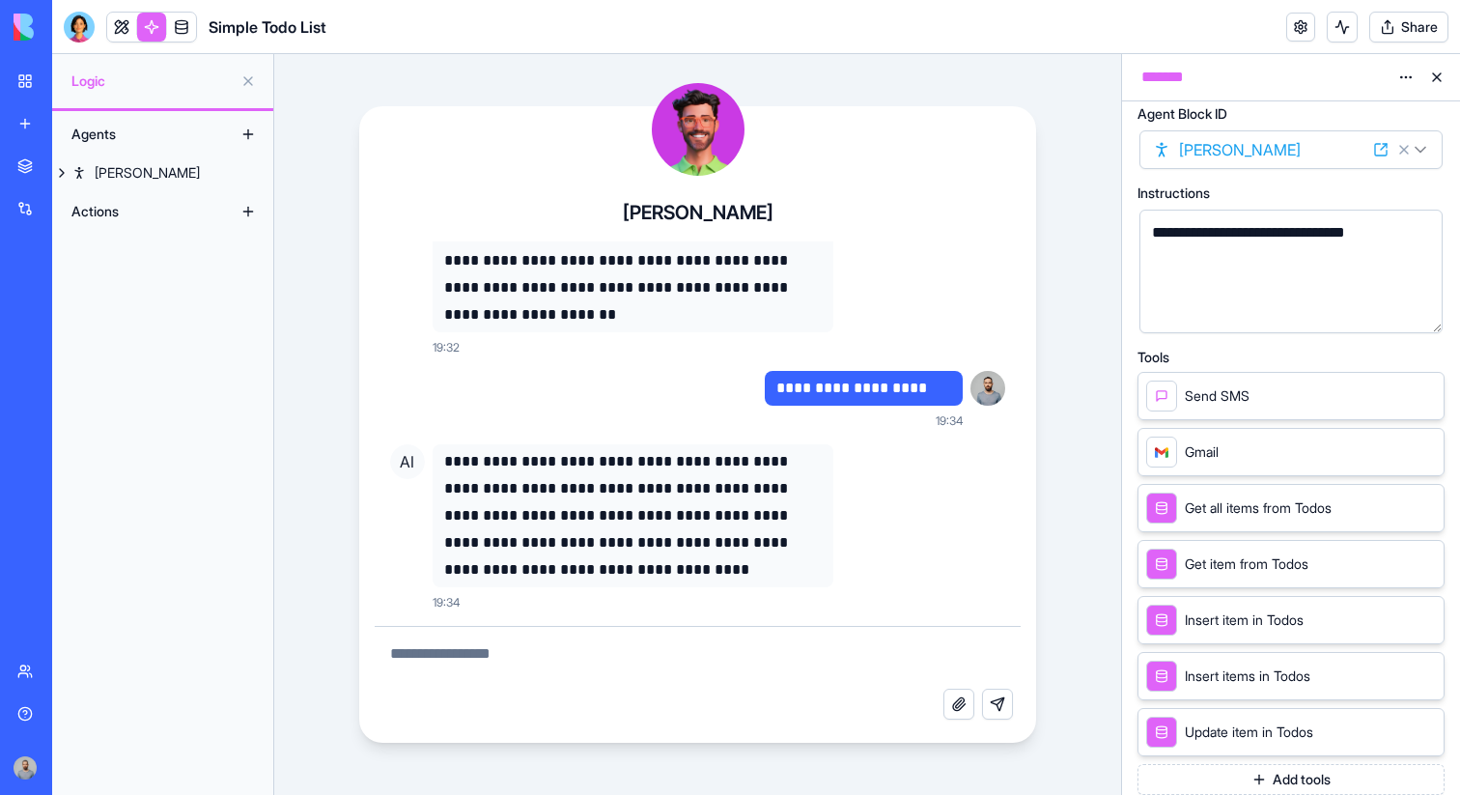
click at [1402, 233] on div "**********" at bounding box center [1275, 232] width 257 height 21
click at [114, 165] on div "Alex" at bounding box center [147, 172] width 105 height 19
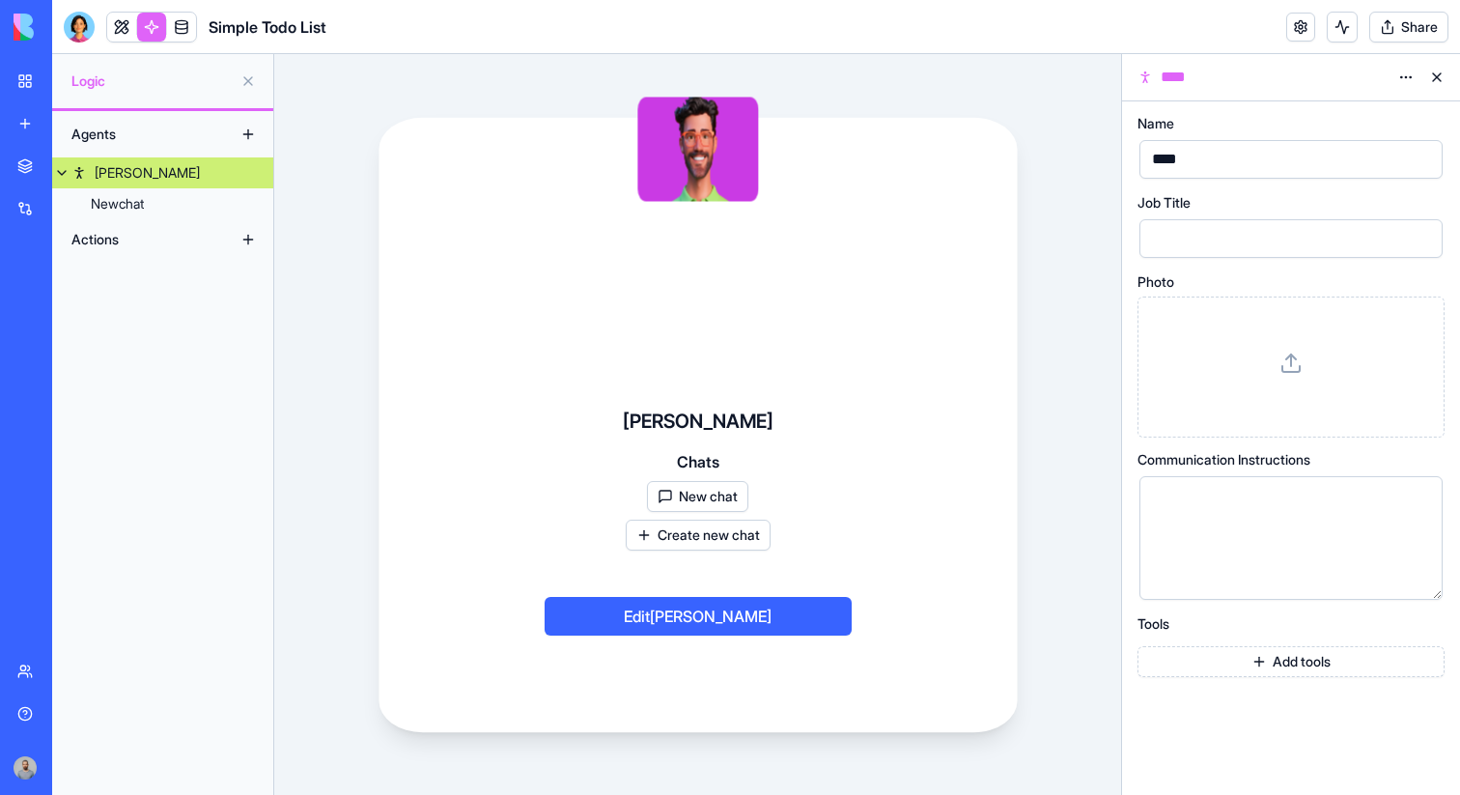
scroll to position [0, 0]
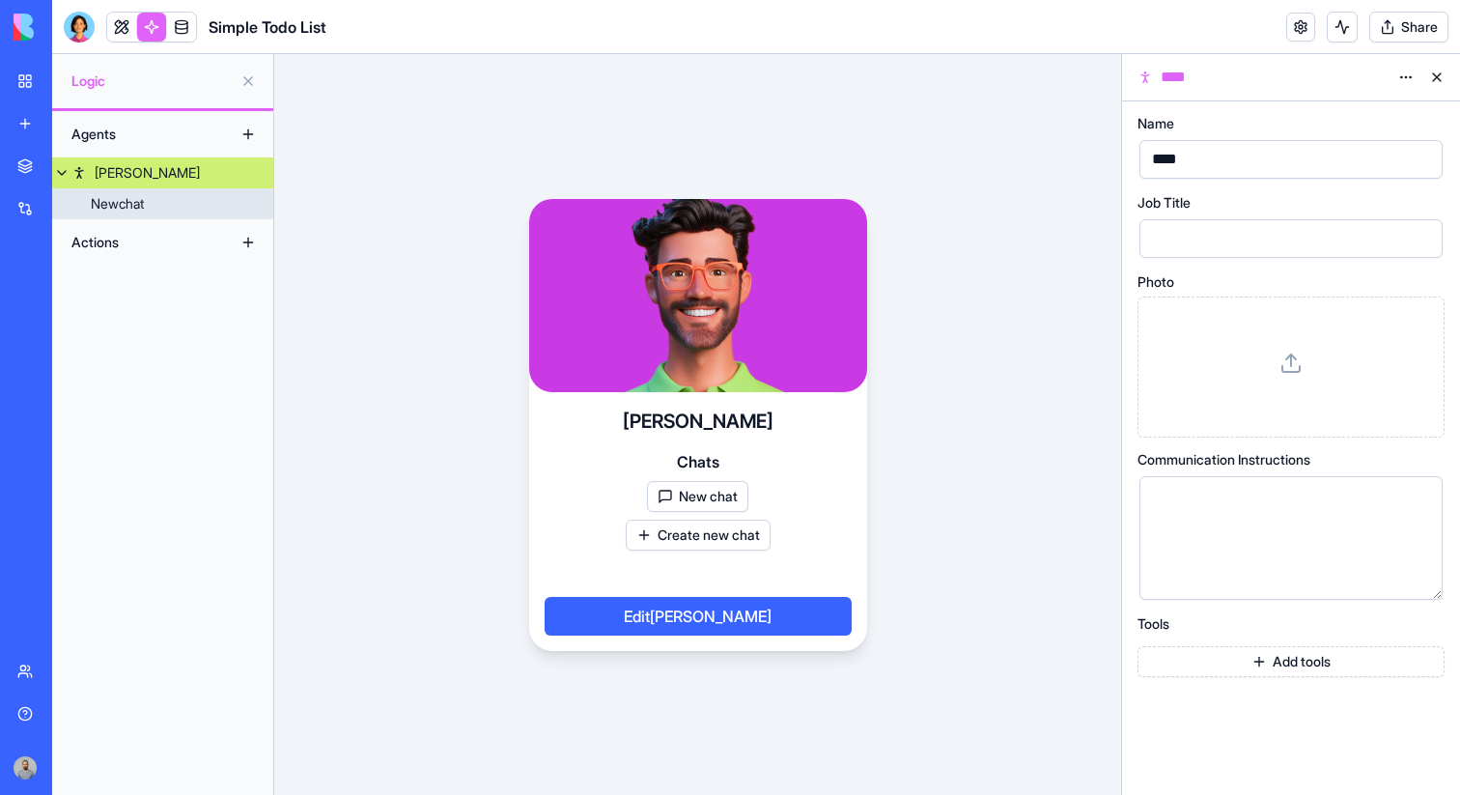
click at [131, 197] on div "Newchat" at bounding box center [117, 203] width 53 height 19
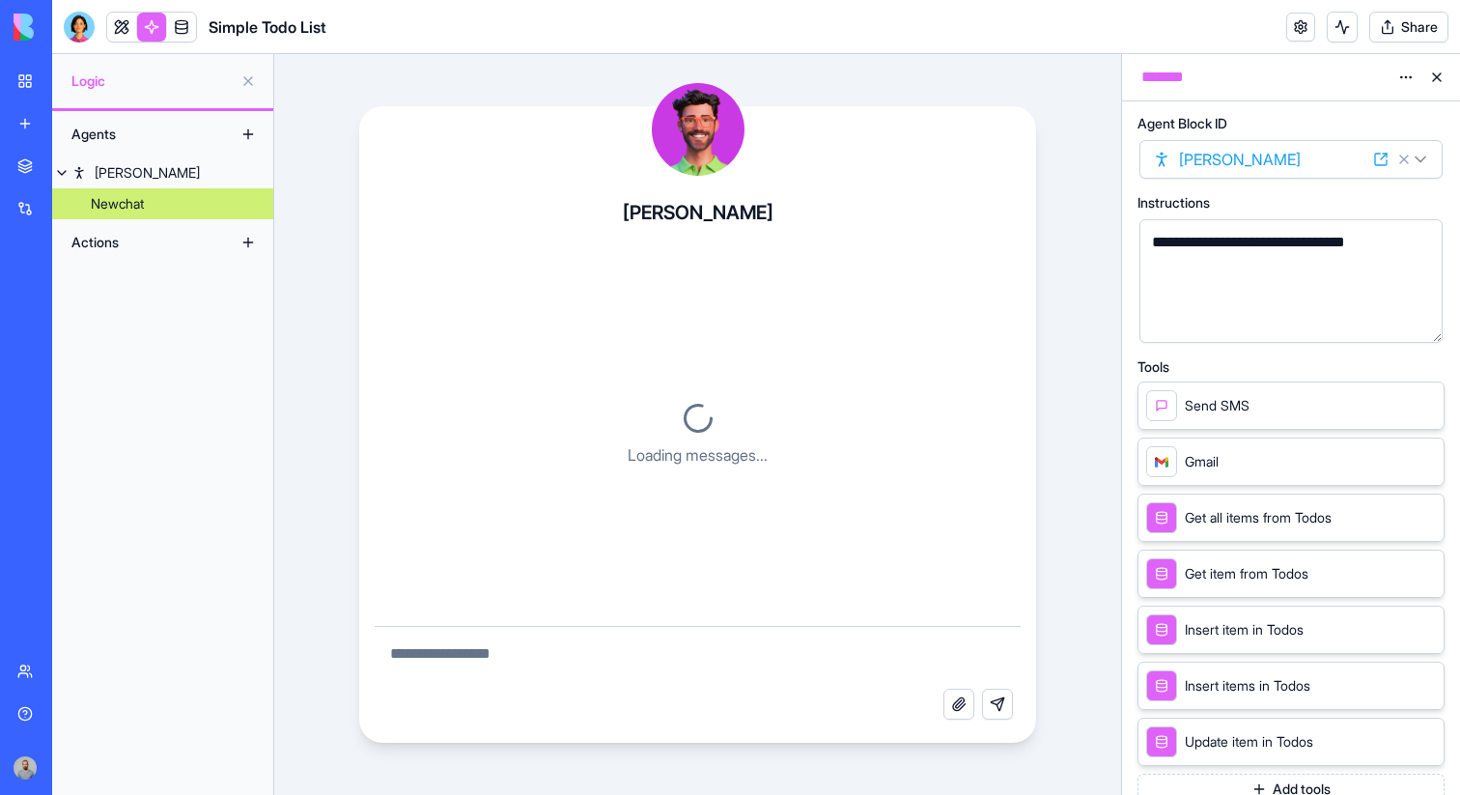
scroll to position [2212, 0]
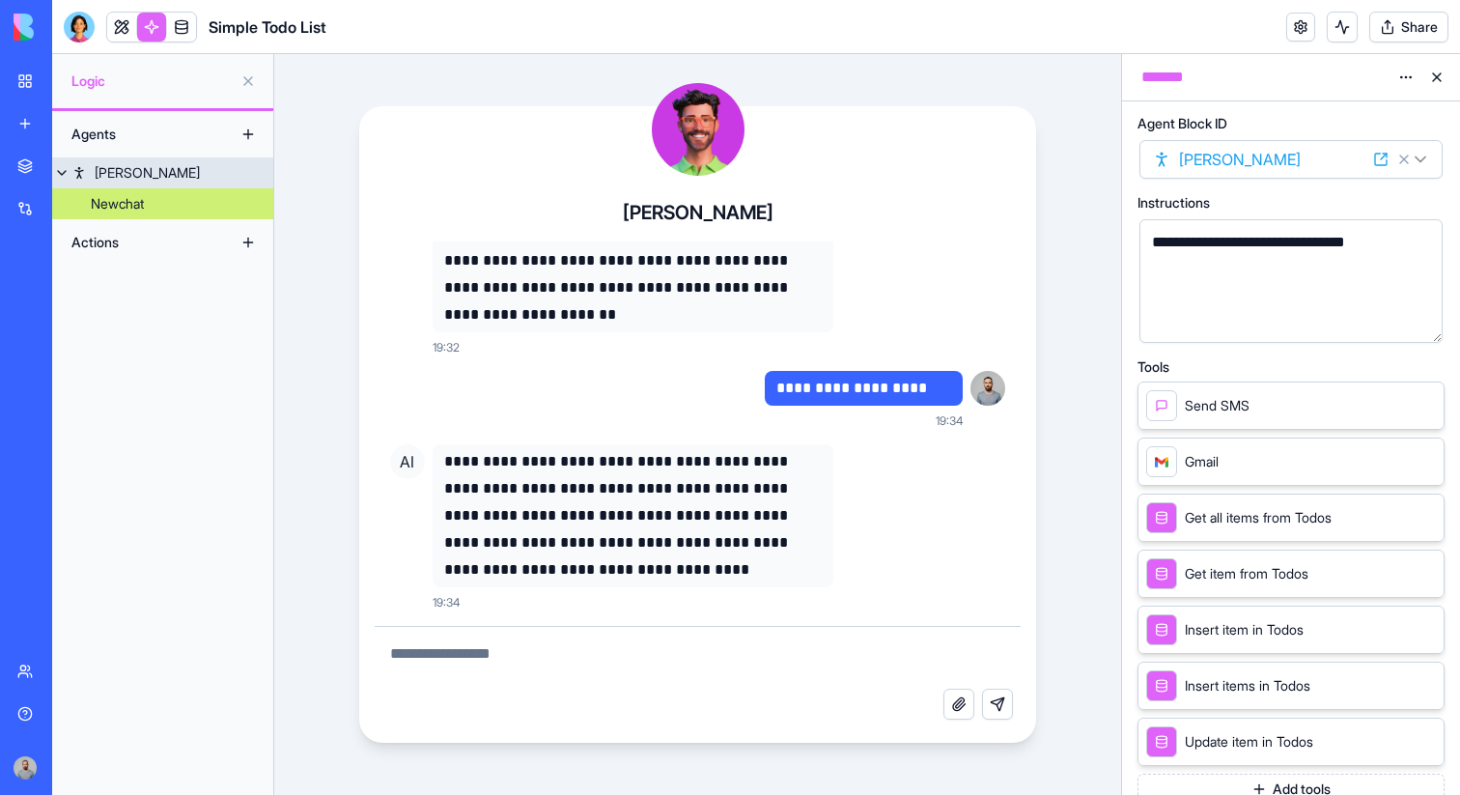
click at [144, 177] on link "Alex" at bounding box center [162, 172] width 221 height 31
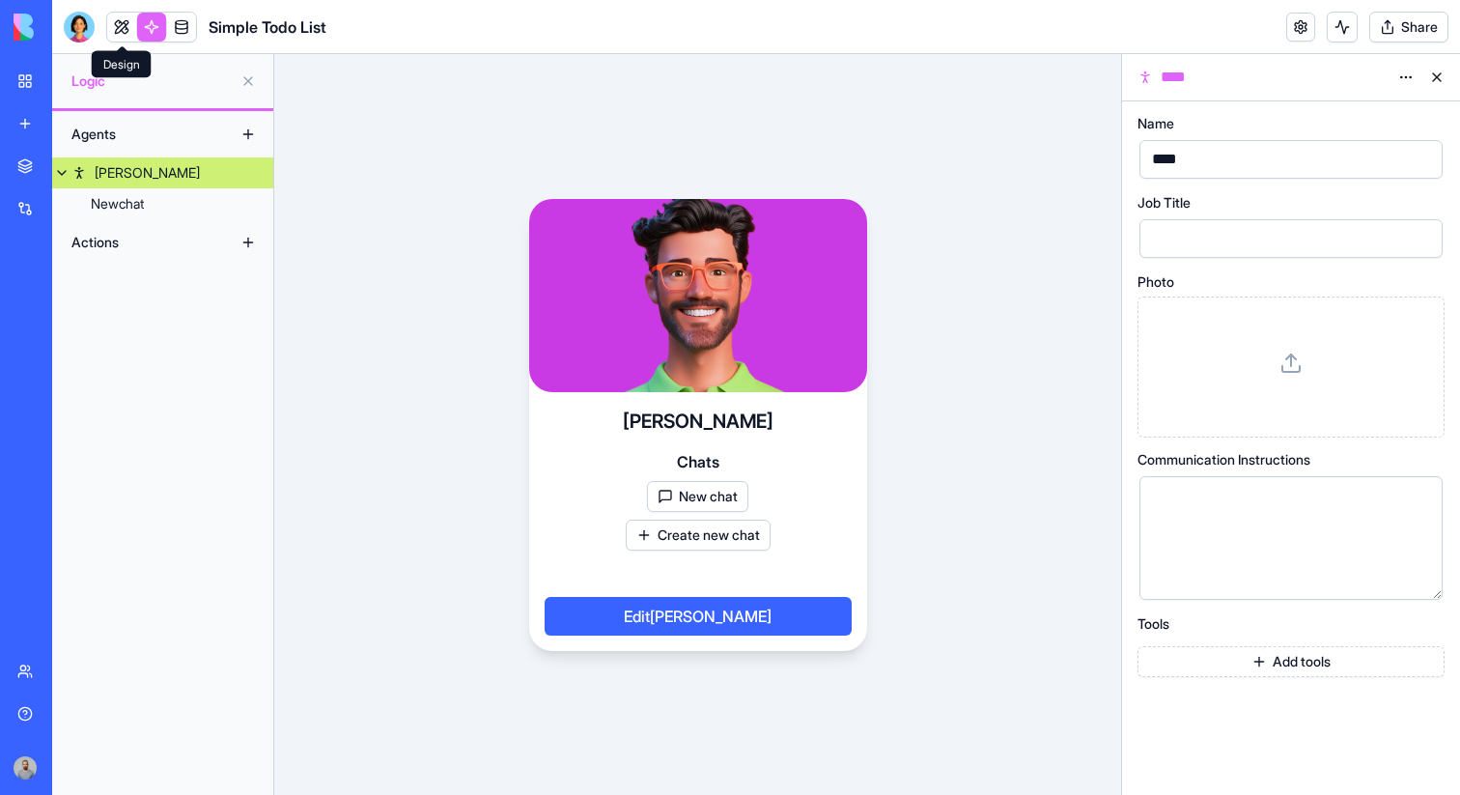
click at [125, 34] on link at bounding box center [121, 27] width 29 height 29
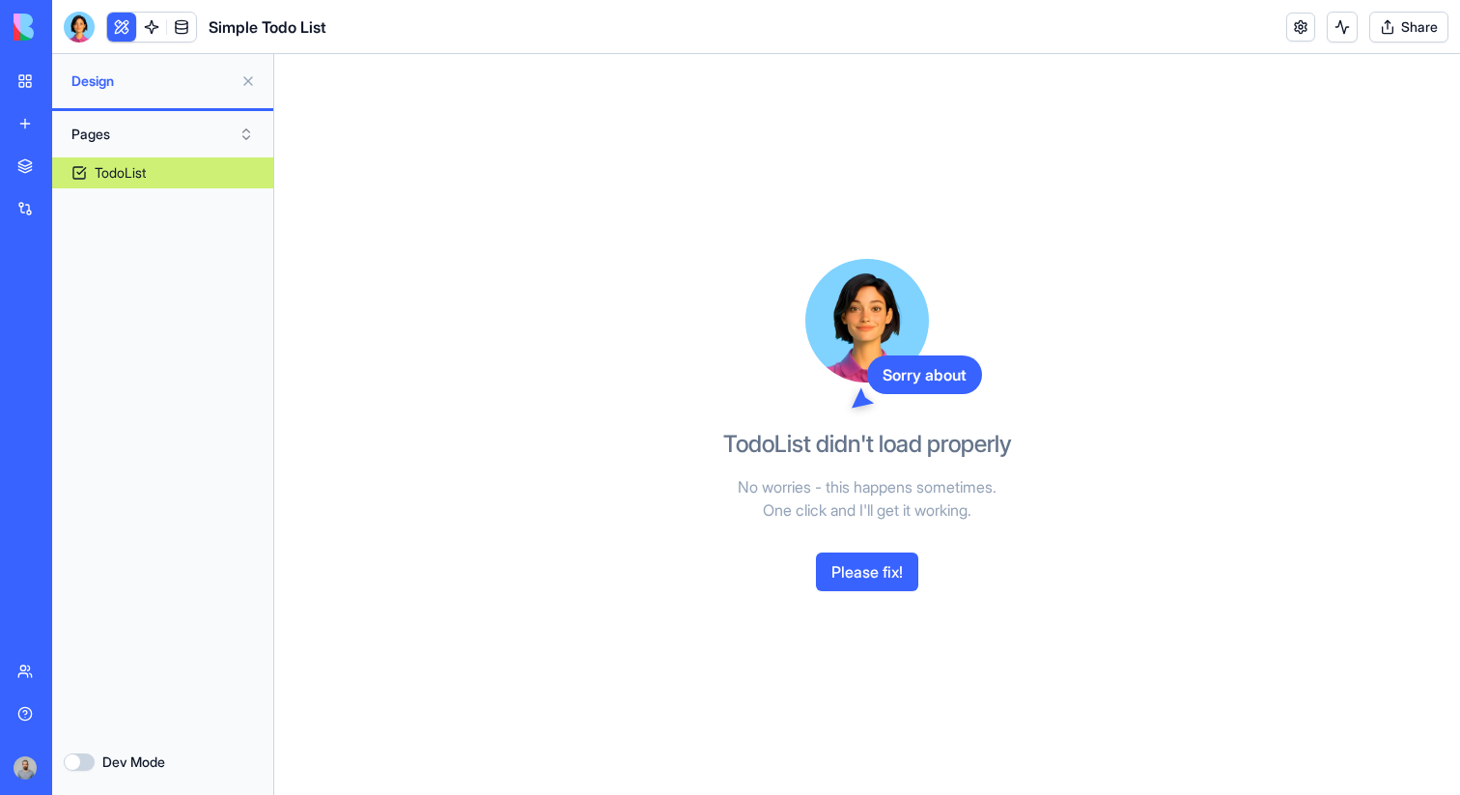
click at [156, 27] on link at bounding box center [151, 27] width 29 height 29
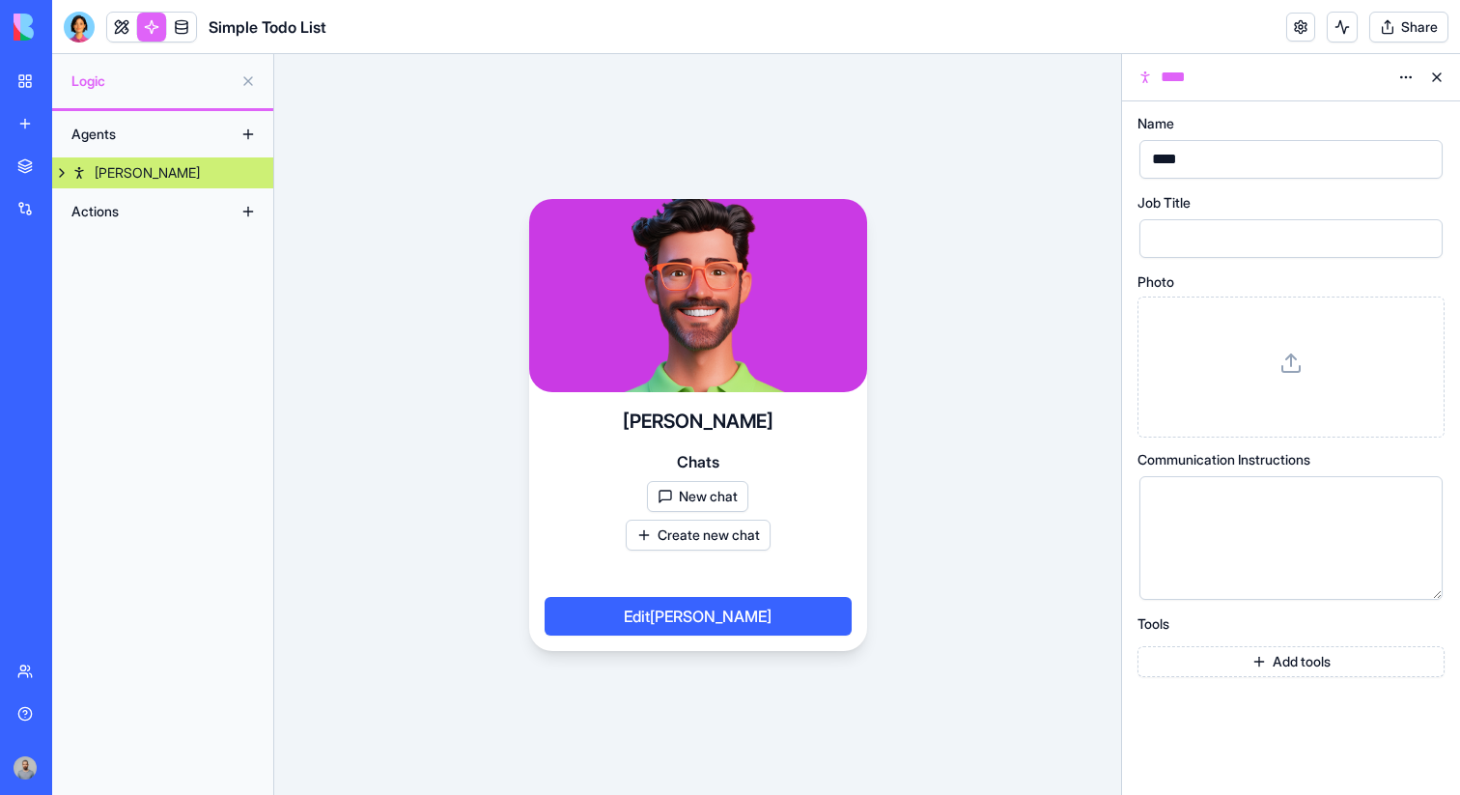
click at [1283, 77] on div "****" at bounding box center [1274, 77] width 234 height 23
click at [1237, 51] on header "Simple Todo List Share" at bounding box center [756, 27] width 1408 height 54
click at [1232, 71] on div "****" at bounding box center [1274, 77] width 234 height 23
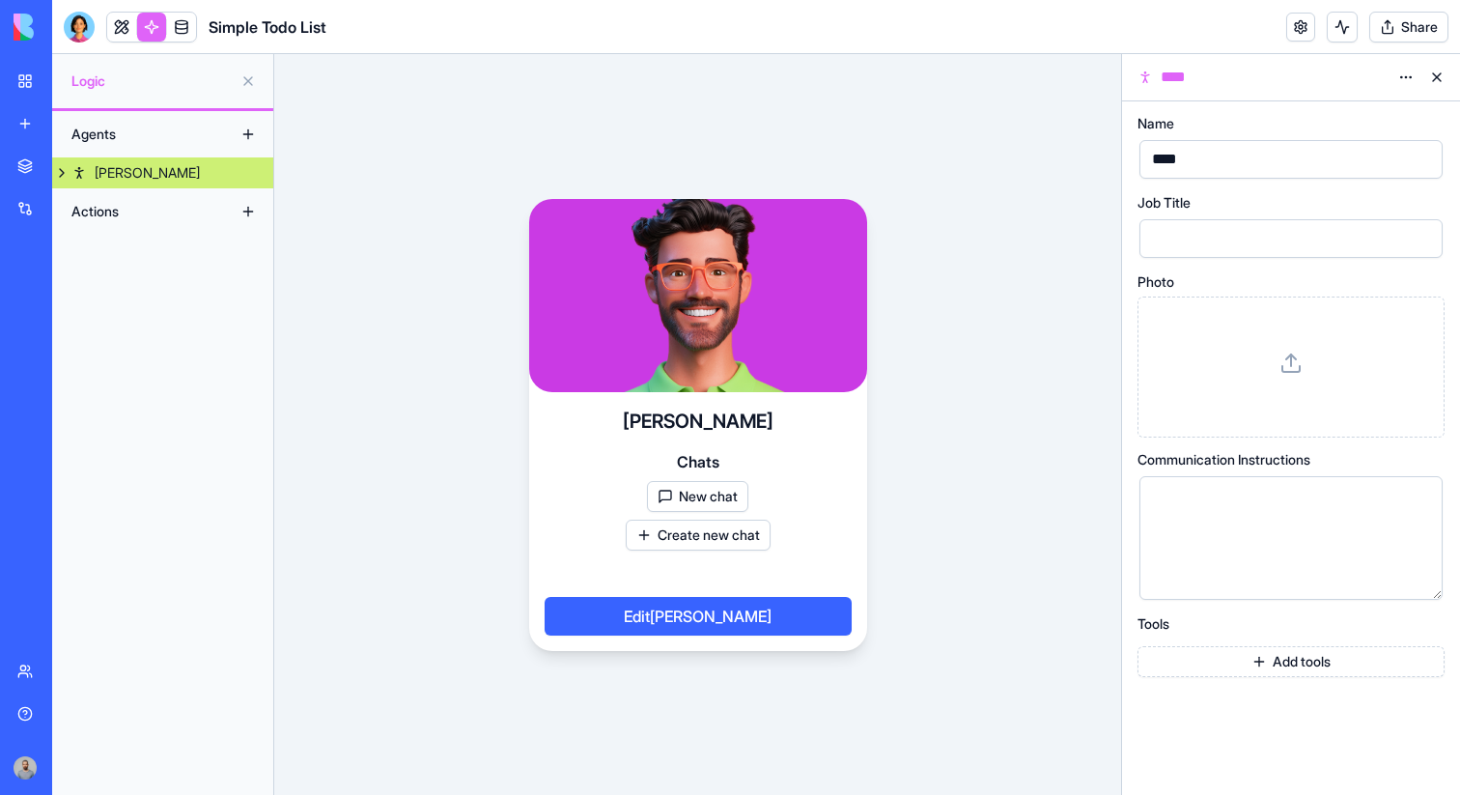
click at [1226, 107] on div "Name **** Job Title Photo Communication Instructions Tools Add tools" at bounding box center [1291, 448] width 338 height 694
click at [1212, 86] on div "****" at bounding box center [1274, 77] width 234 height 23
click at [1212, 99] on div "****" at bounding box center [1291, 77] width 338 height 46
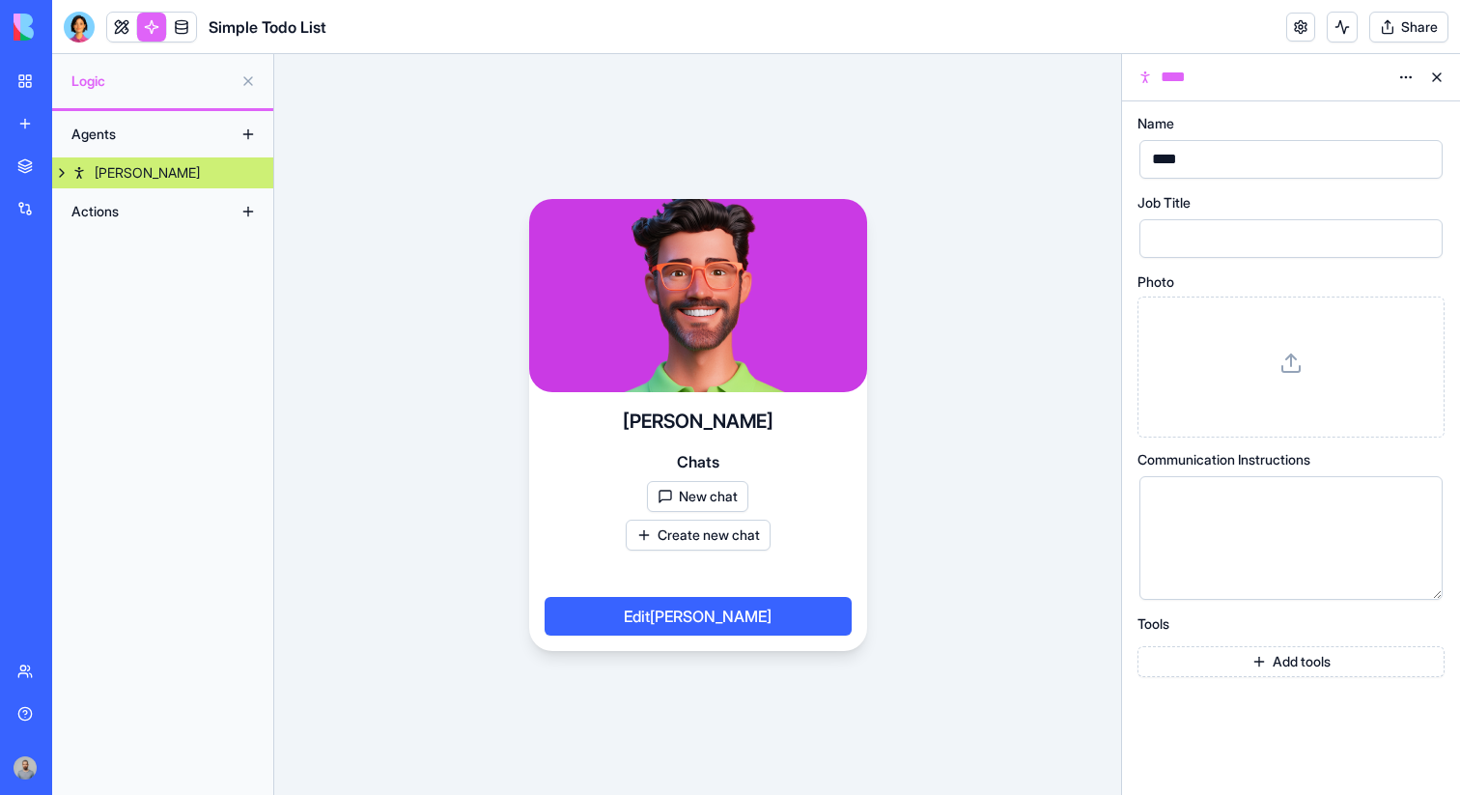
click at [1179, 79] on div "****" at bounding box center [1274, 77] width 234 height 23
click at [1182, 96] on div "****" at bounding box center [1291, 77] width 338 height 46
click at [1182, 82] on div "****" at bounding box center [1274, 77] width 234 height 23
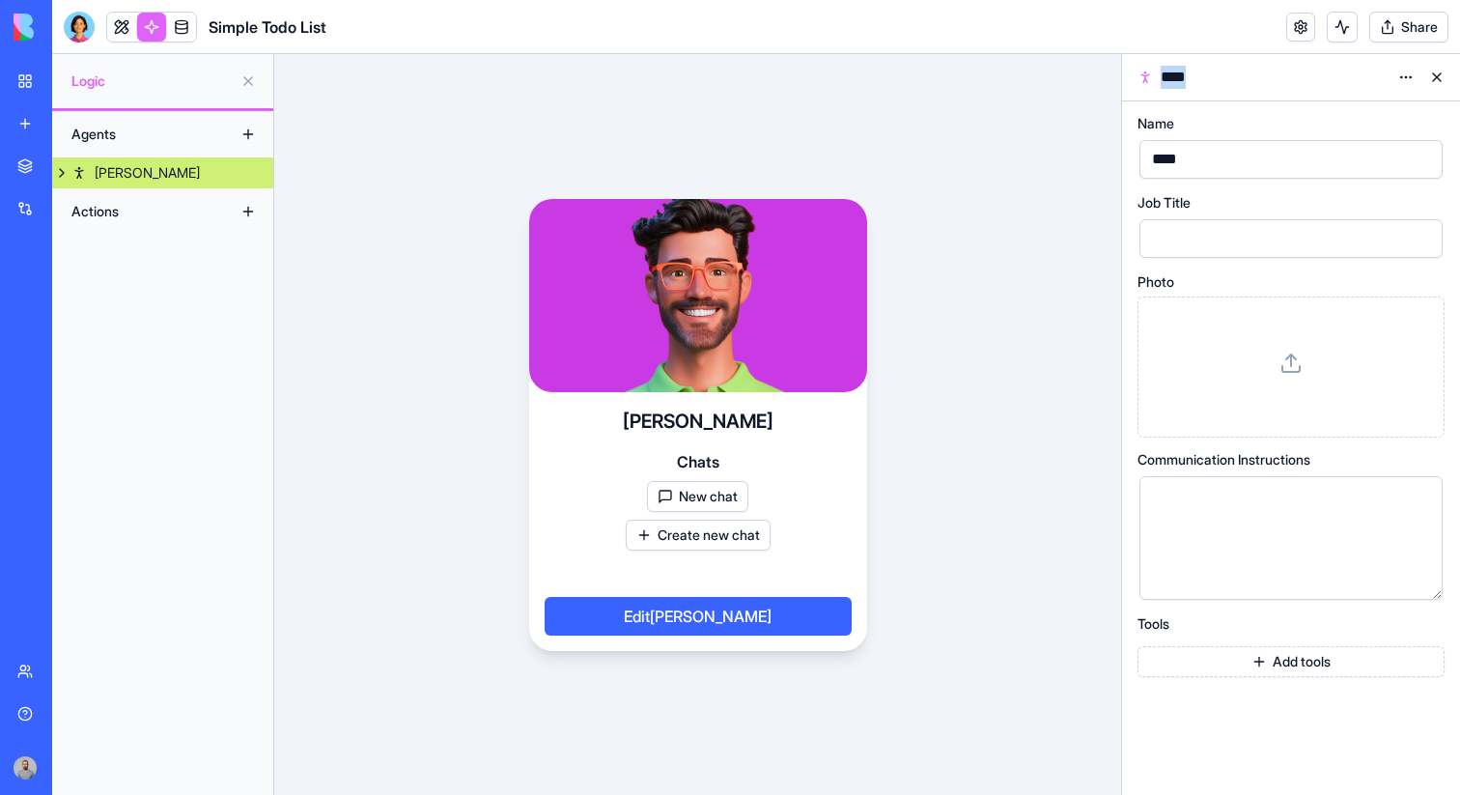
click at [1182, 92] on div "****" at bounding box center [1291, 77] width 338 height 46
click at [1182, 60] on div "****" at bounding box center [1291, 77] width 338 height 46
click at [1182, 42] on header "Simple Todo List Share" at bounding box center [756, 27] width 1408 height 54
click at [1183, 67] on div "****" at bounding box center [1274, 77] width 234 height 23
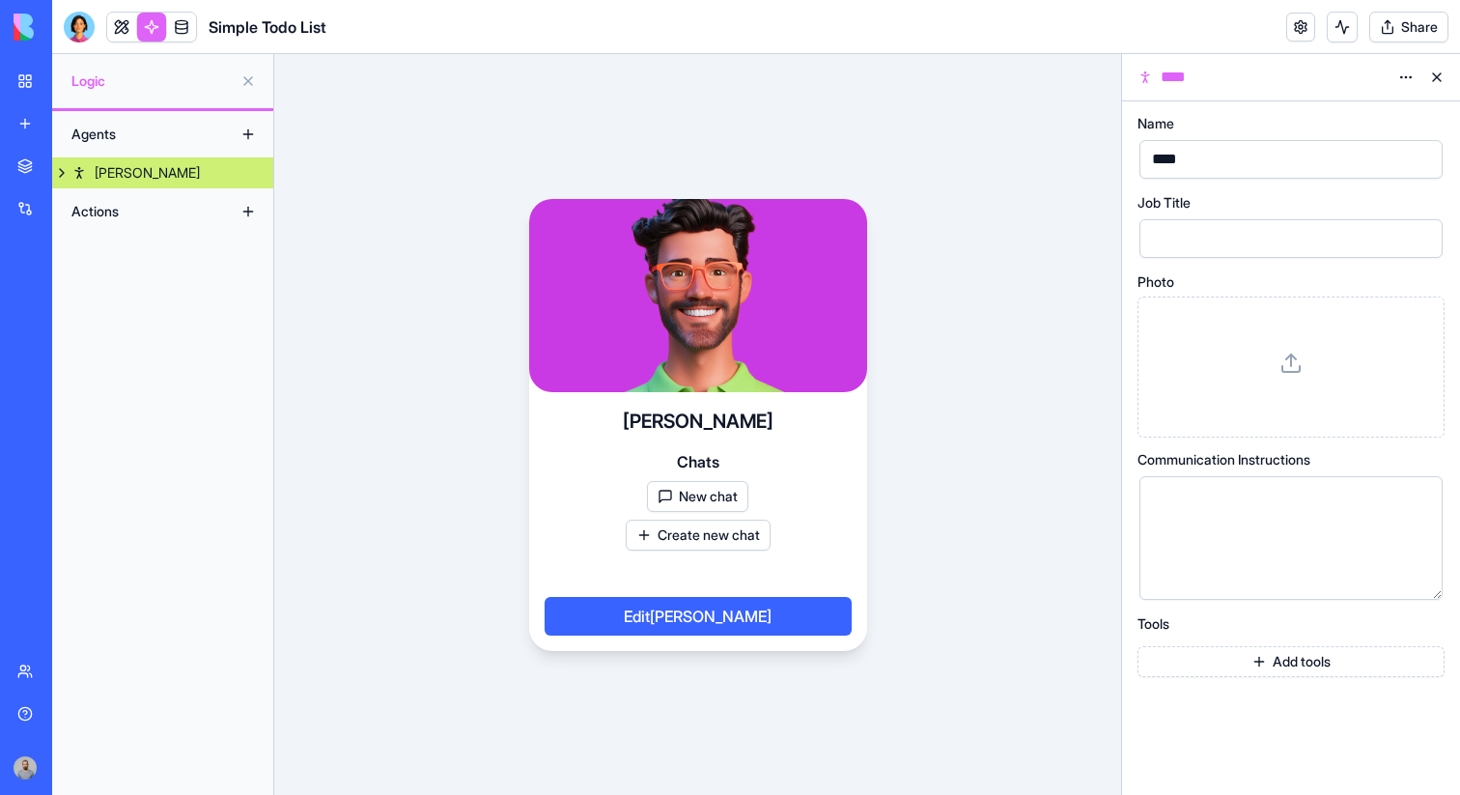
click at [1186, 22] on header "Simple Todo List Share" at bounding box center [756, 27] width 1408 height 54
click at [1437, 71] on button at bounding box center [1437, 77] width 31 height 31
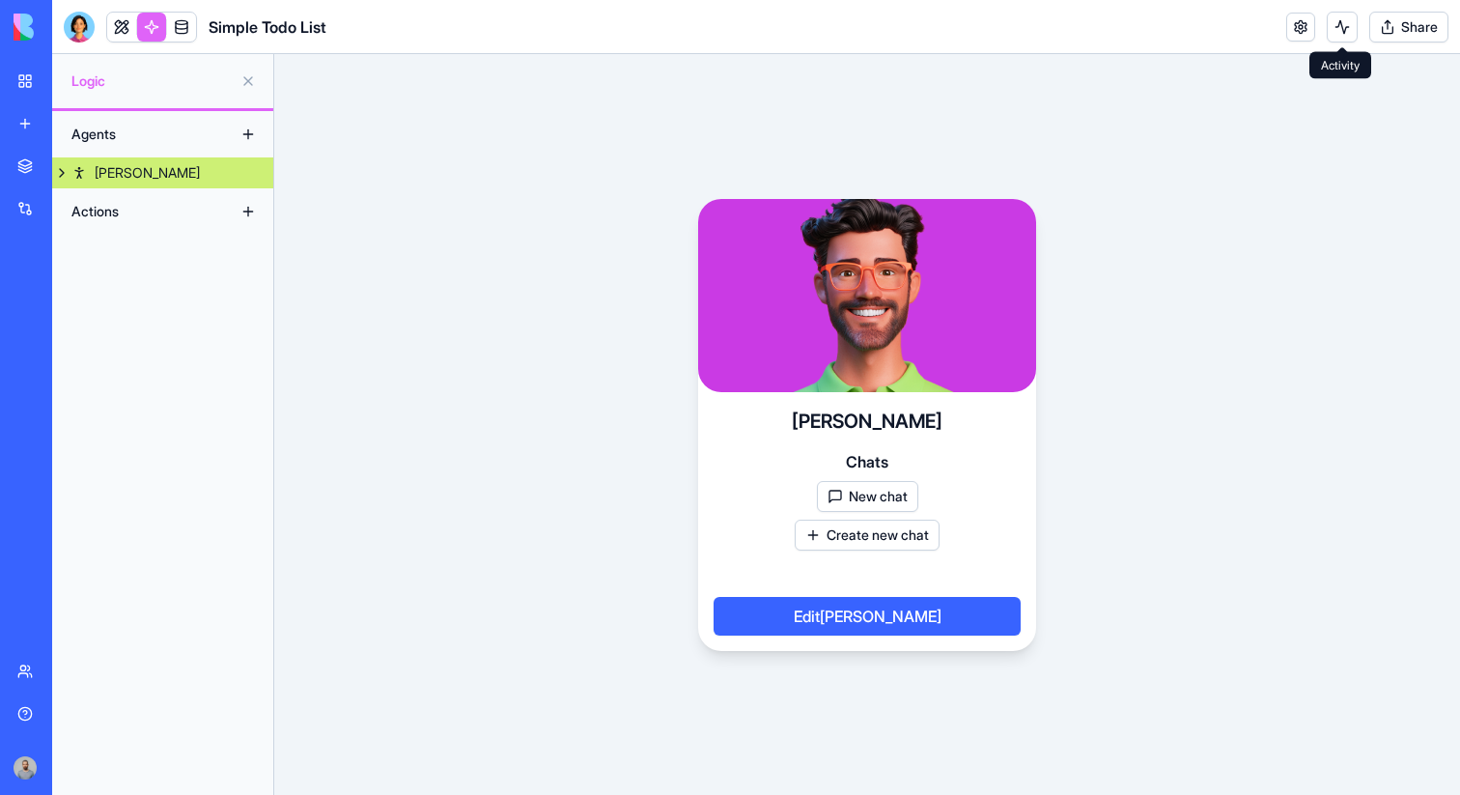
click at [1344, 23] on button at bounding box center [1342, 27] width 31 height 31
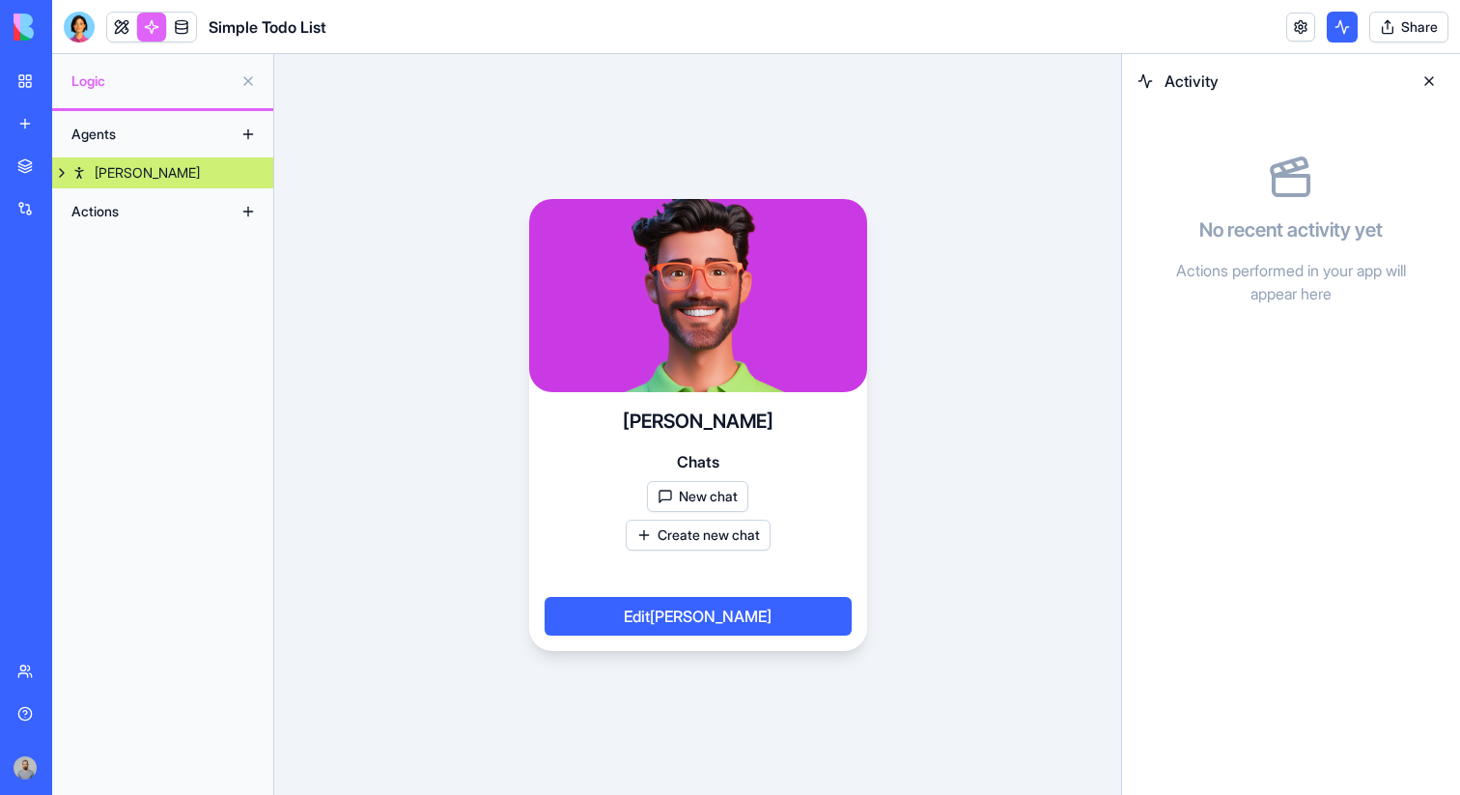
click at [1438, 82] on button at bounding box center [1429, 81] width 31 height 31
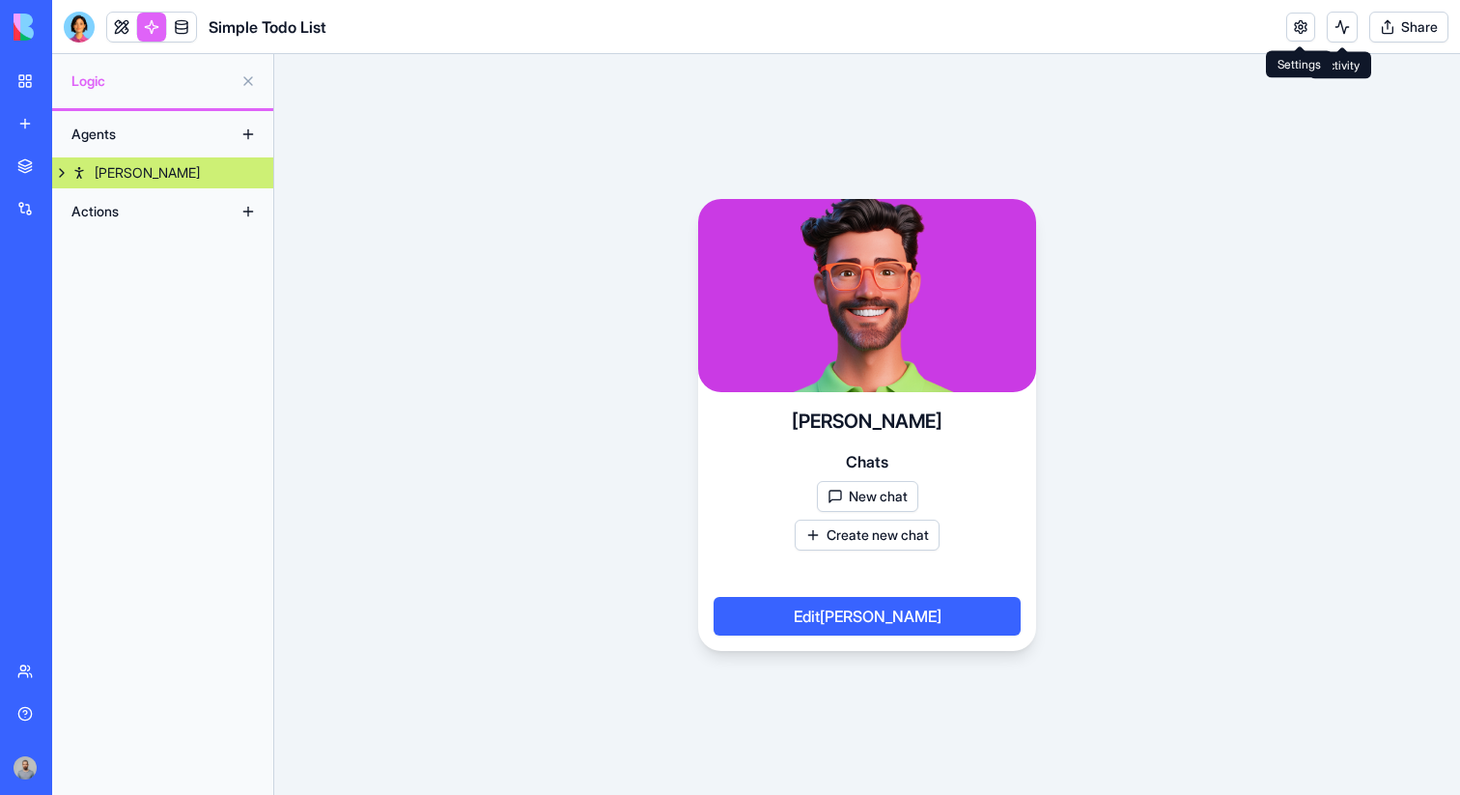
click at [1307, 26] on link at bounding box center [1301, 27] width 29 height 29
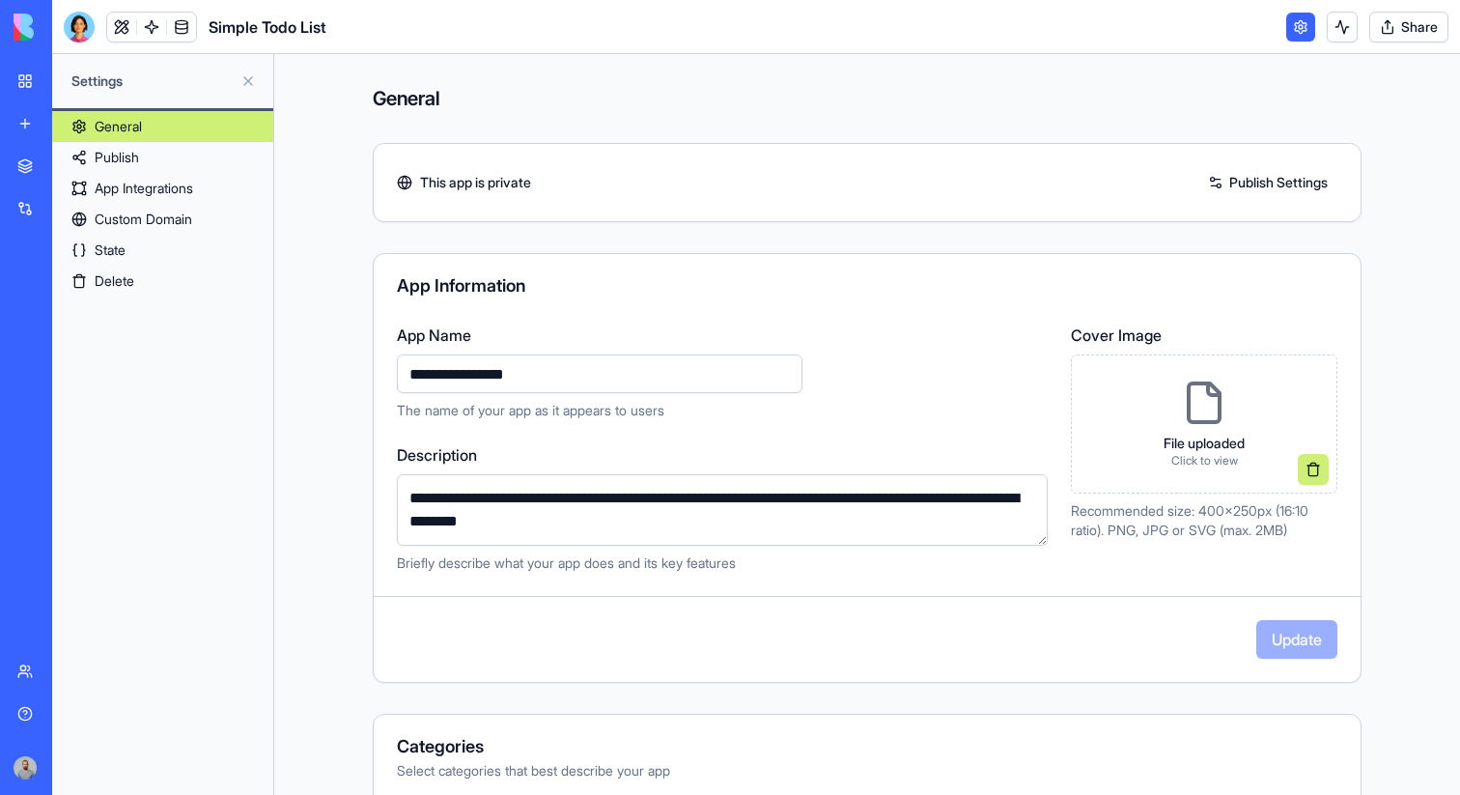
click at [1307, 26] on link at bounding box center [1301, 27] width 29 height 29
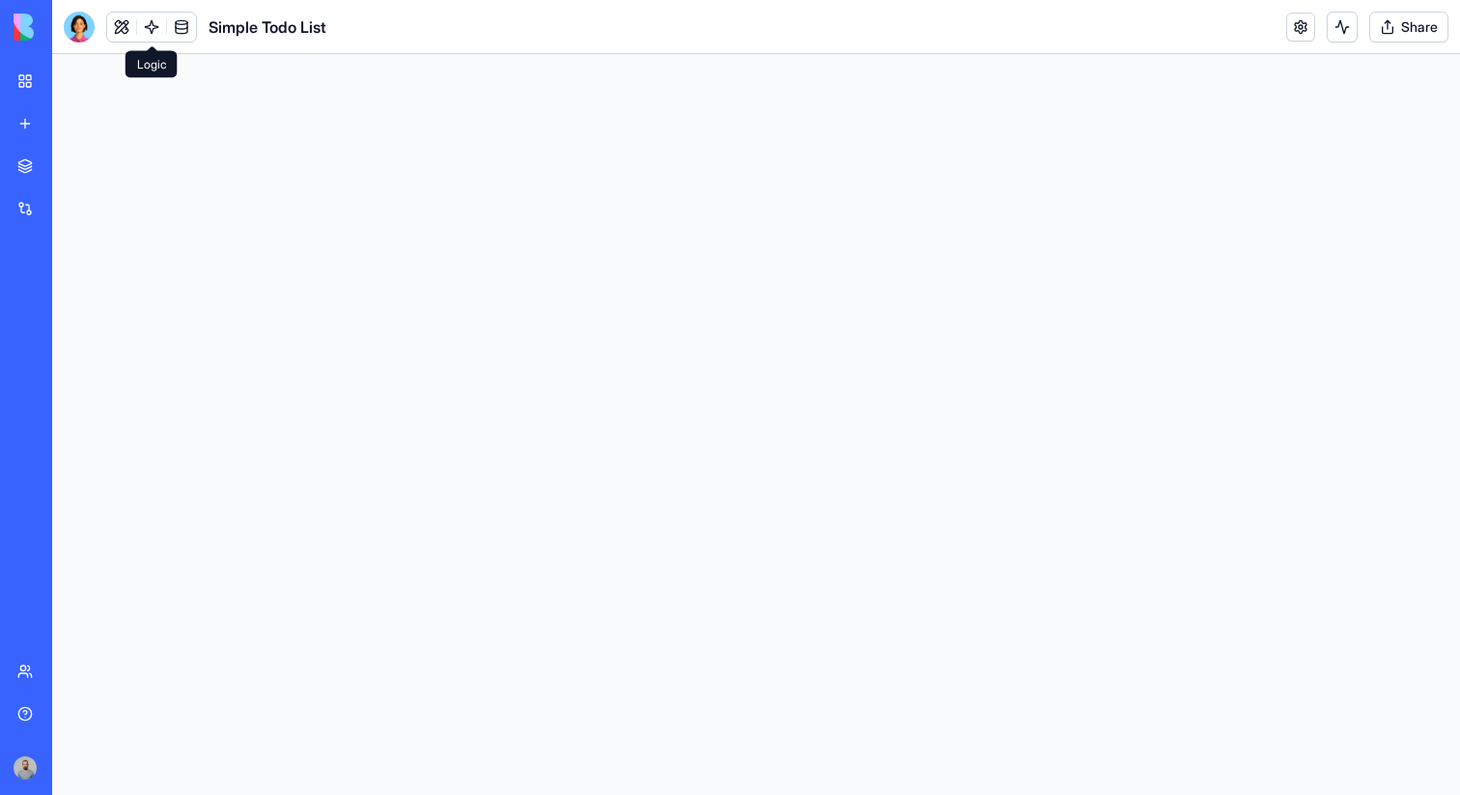
click at [150, 25] on link at bounding box center [151, 27] width 29 height 29
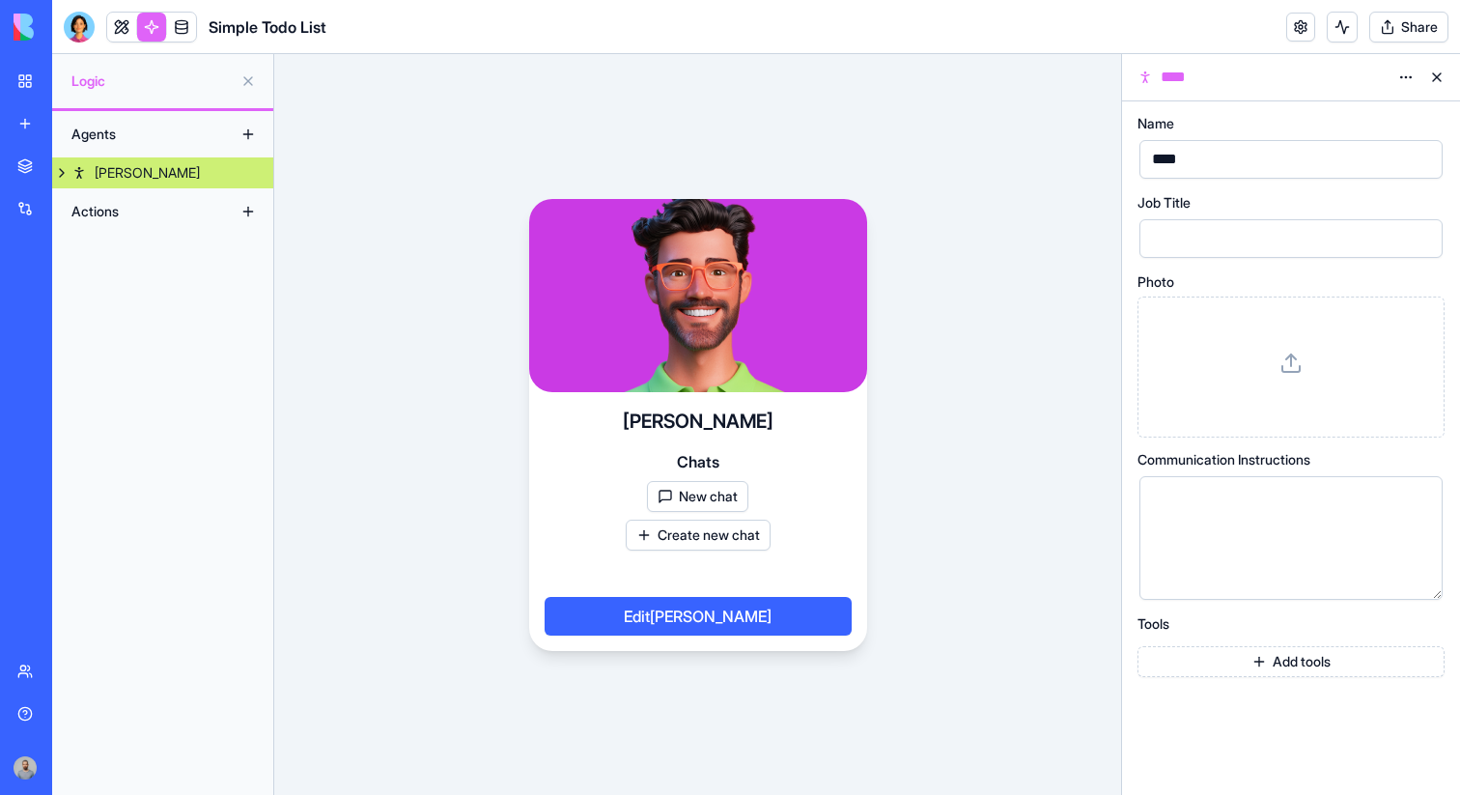
click at [187, 159] on link "Alex" at bounding box center [162, 172] width 221 height 31
click at [173, 193] on link "Newchat" at bounding box center [162, 203] width 221 height 31
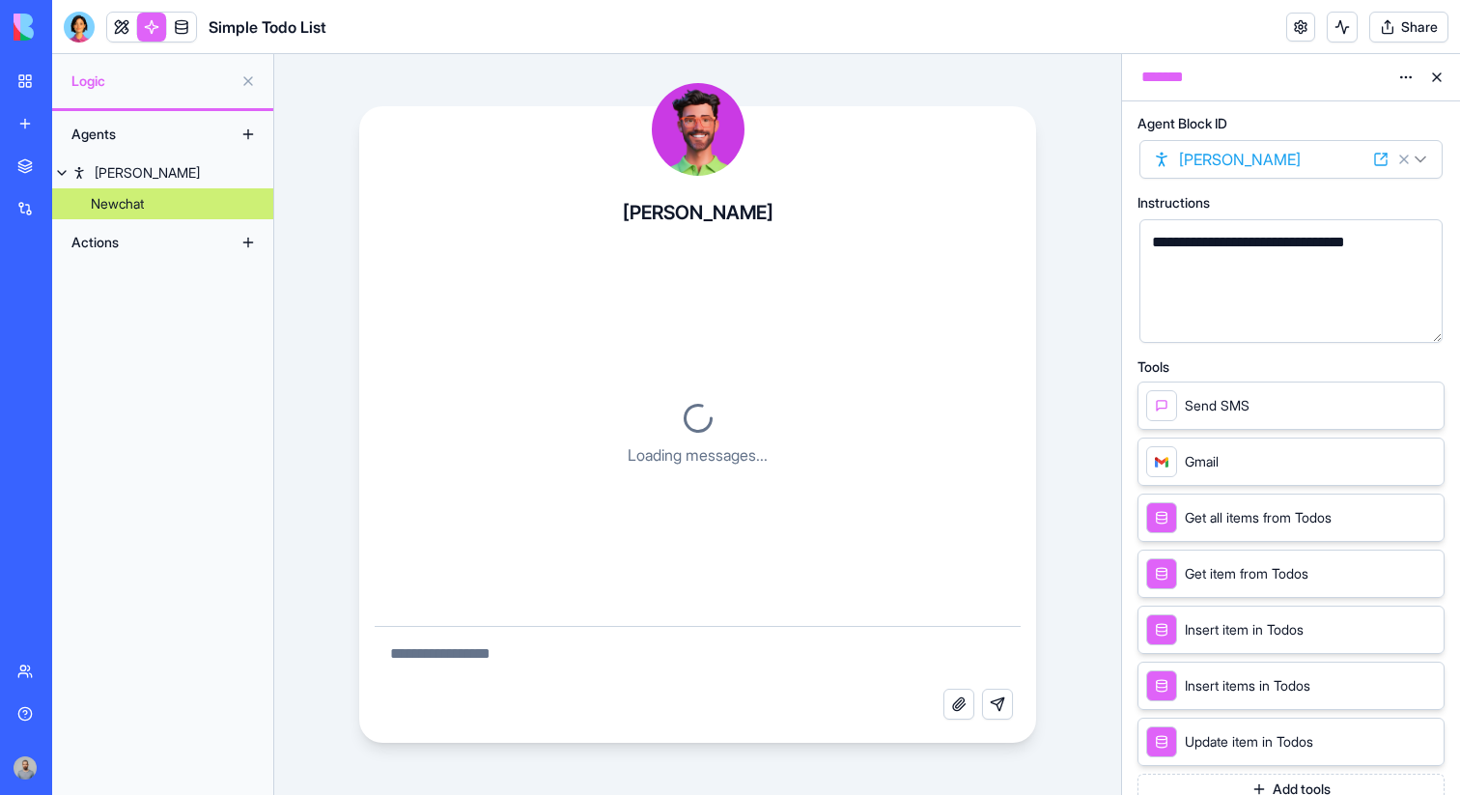
scroll to position [2212, 0]
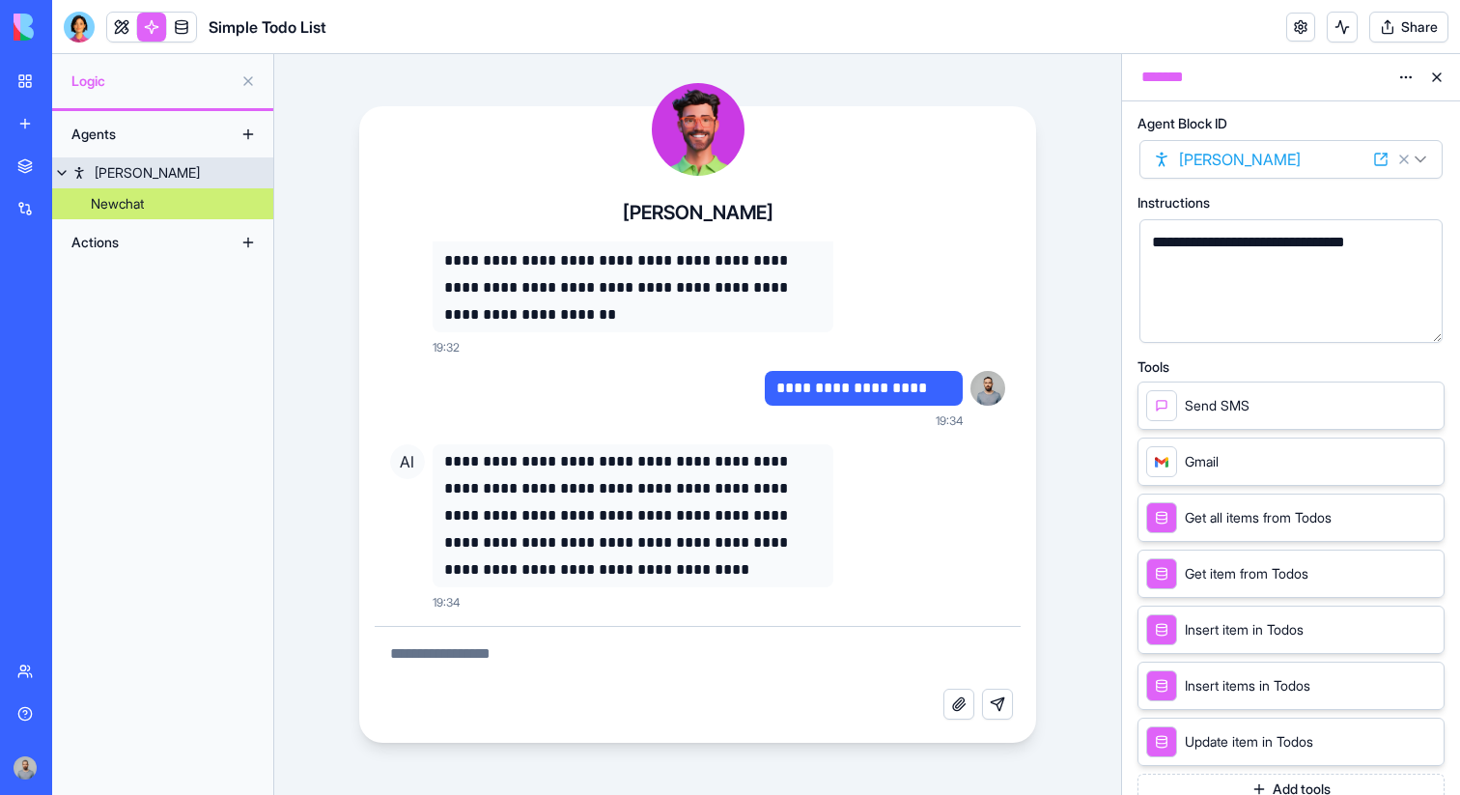
click at [222, 176] on link "Alex" at bounding box center [162, 172] width 221 height 31
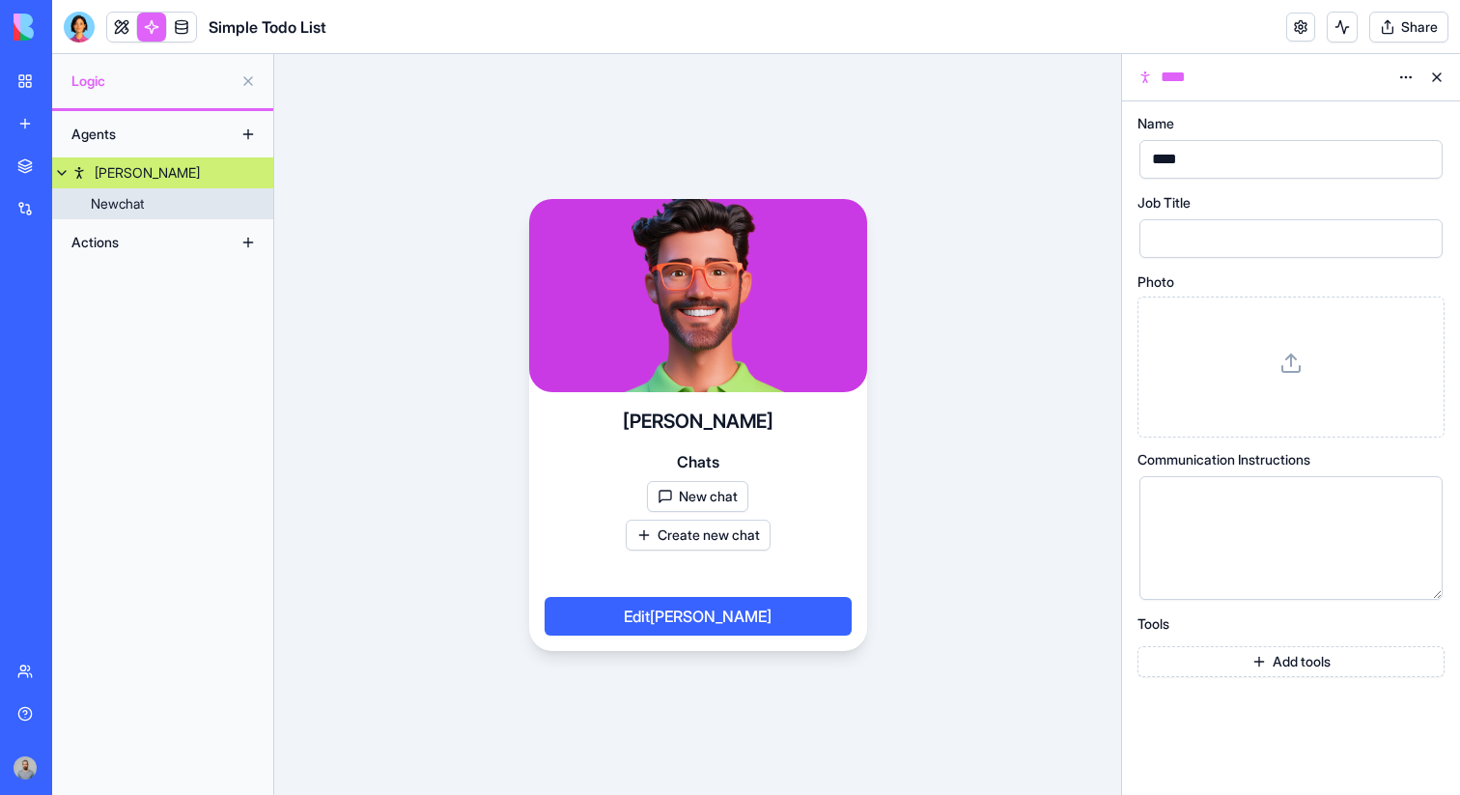
click at [204, 197] on link "Newchat" at bounding box center [162, 203] width 221 height 31
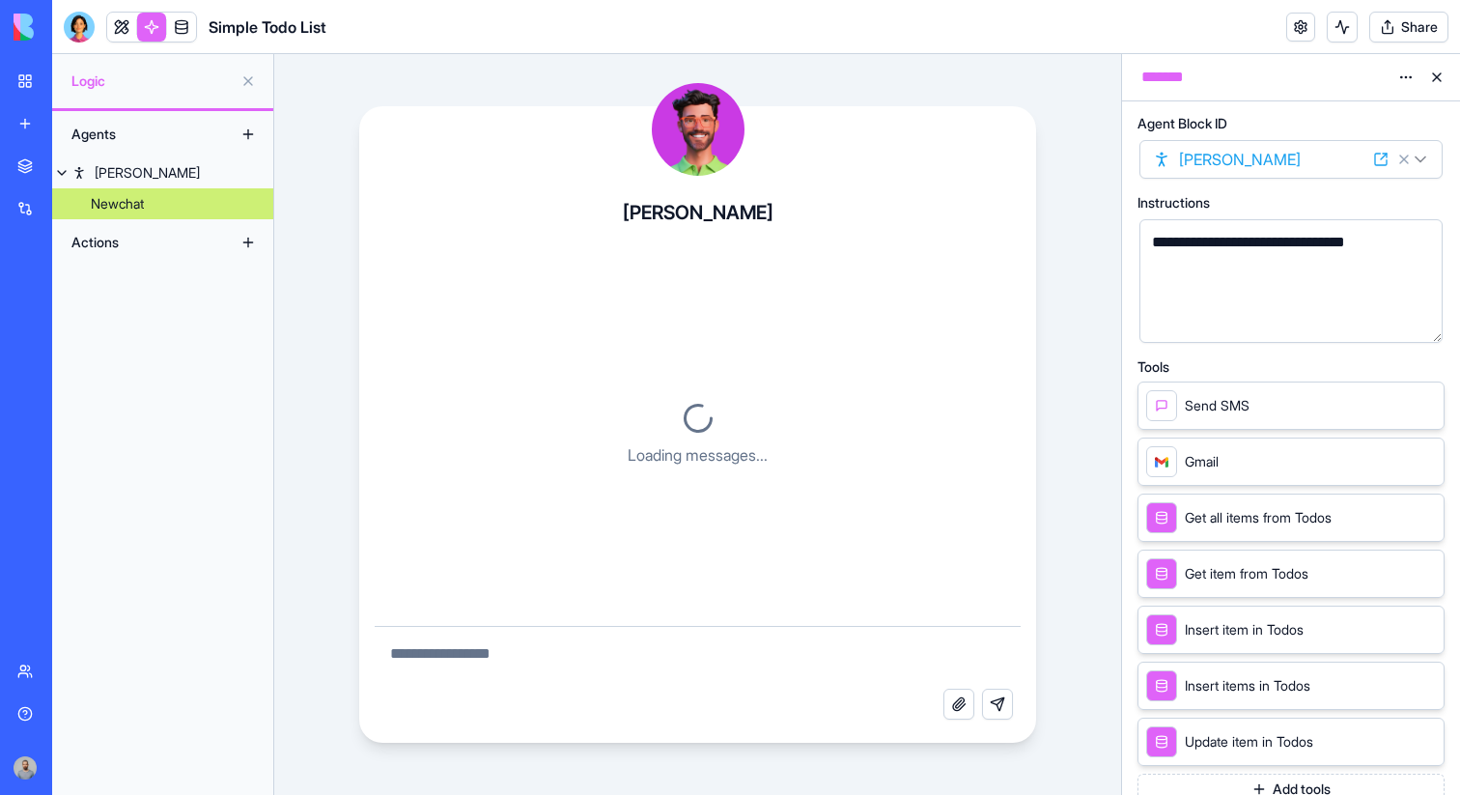
scroll to position [2212, 0]
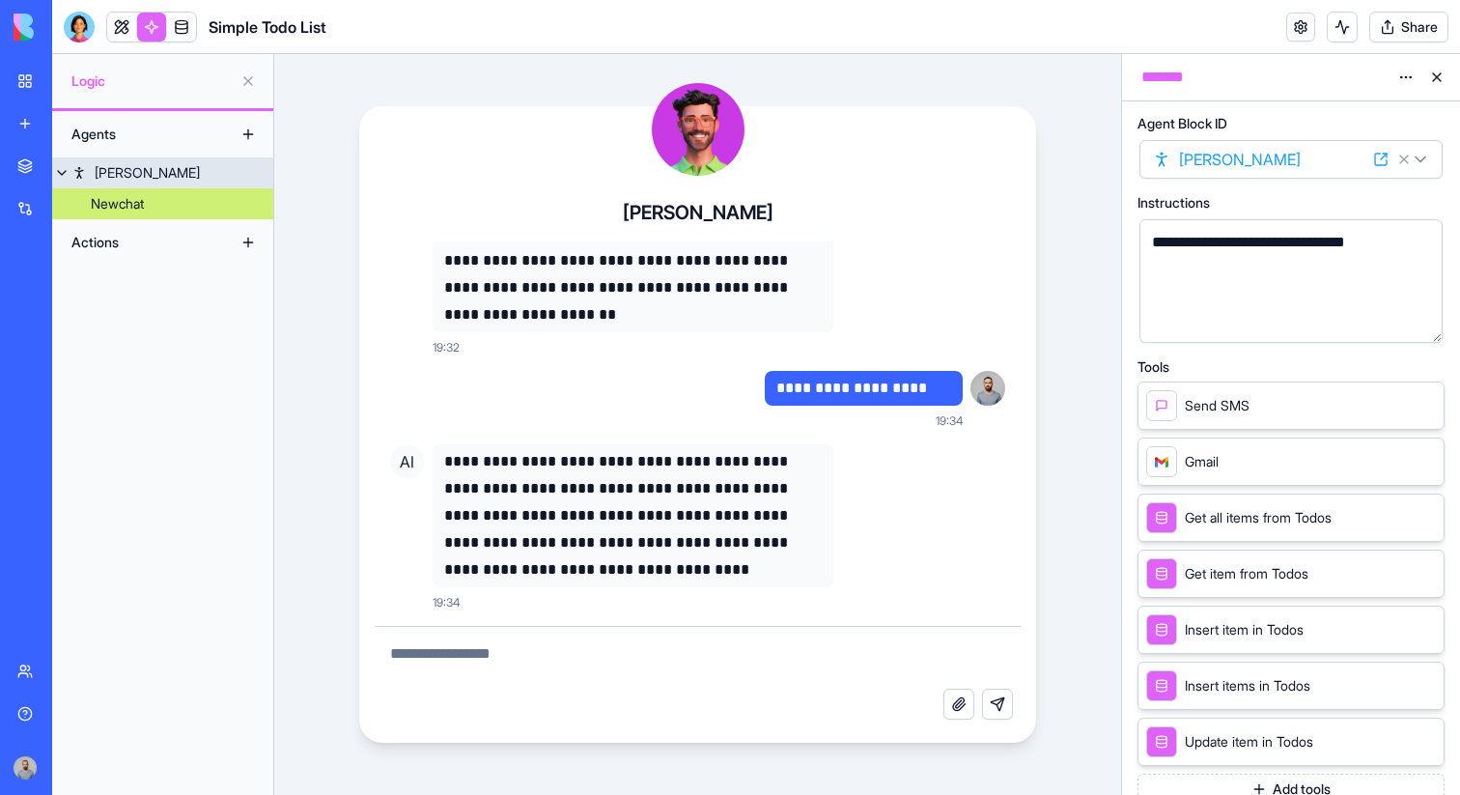
click at [199, 172] on link "Alex" at bounding box center [162, 172] width 221 height 31
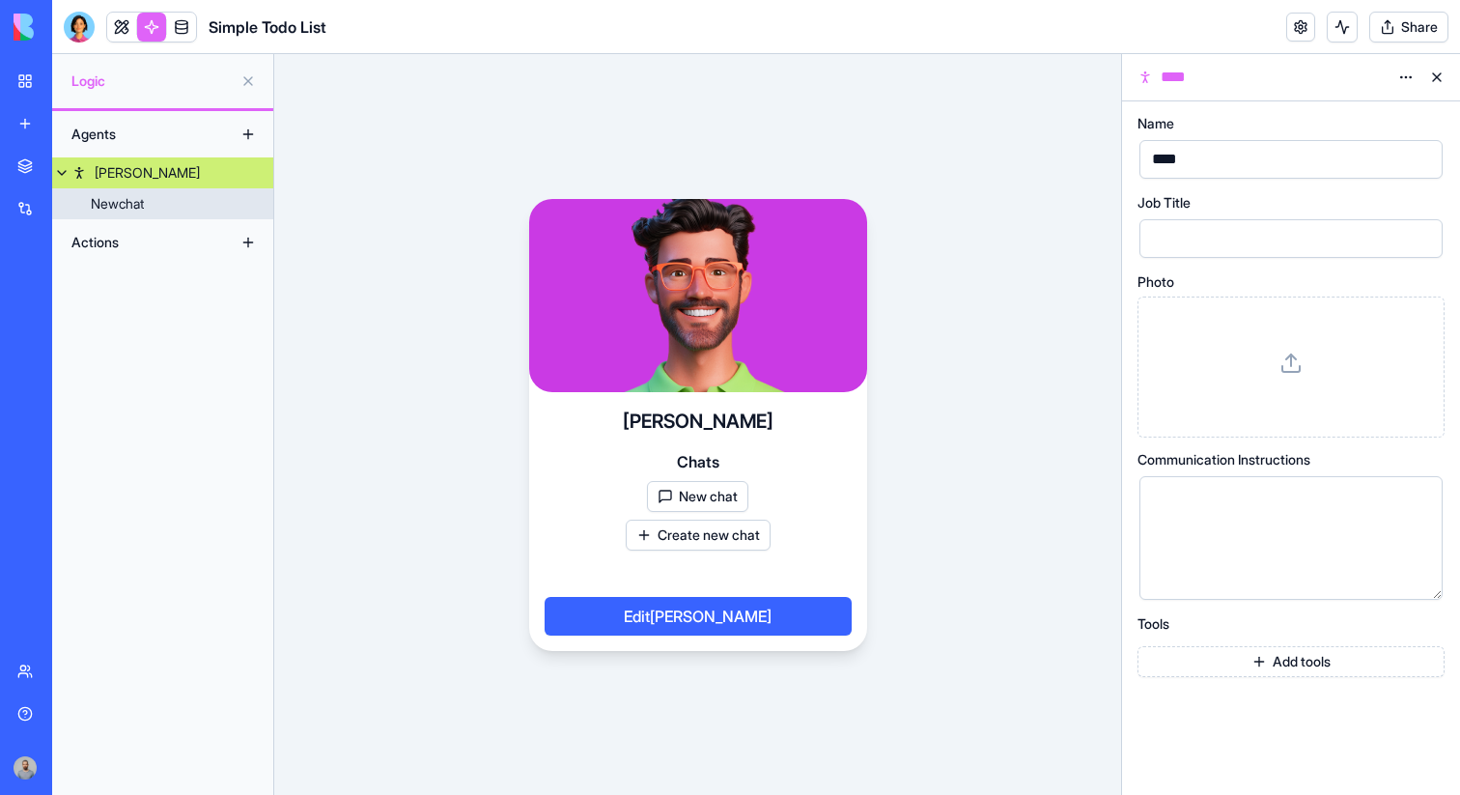
click at [199, 189] on link "Newchat" at bounding box center [162, 203] width 221 height 31
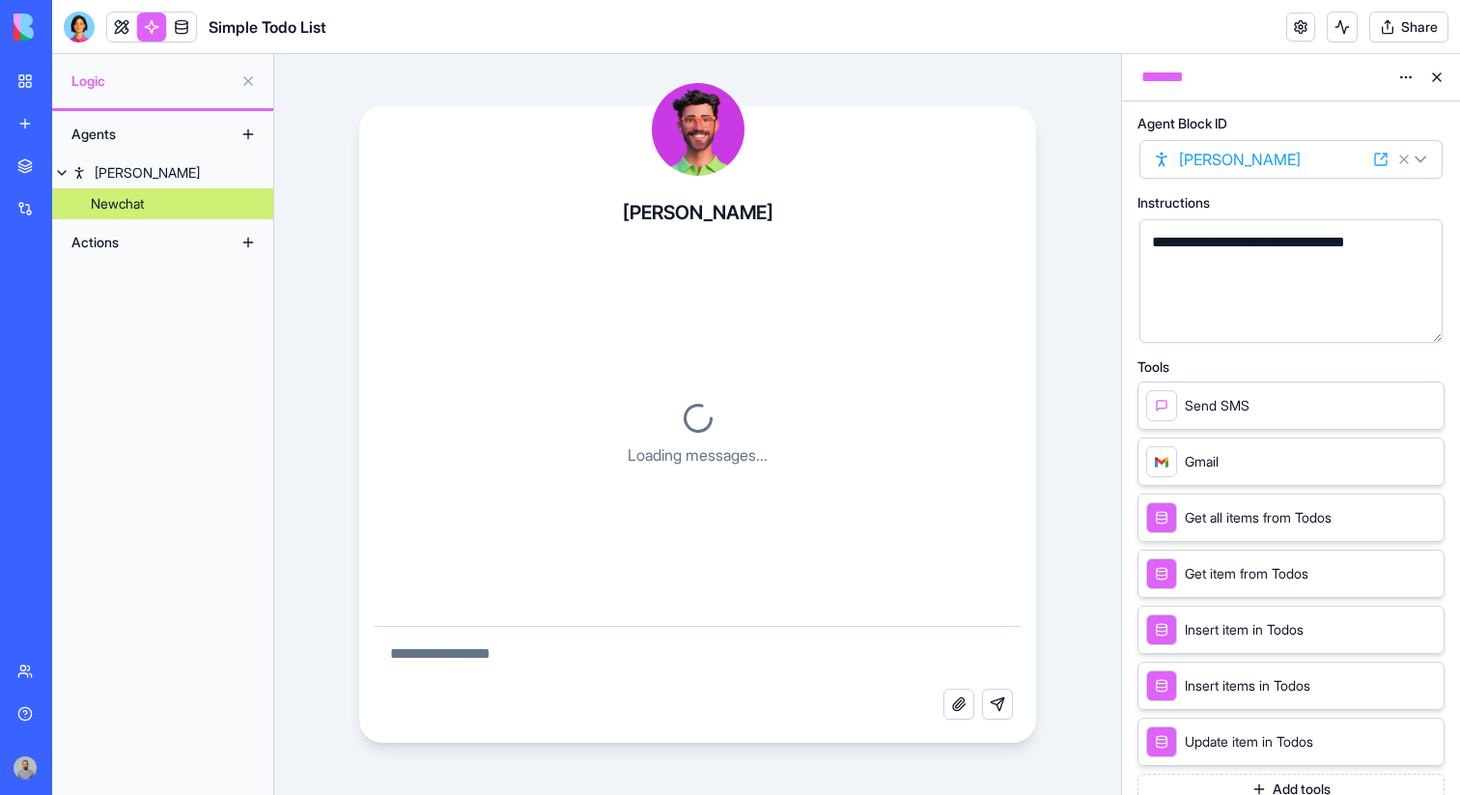
scroll to position [2212, 0]
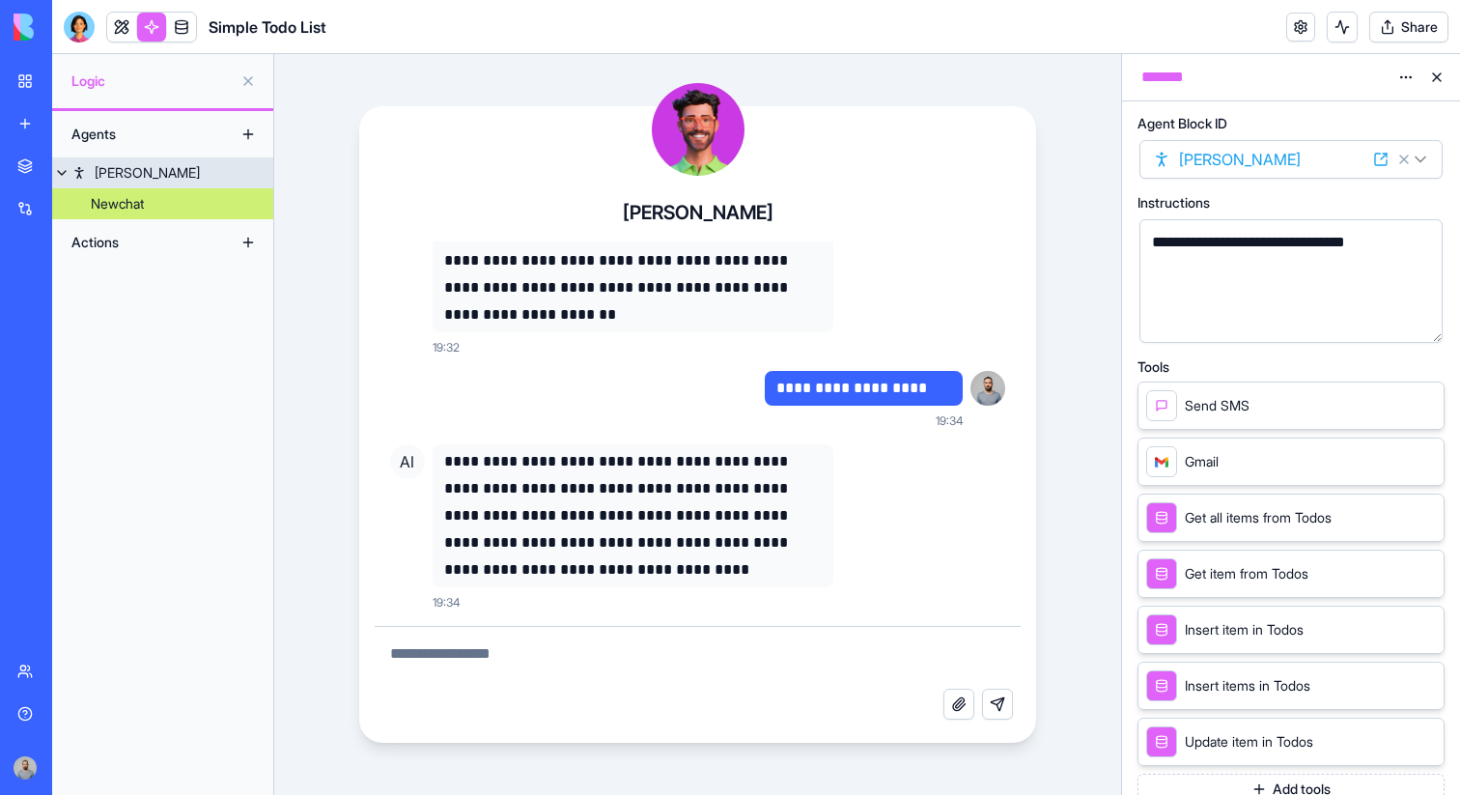
click at [202, 169] on link "Alex" at bounding box center [162, 172] width 221 height 31
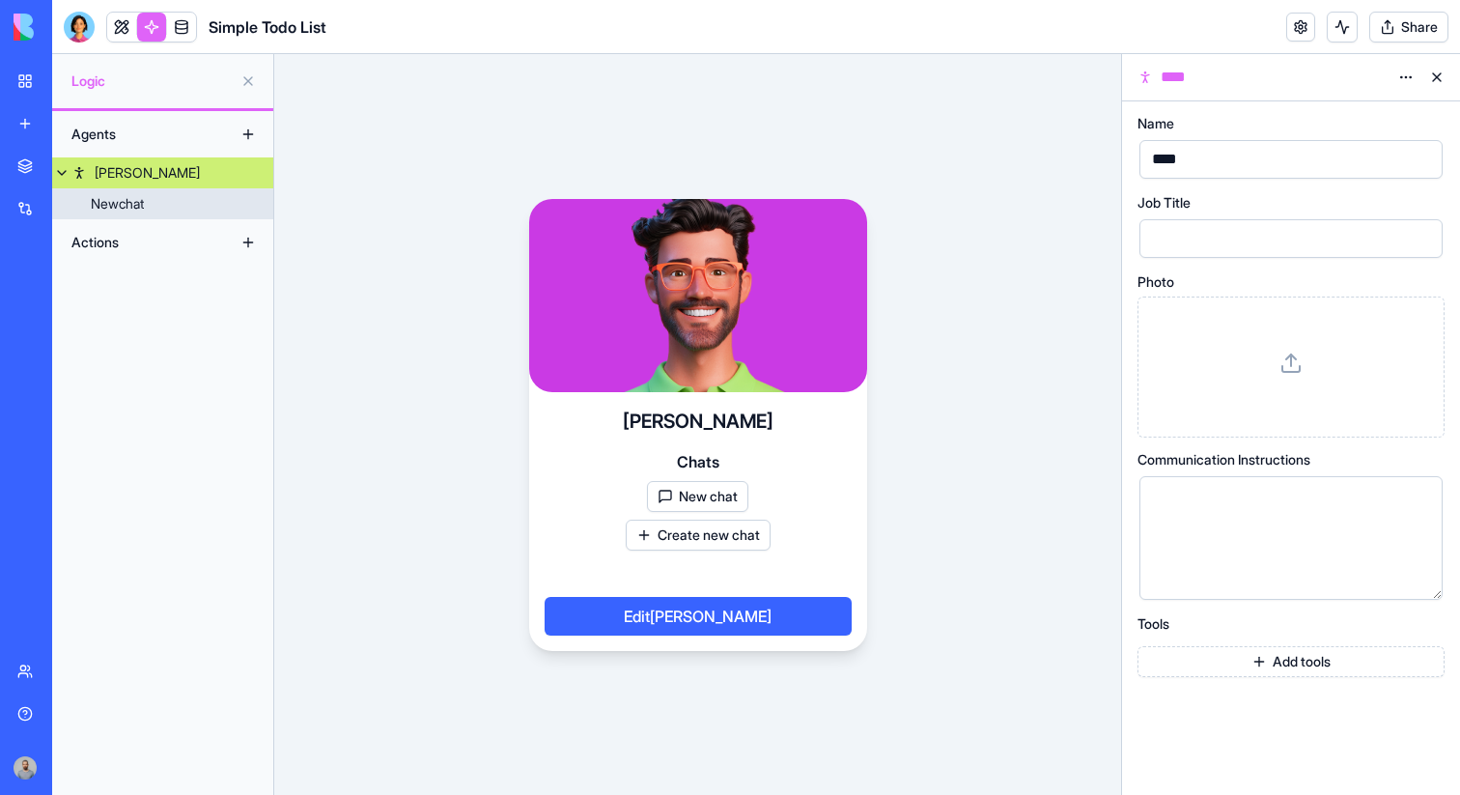
click at [206, 192] on link "Newchat" at bounding box center [162, 203] width 221 height 31
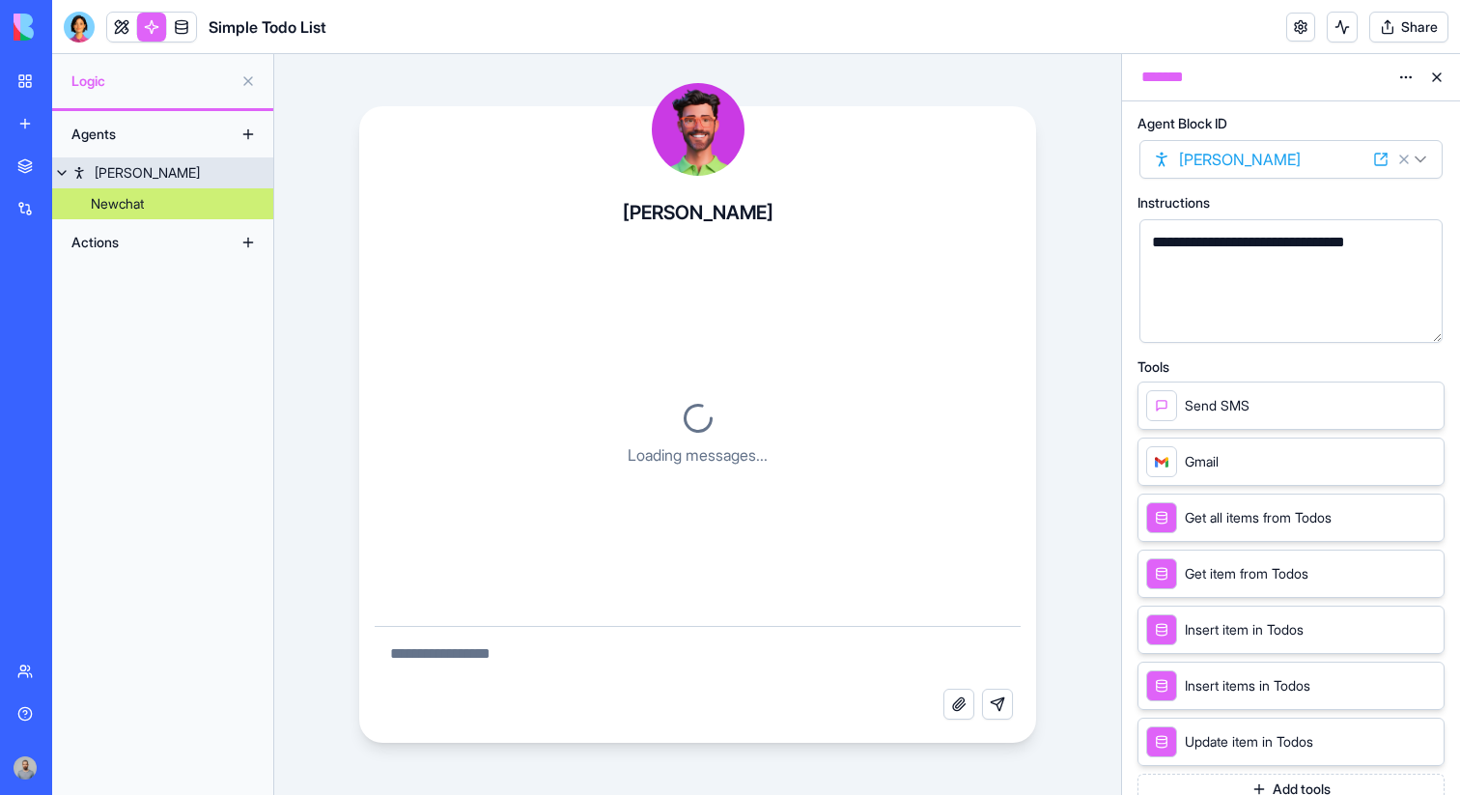
scroll to position [2212, 0]
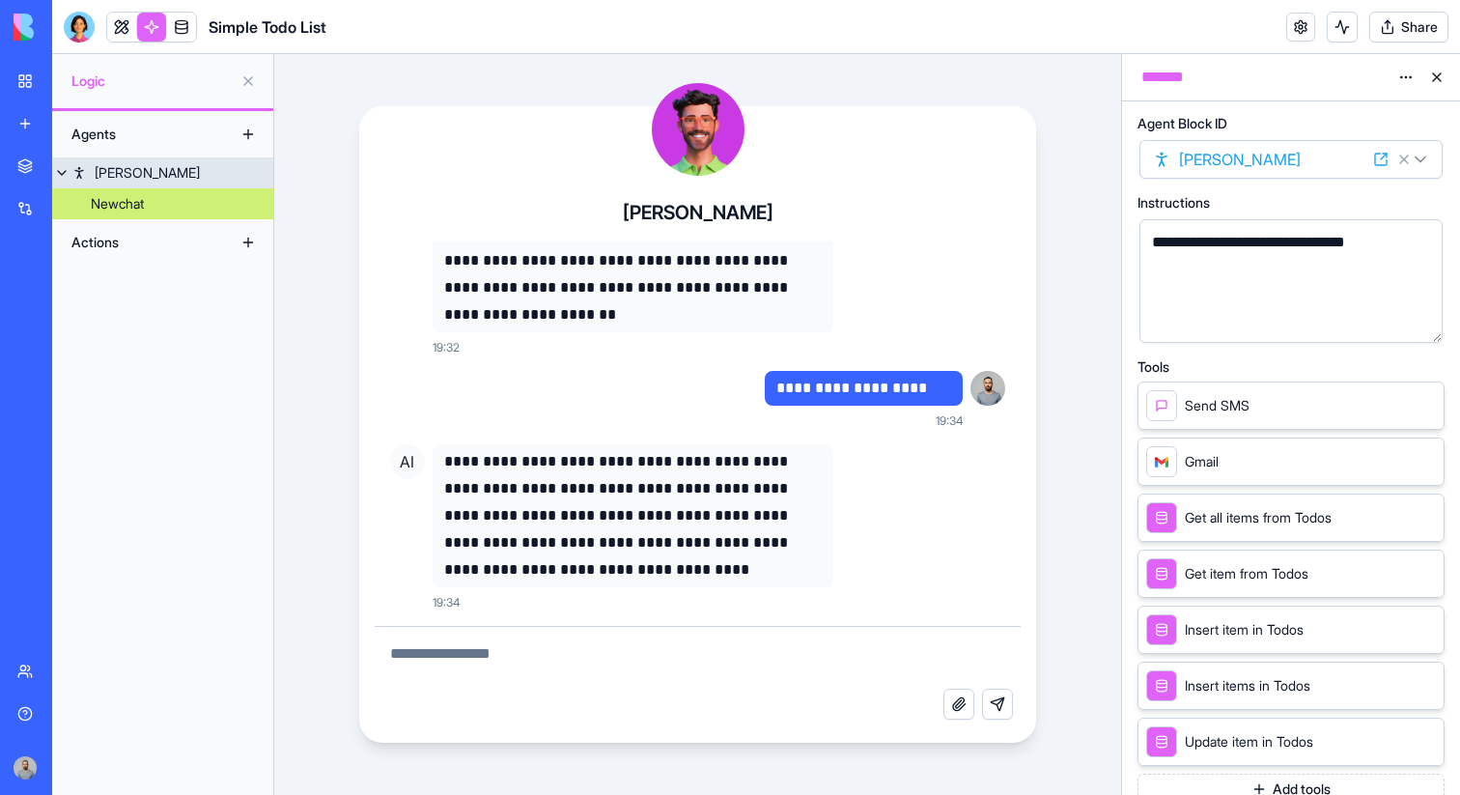
click at [197, 164] on link "Alex" at bounding box center [162, 172] width 221 height 31
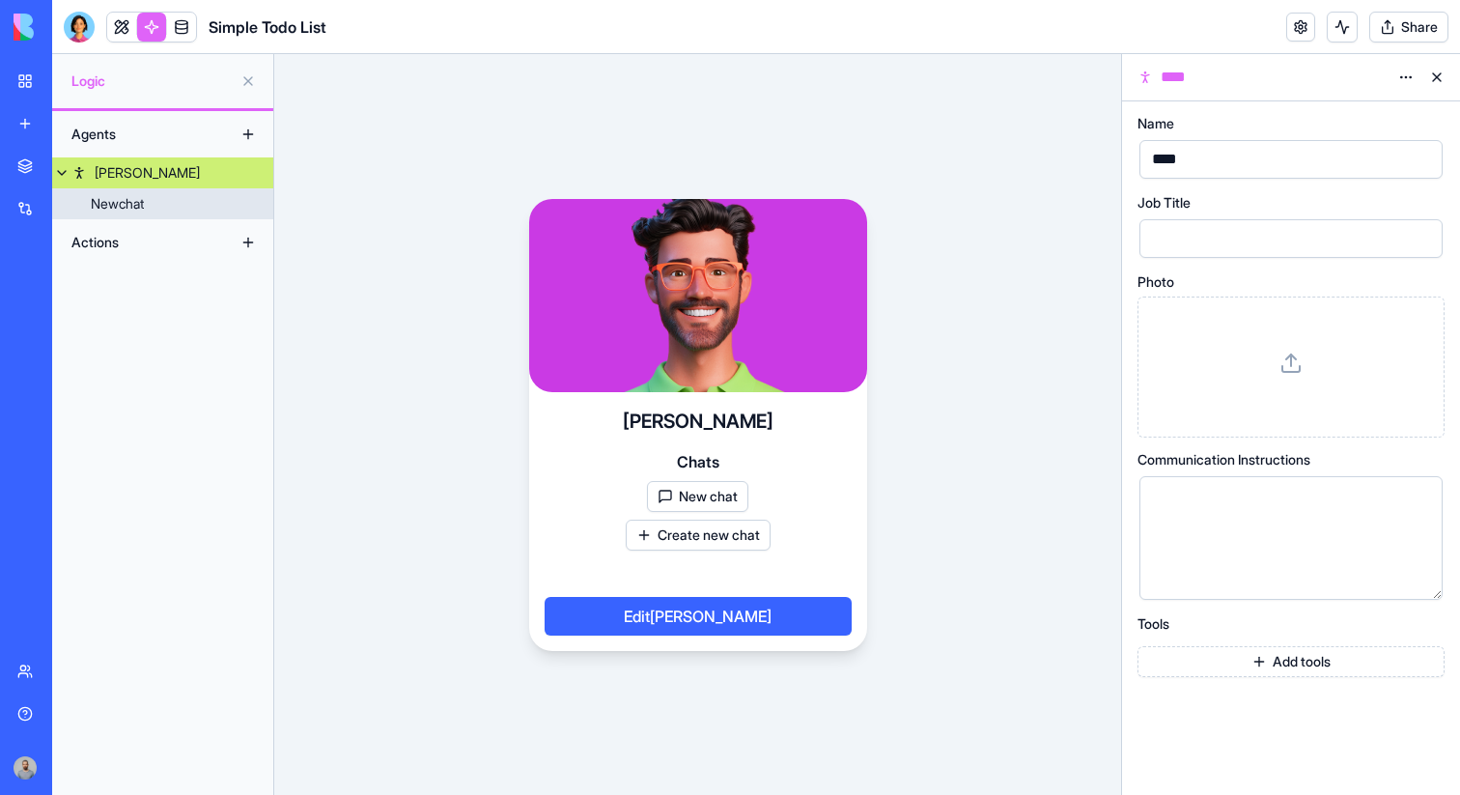
click at [203, 196] on link "Newchat" at bounding box center [162, 203] width 221 height 31
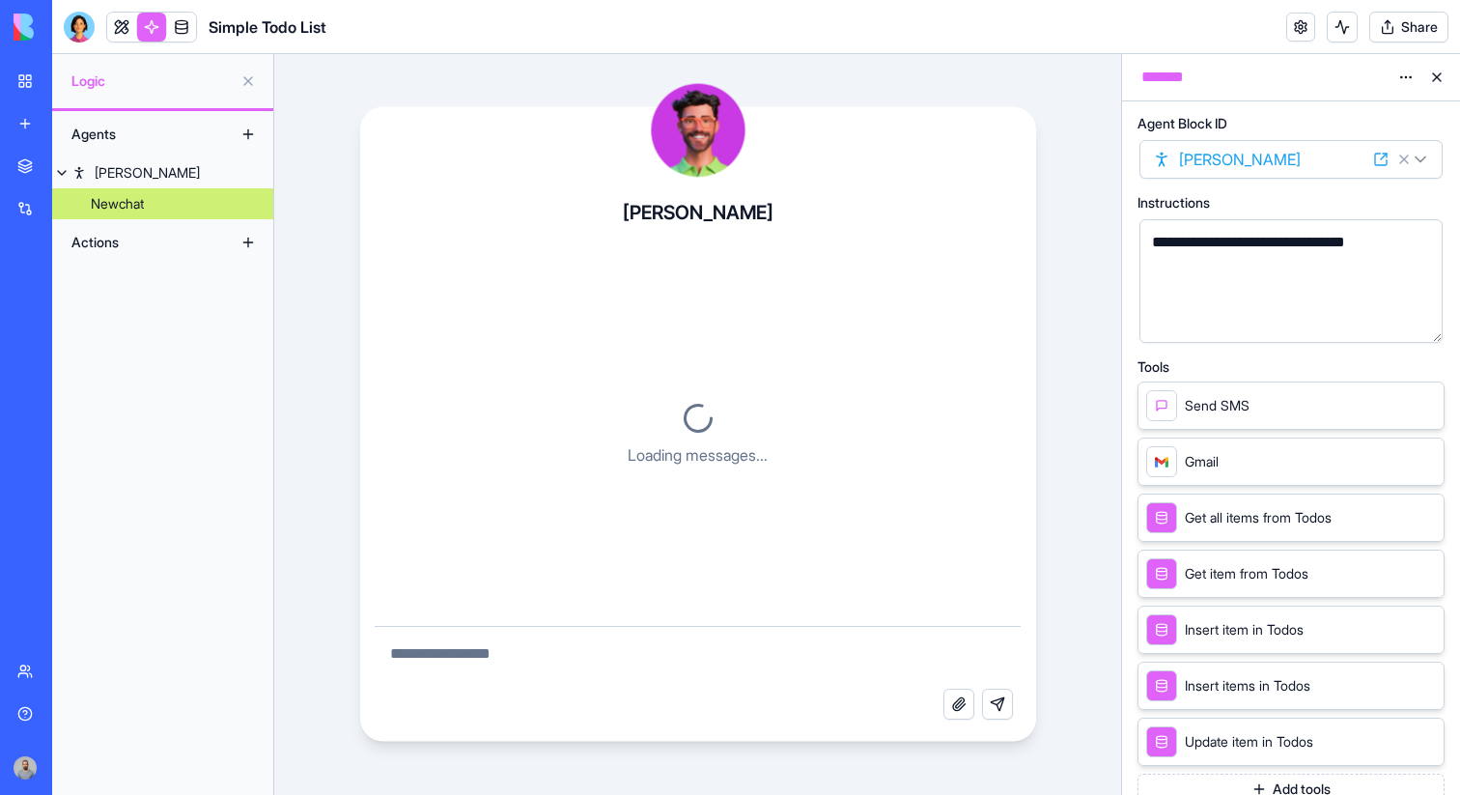
scroll to position [2212, 0]
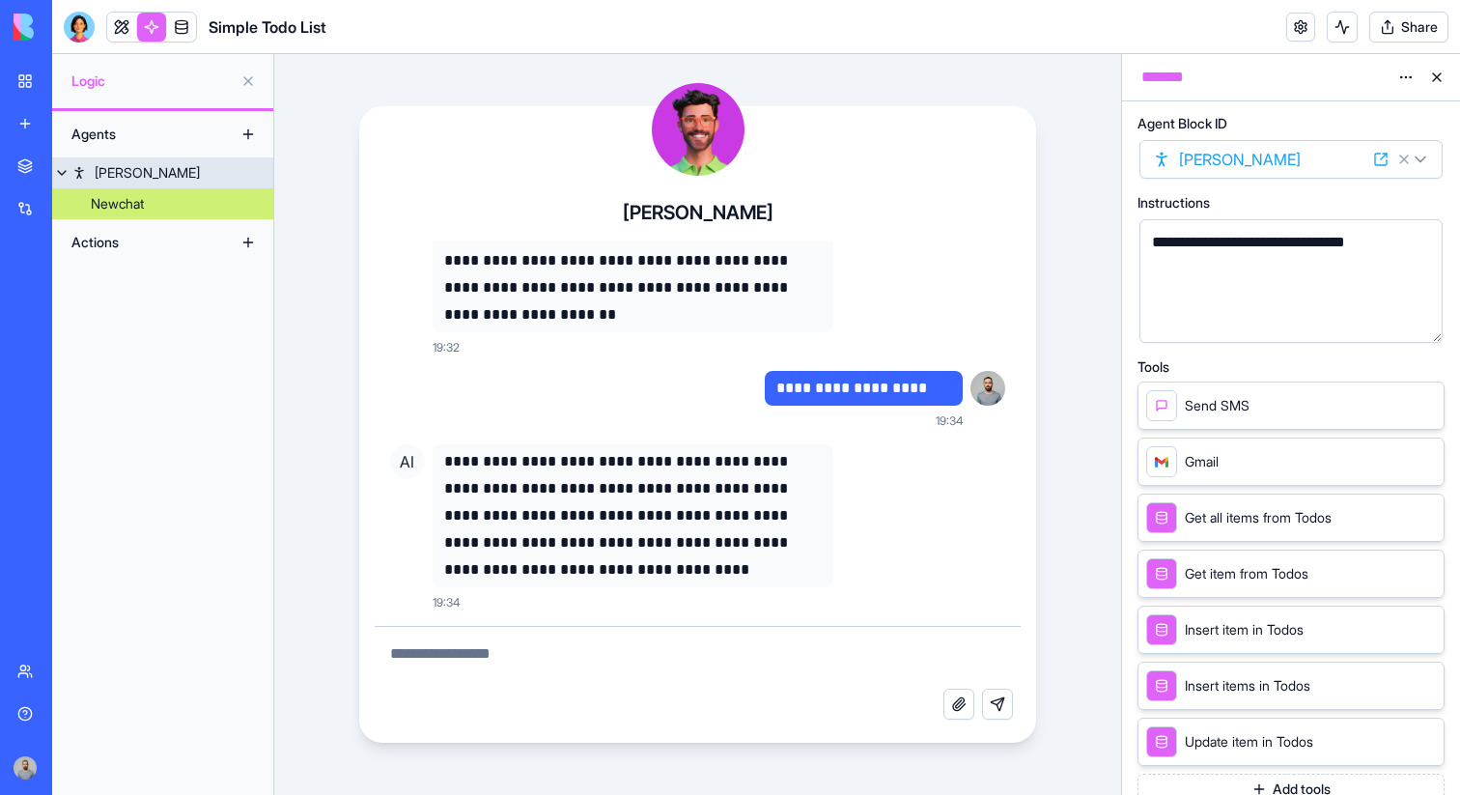
click at [206, 170] on link "Alex" at bounding box center [162, 172] width 221 height 31
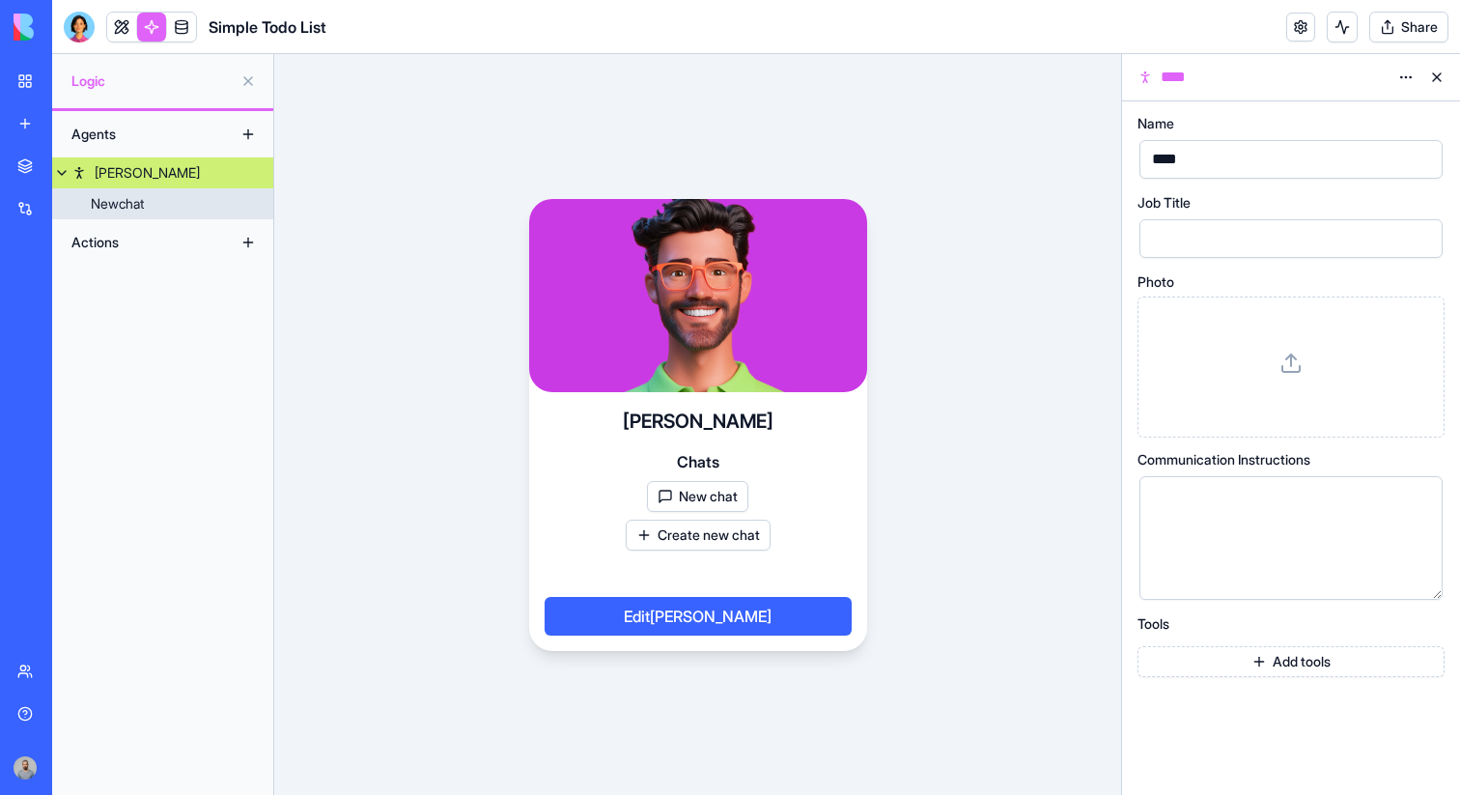
click at [202, 194] on link "Newchat" at bounding box center [162, 203] width 221 height 31
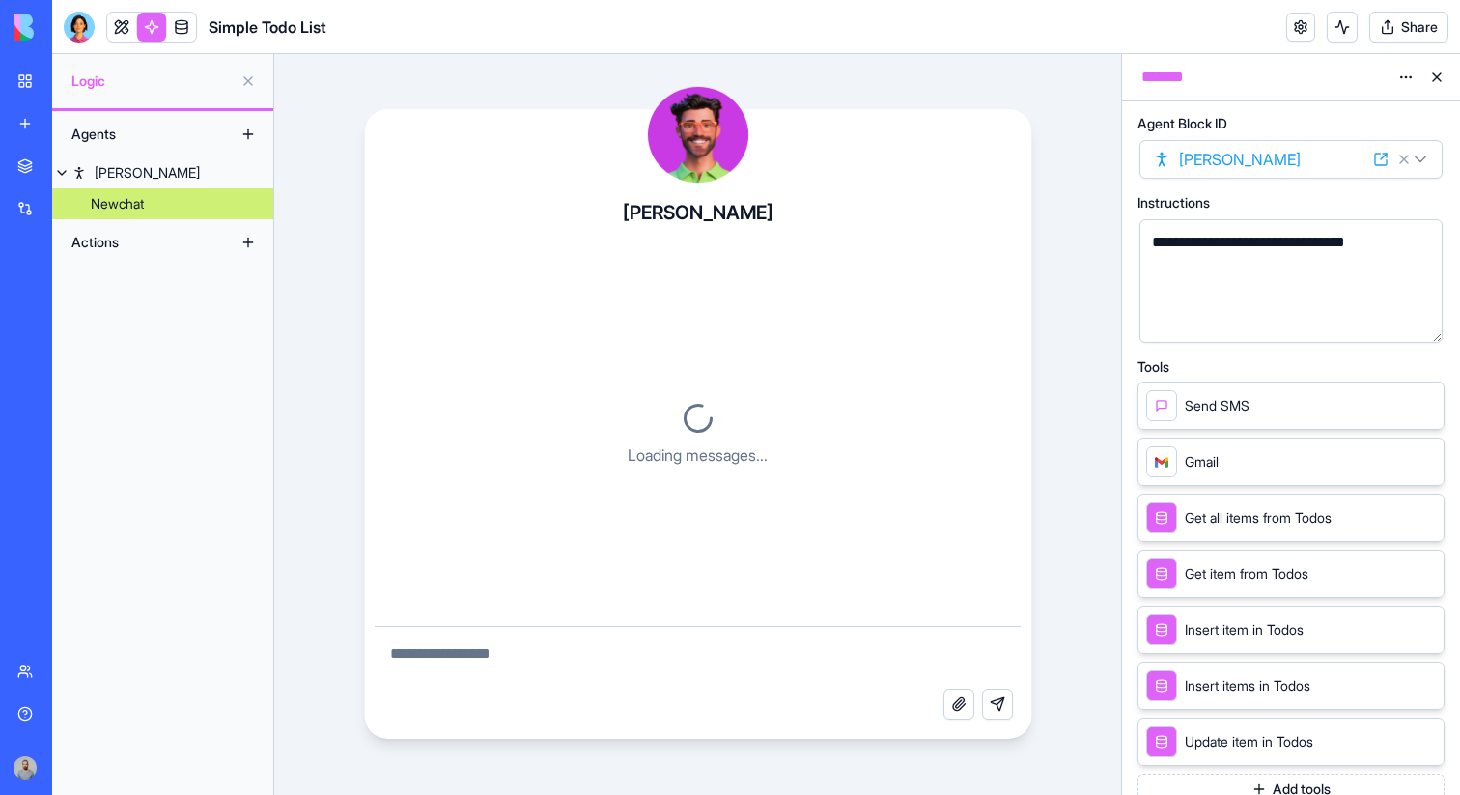
scroll to position [2212, 0]
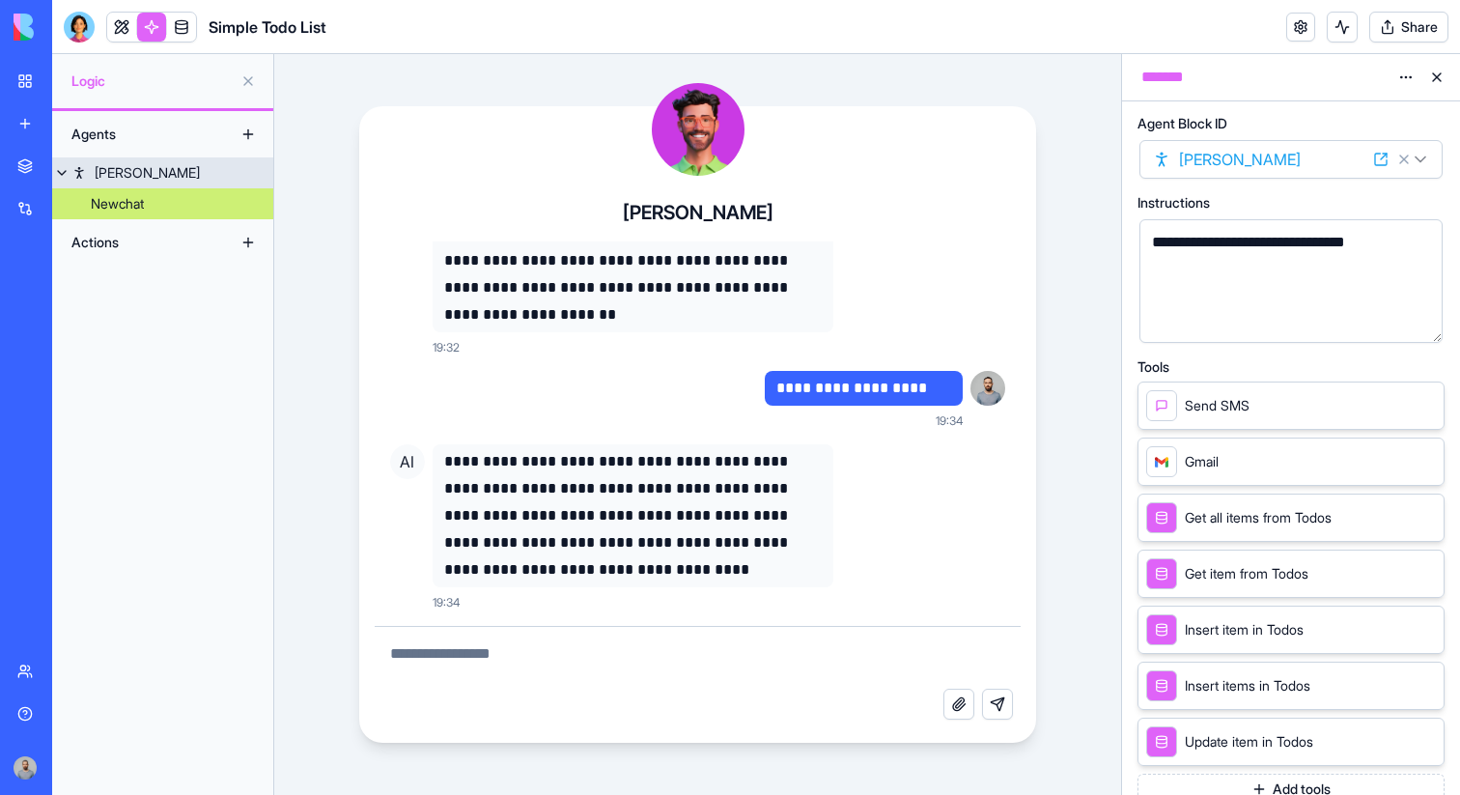
click at [210, 174] on link "Alex" at bounding box center [162, 172] width 221 height 31
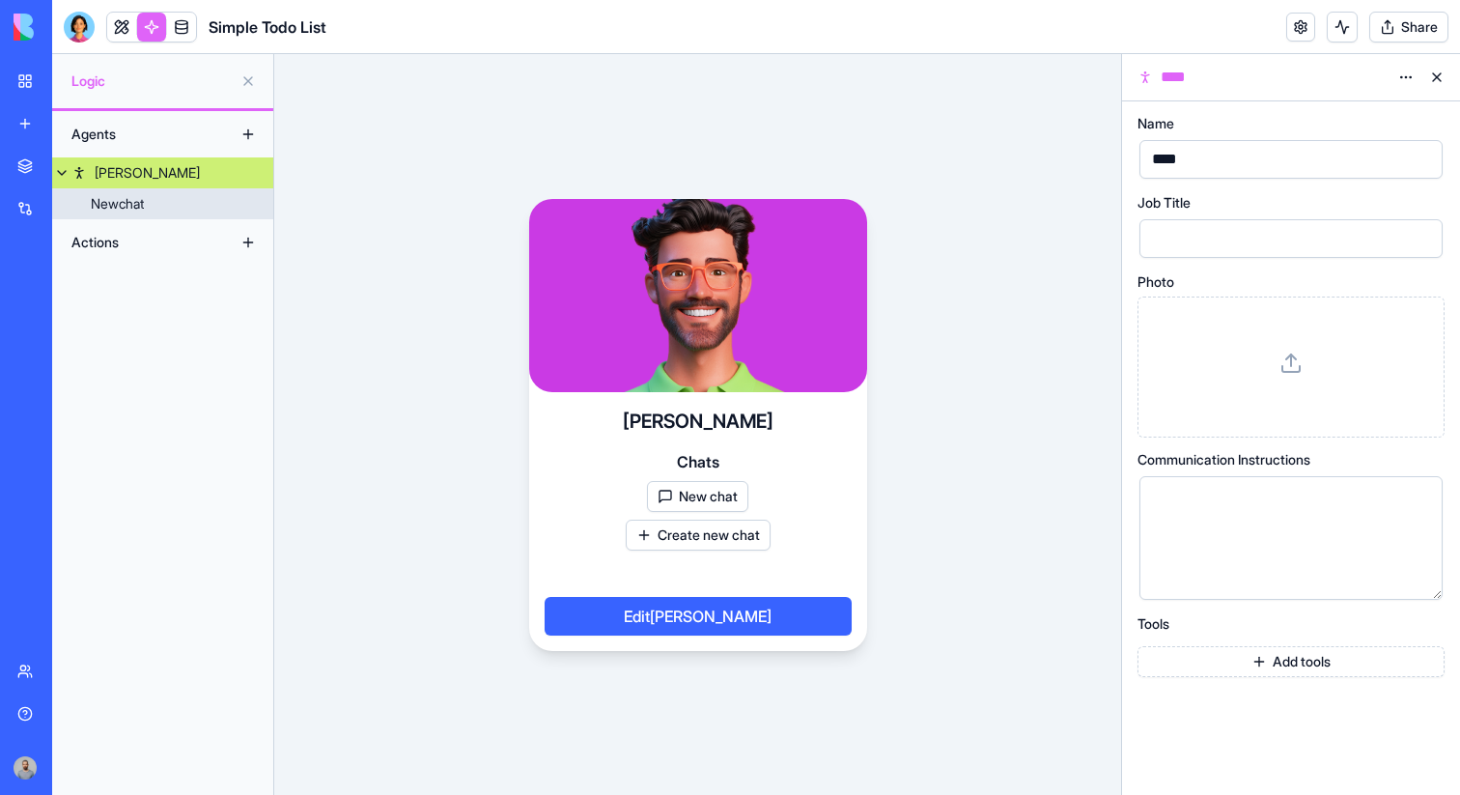
click at [207, 203] on link "Newchat" at bounding box center [162, 203] width 221 height 31
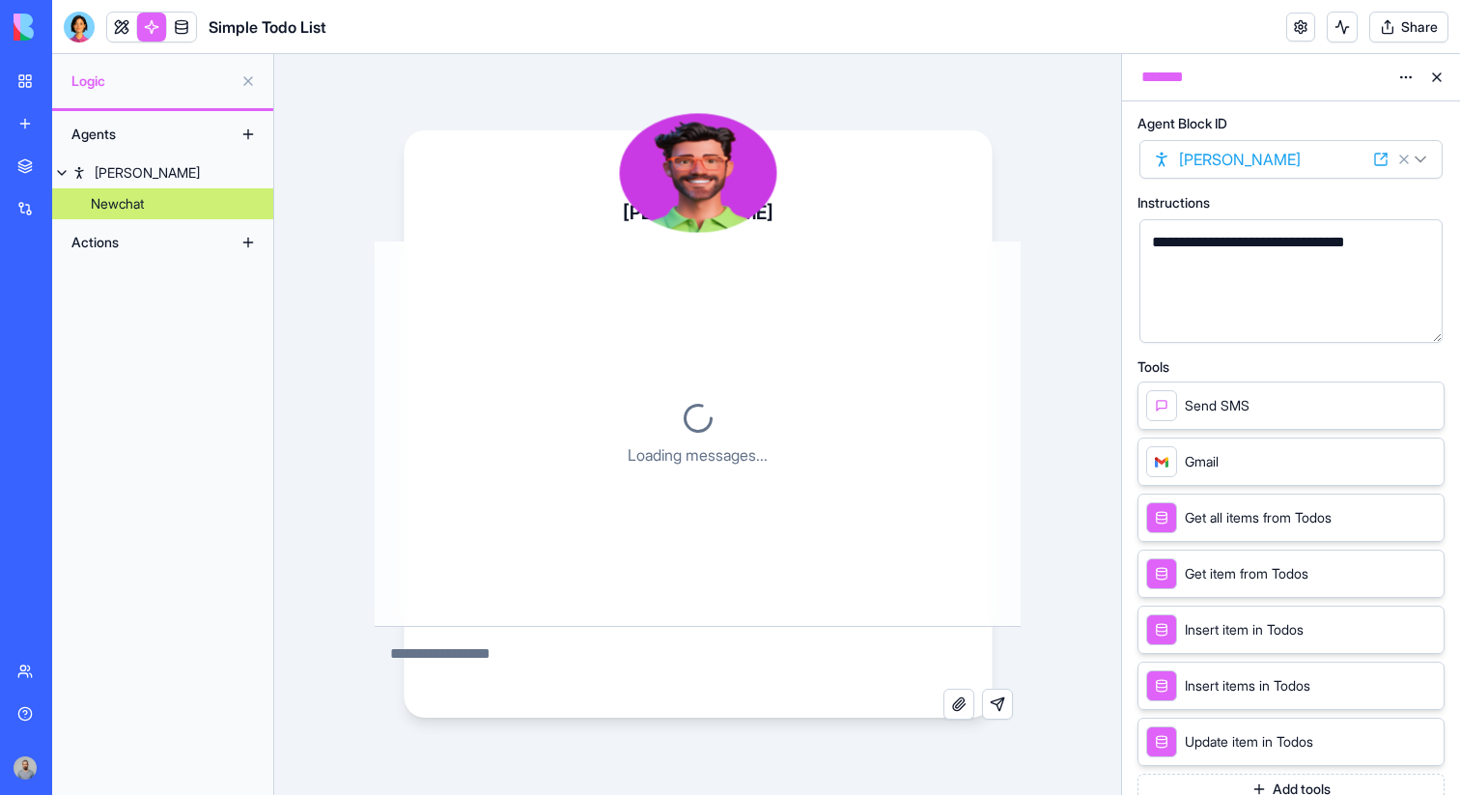
scroll to position [2212, 0]
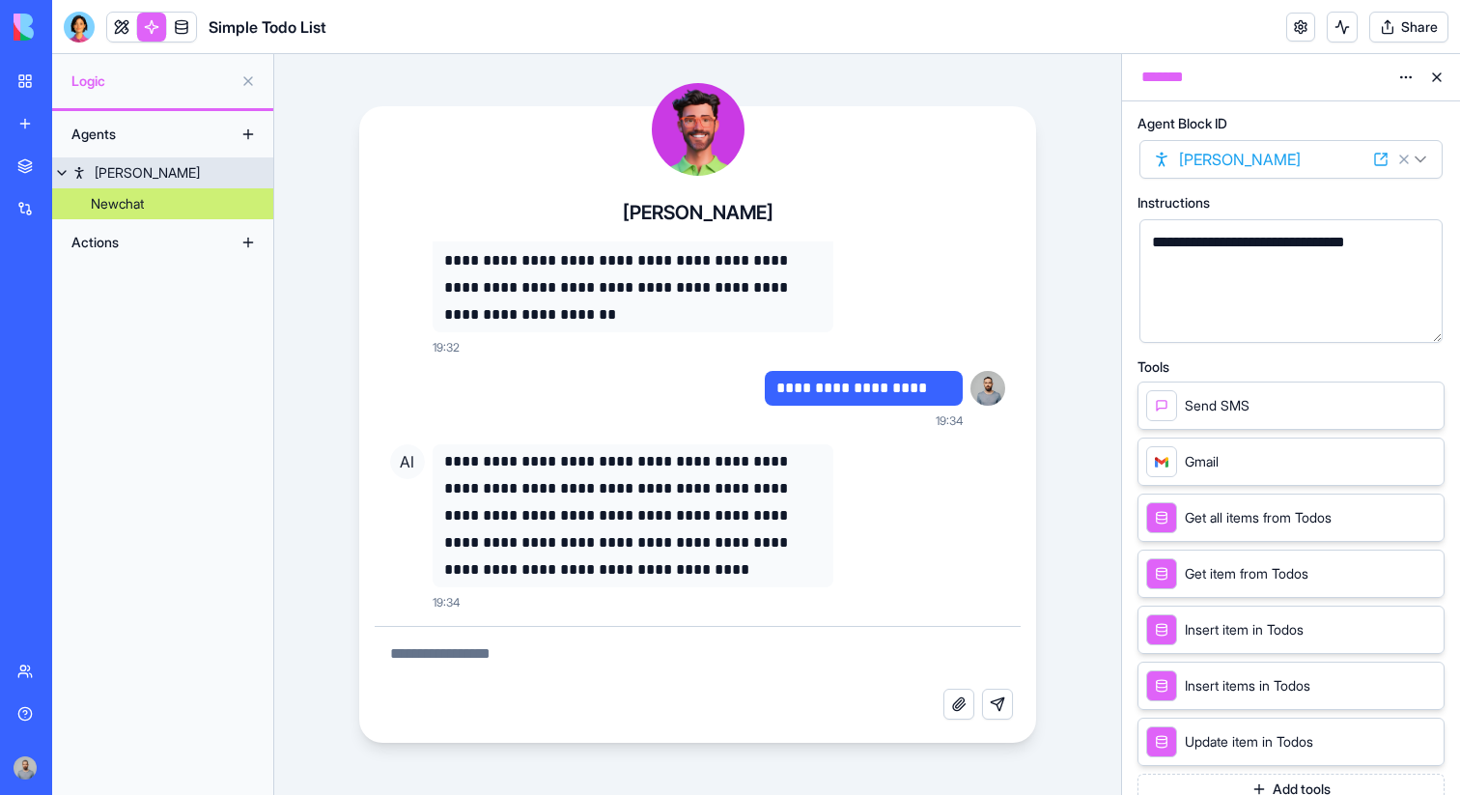
click at [213, 173] on link "Alex" at bounding box center [162, 172] width 221 height 31
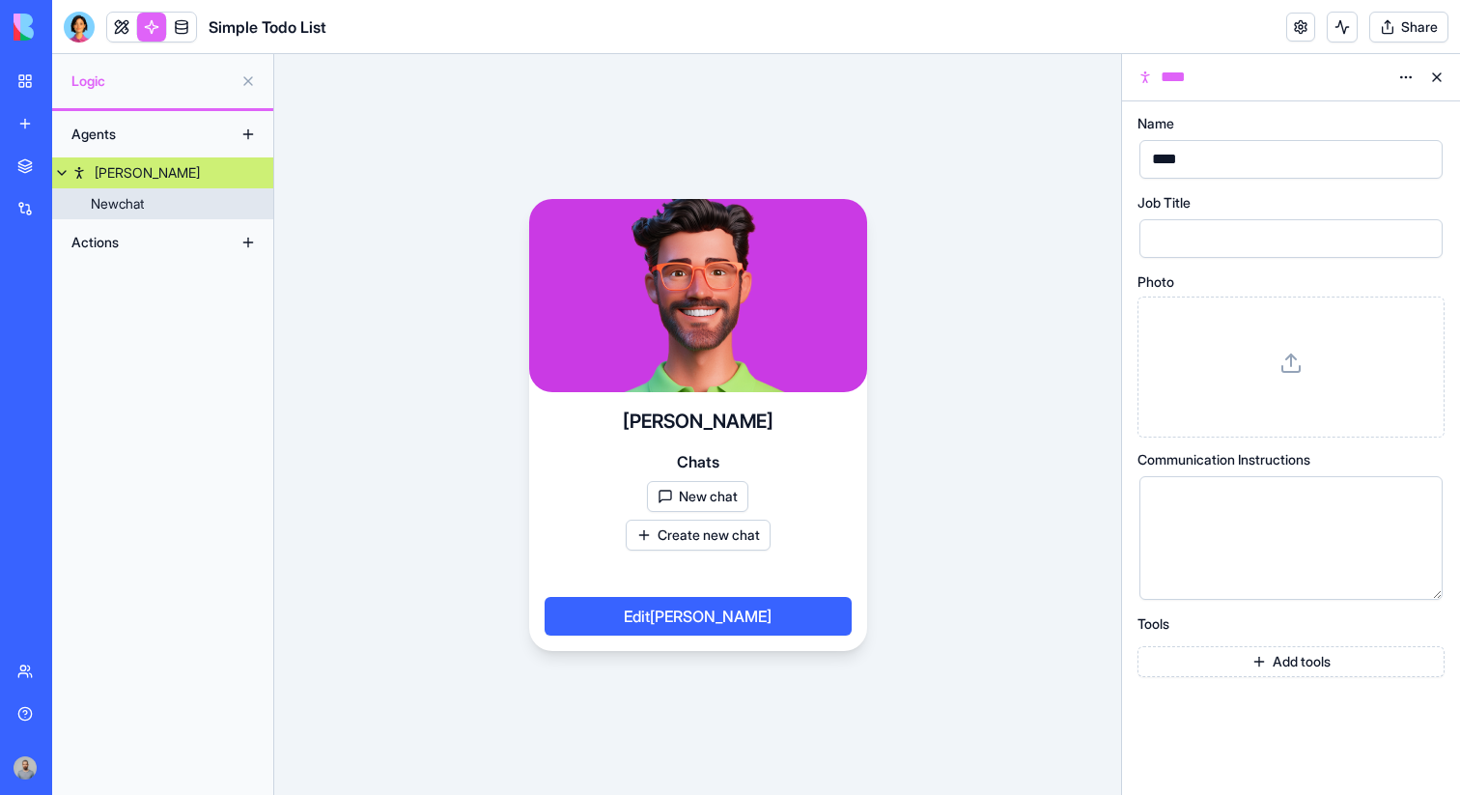
click at [211, 201] on link "Newchat" at bounding box center [162, 203] width 221 height 31
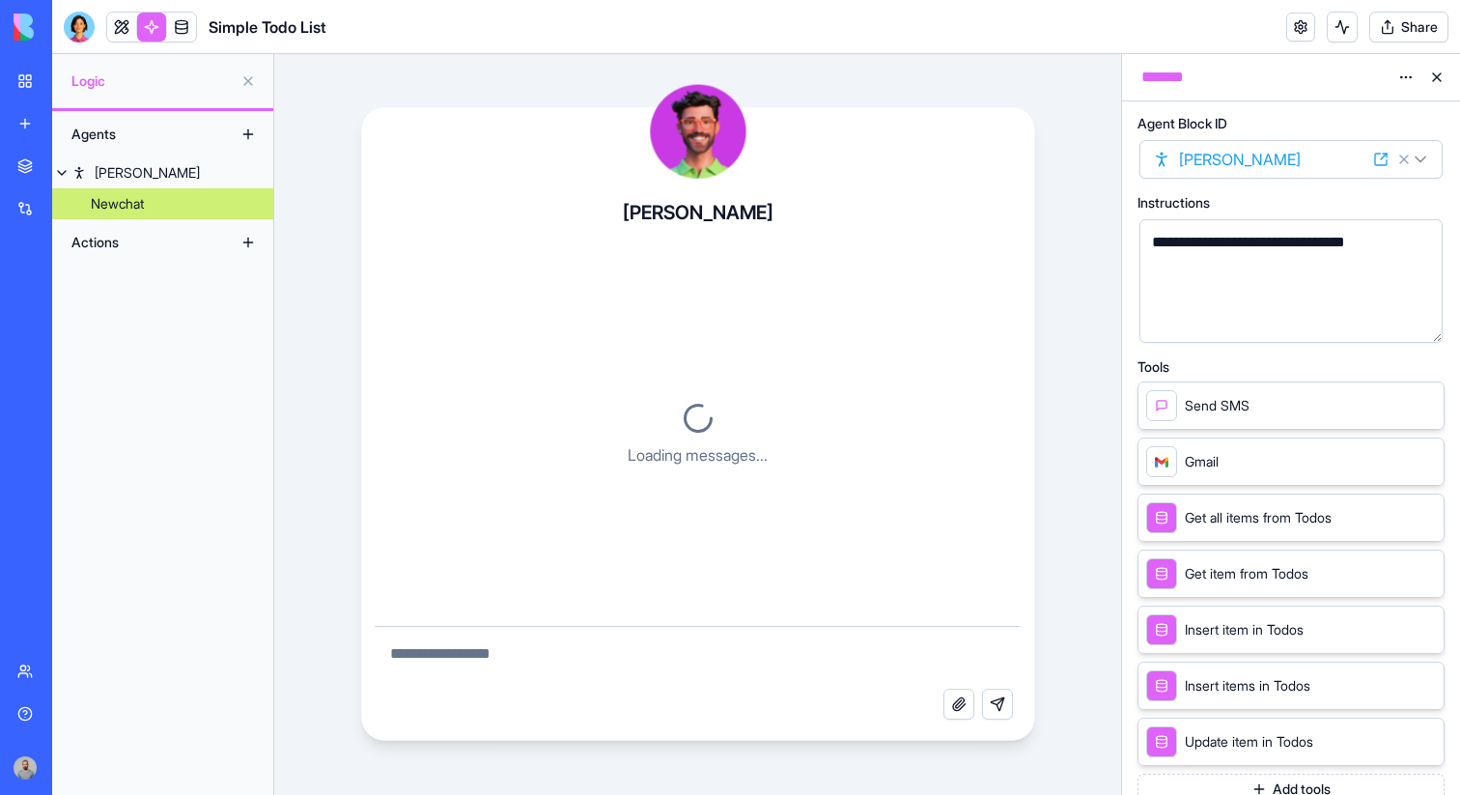
scroll to position [2212, 0]
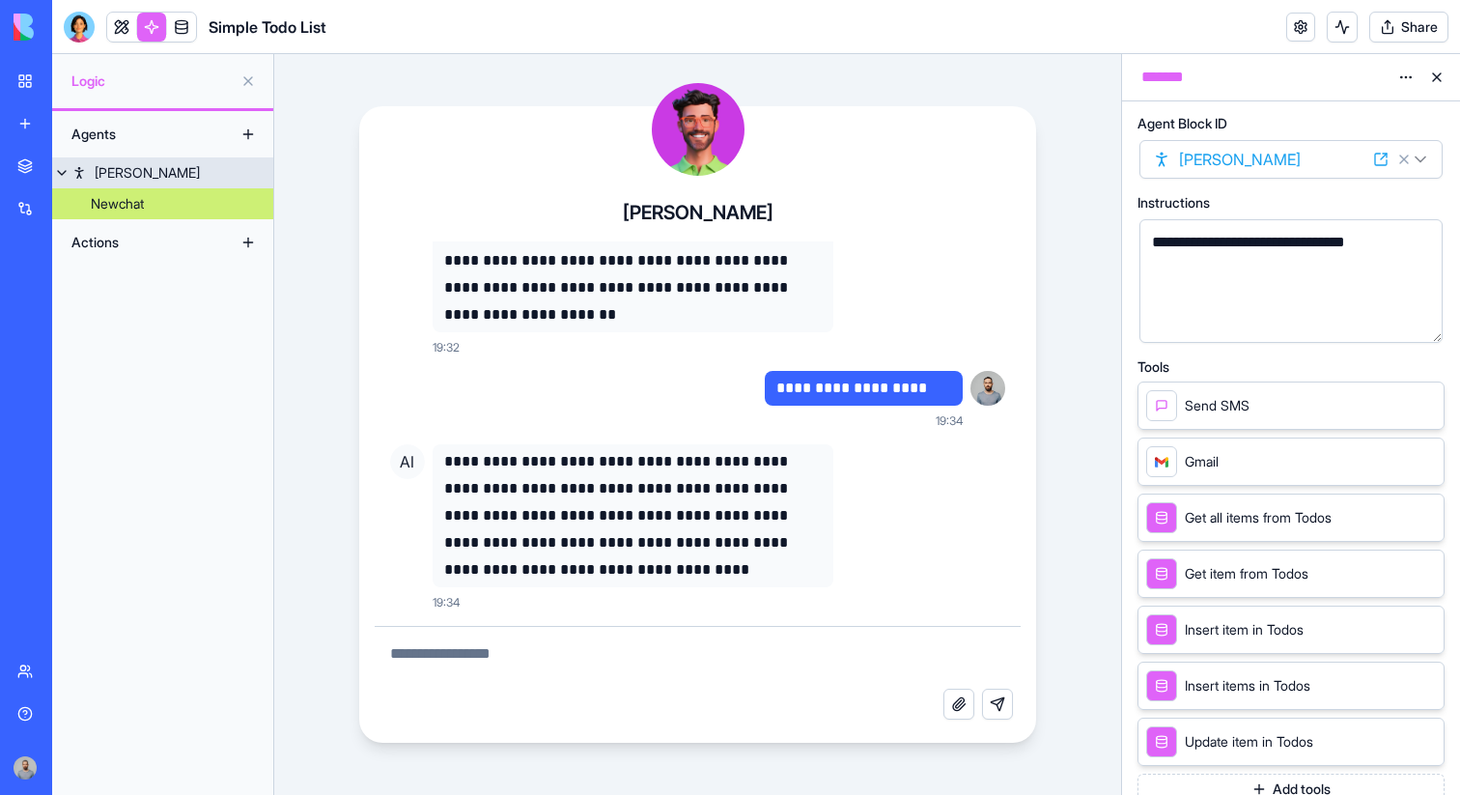
click at [224, 178] on link "Alex" at bounding box center [162, 172] width 221 height 31
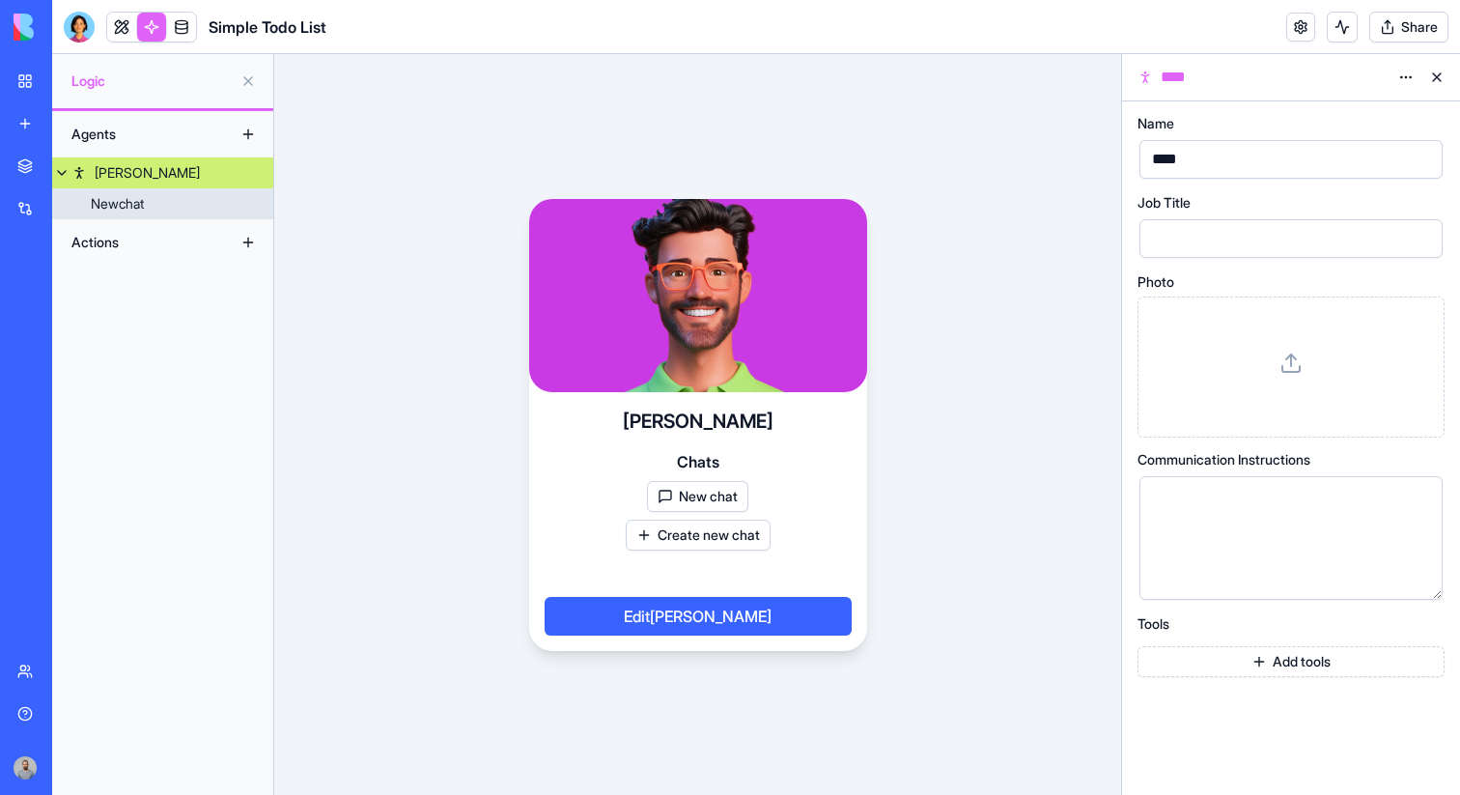
click at [218, 205] on link "Newchat" at bounding box center [162, 203] width 221 height 31
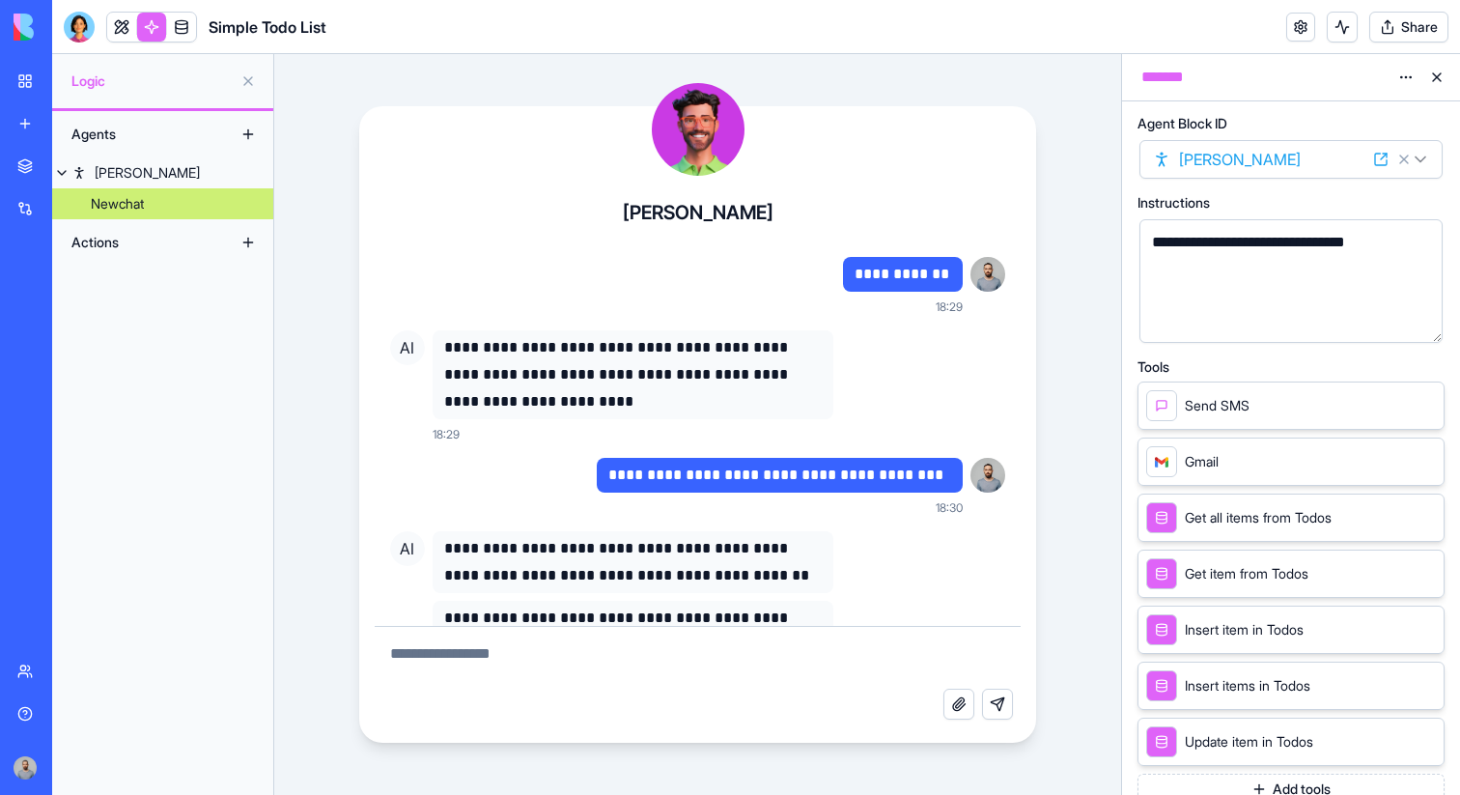
scroll to position [2212, 0]
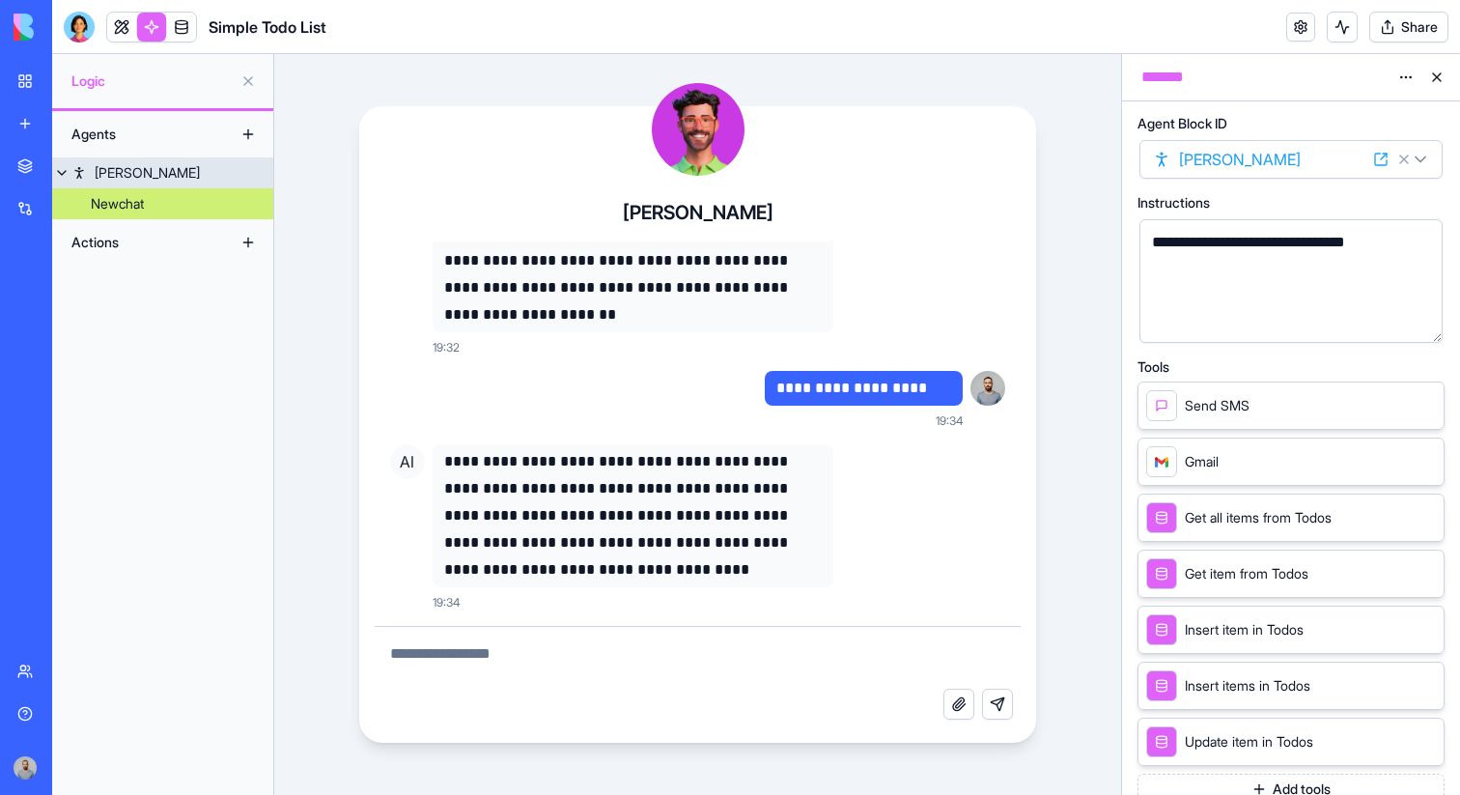
click at [231, 185] on link "Alex" at bounding box center [162, 172] width 221 height 31
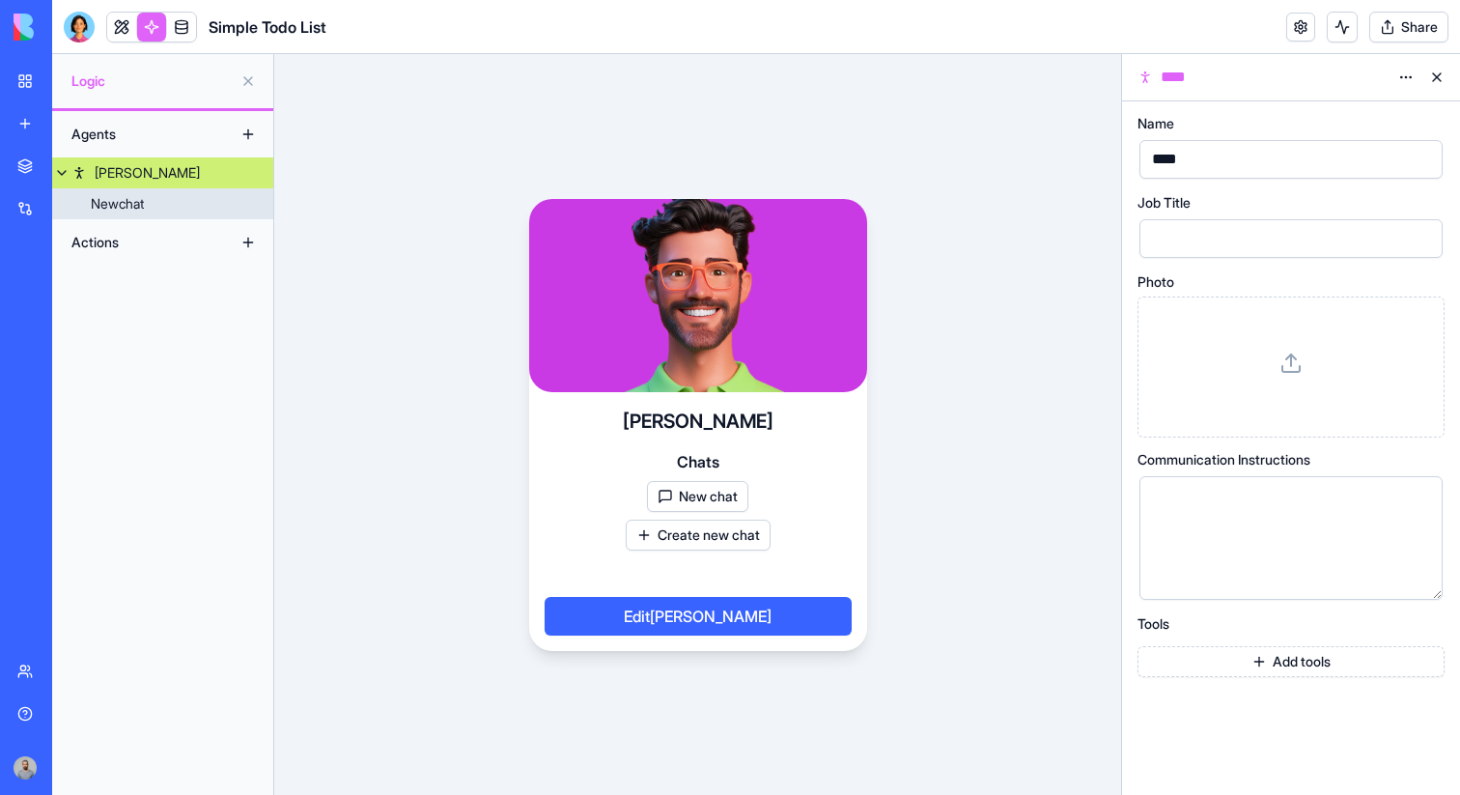
click at [221, 211] on link "Newchat" at bounding box center [162, 203] width 221 height 31
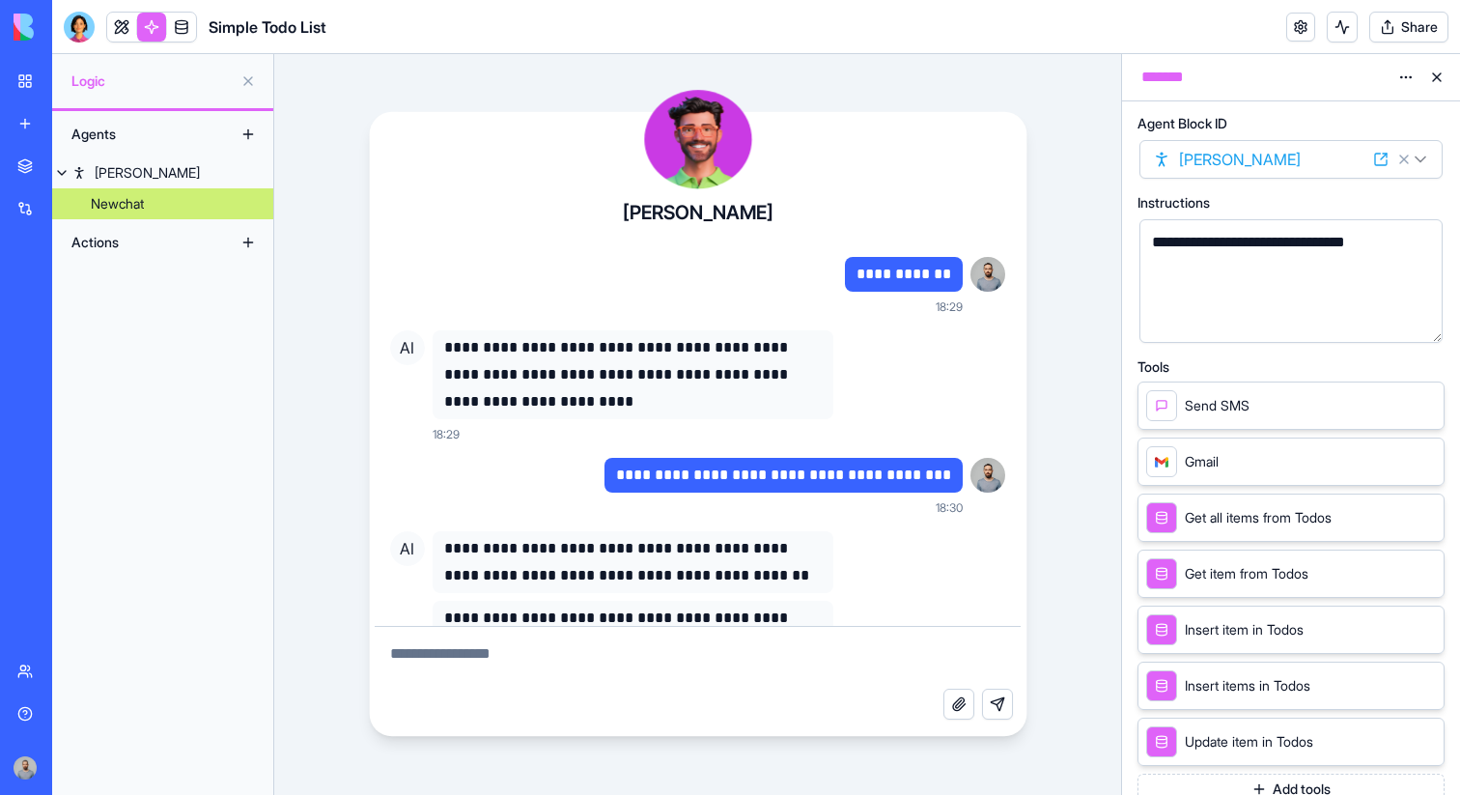
scroll to position [2212, 0]
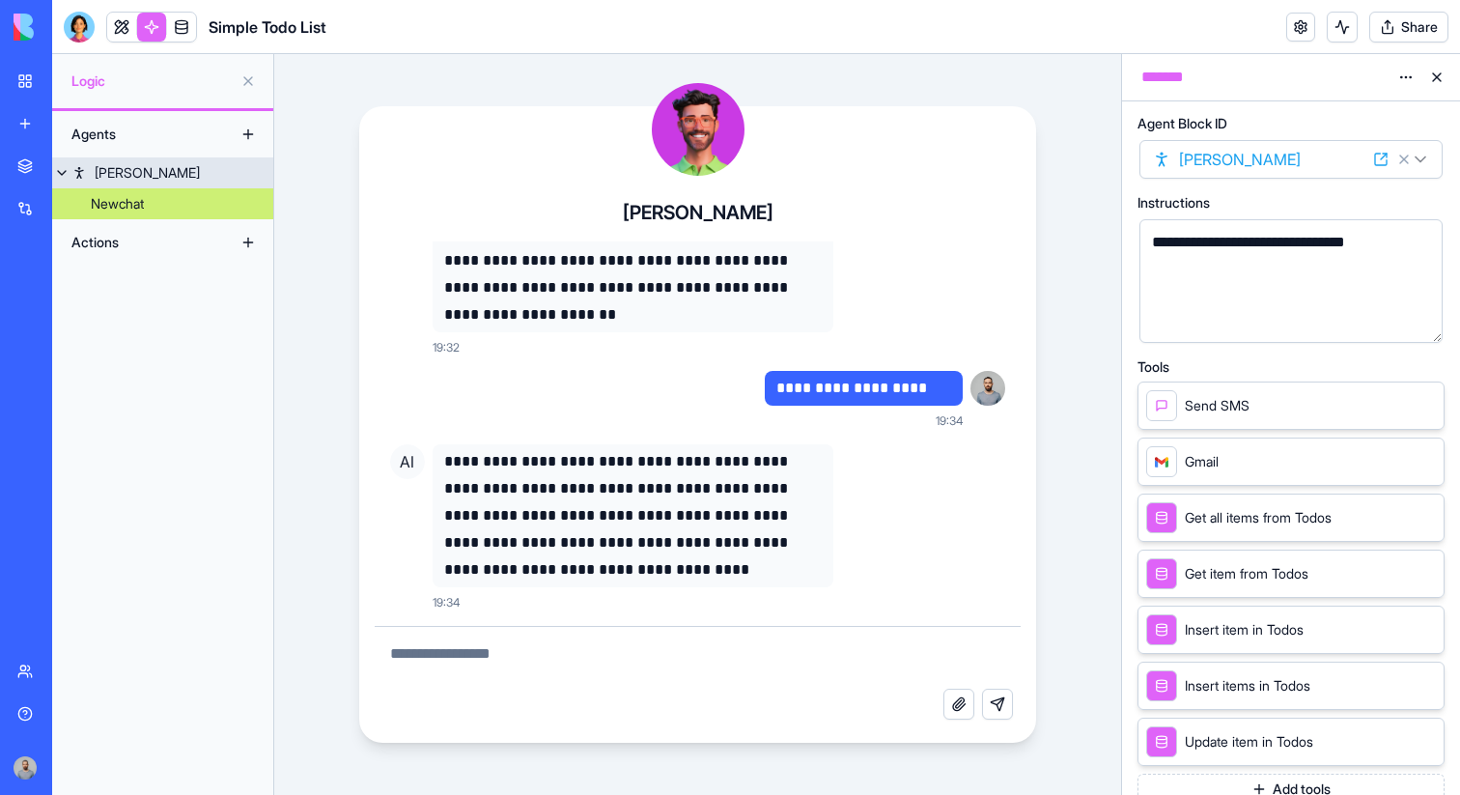
click at [234, 168] on link "Alex" at bounding box center [162, 172] width 221 height 31
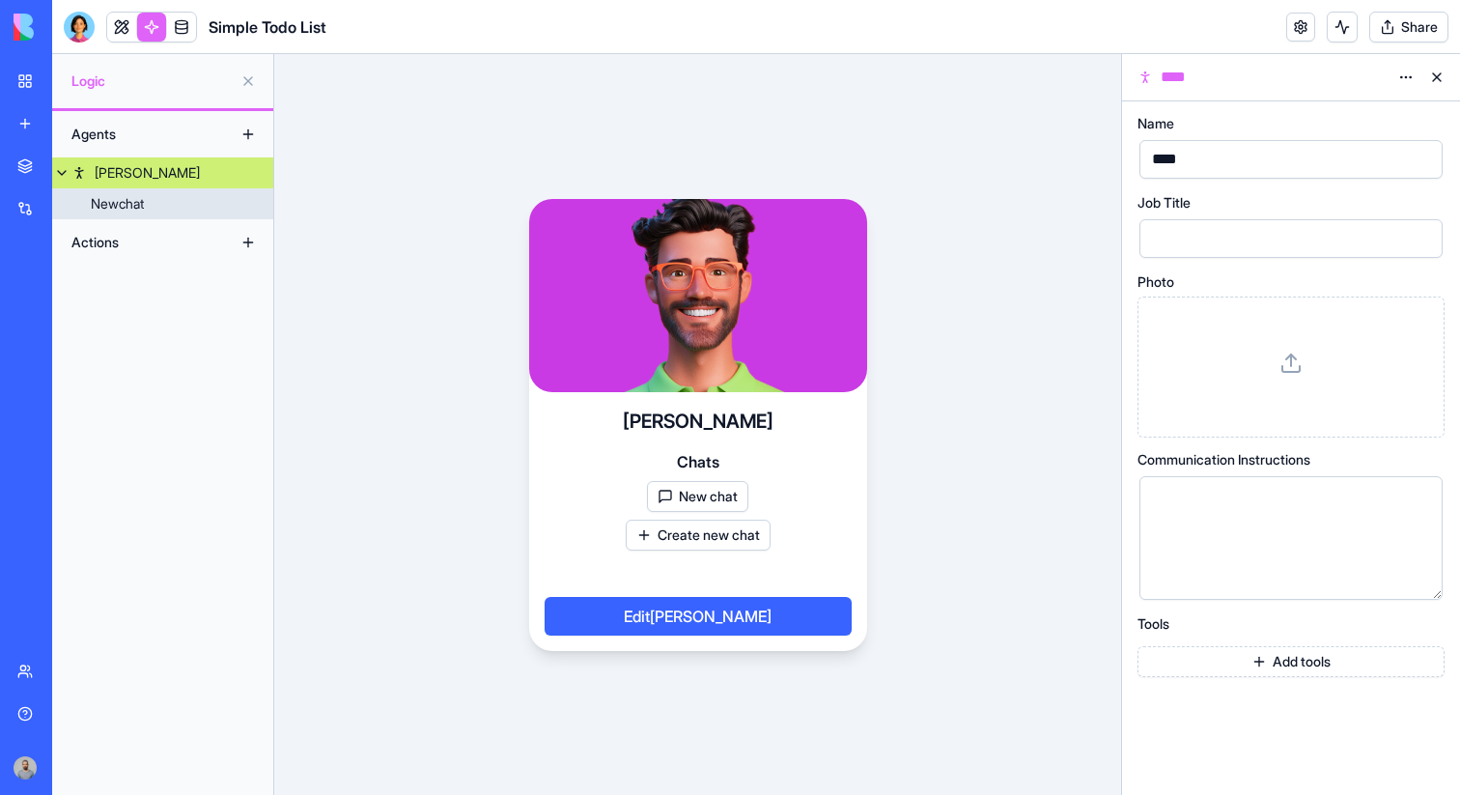
click at [227, 192] on link "Newchat" at bounding box center [162, 203] width 221 height 31
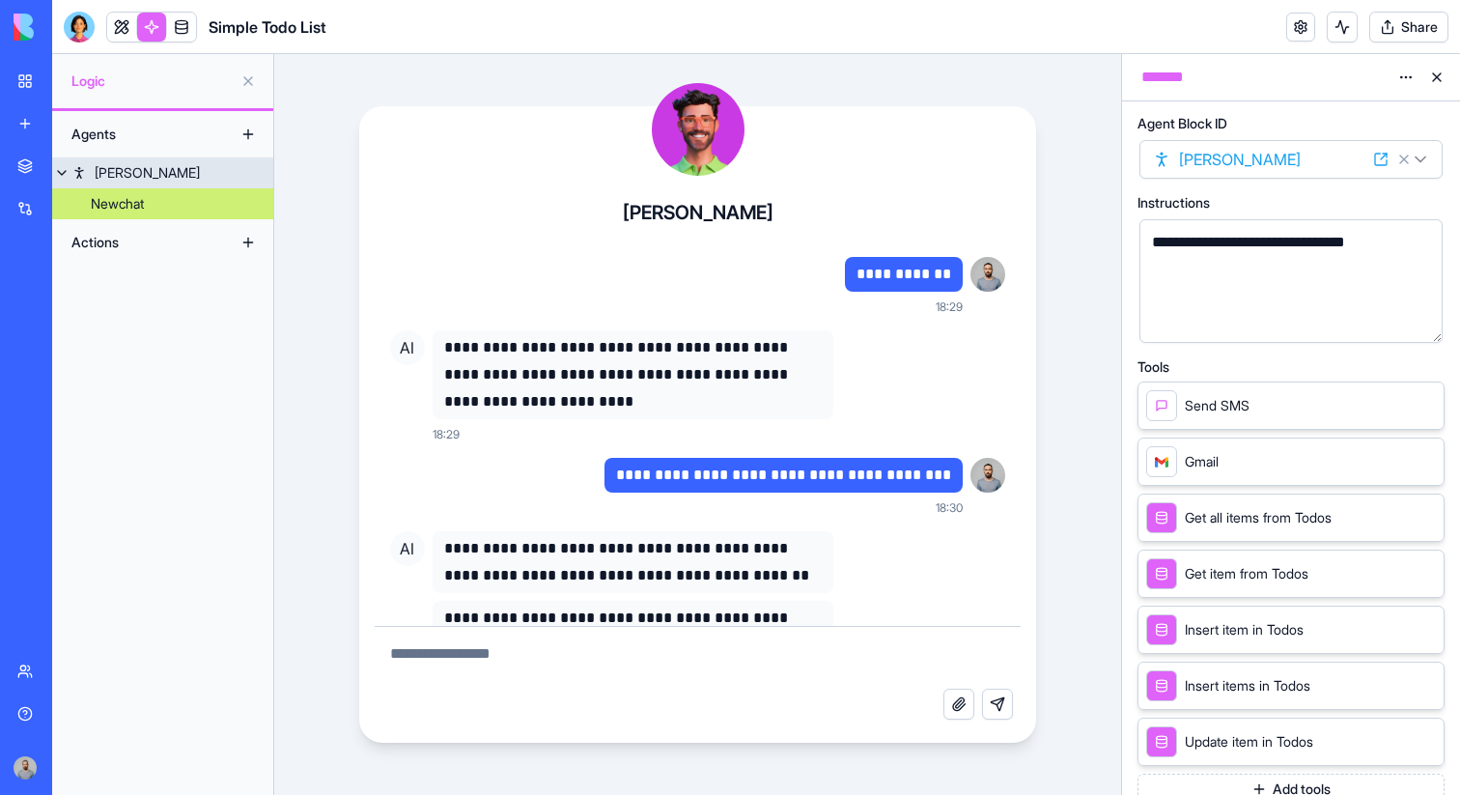
scroll to position [2212, 0]
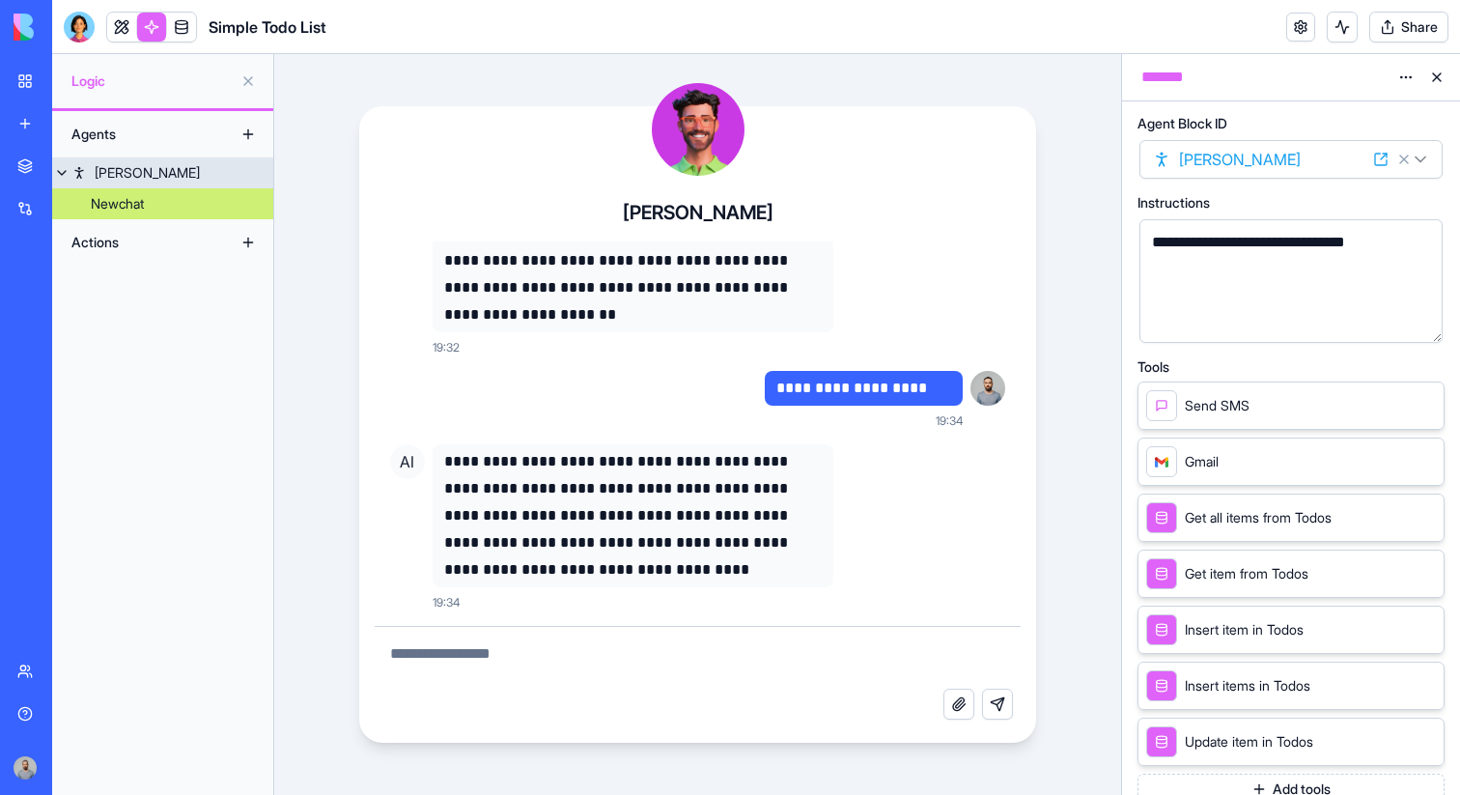
click at [238, 161] on link "Alex" at bounding box center [162, 172] width 221 height 31
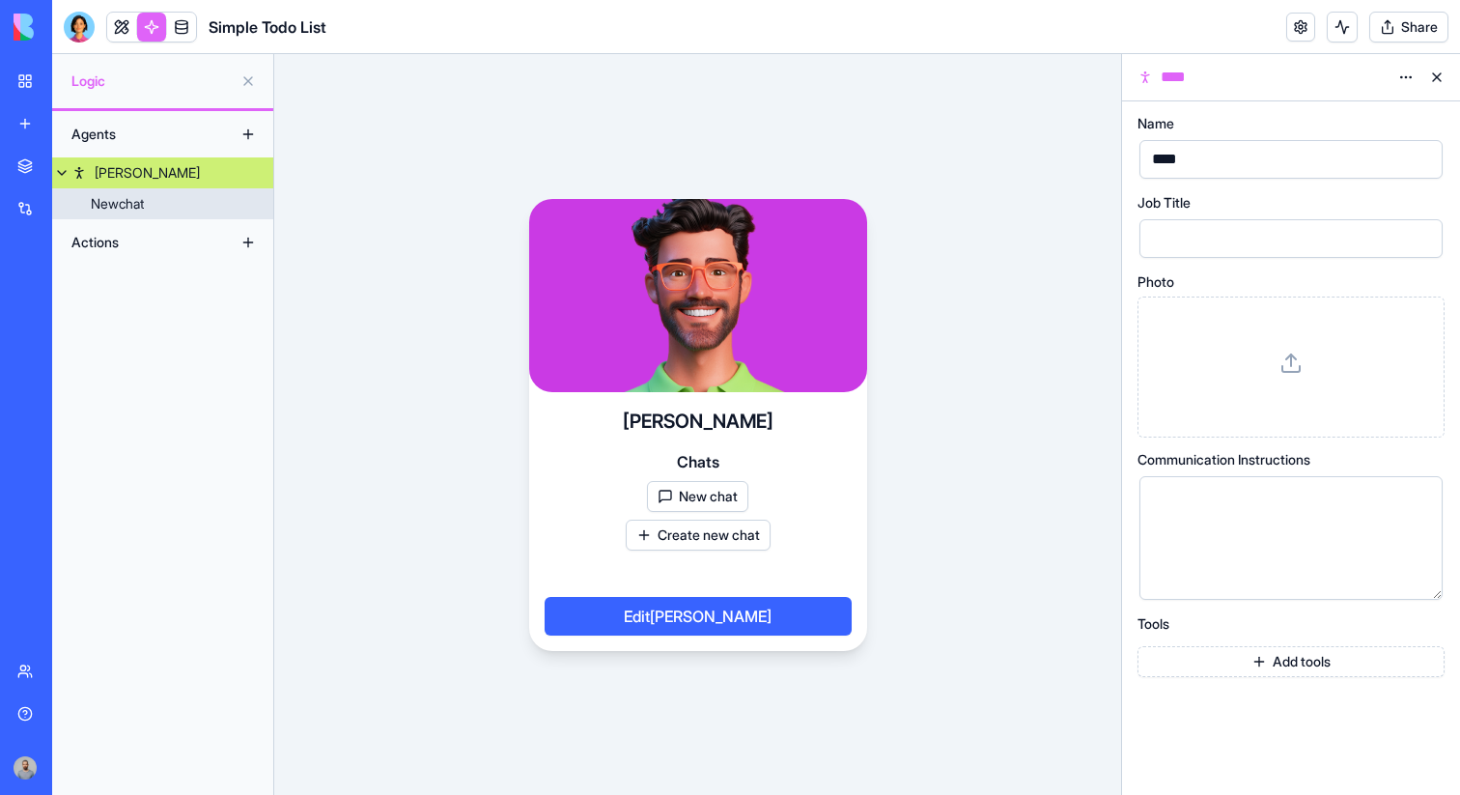
click at [228, 194] on link "Newchat" at bounding box center [162, 203] width 221 height 31
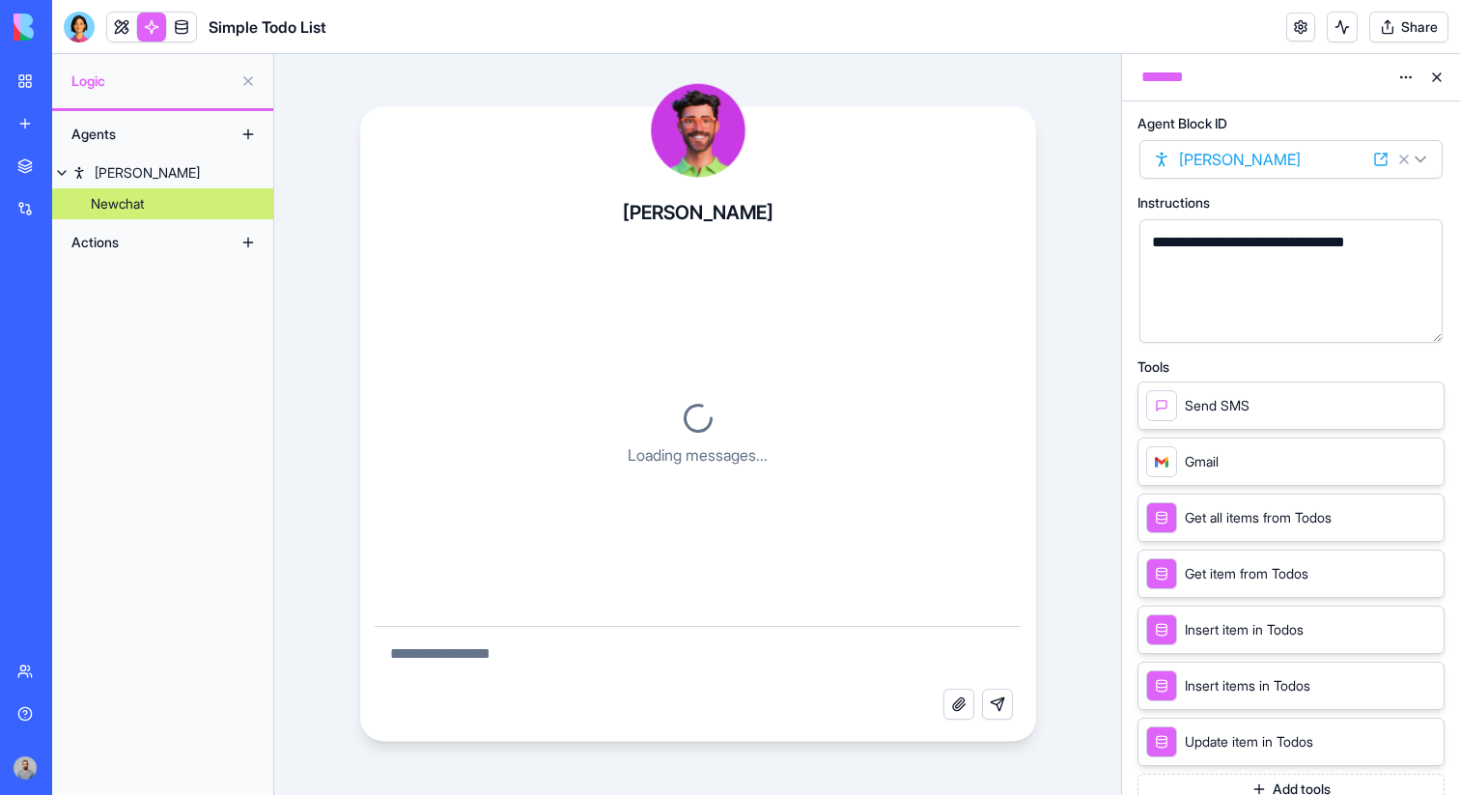
scroll to position [2212, 0]
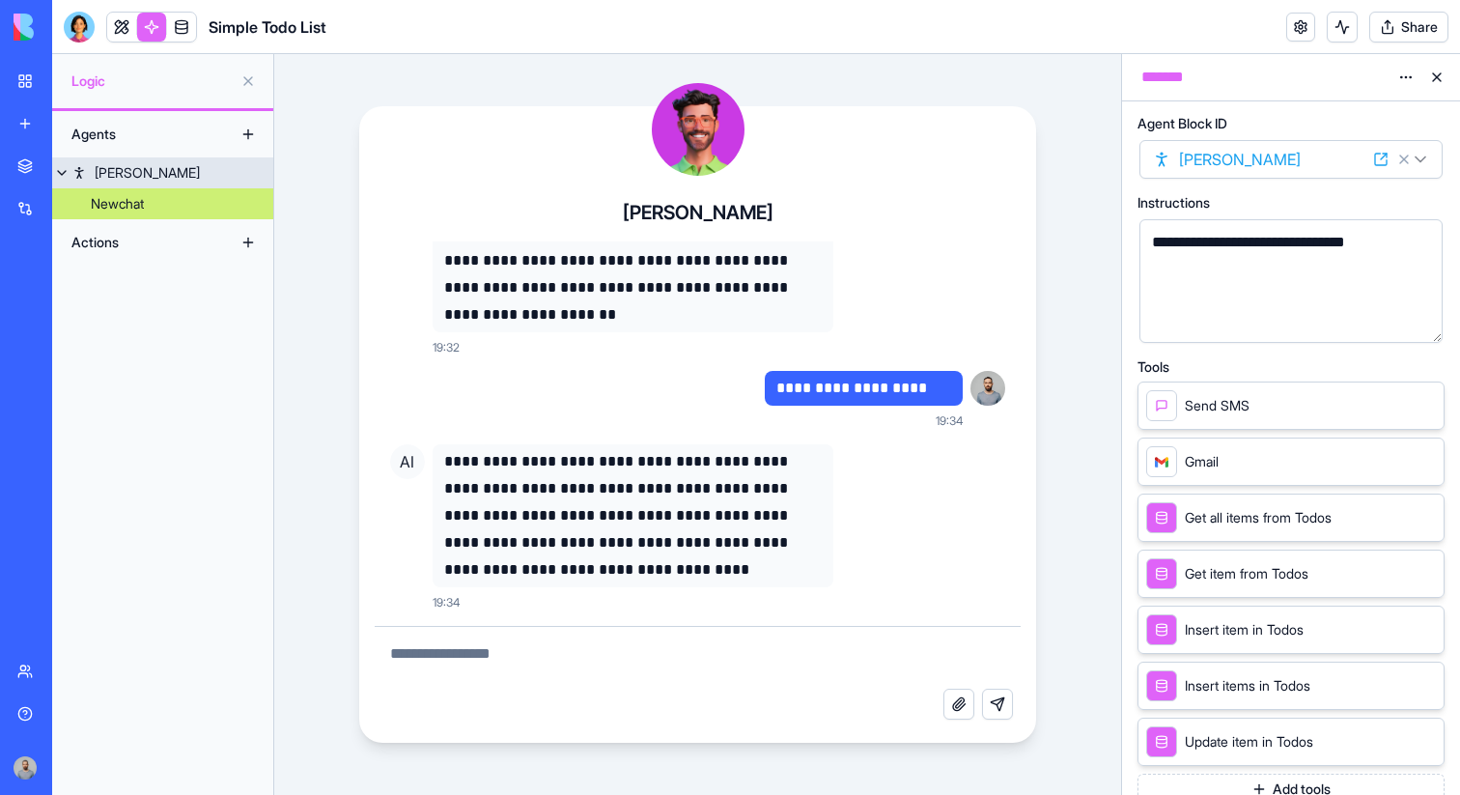
click at [233, 174] on link "Alex" at bounding box center [162, 172] width 221 height 31
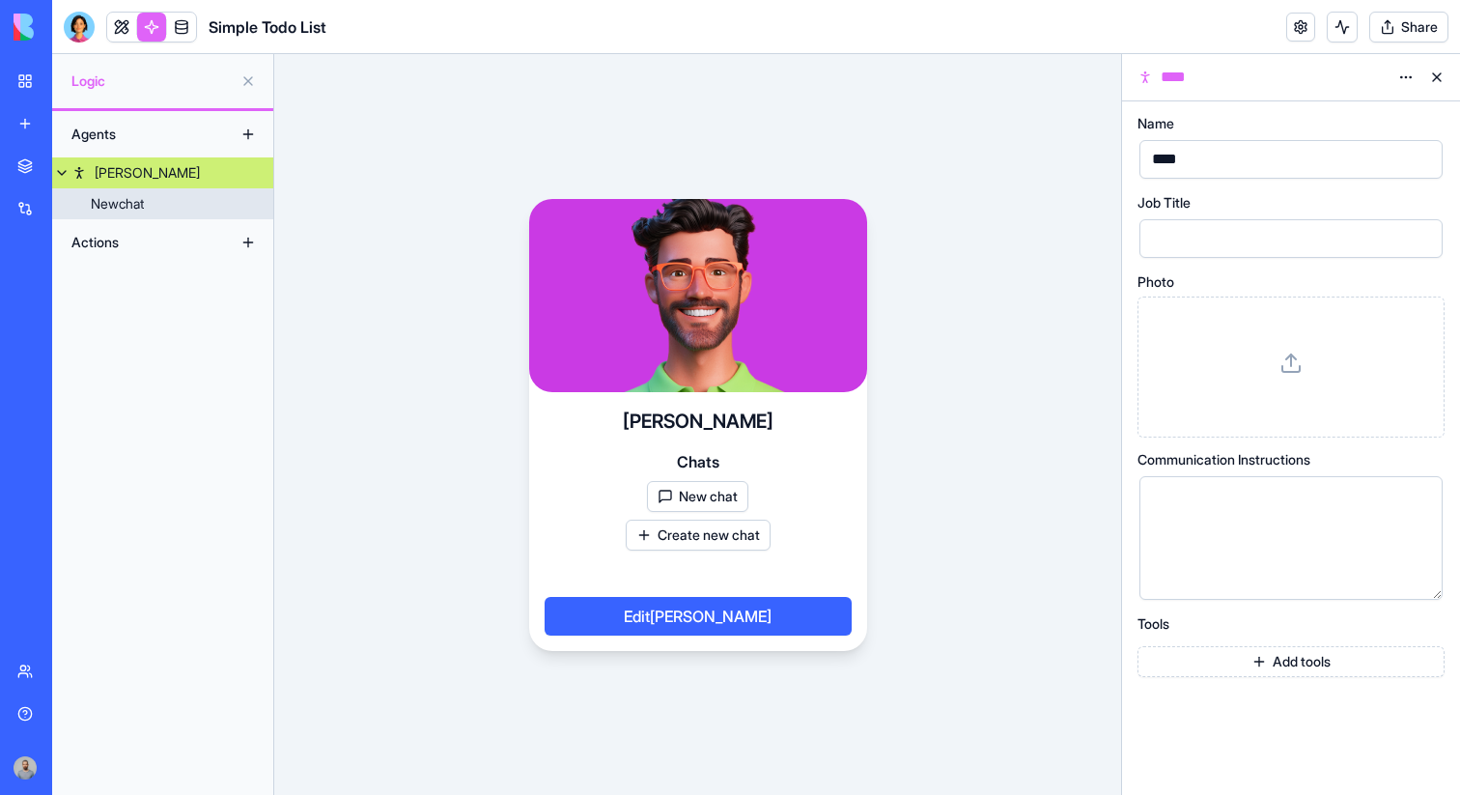
click at [224, 200] on link "Newchat" at bounding box center [162, 203] width 221 height 31
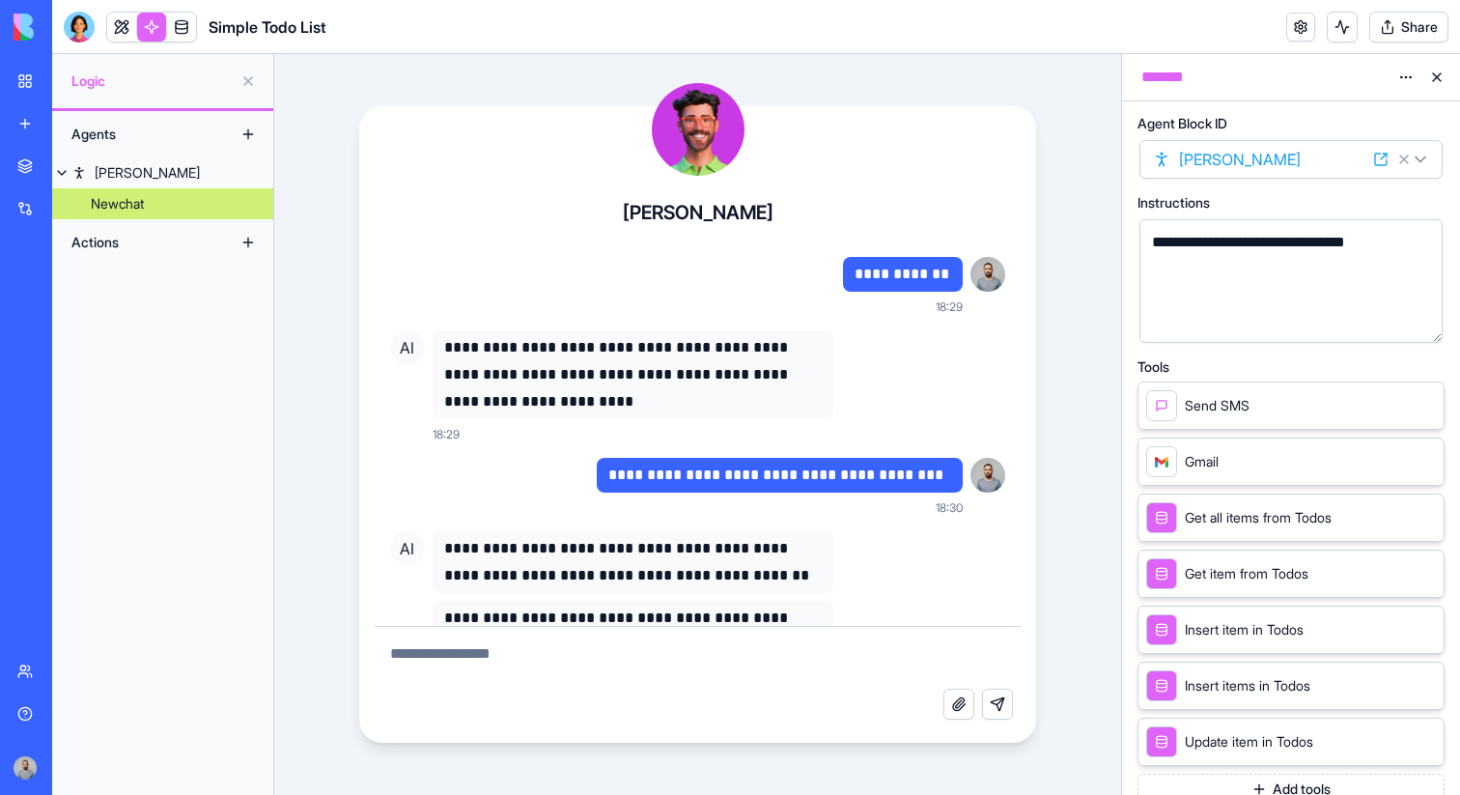
scroll to position [2212, 0]
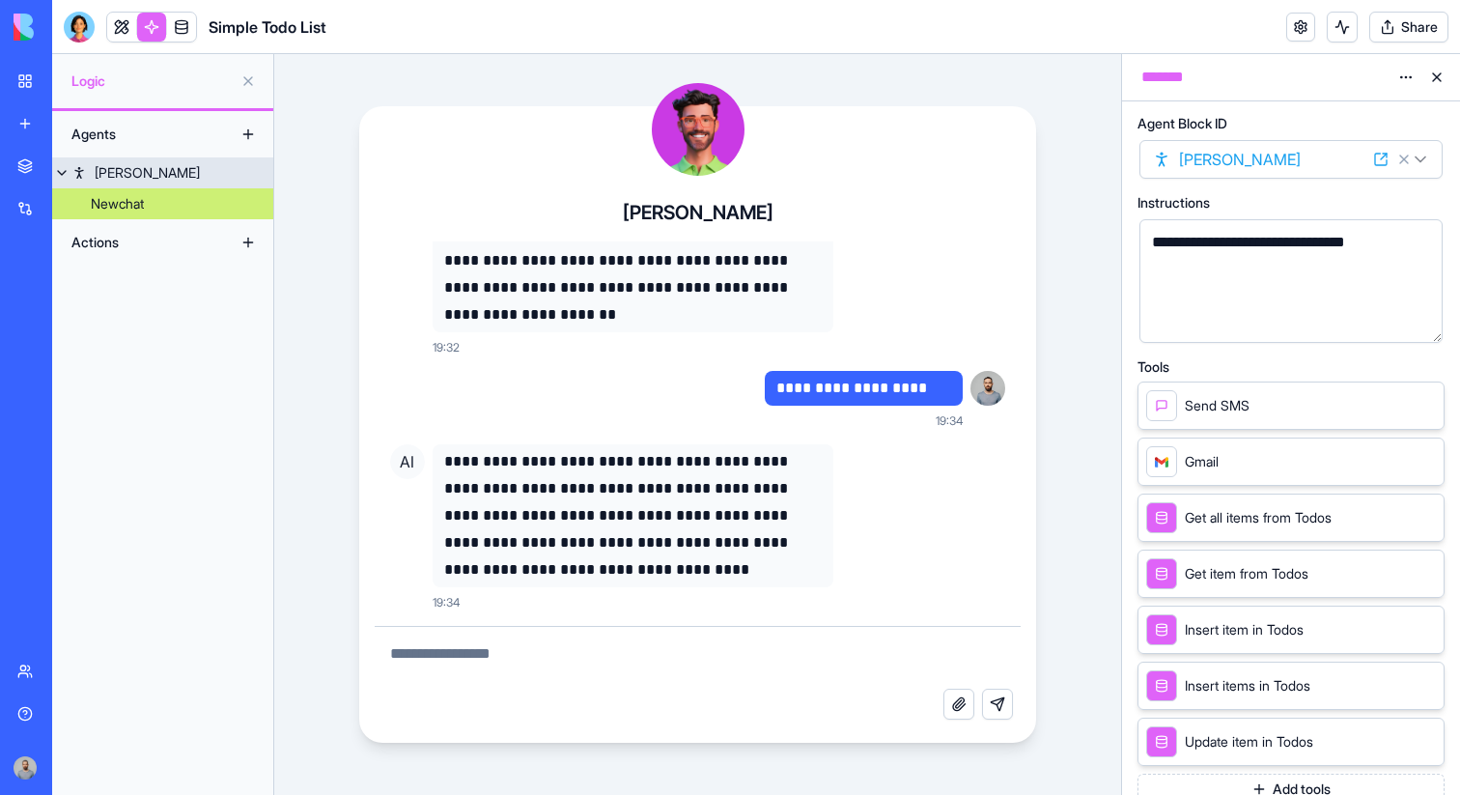
click at [230, 172] on link "Alex" at bounding box center [162, 172] width 221 height 31
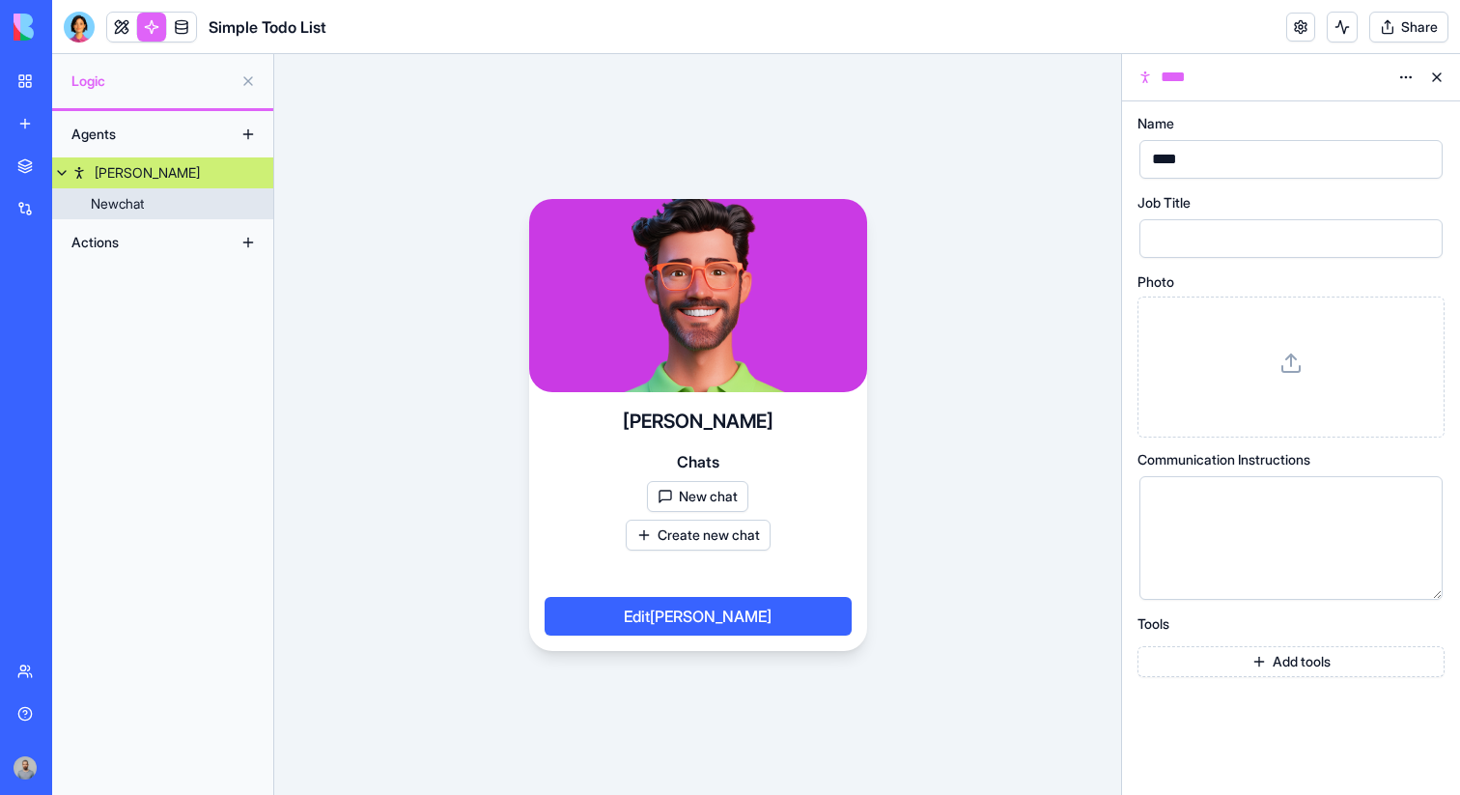
click at [210, 195] on link "Newchat" at bounding box center [162, 203] width 221 height 31
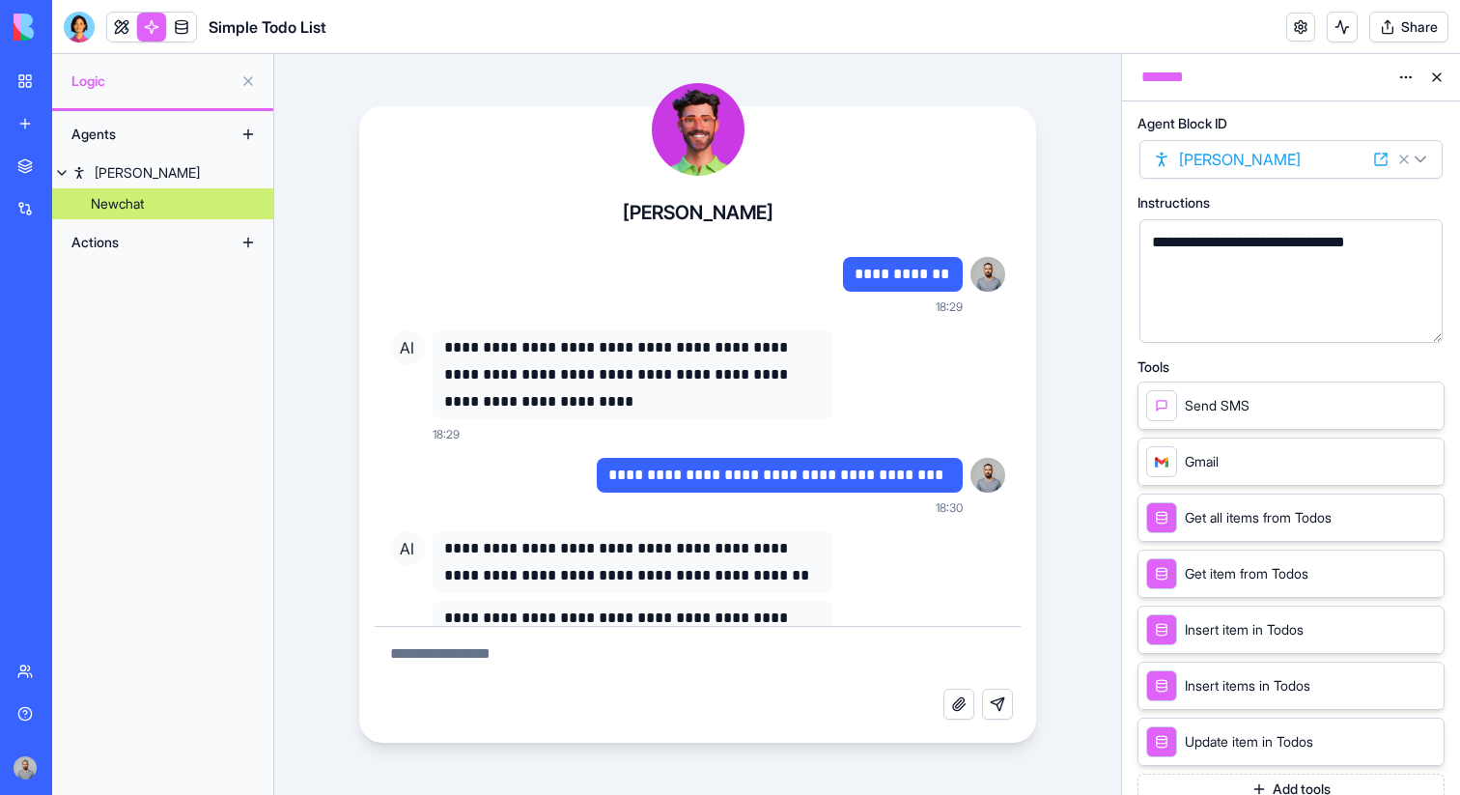
scroll to position [2212, 0]
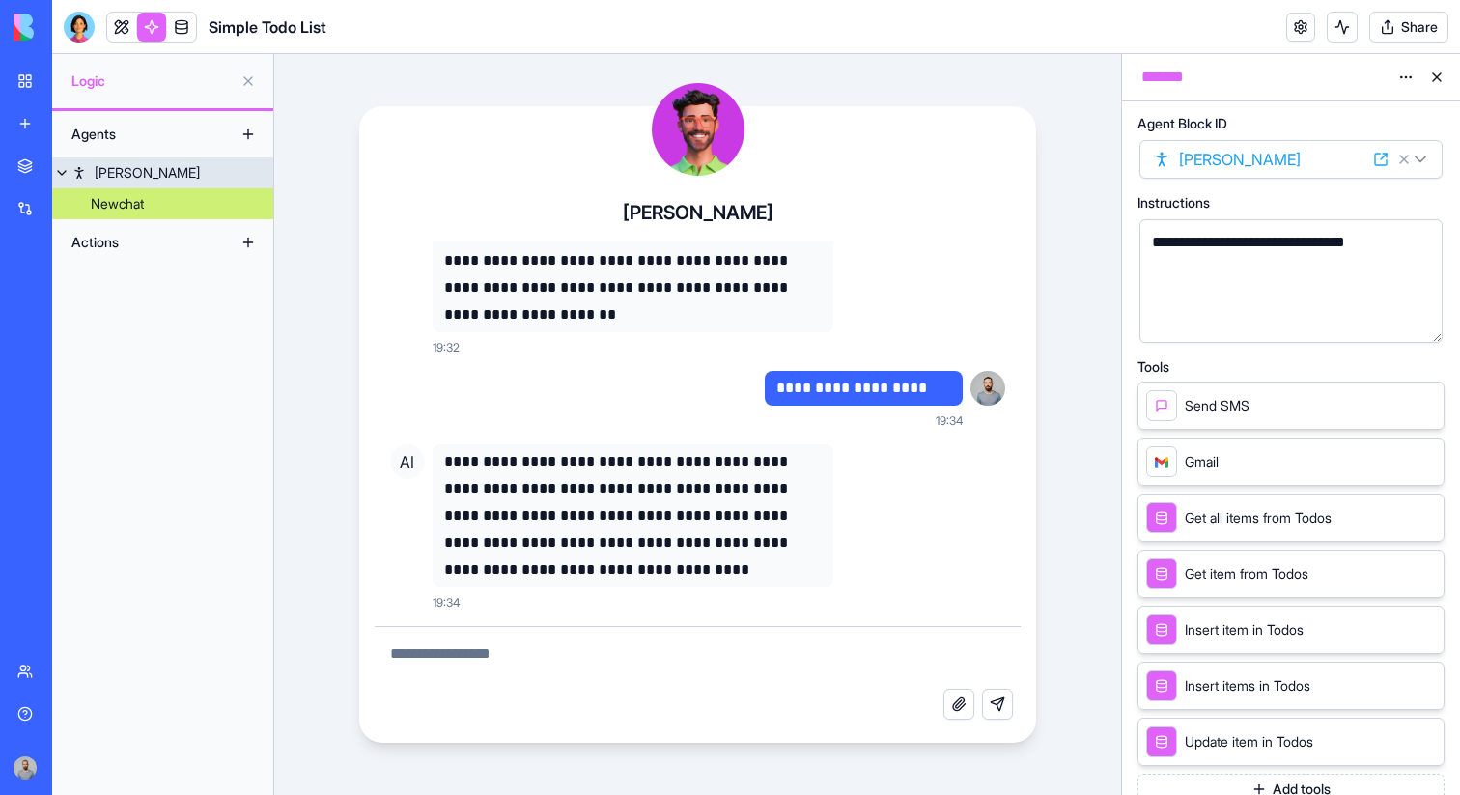
click at [214, 180] on link "Alex" at bounding box center [162, 172] width 221 height 31
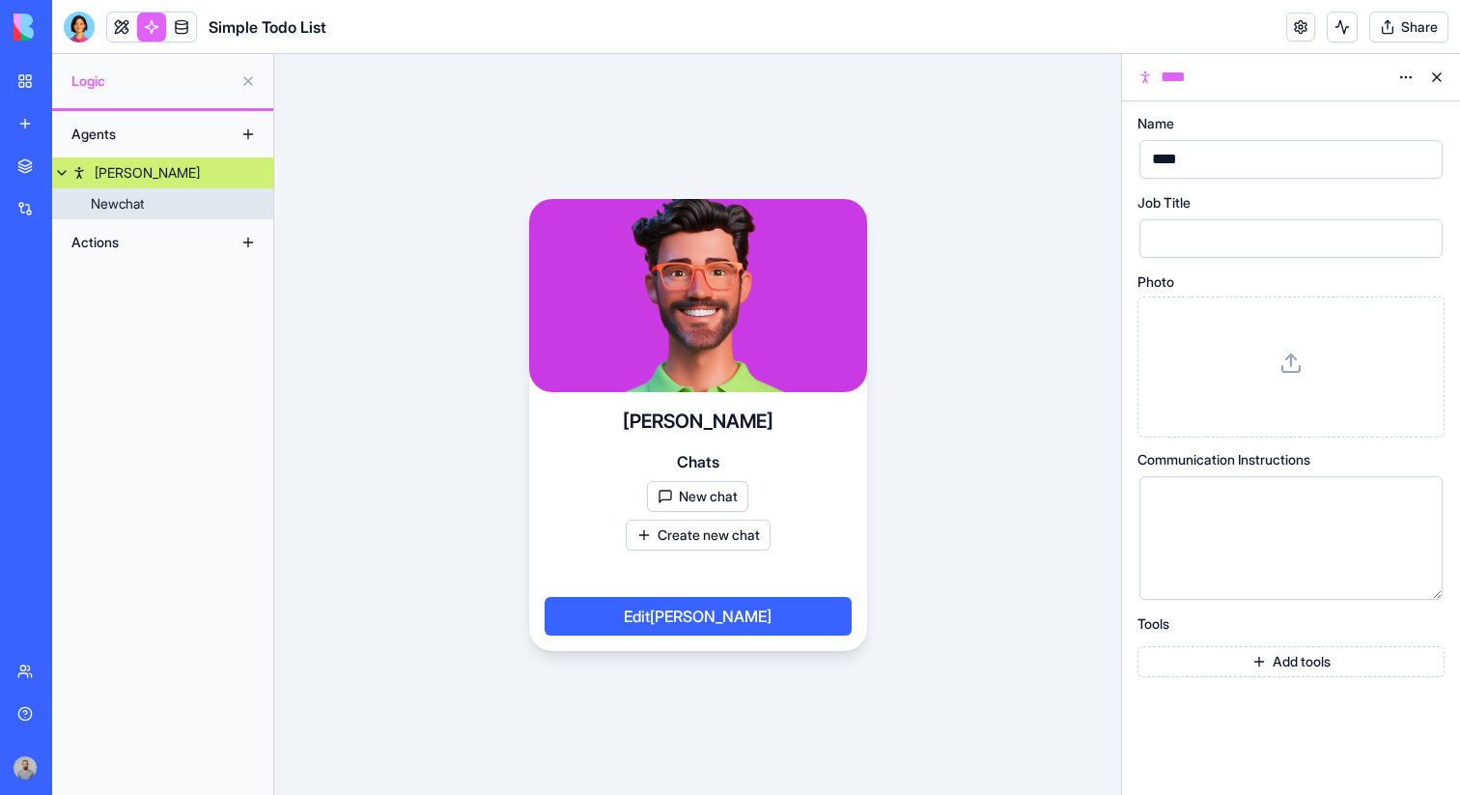
click at [211, 195] on link "Newchat" at bounding box center [162, 203] width 221 height 31
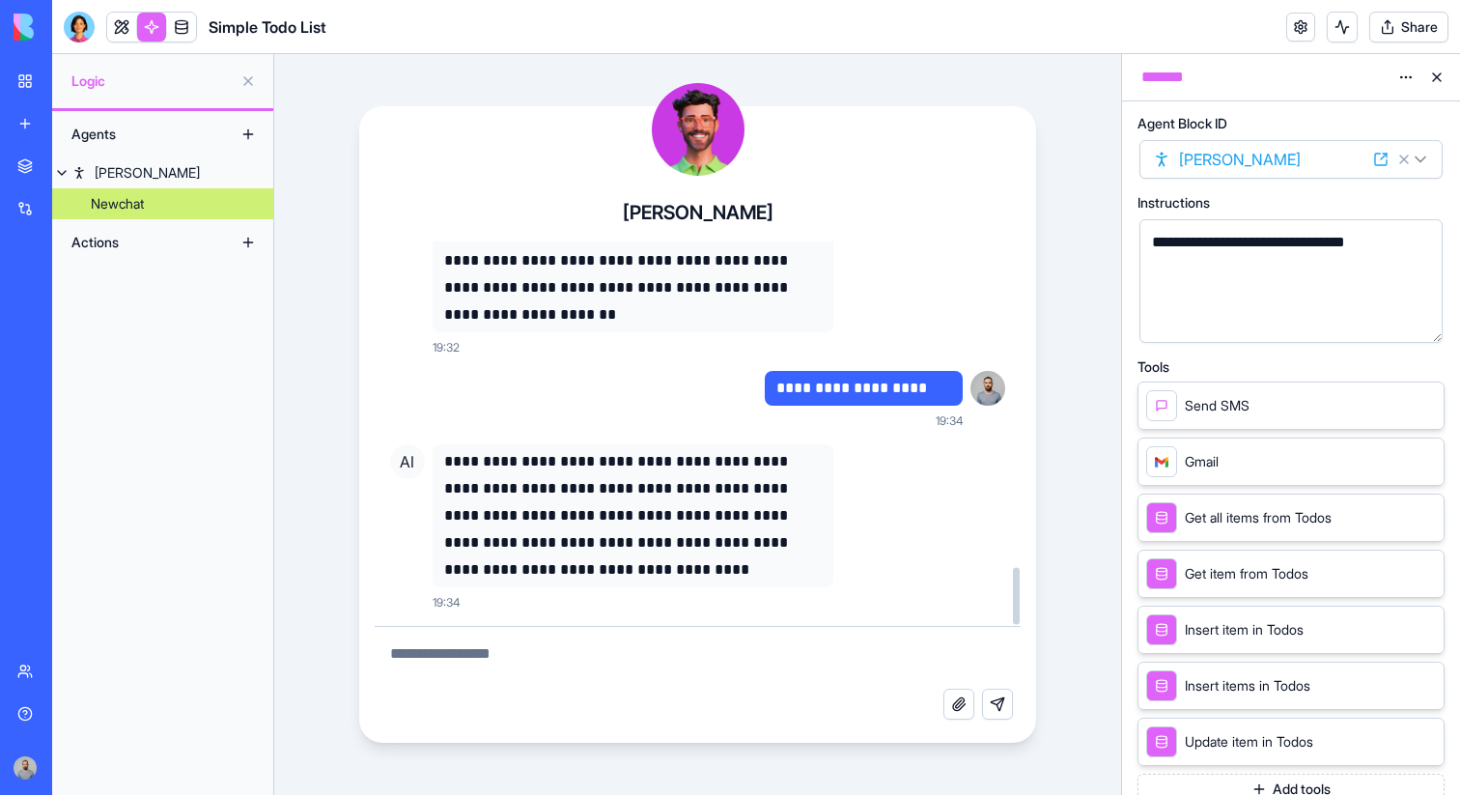
scroll to position [10, 0]
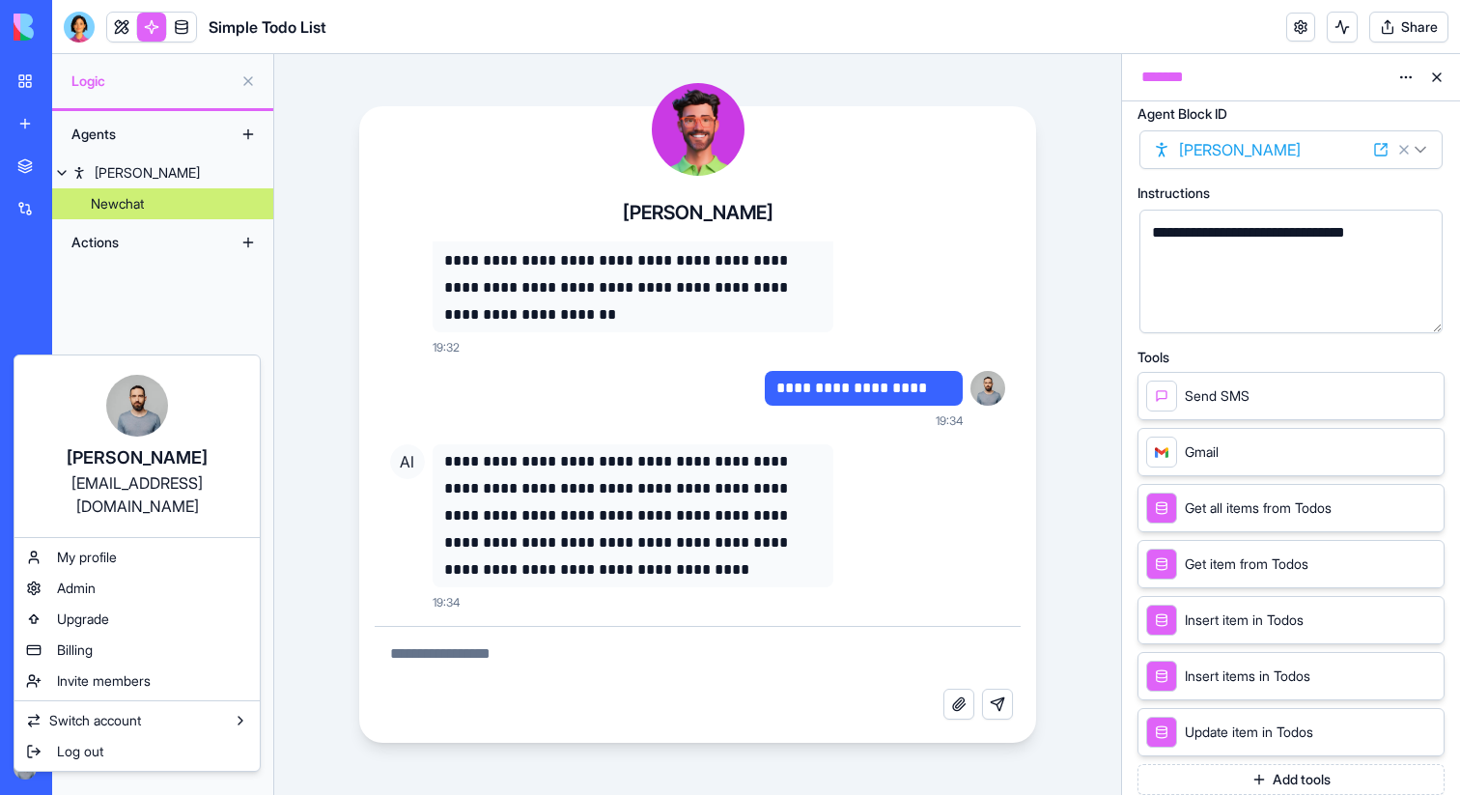
click at [32, 769] on html "**********" at bounding box center [730, 397] width 1460 height 795
click at [33, 771] on html "**********" at bounding box center [730, 397] width 1460 height 795
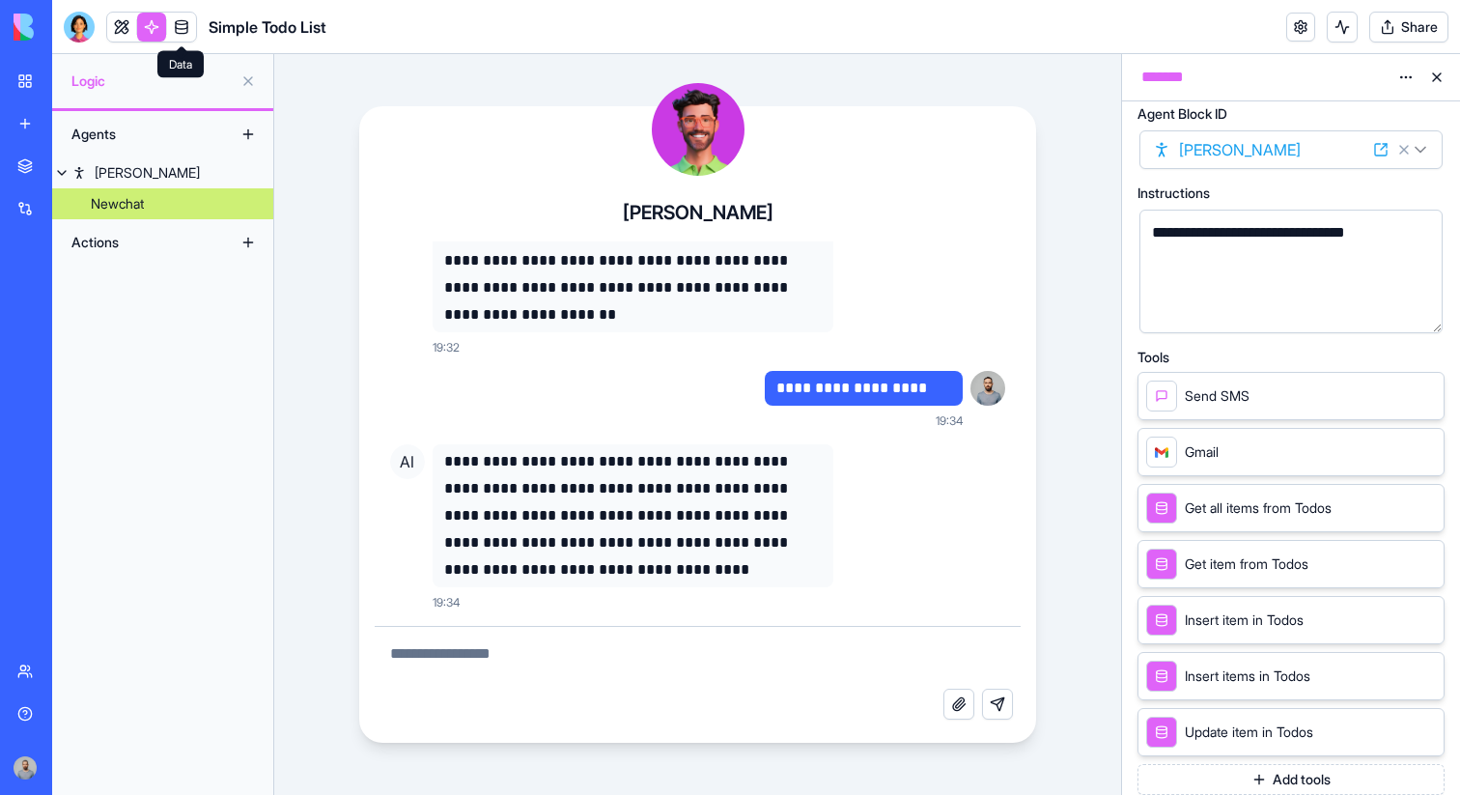
click at [176, 32] on link at bounding box center [181, 27] width 29 height 29
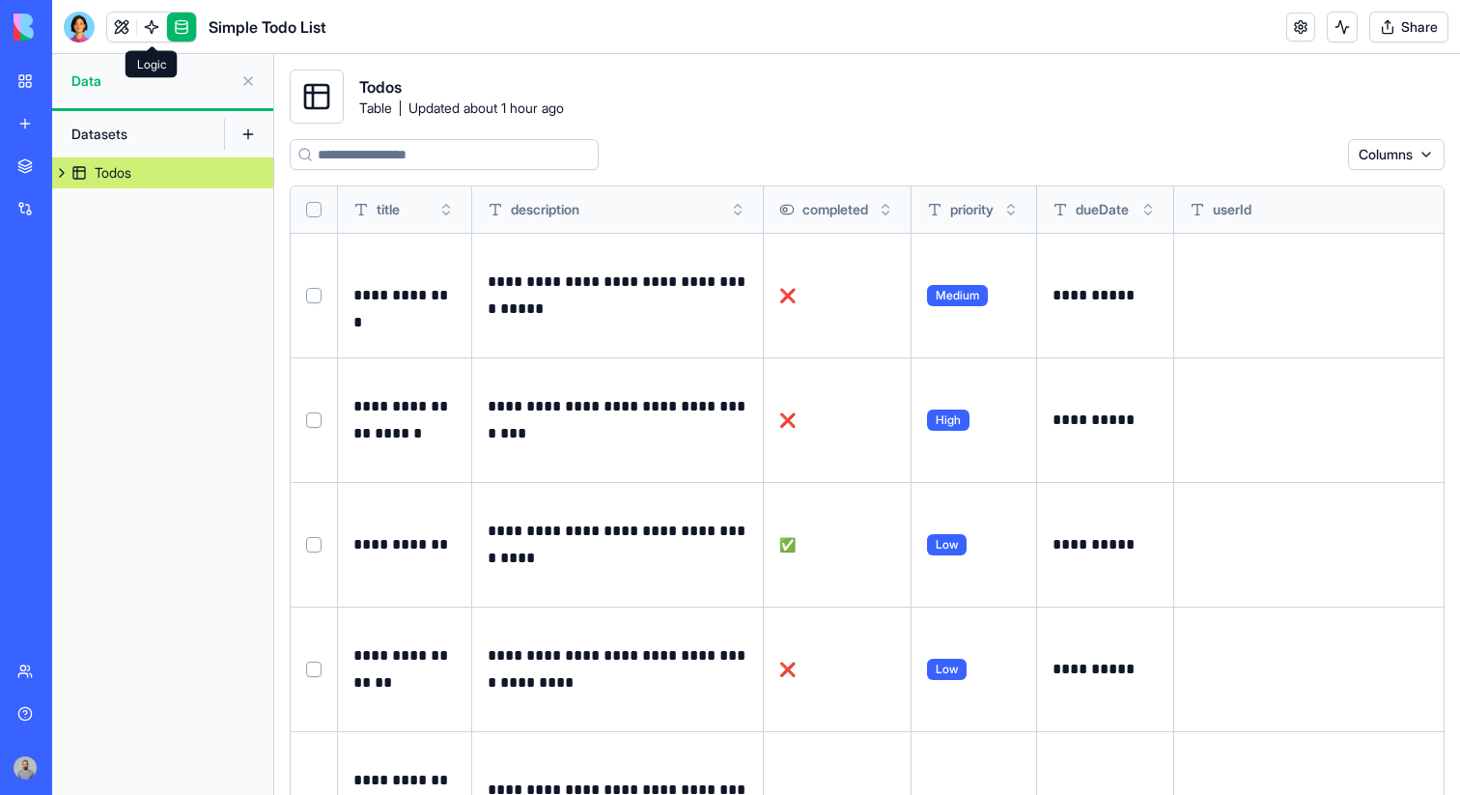
click at [151, 27] on link at bounding box center [151, 27] width 29 height 29
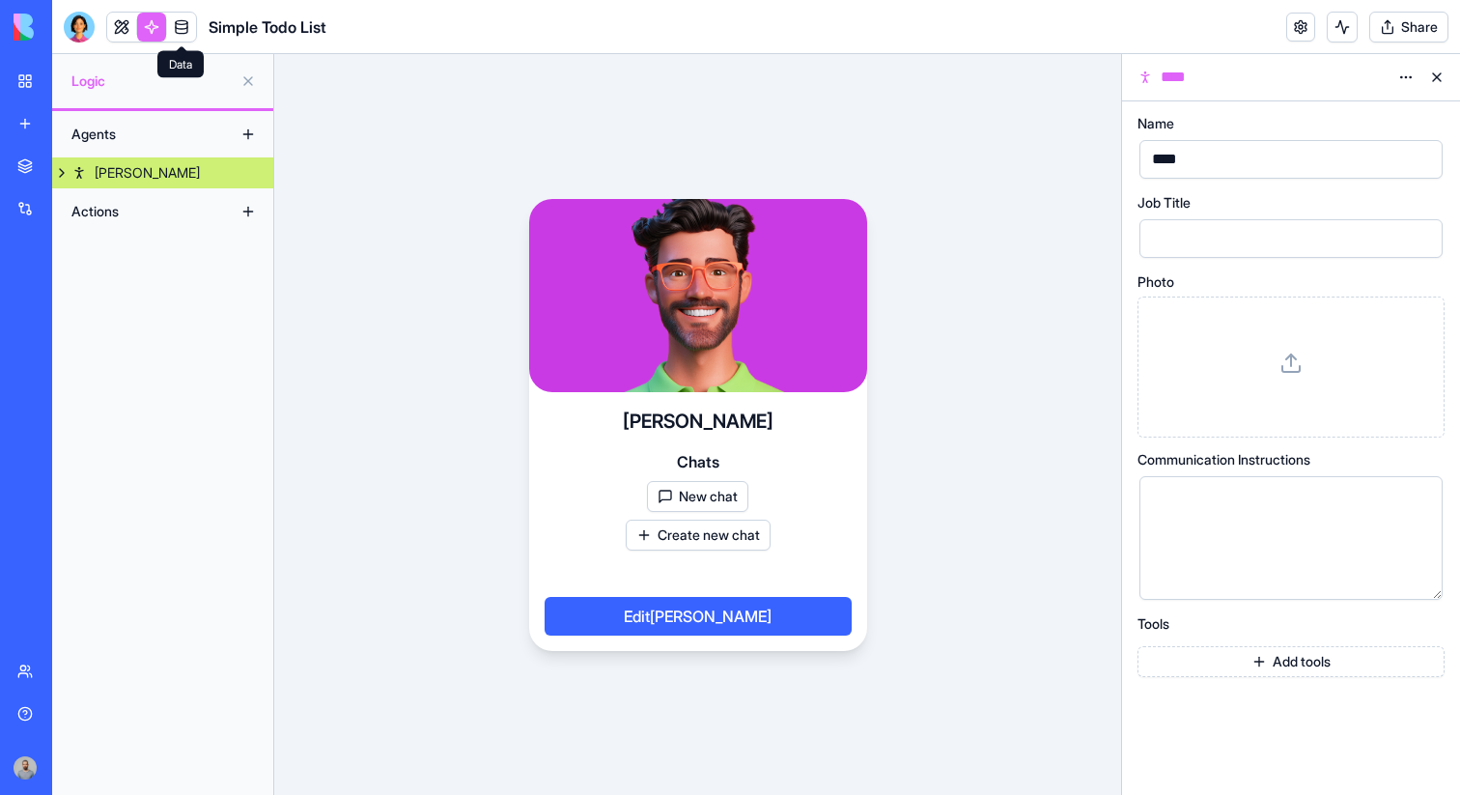
click at [181, 25] on link at bounding box center [181, 27] width 29 height 29
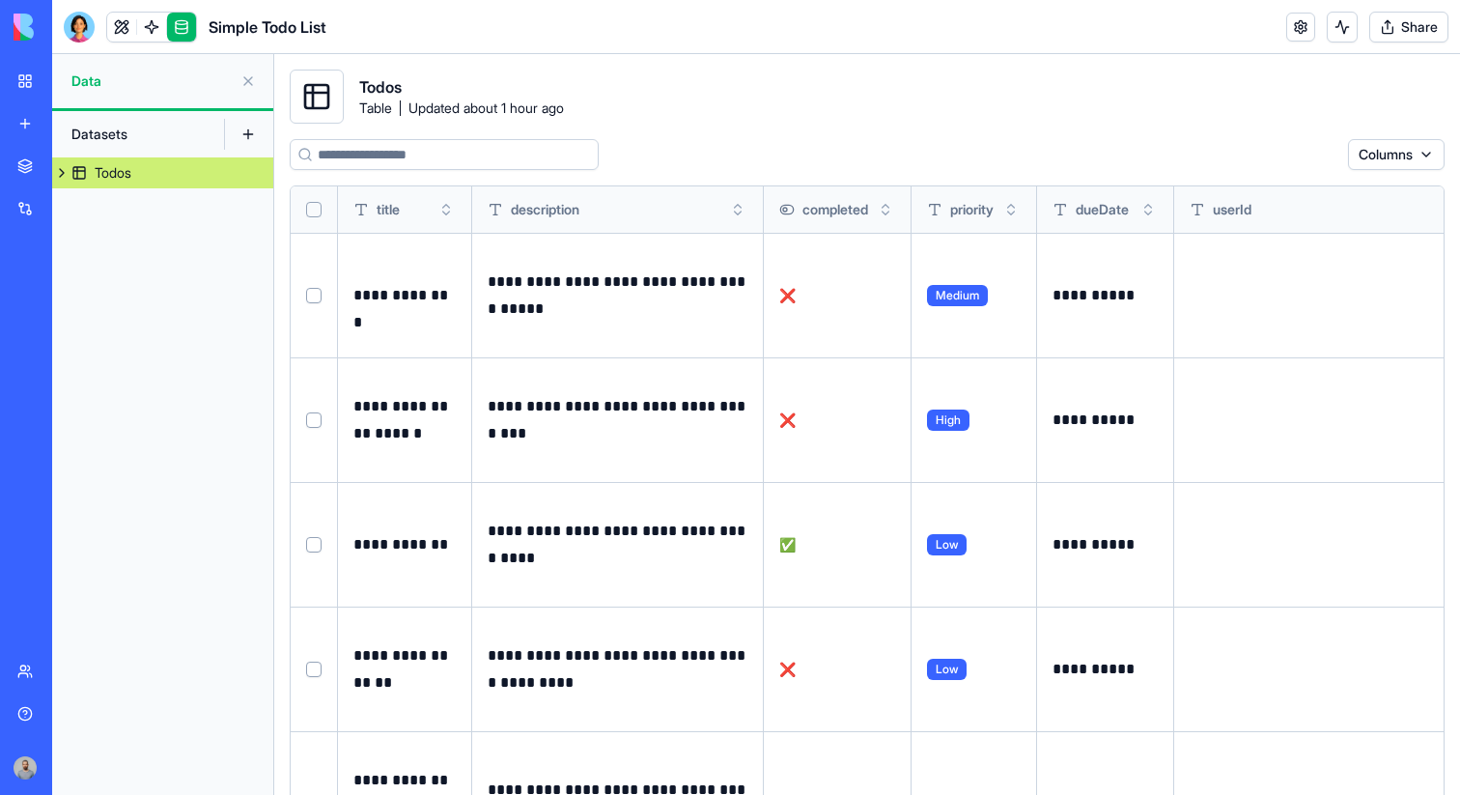
click at [1418, 292] on html "**********" at bounding box center [730, 397] width 1460 height 795
click at [970, 109] on html "**********" at bounding box center [730, 397] width 1460 height 795
click at [157, 16] on link at bounding box center [151, 27] width 29 height 29
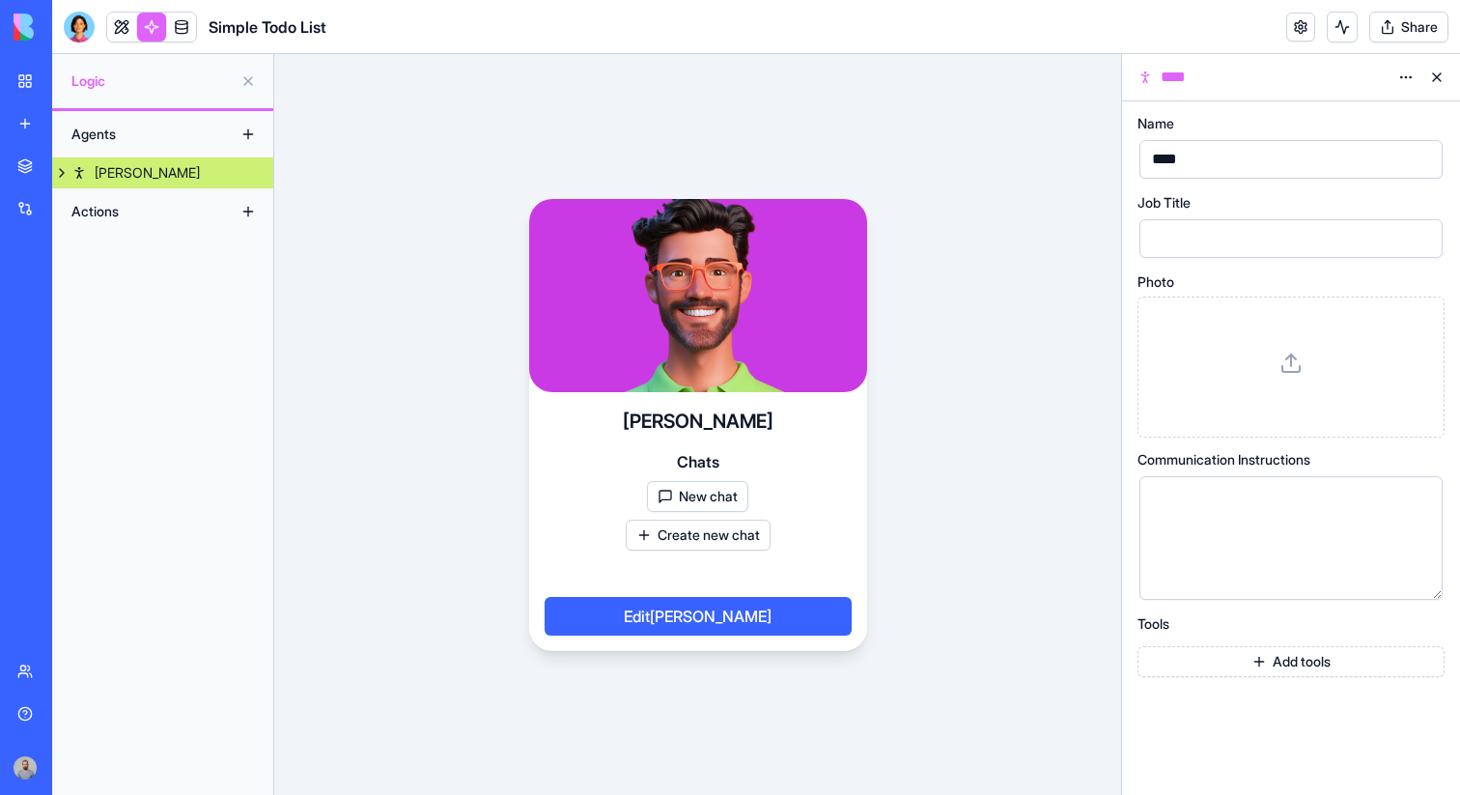
click at [65, 170] on button at bounding box center [61, 172] width 19 height 31
click at [724, 503] on button "New chat" at bounding box center [697, 496] width 101 height 31
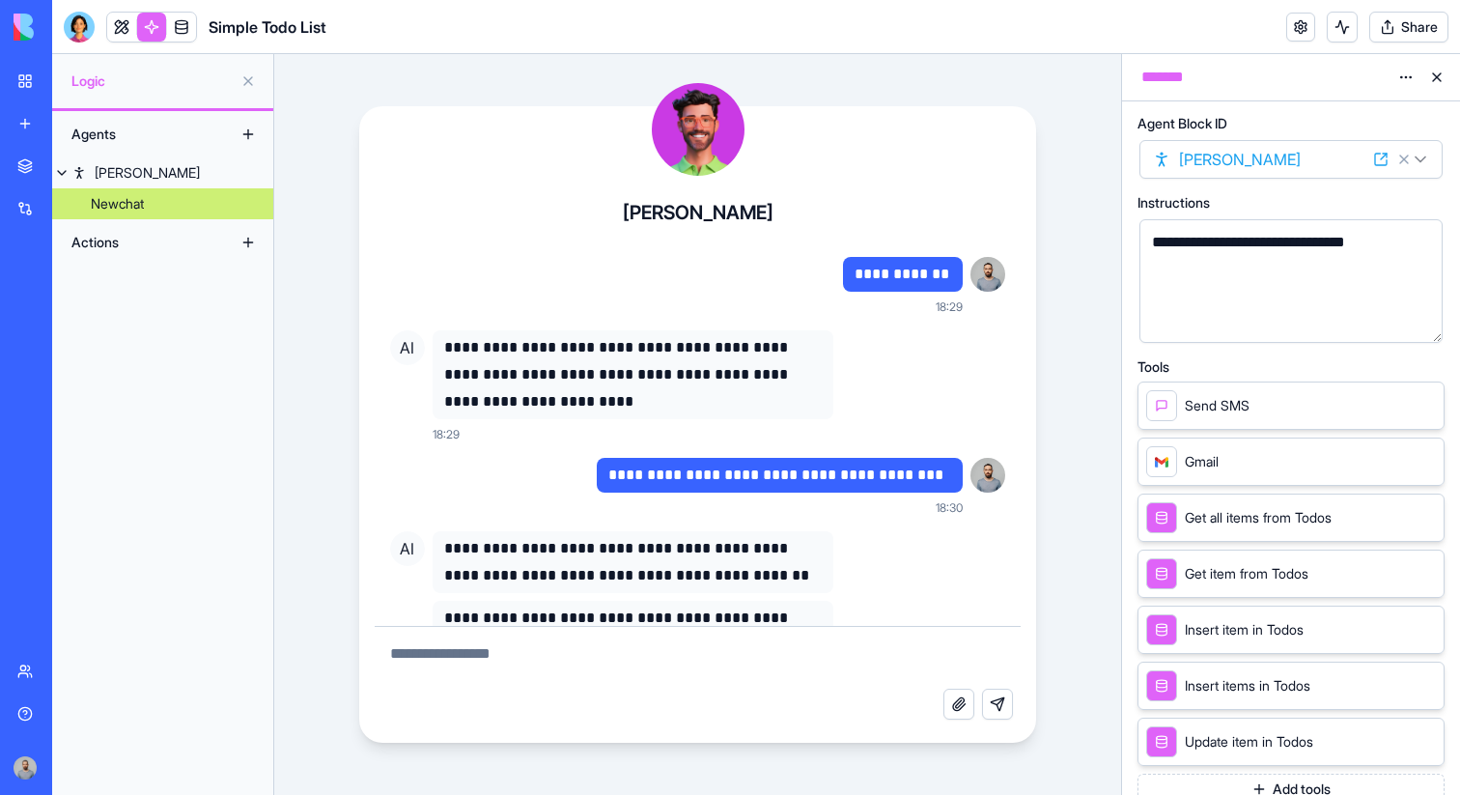
scroll to position [2212, 0]
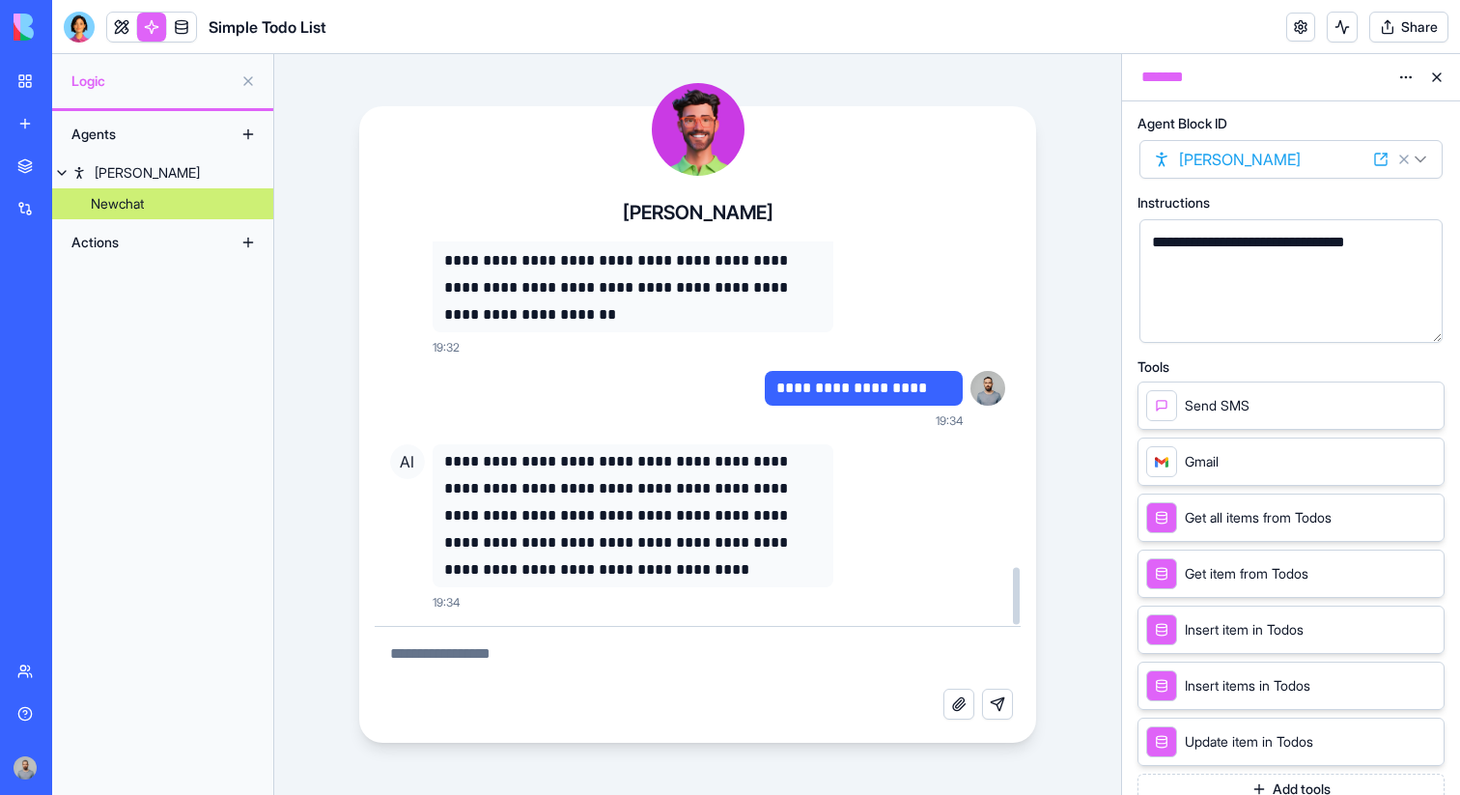
click at [645, 630] on textarea at bounding box center [698, 658] width 647 height 62
click at [1430, 78] on button at bounding box center [1437, 77] width 31 height 31
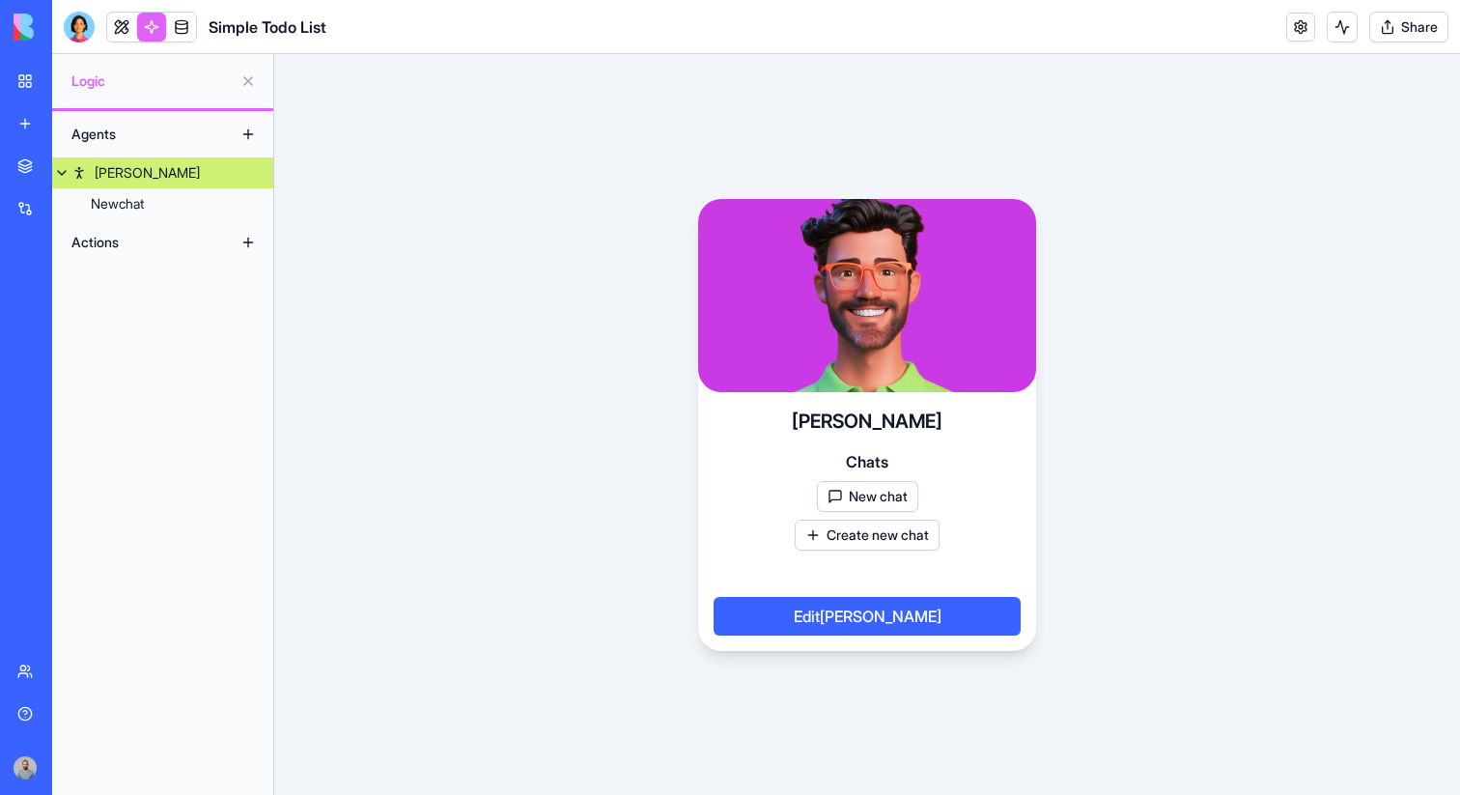
click at [856, 497] on button "New chat" at bounding box center [867, 496] width 101 height 31
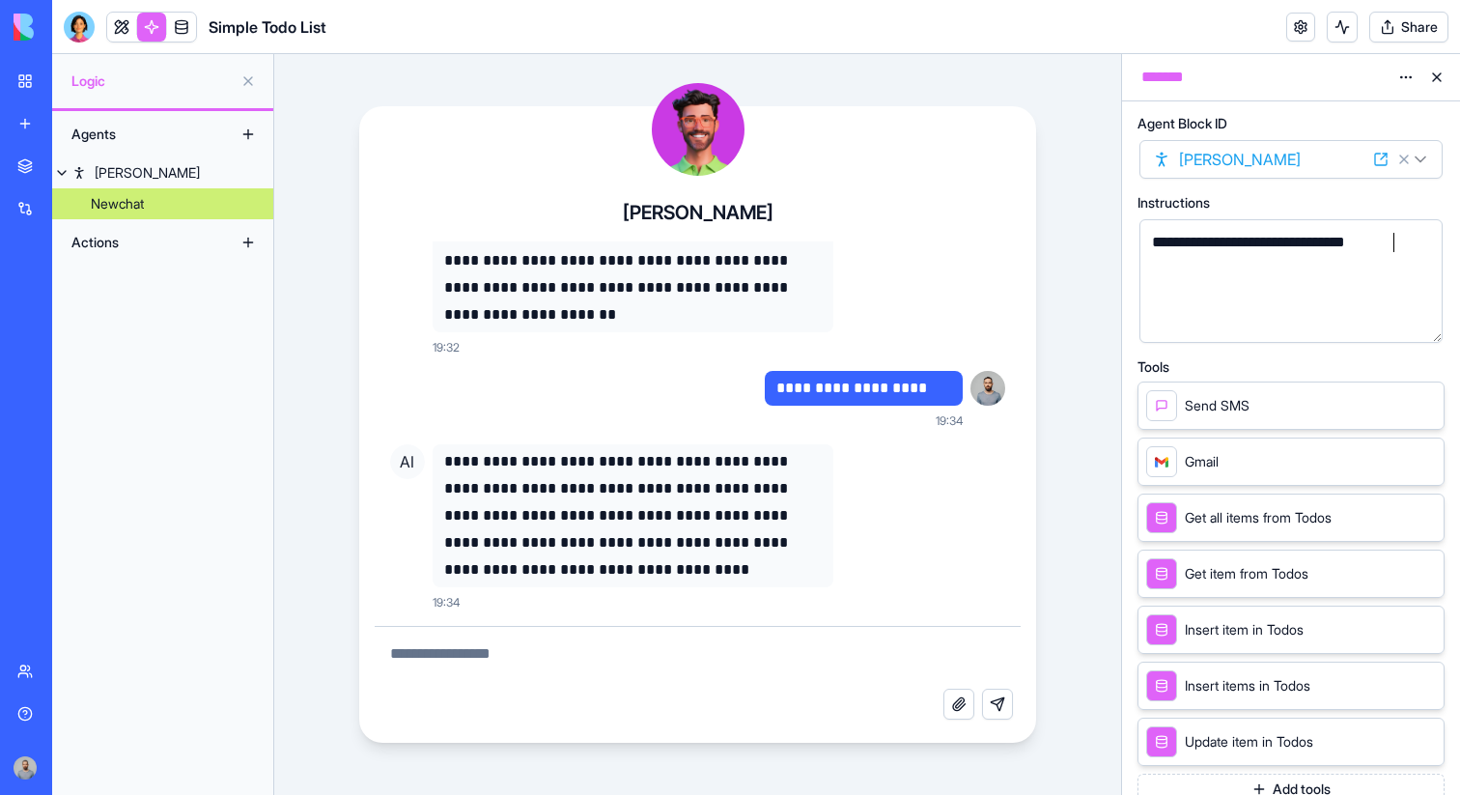
click at [1396, 259] on div "**********" at bounding box center [1275, 281] width 257 height 99
click at [633, 684] on textarea at bounding box center [698, 658] width 647 height 62
type textarea "**********"
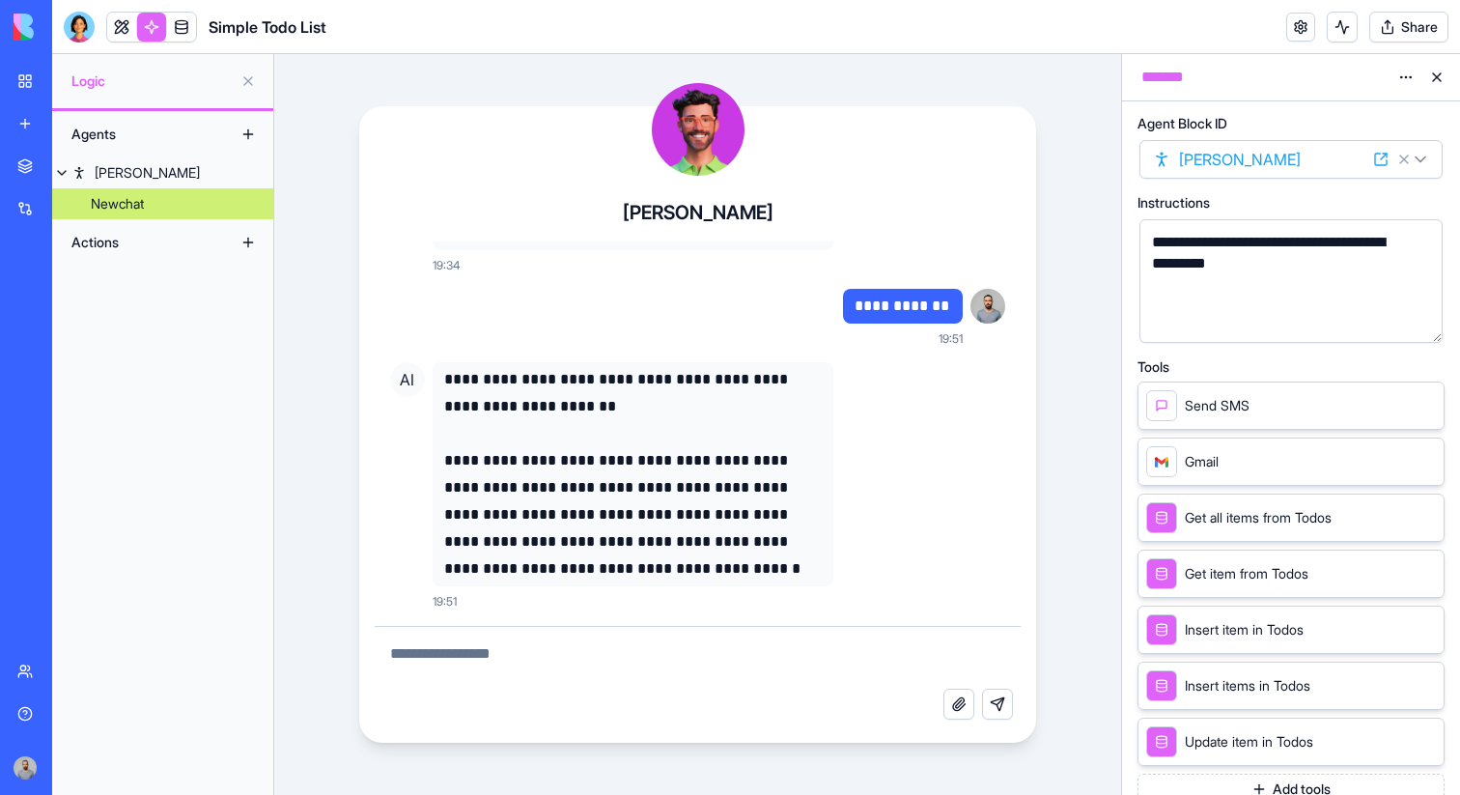
scroll to position [2548, 0]
click at [1260, 318] on div "**********" at bounding box center [1275, 281] width 257 height 99
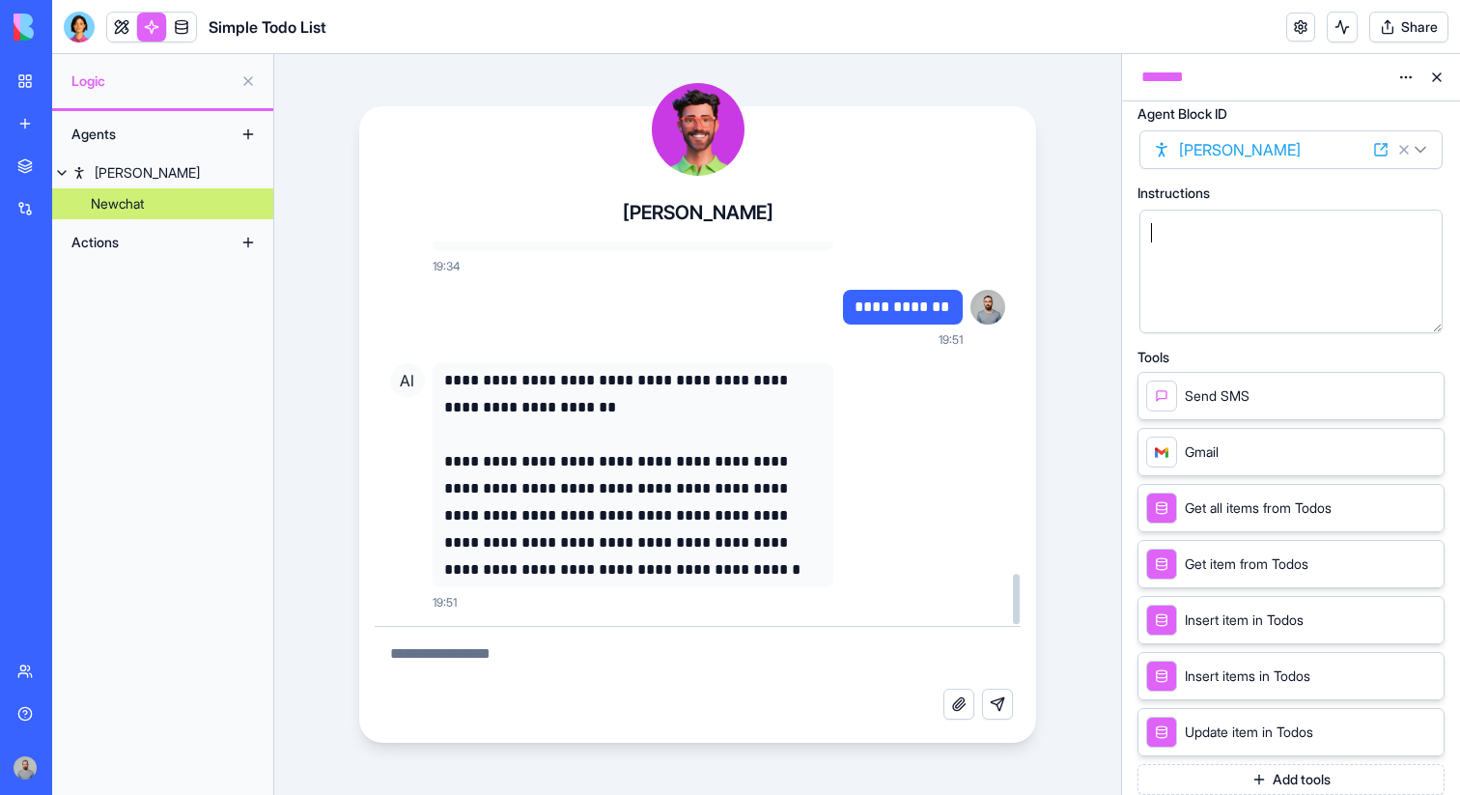
click at [571, 653] on textarea at bounding box center [698, 658] width 647 height 62
paste textarea "**********"
type textarea "**********"
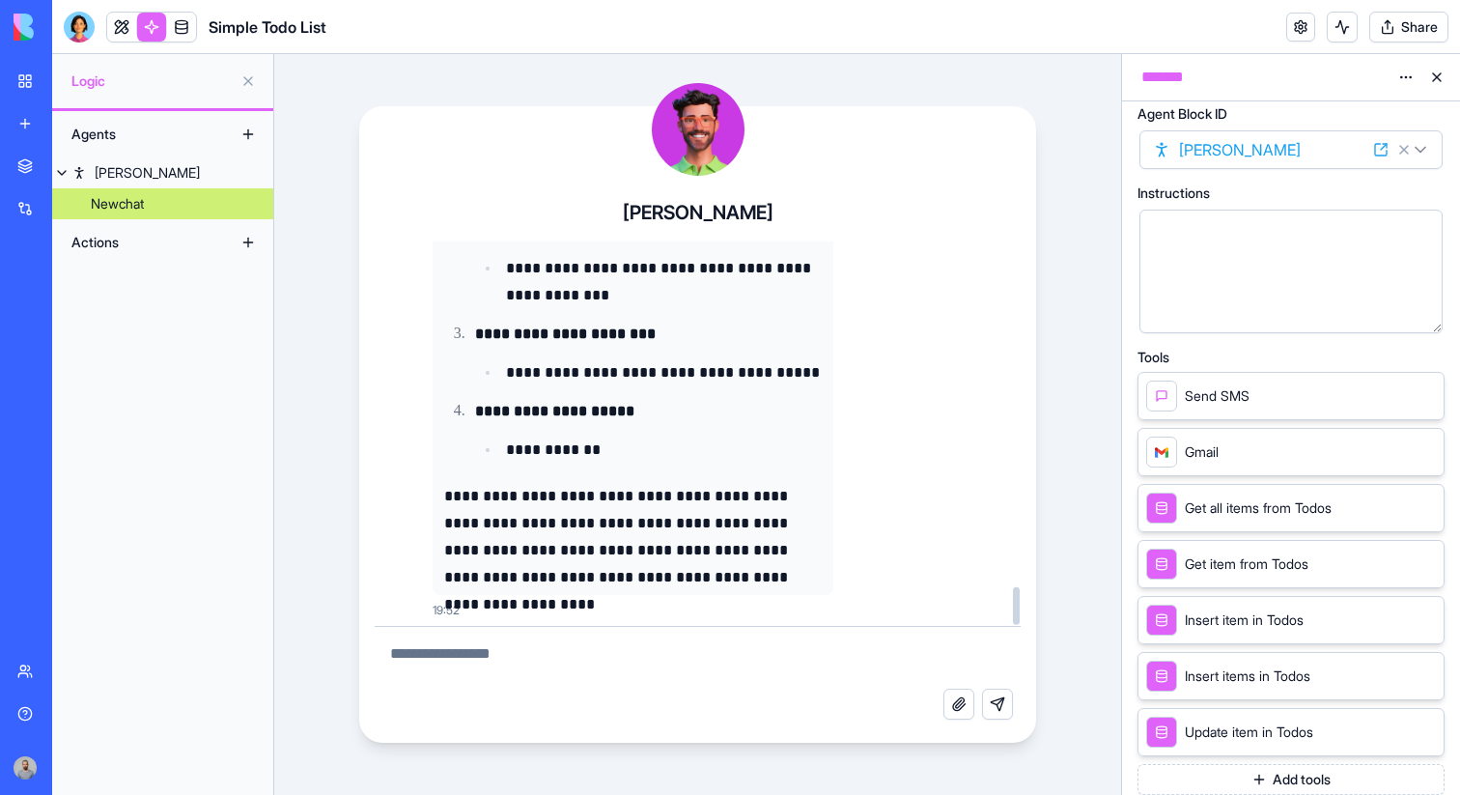
scroll to position [3580, 0]
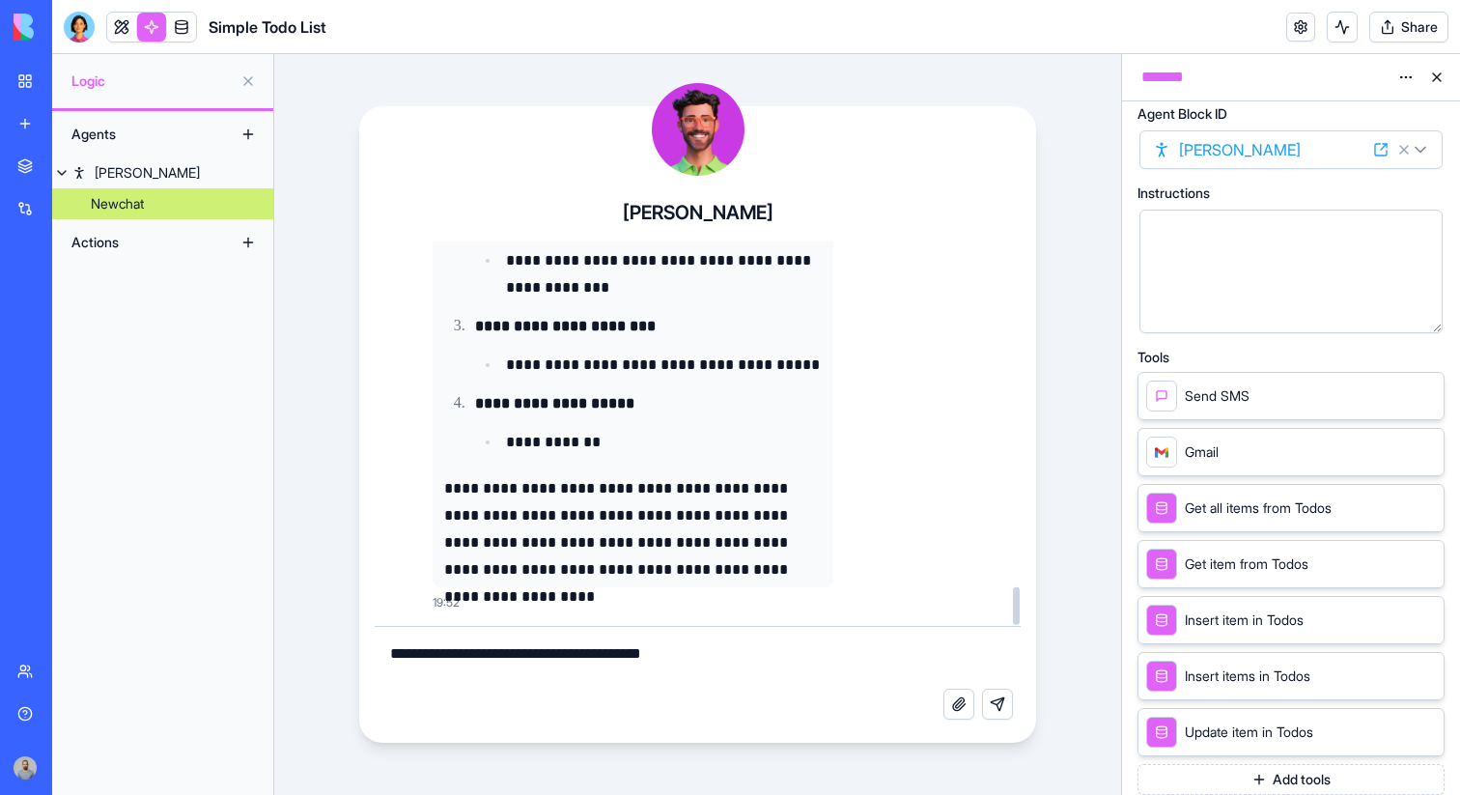
type textarea "**********"
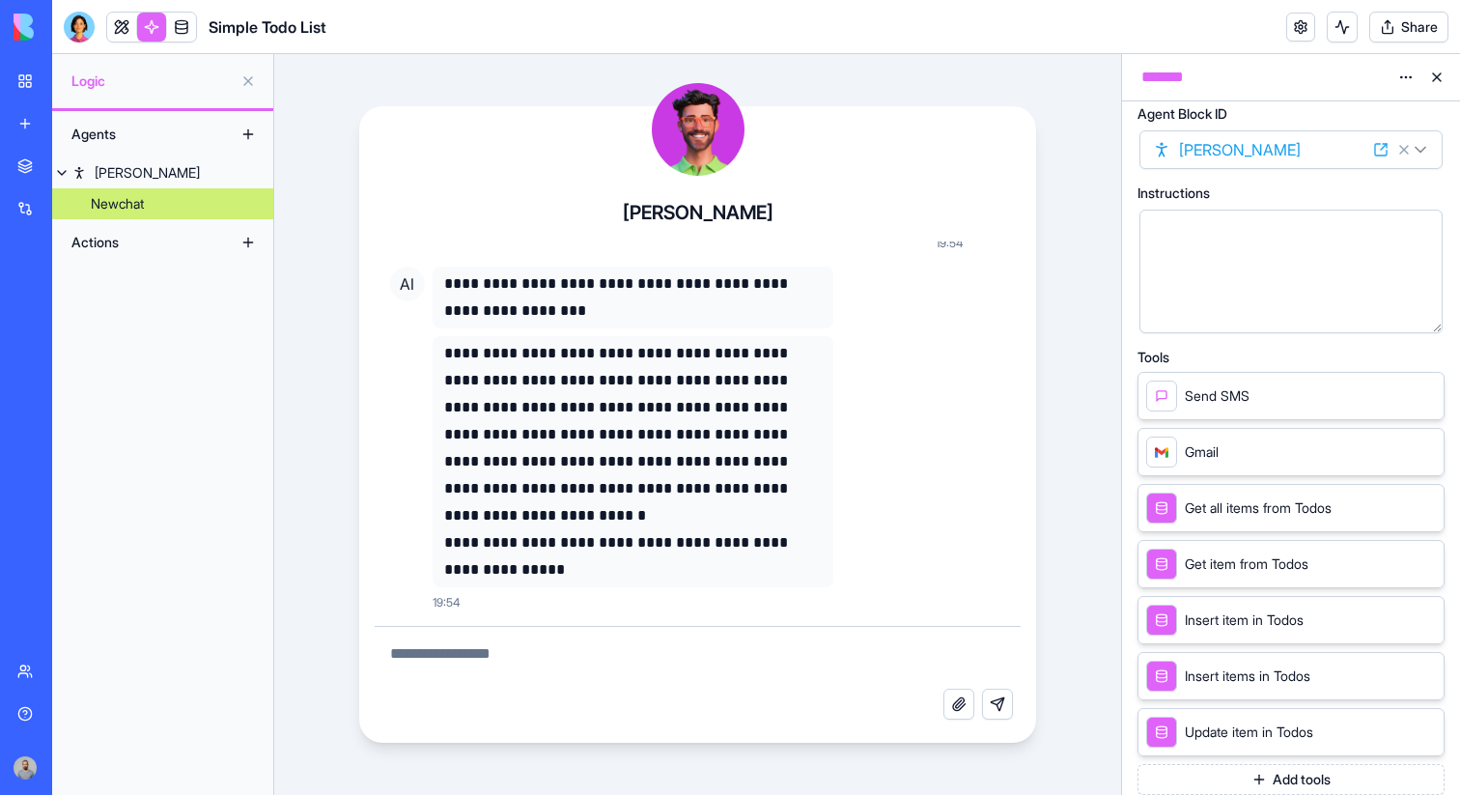
scroll to position [0, 0]
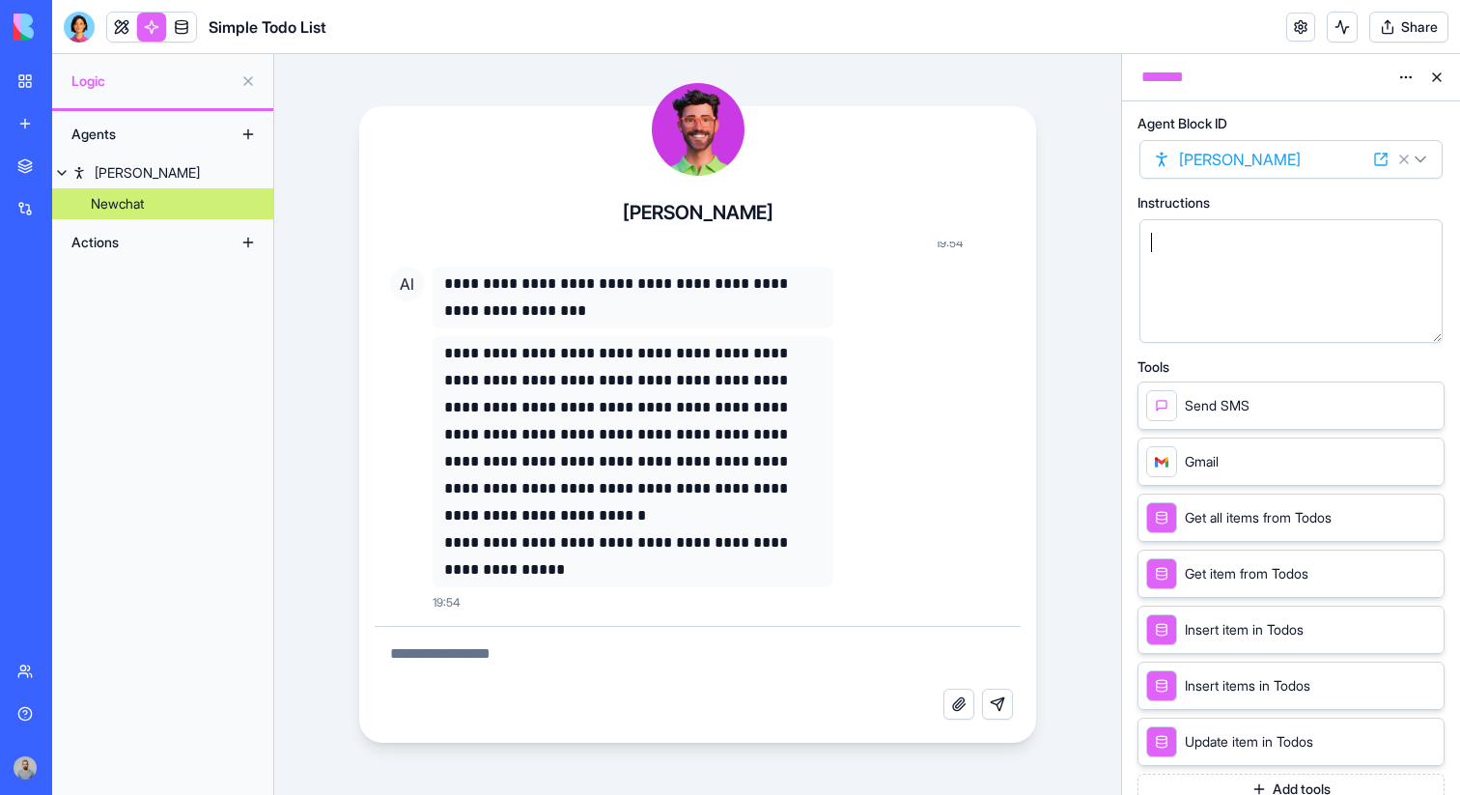
click at [1200, 267] on div at bounding box center [1275, 281] width 257 height 99
drag, startPoint x: 1200, startPoint y: 267, endPoint x: 1123, endPoint y: 148, distance: 141.2
click at [1123, 148] on div "Agent Block ID Alex **** Instructions Tools Send SMS Gmail Get all items from T…" at bounding box center [1291, 448] width 338 height 694
click at [71, 210] on div "Integrations" at bounding box center [58, 208] width 25 height 19
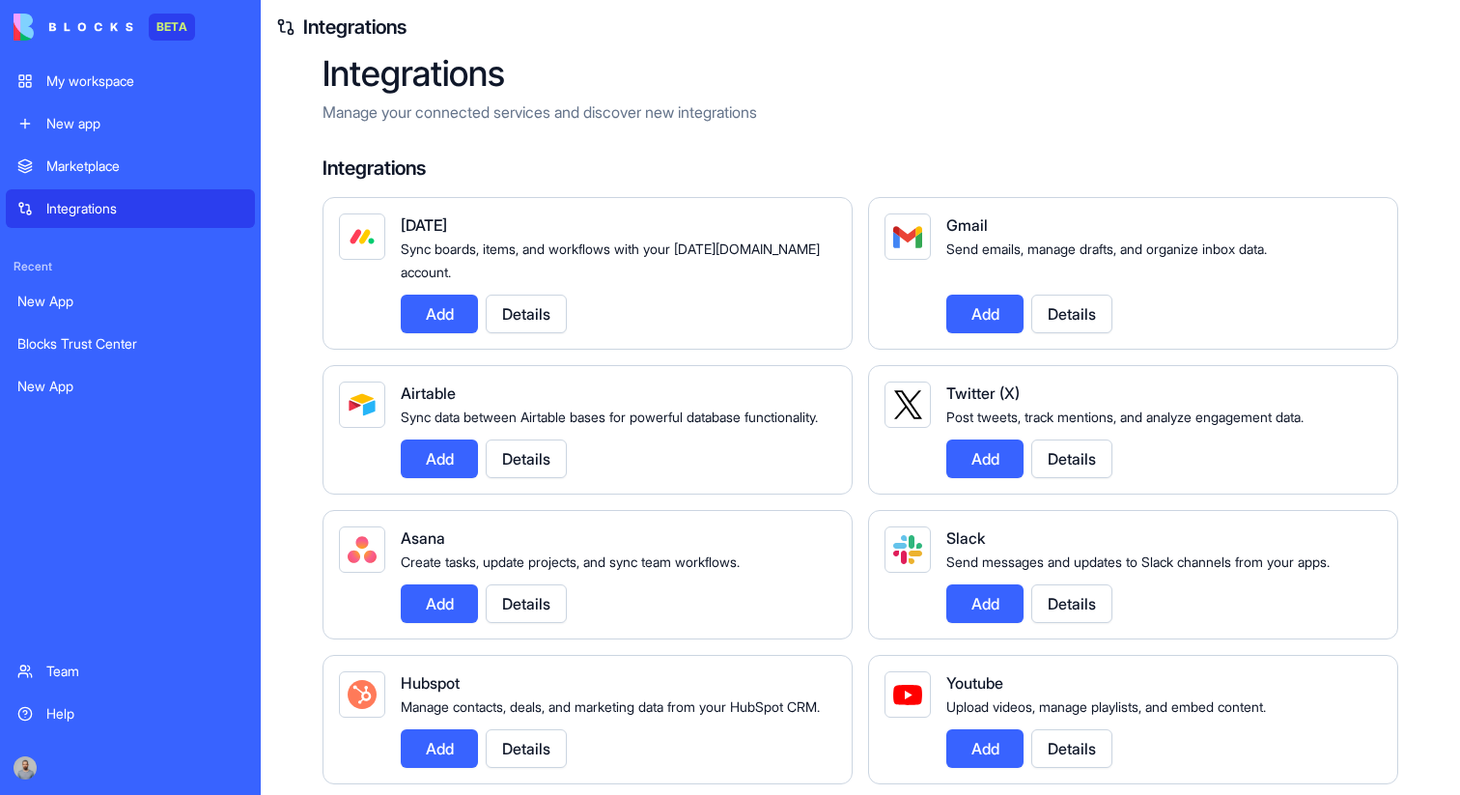
click at [161, 71] on div "My workspace" at bounding box center [144, 80] width 197 height 19
click at [78, 92] on link "My workspace" at bounding box center [130, 81] width 249 height 39
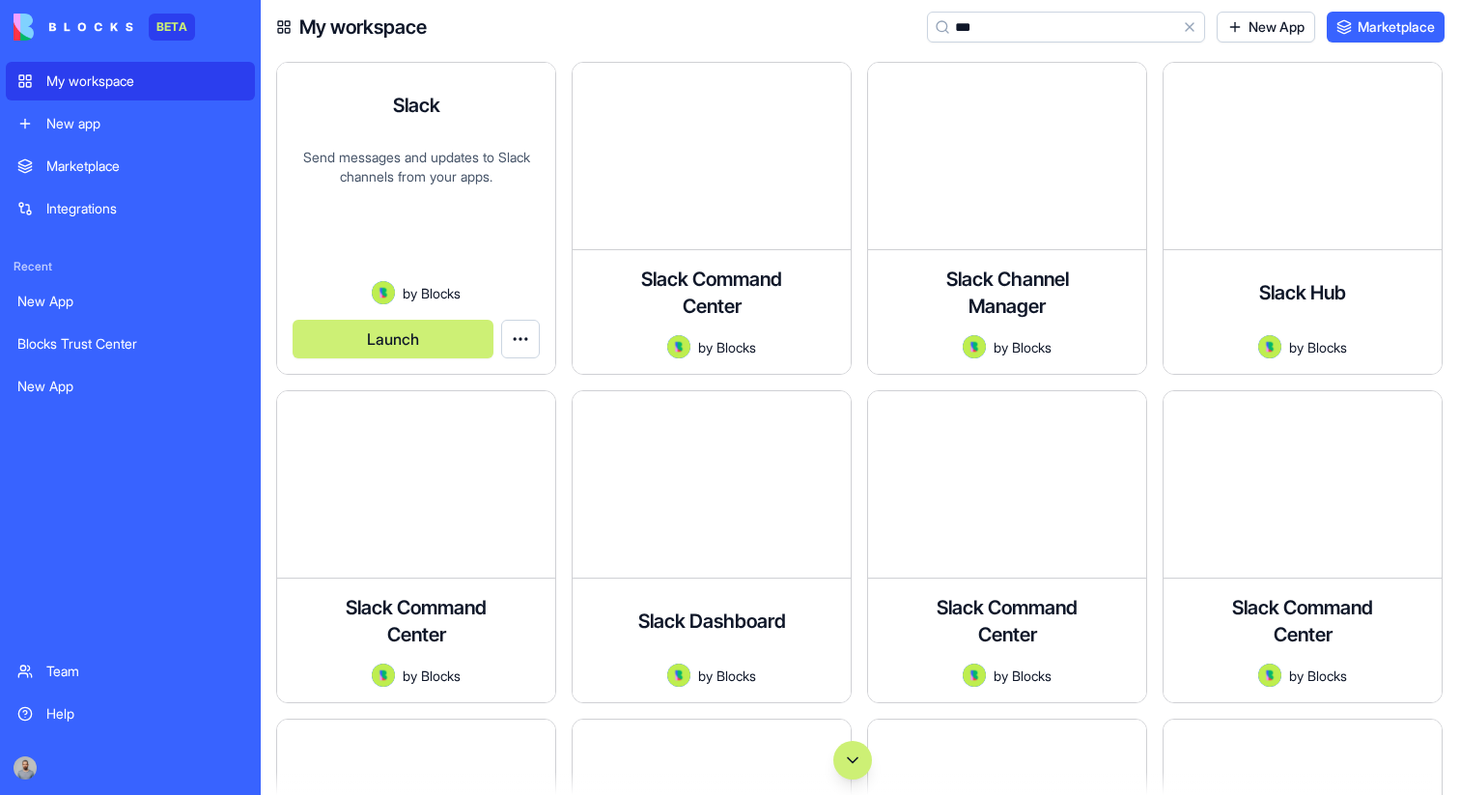
type input "***"
click at [390, 354] on button "Launch" at bounding box center [393, 339] width 201 height 39
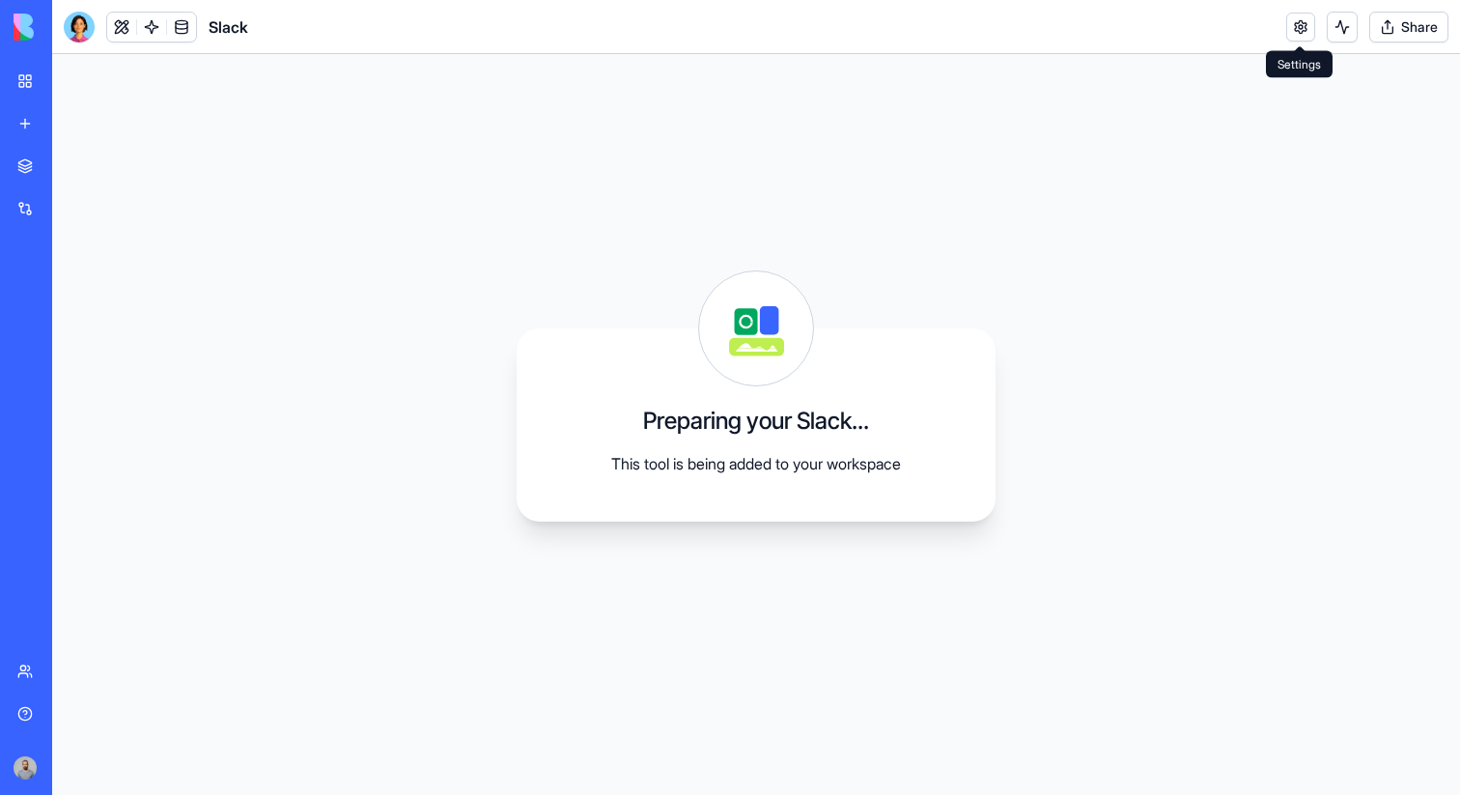
click at [1283, 14] on header "Slack Share" at bounding box center [756, 27] width 1408 height 54
click at [1287, 14] on link at bounding box center [1301, 27] width 29 height 29
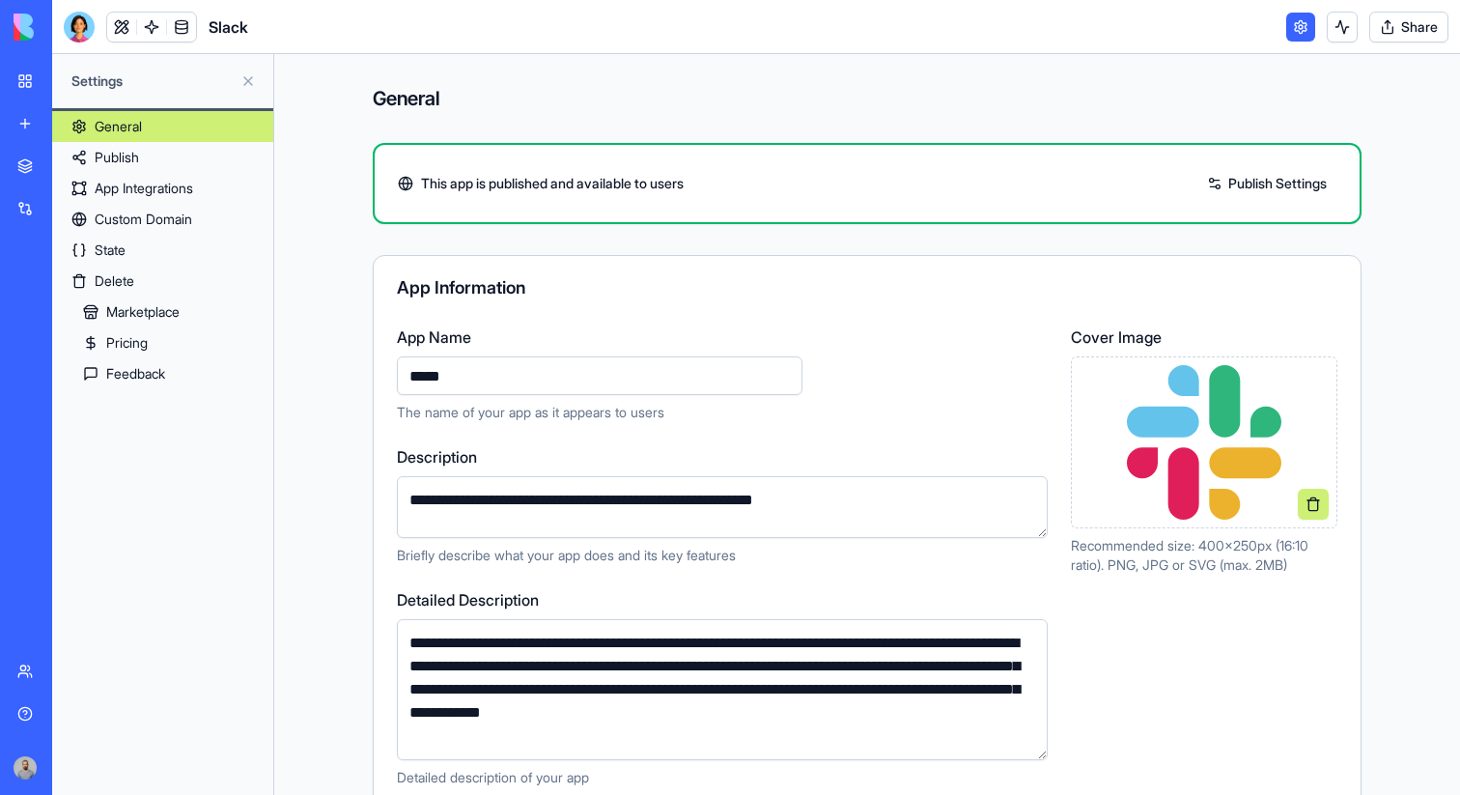
click at [193, 143] on link "Publish" at bounding box center [162, 157] width 221 height 31
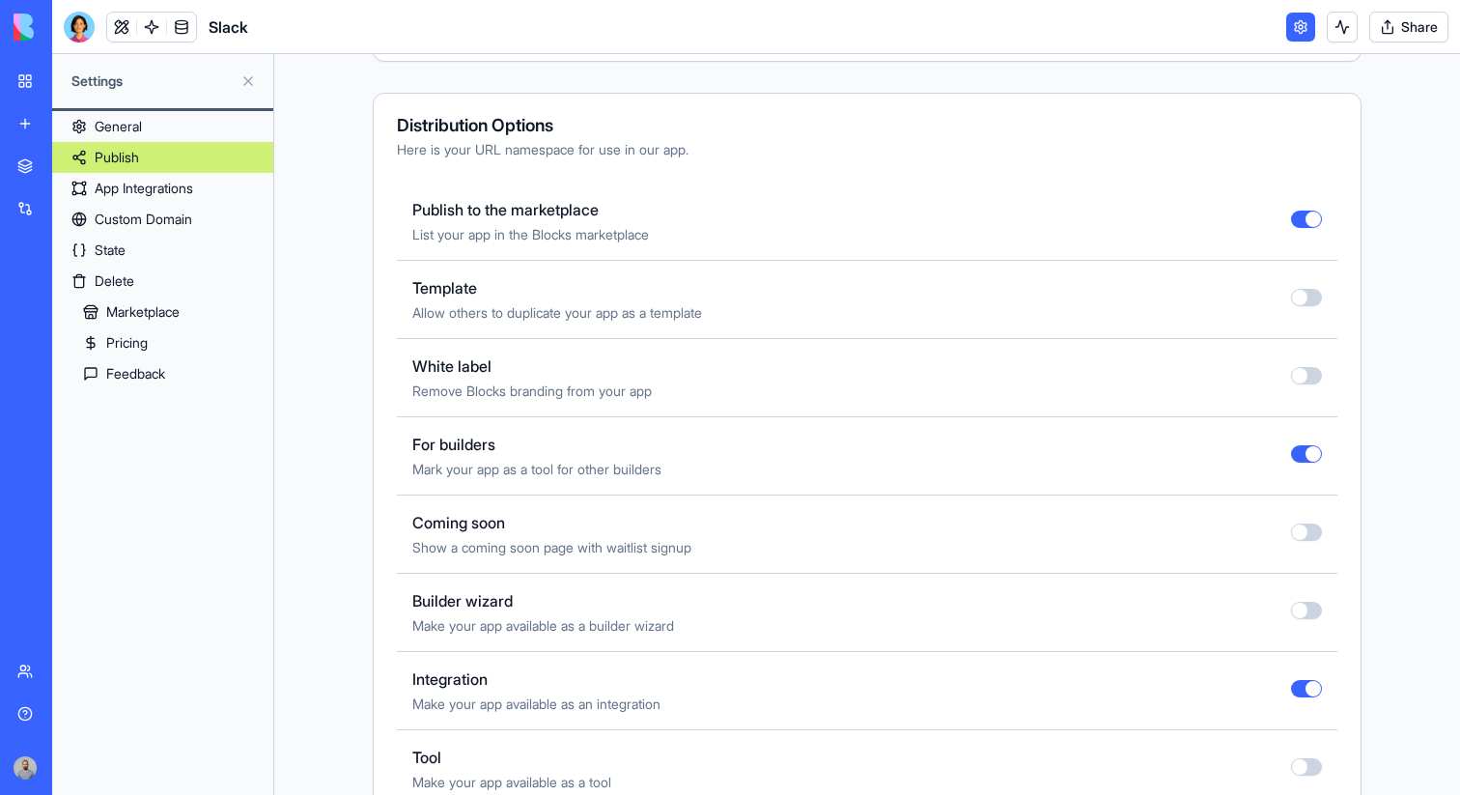
scroll to position [501, 0]
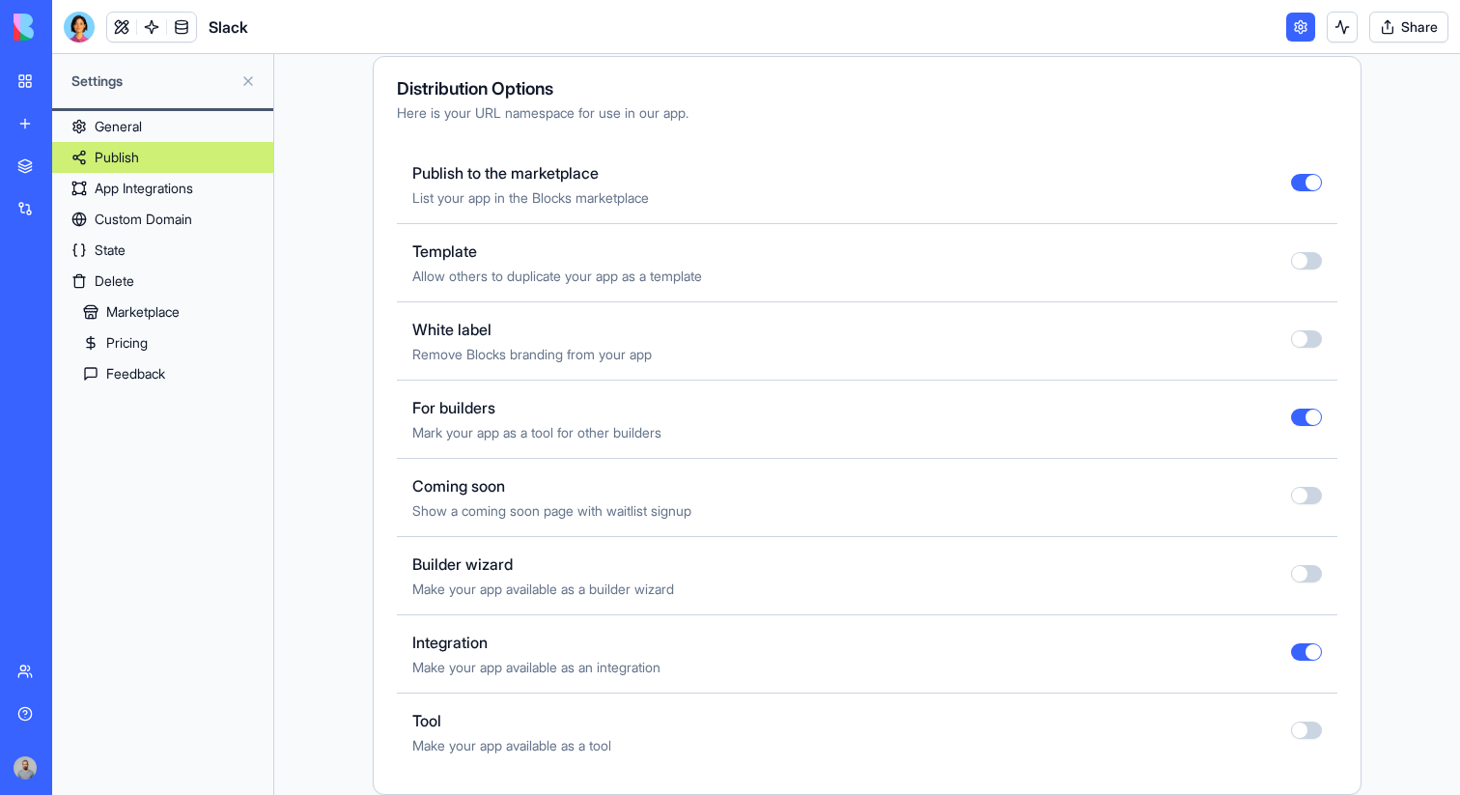
click at [1310, 185] on button "button" at bounding box center [1306, 182] width 31 height 17
click at [1306, 183] on button "button" at bounding box center [1306, 182] width 31 height 17
type button "on"
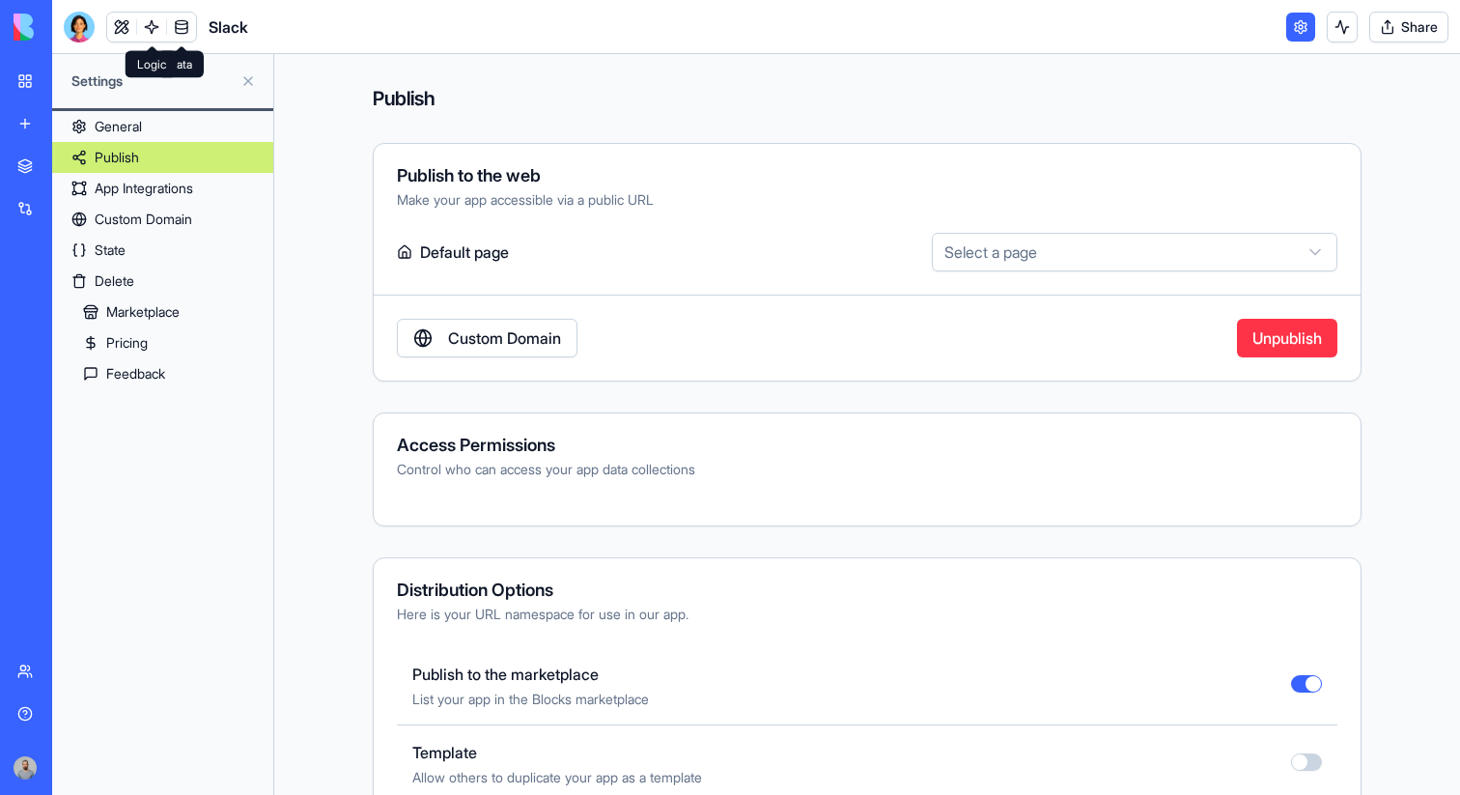
click at [156, 26] on link at bounding box center [151, 27] width 29 height 29
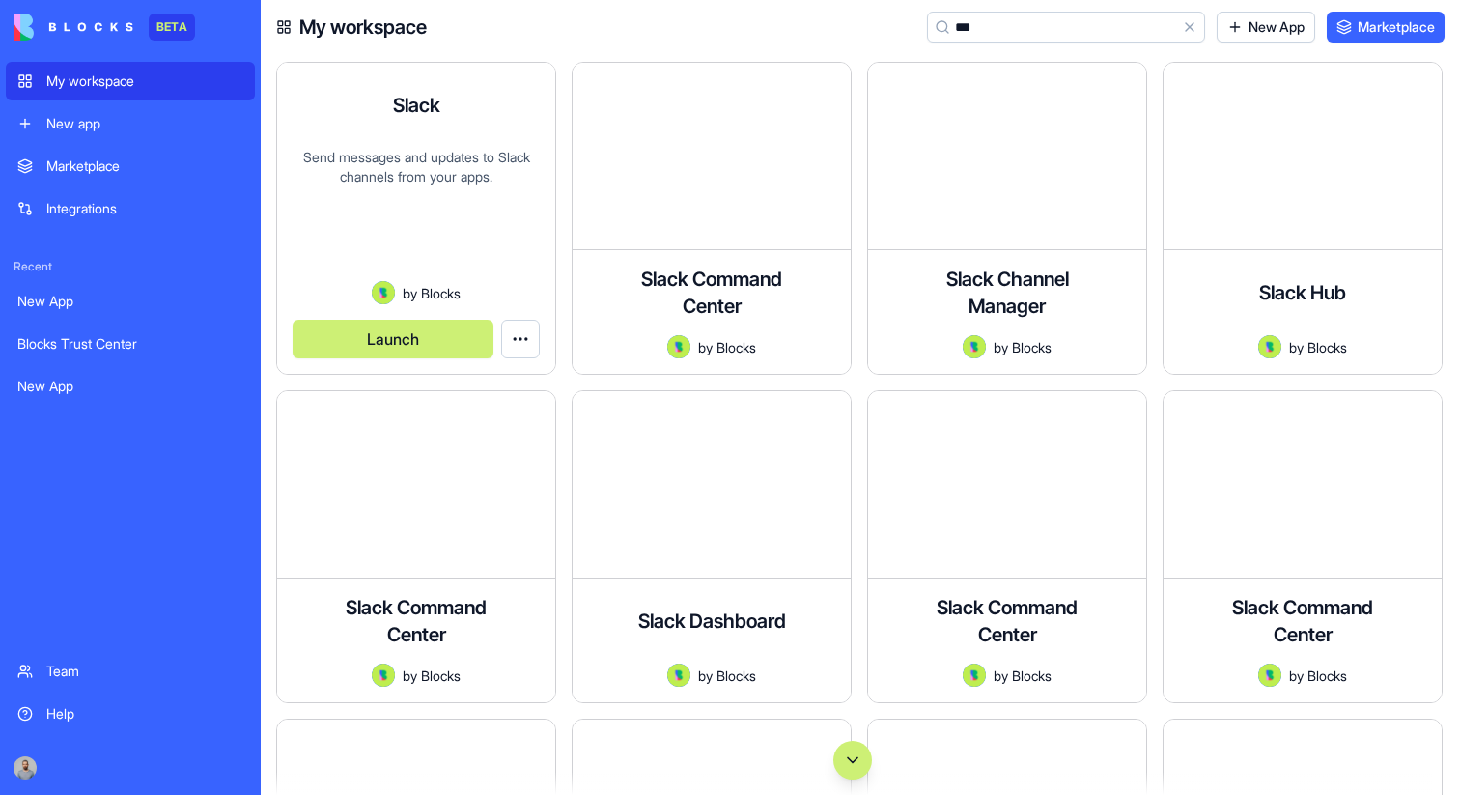
type input "***"
click at [439, 336] on button "Launch" at bounding box center [393, 339] width 201 height 39
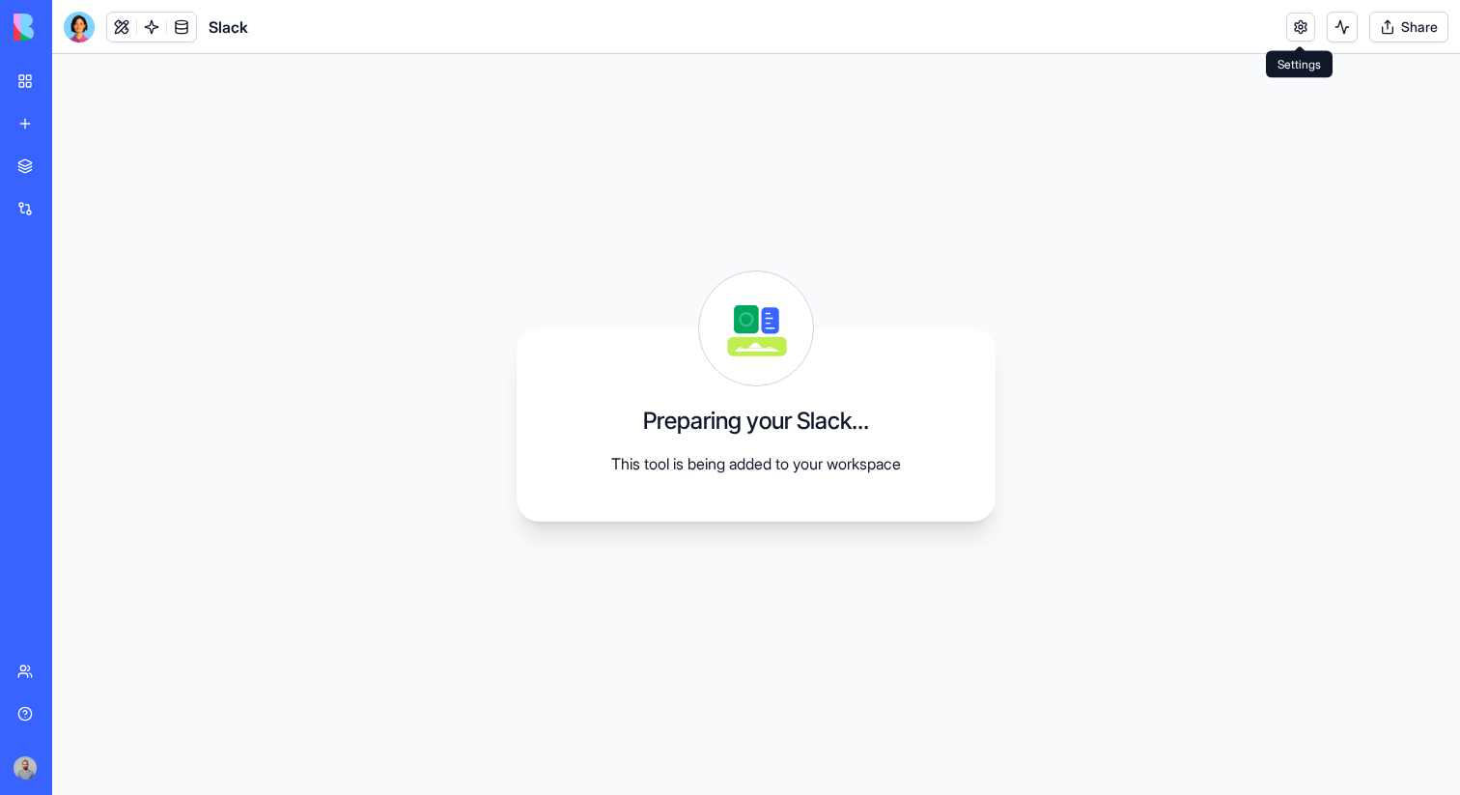
click at [1303, 38] on link at bounding box center [1301, 27] width 29 height 29
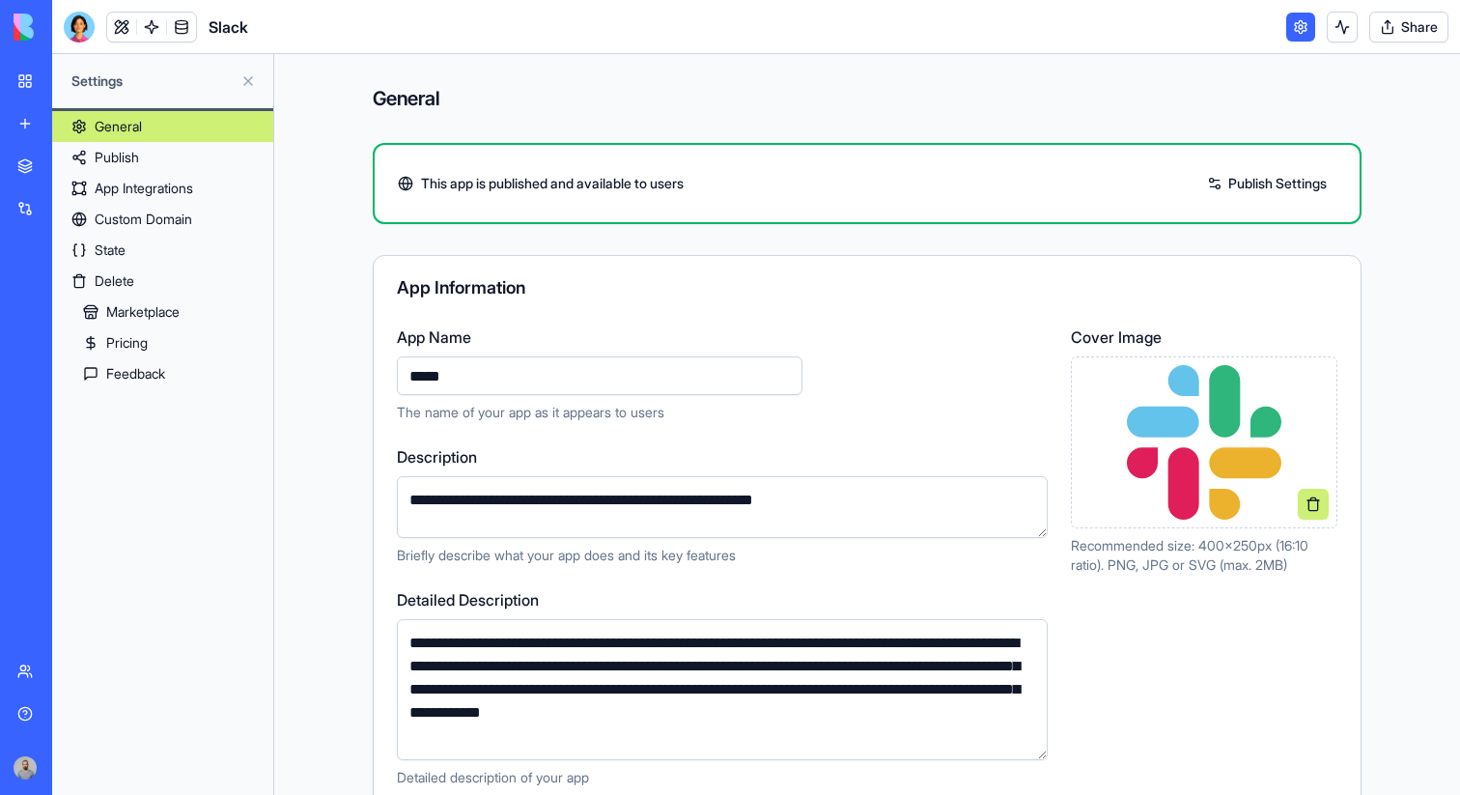
click at [176, 157] on link "Publish" at bounding box center [162, 157] width 221 height 31
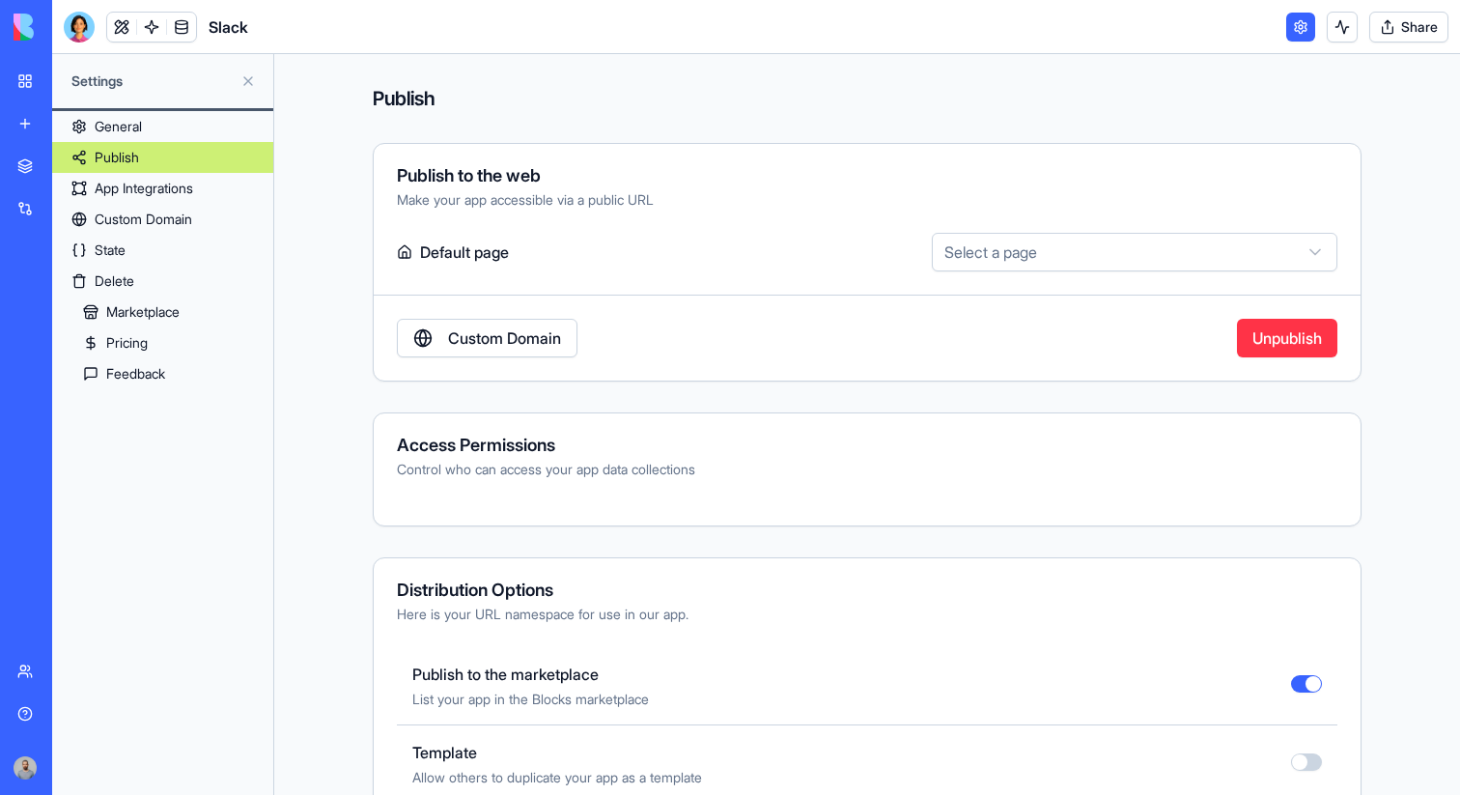
click at [47, 211] on div "Integrations" at bounding box center [58, 208] width 25 height 19
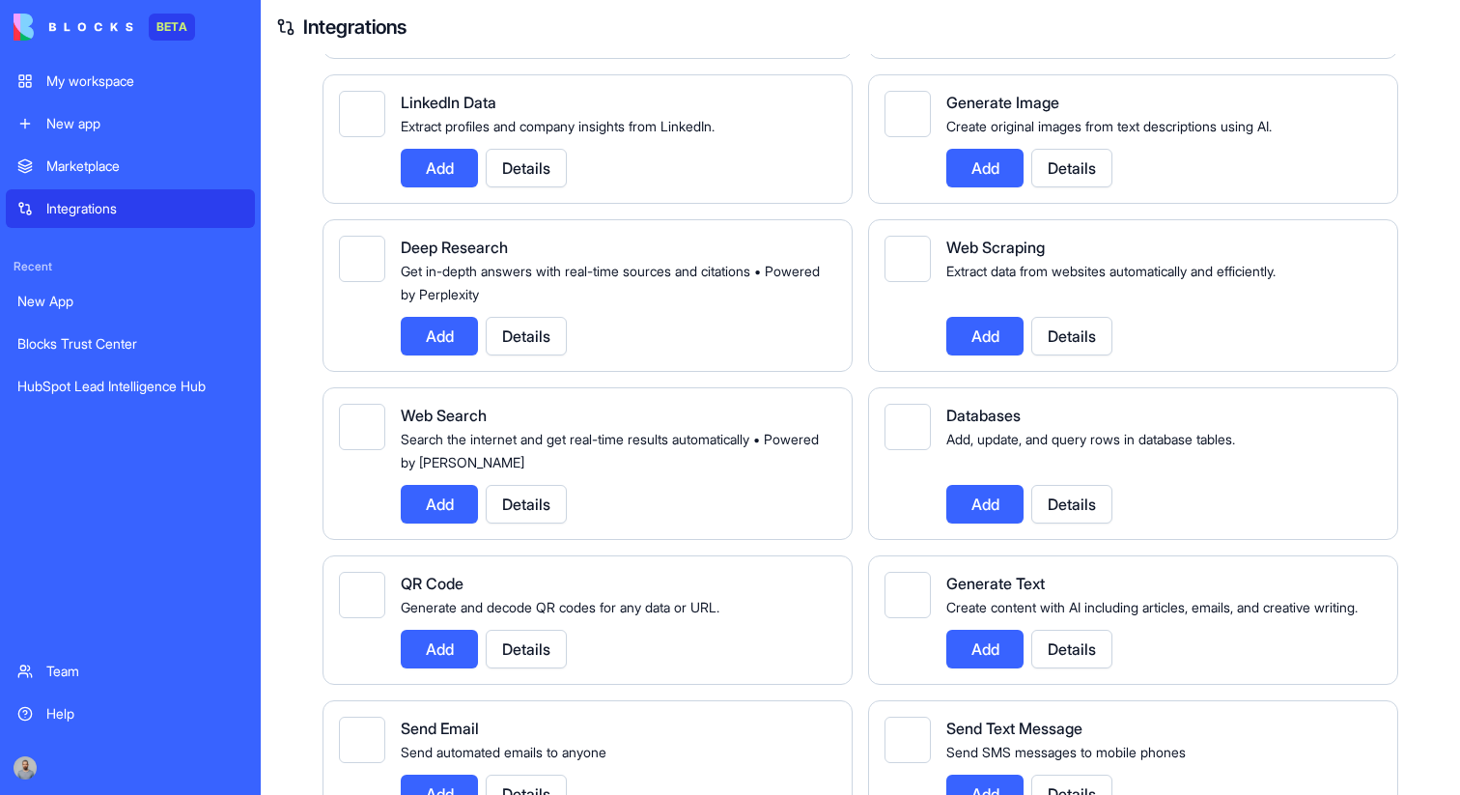
scroll to position [1859, 0]
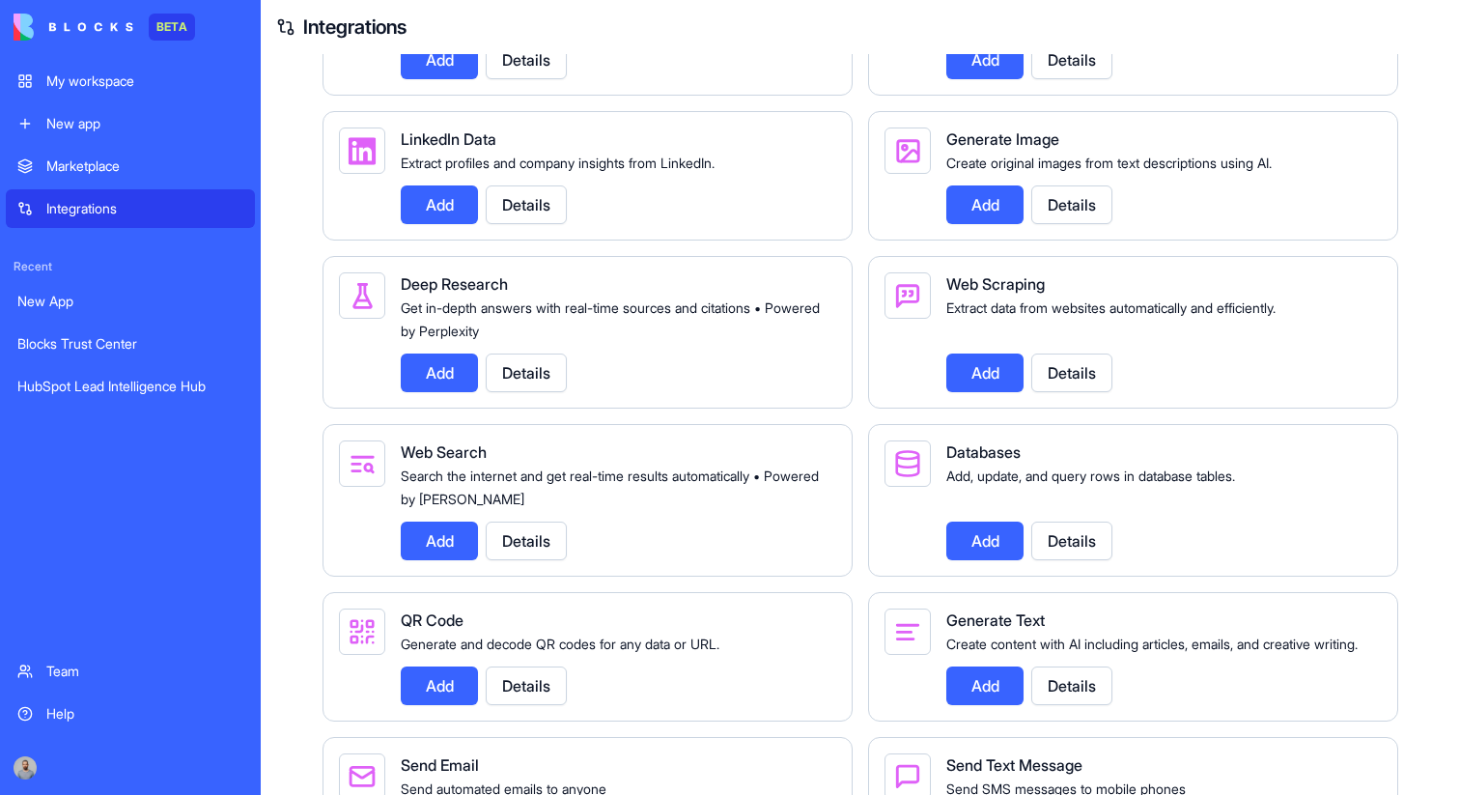
click at [162, 92] on link "My workspace" at bounding box center [130, 81] width 249 height 39
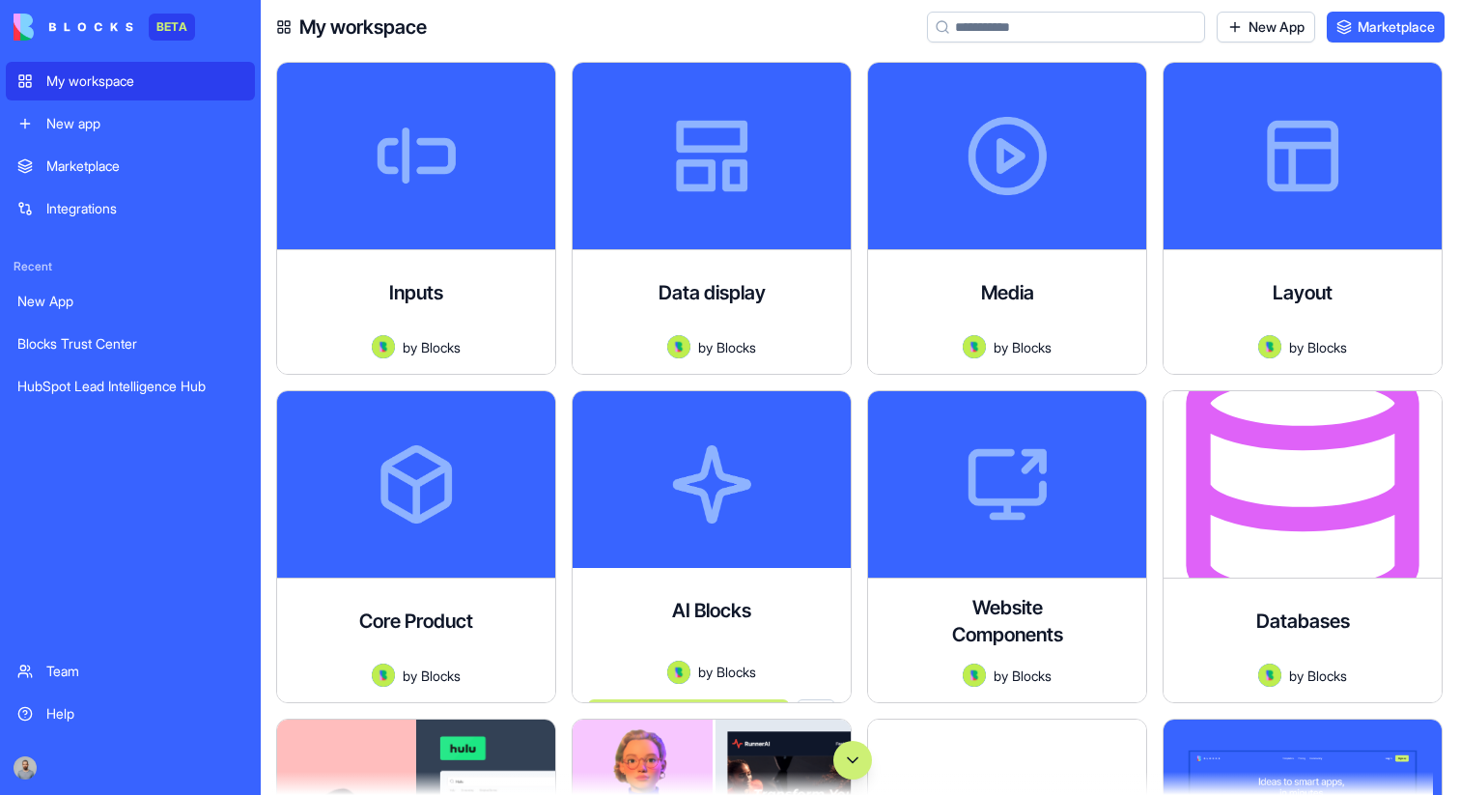
click at [850, 764] on button "Scroll to bottom" at bounding box center [853, 760] width 39 height 39
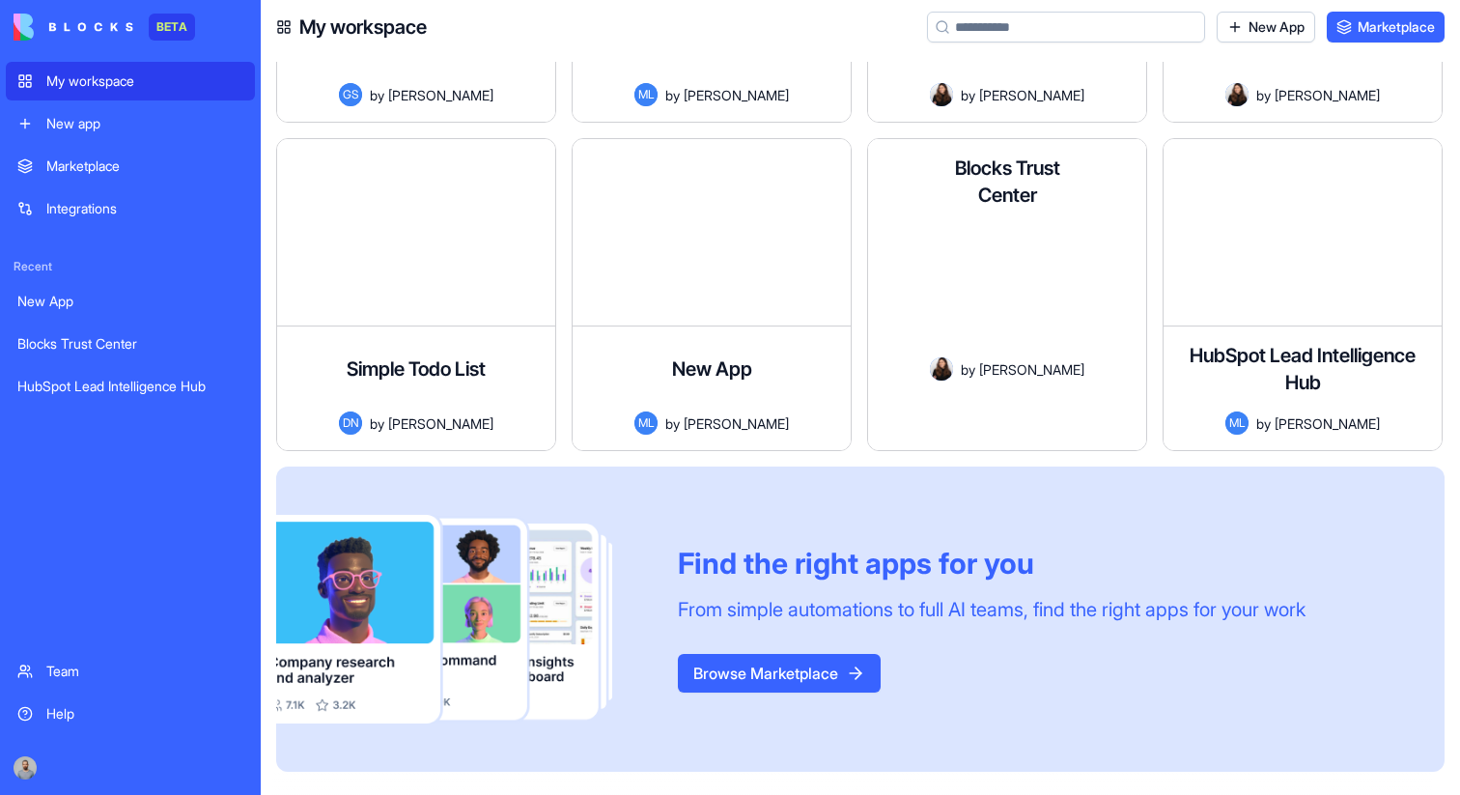
scroll to position [136192, 0]
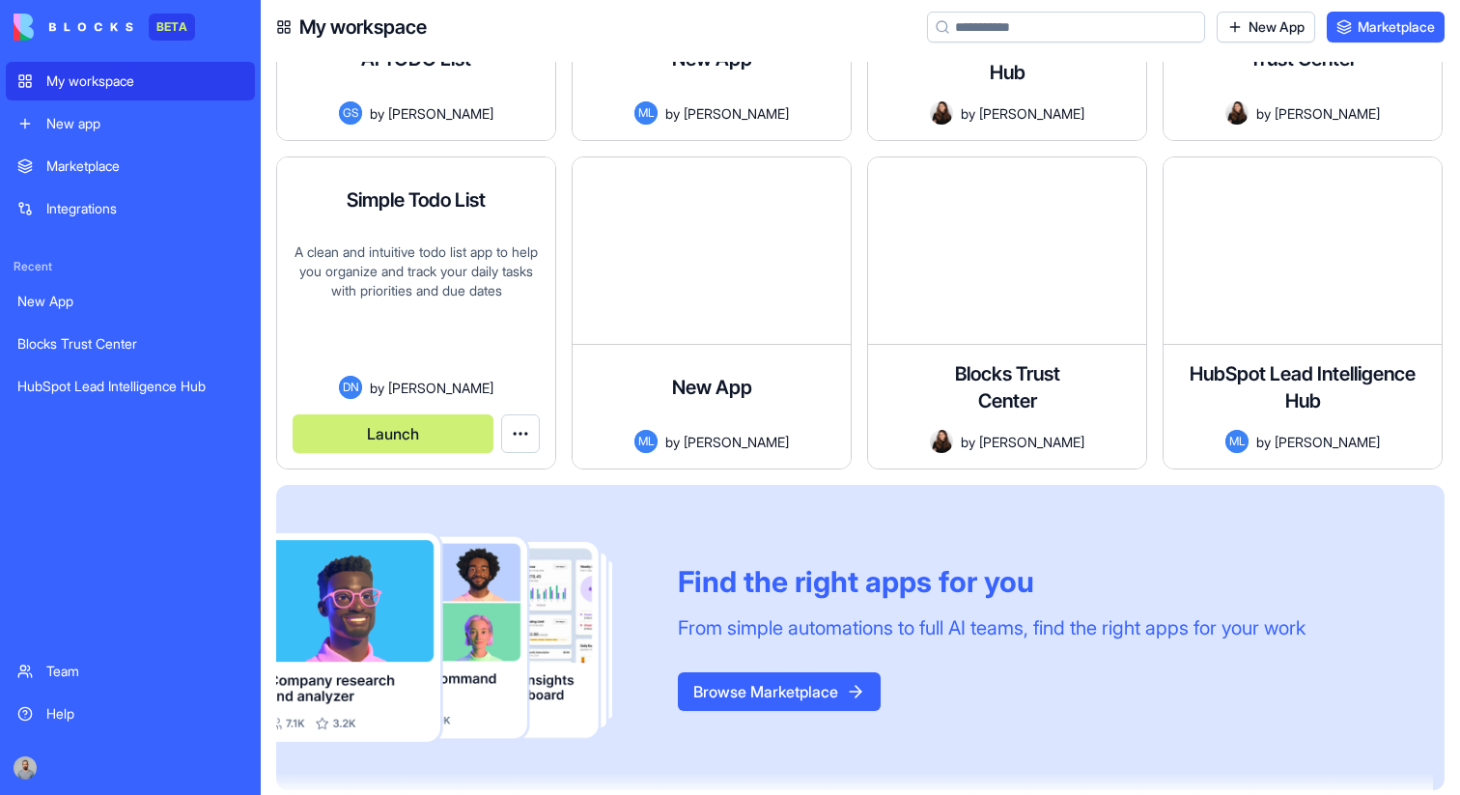
click at [386, 450] on button "Launch" at bounding box center [393, 433] width 201 height 39
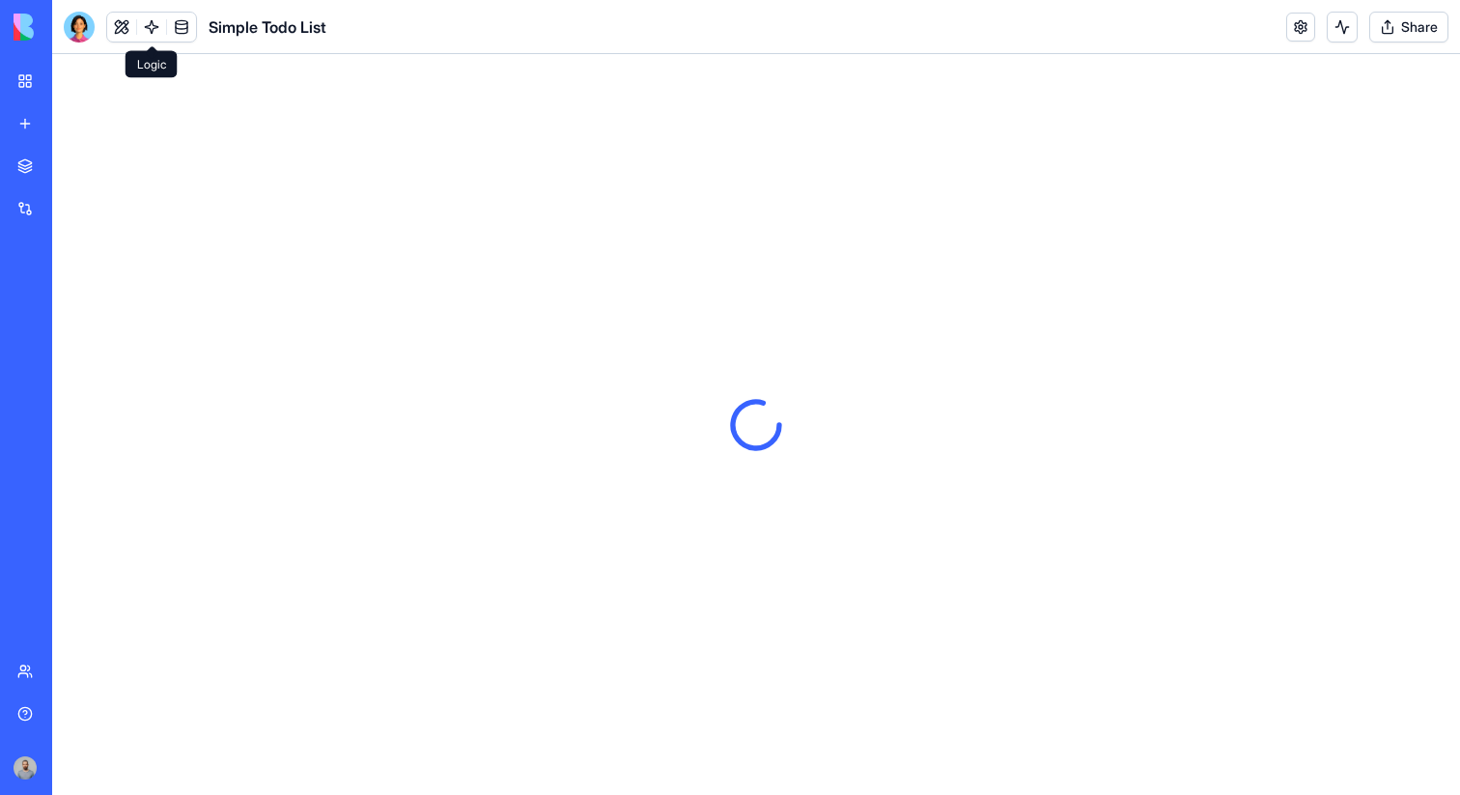
click at [151, 28] on link at bounding box center [151, 27] width 29 height 29
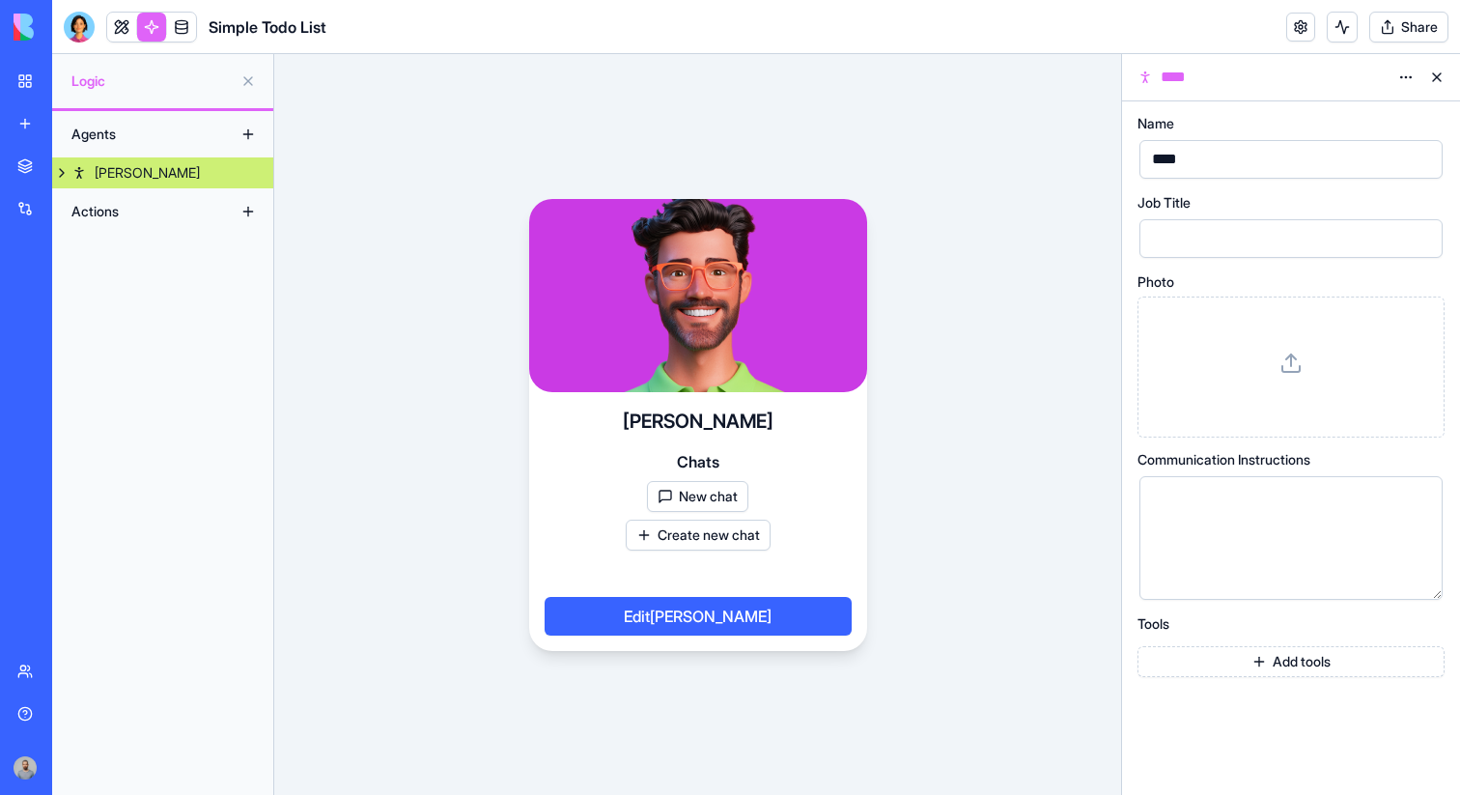
click at [83, 163] on link "Alex" at bounding box center [162, 172] width 221 height 31
click at [116, 205] on div "Newchat" at bounding box center [117, 203] width 53 height 19
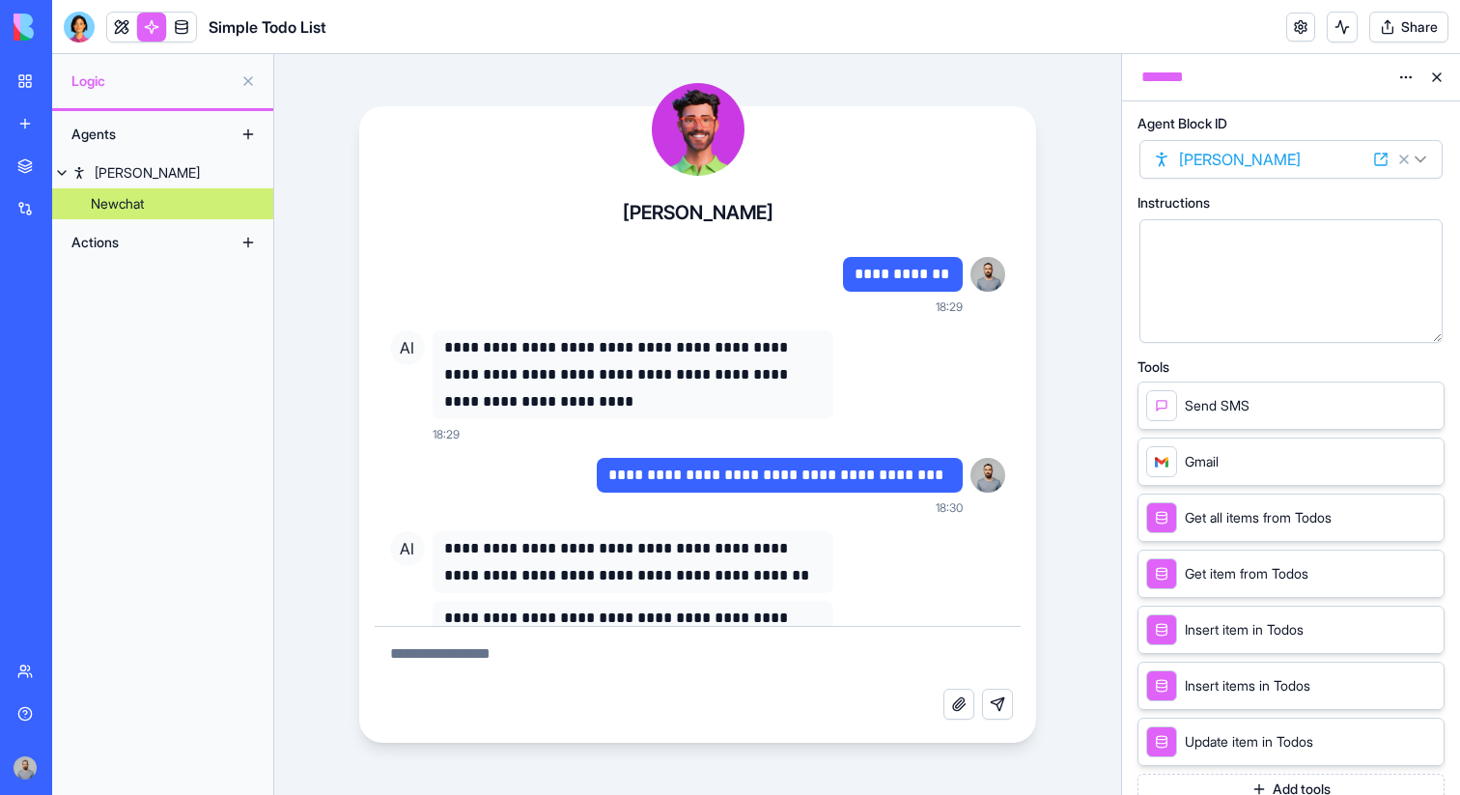
scroll to position [4012, 0]
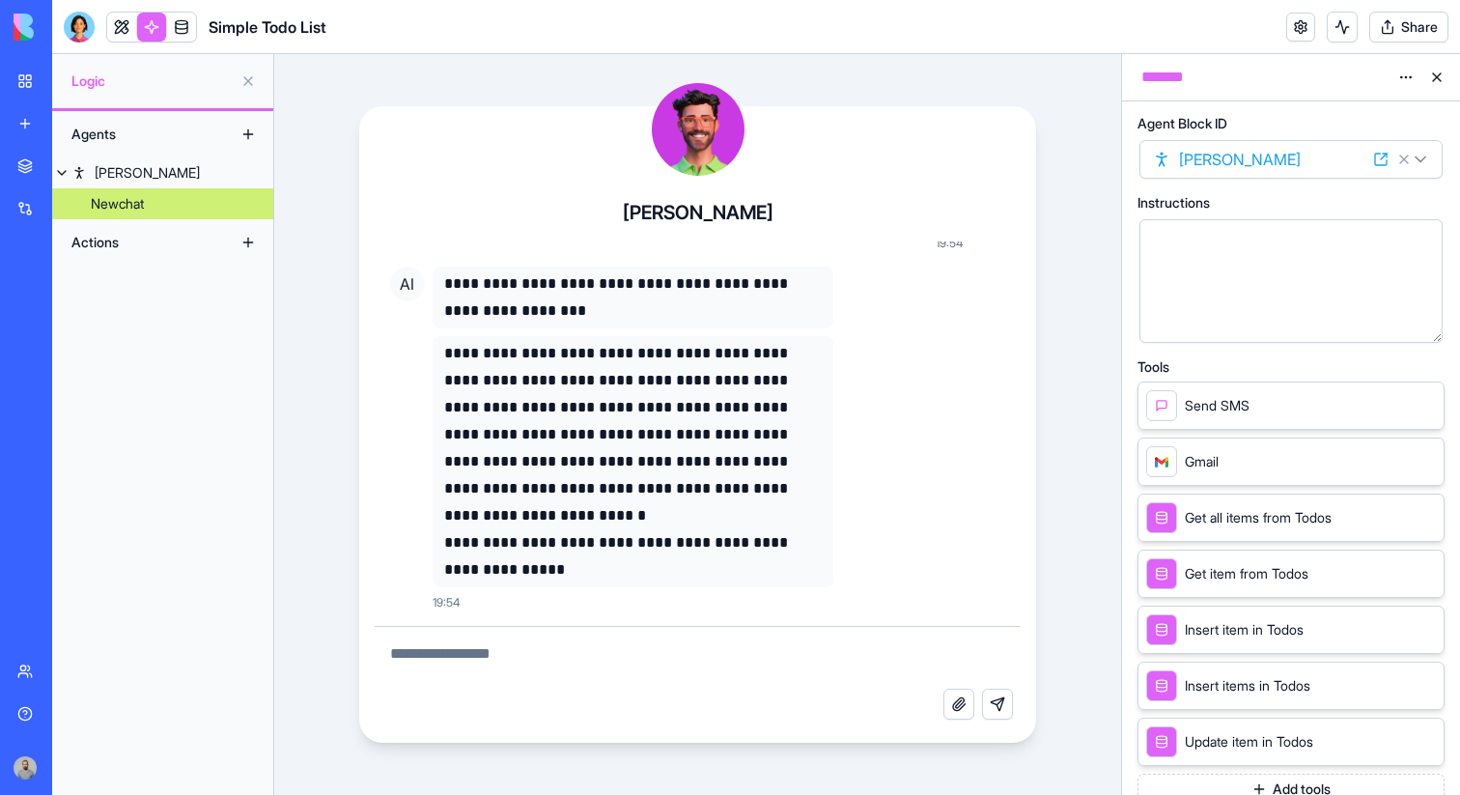
click at [865, 656] on textarea at bounding box center [698, 658] width 647 height 62
click at [124, 19] on link at bounding box center [121, 27] width 29 height 29
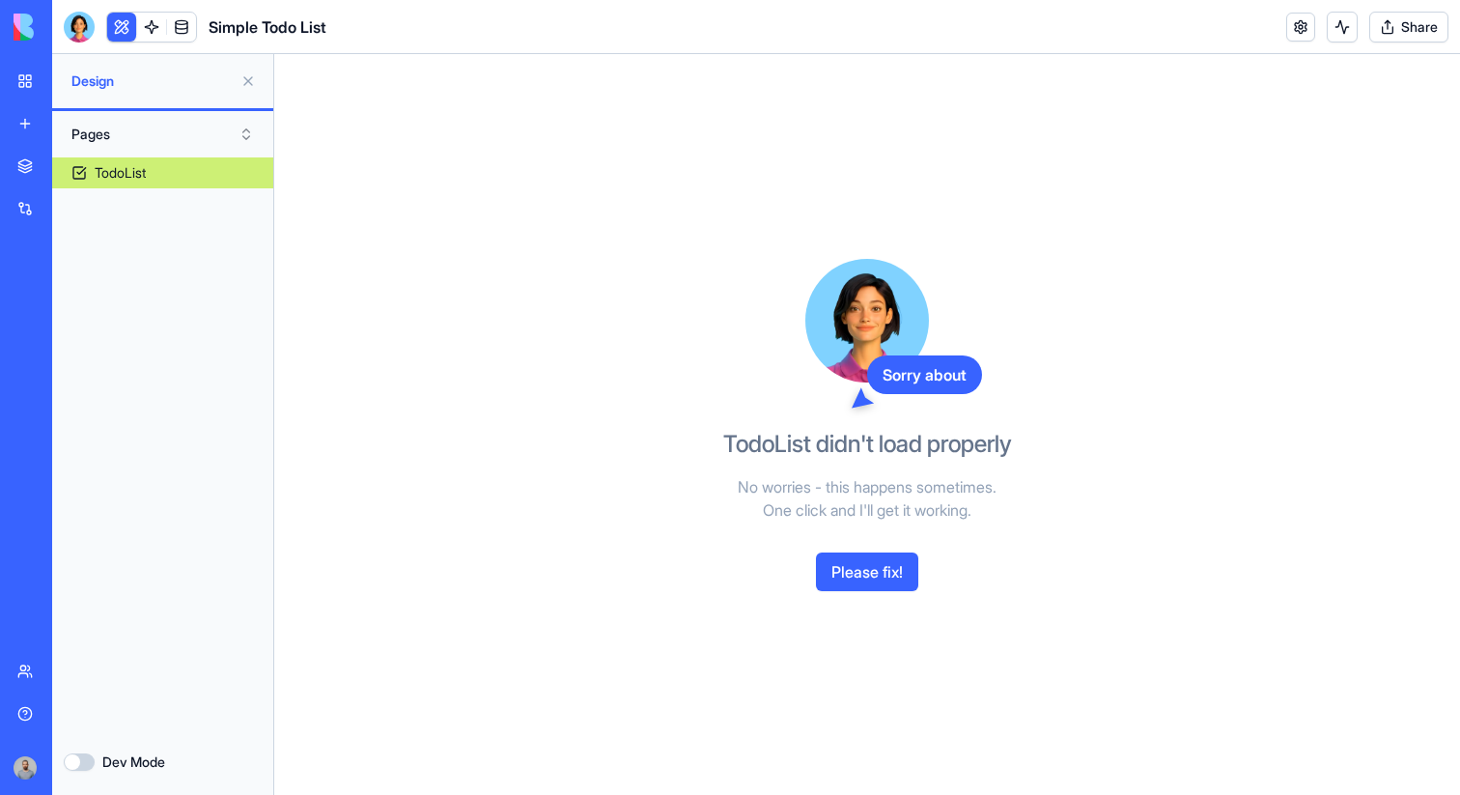
click at [156, 28] on link at bounding box center [151, 27] width 29 height 29
